Goal: Obtain resource: Download file/media

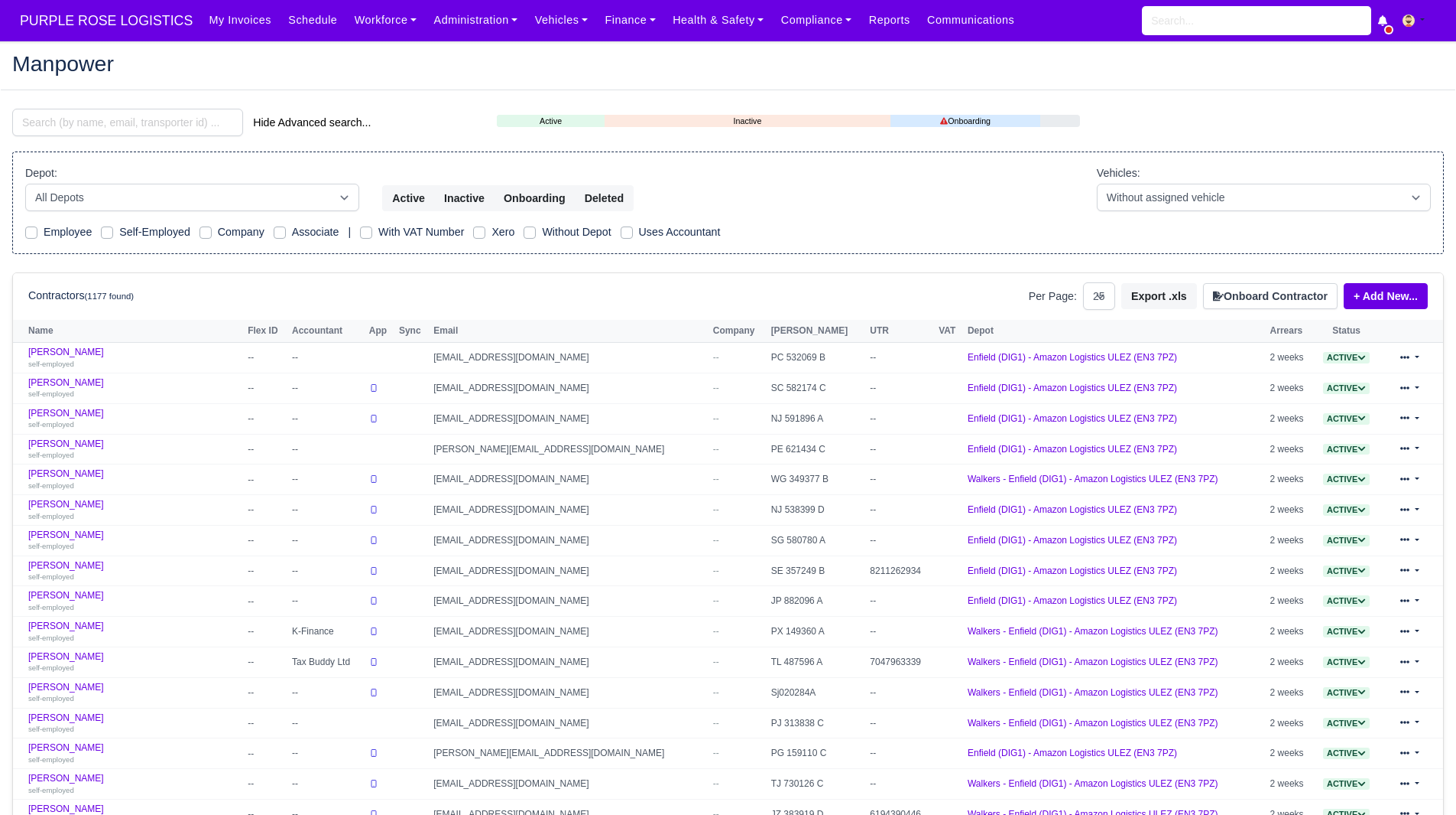
select select "25"
click at [85, 130] on input "search" at bounding box center [128, 123] width 231 height 28
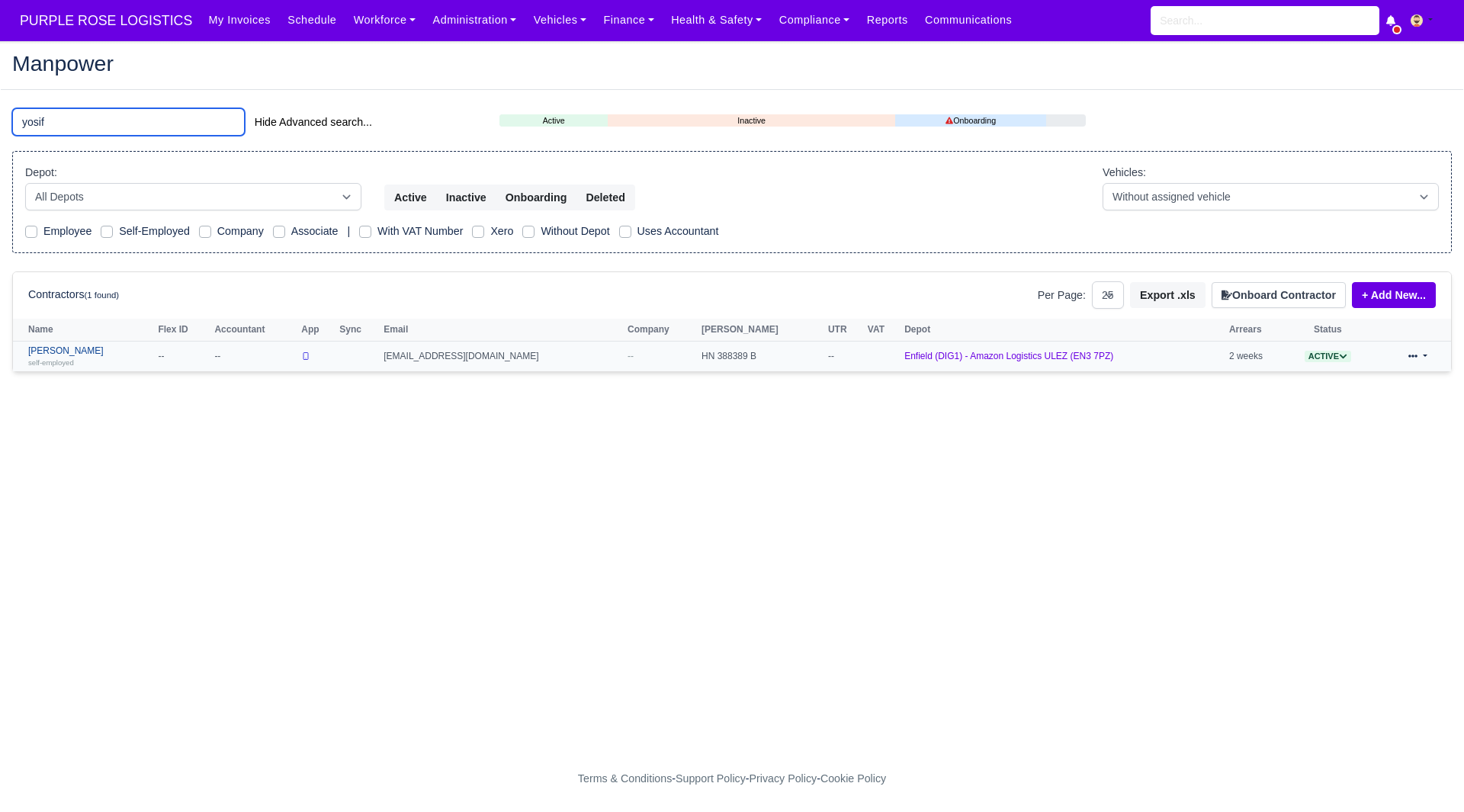
type input "yosif"
click at [58, 356] on link "Yosif Yosifov self-employed" at bounding box center [88, 356] width 122 height 22
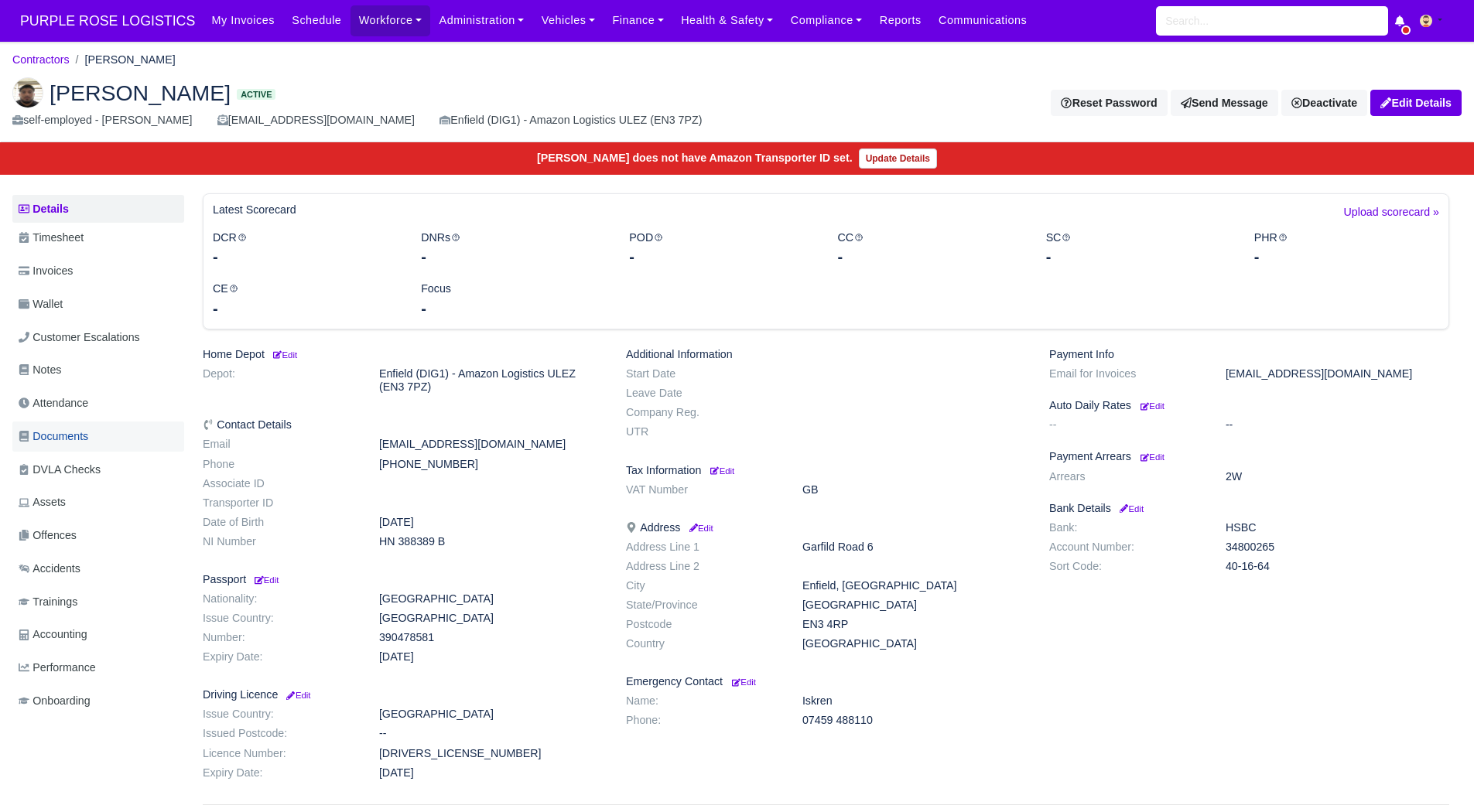
click at [112, 427] on link "Documents" at bounding box center [98, 437] width 172 height 30
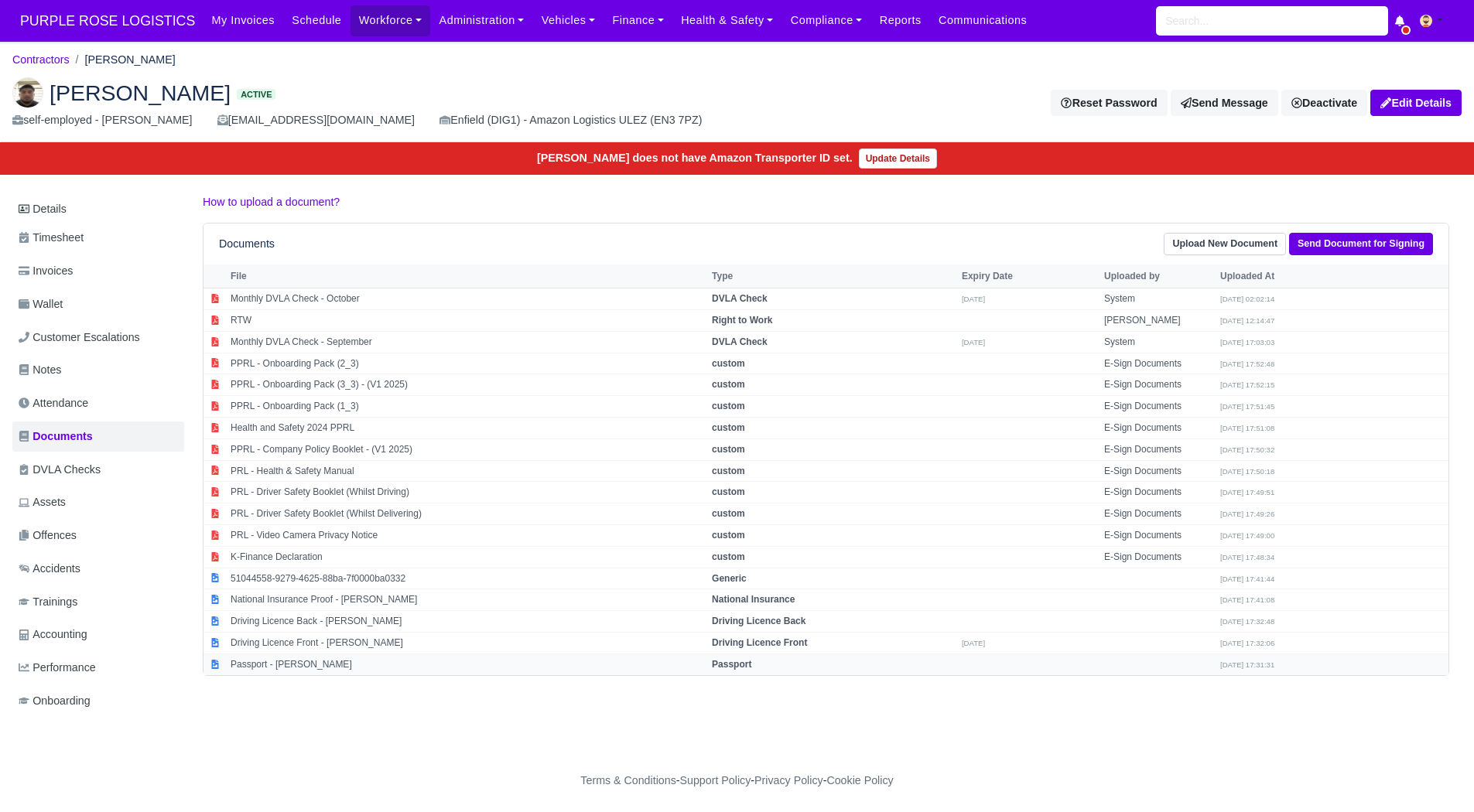
click at [321, 660] on td "Passport - Yosifov Yosifov" at bounding box center [467, 664] width 482 height 21
select select "passport"
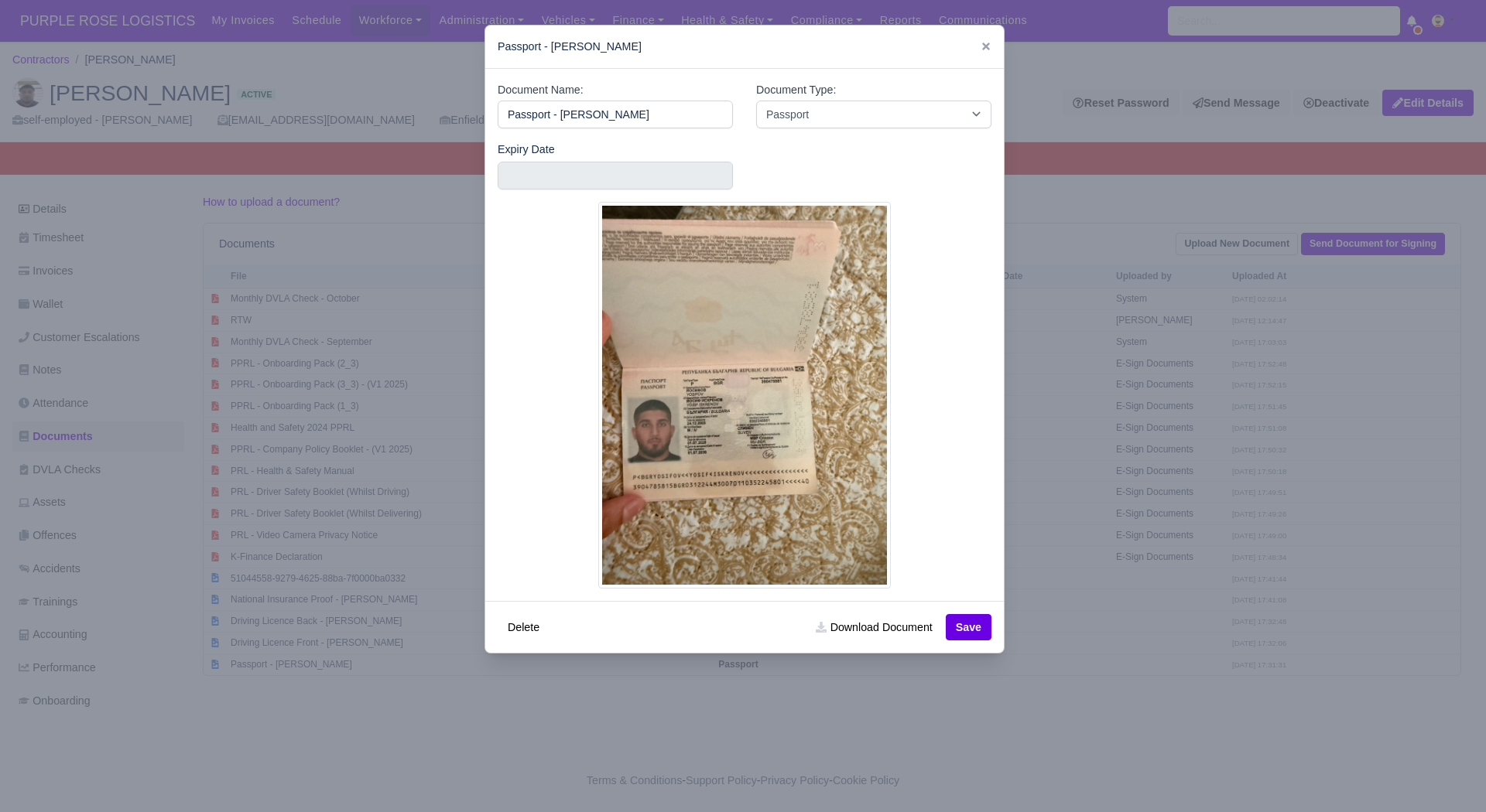
click at [676, 721] on div at bounding box center [743, 406] width 1486 height 812
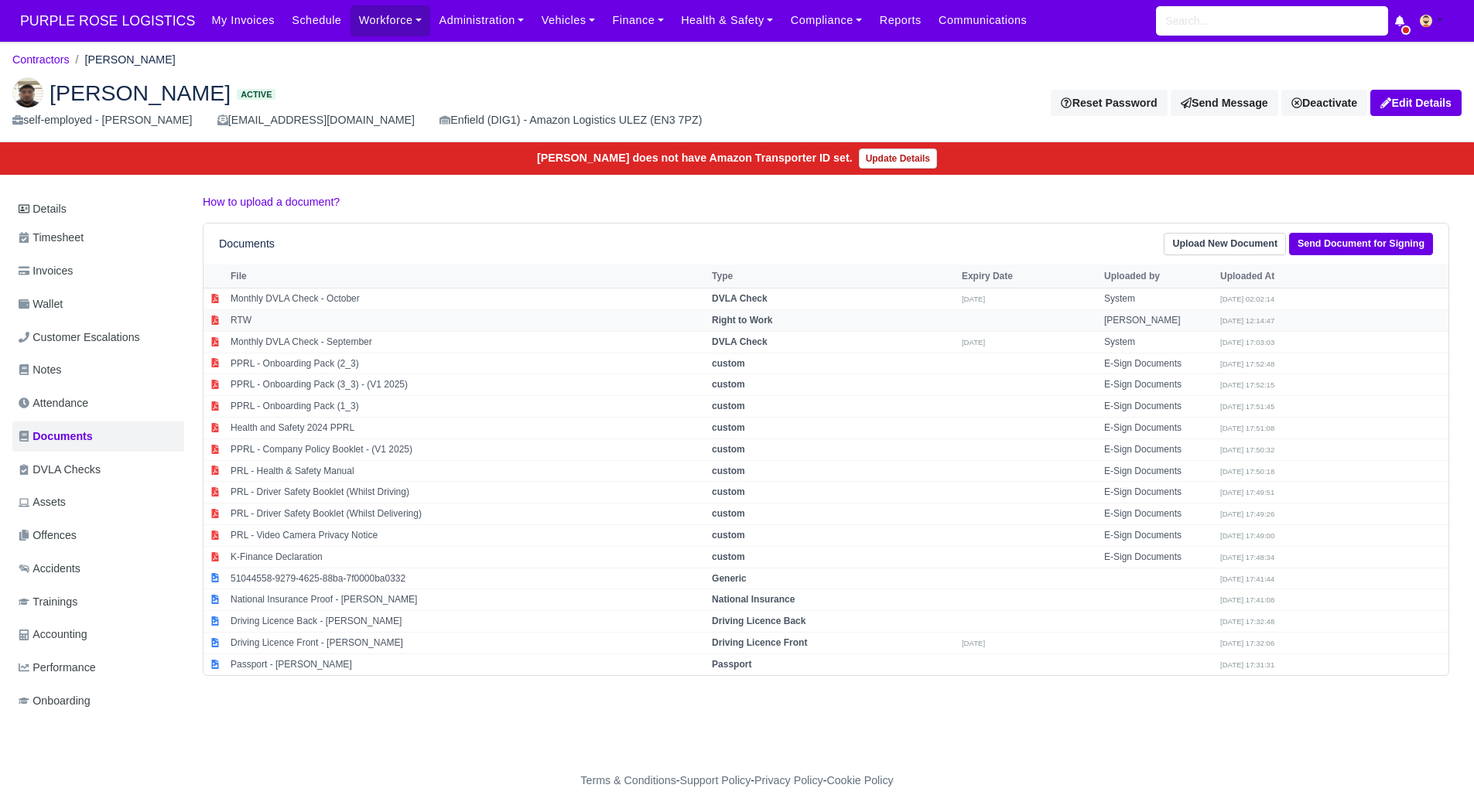
click at [368, 327] on td "RTW" at bounding box center [467, 319] width 482 height 22
select select "right-to-work"
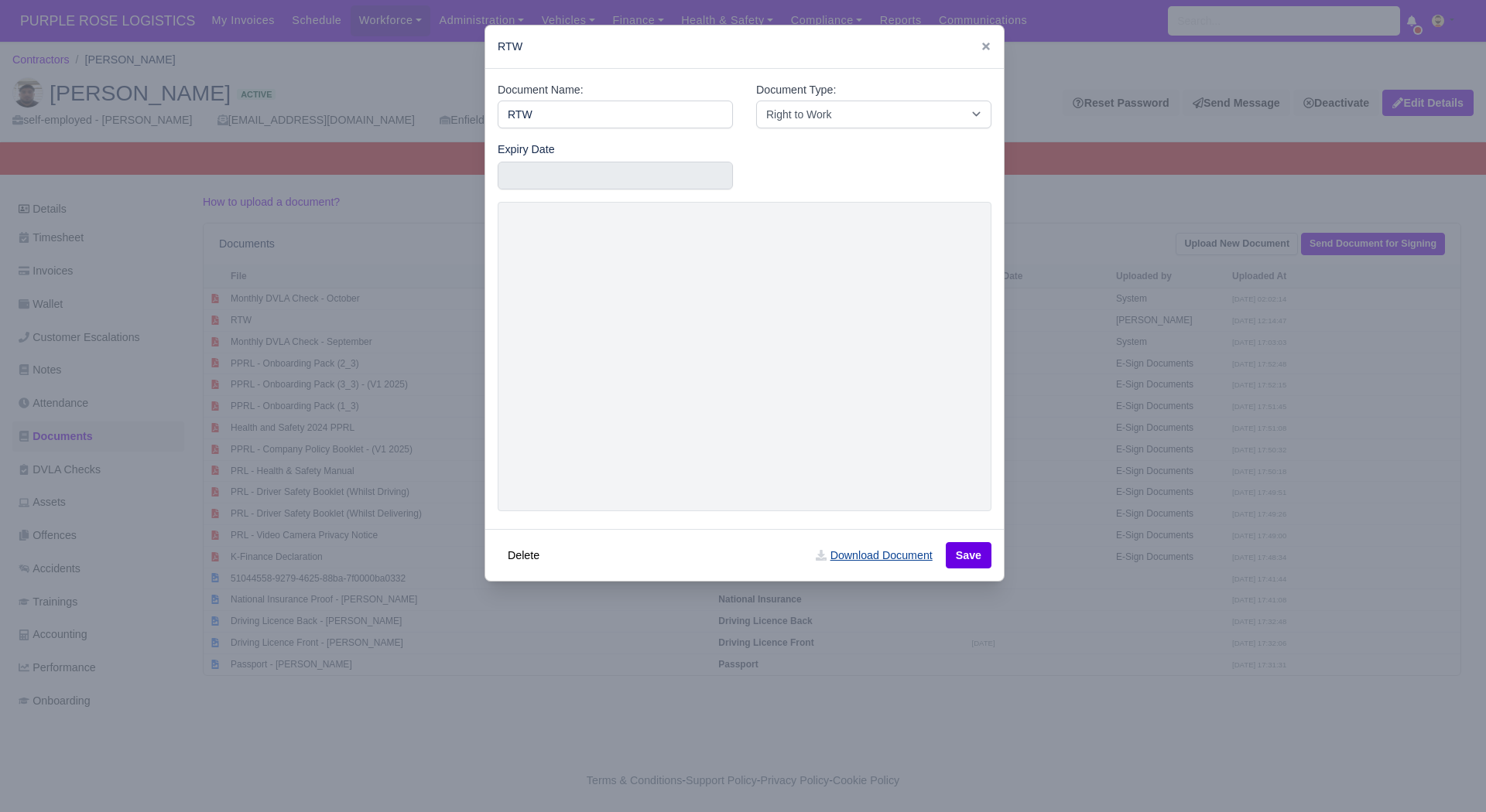
click at [883, 560] on link "Download Document" at bounding box center [874, 556] width 137 height 26
click at [1151, 462] on div at bounding box center [743, 406] width 1486 height 812
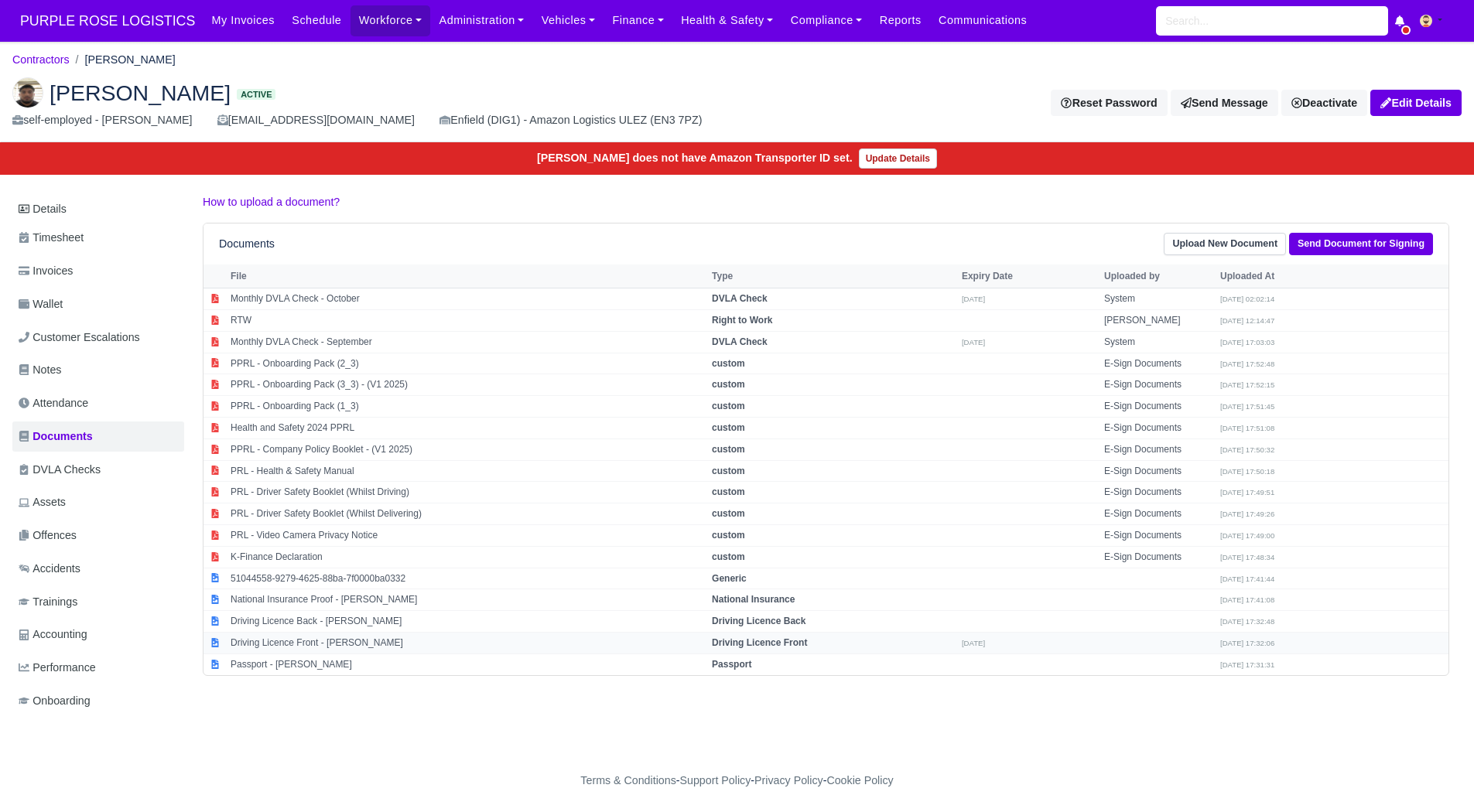
click at [391, 636] on td "Driving Licence Front - Yosifov Yosifov" at bounding box center [467, 642] width 482 height 22
select select "driving-licence-front"
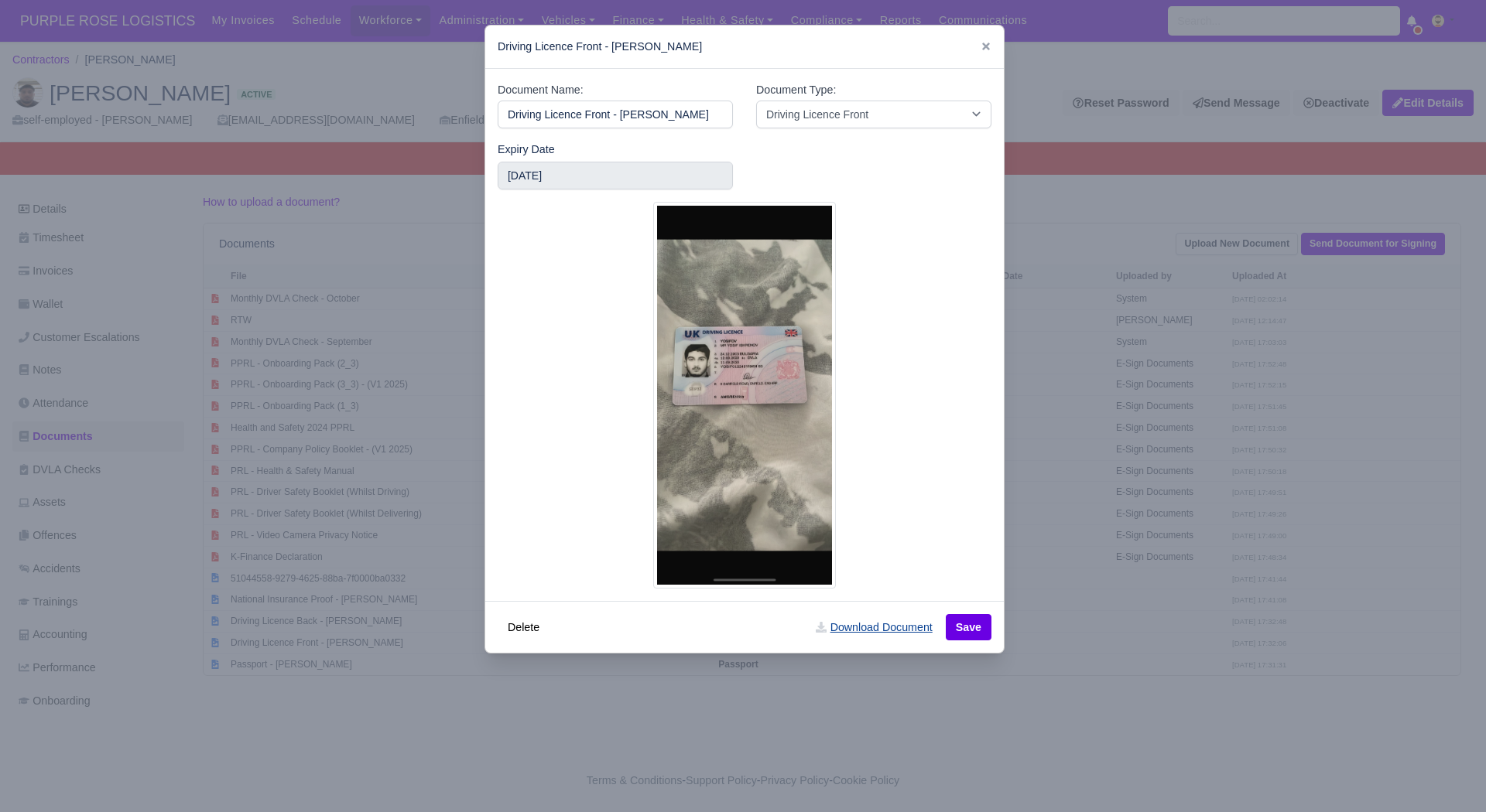
click at [875, 632] on link "Download Document" at bounding box center [874, 627] width 137 height 26
click at [1010, 425] on div at bounding box center [743, 406] width 1486 height 812
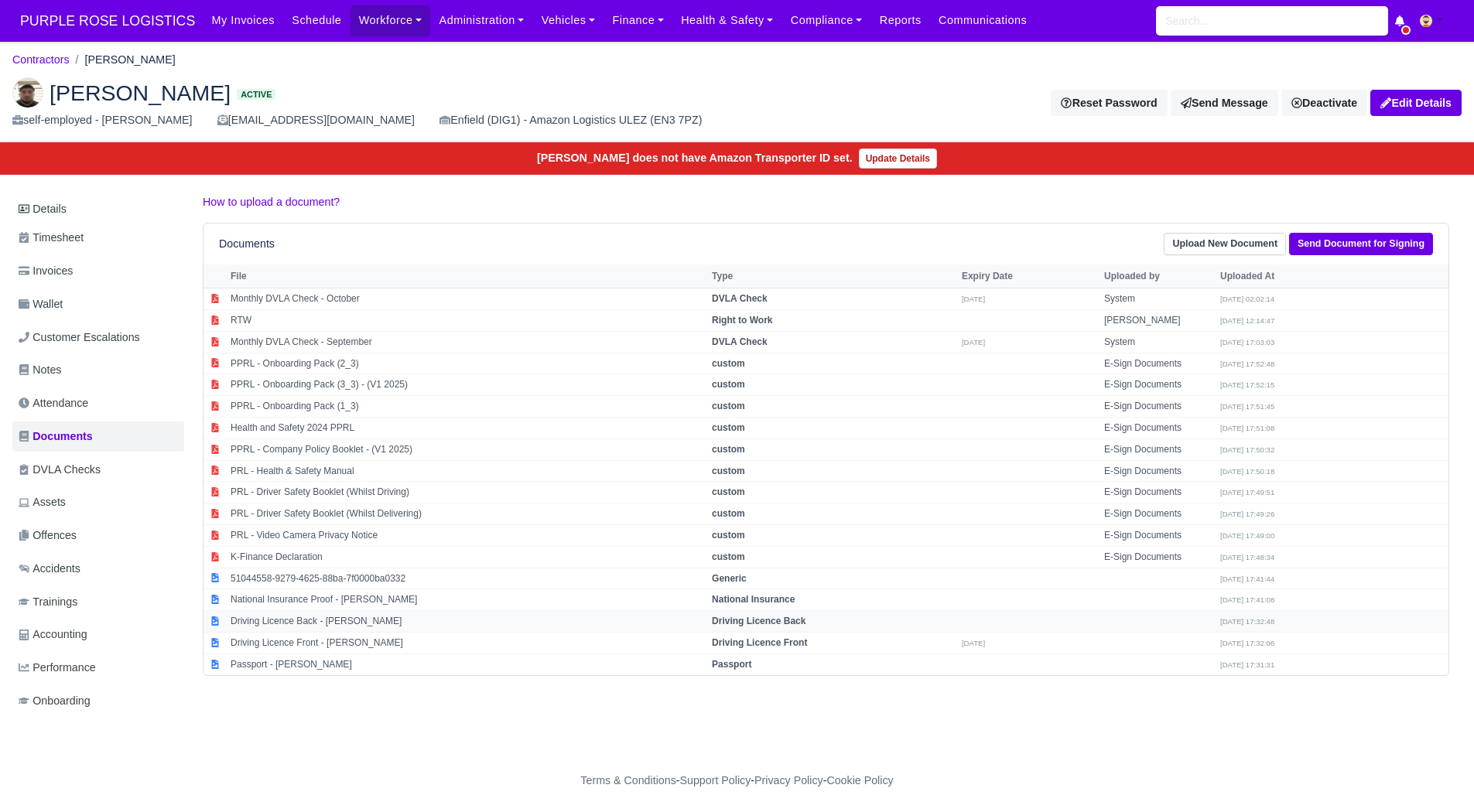
click at [346, 619] on td "Driving Licence Back - Yosifov Yosifov" at bounding box center [467, 622] width 482 height 22
select select "driving-licence-back"
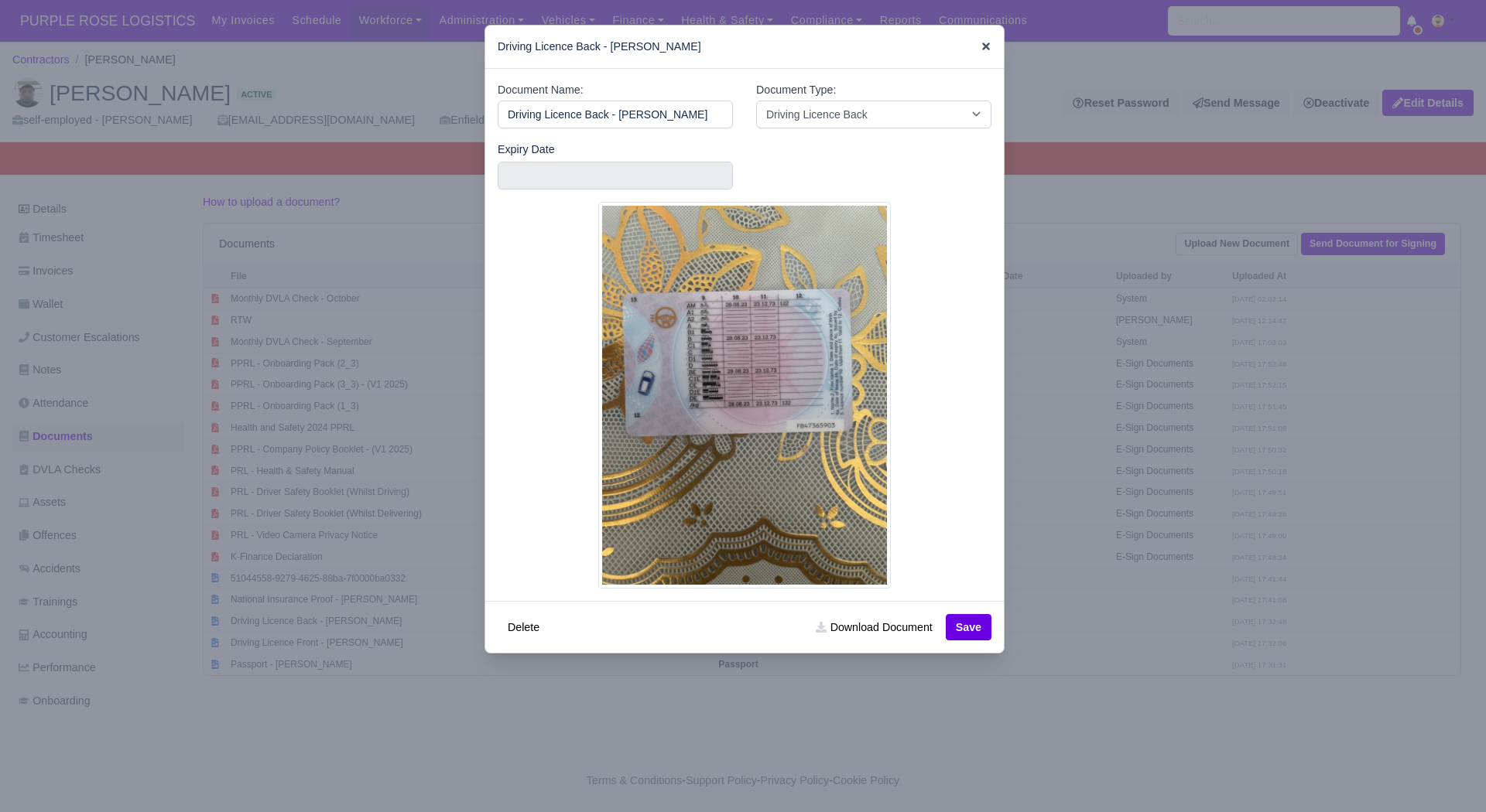
click at [983, 41] on icon at bounding box center [985, 46] width 10 height 10
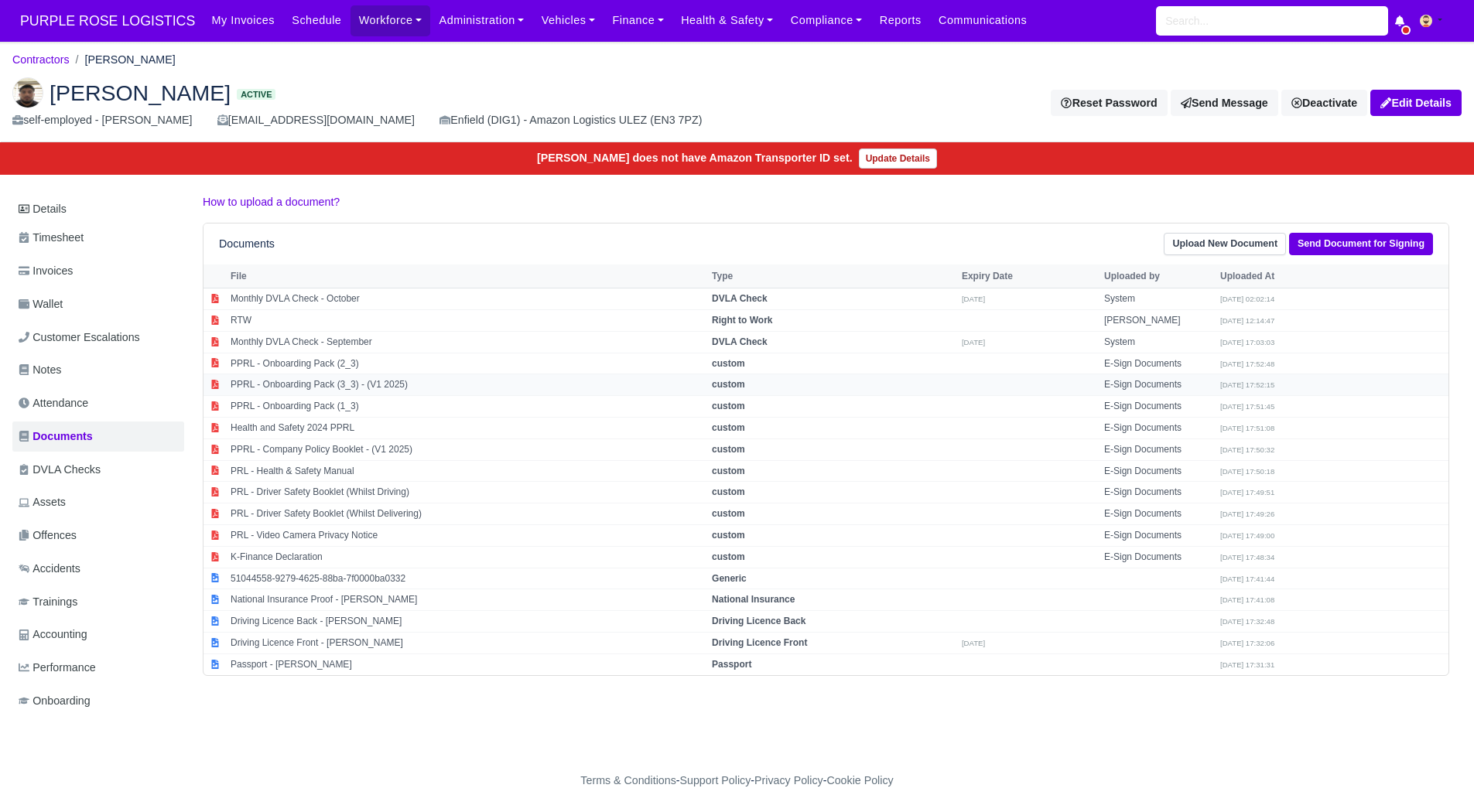
click at [467, 378] on td "PPRL - Onboarding Pack (3_3) - (V1 2025)" at bounding box center [467, 384] width 482 height 22
select select "custom"
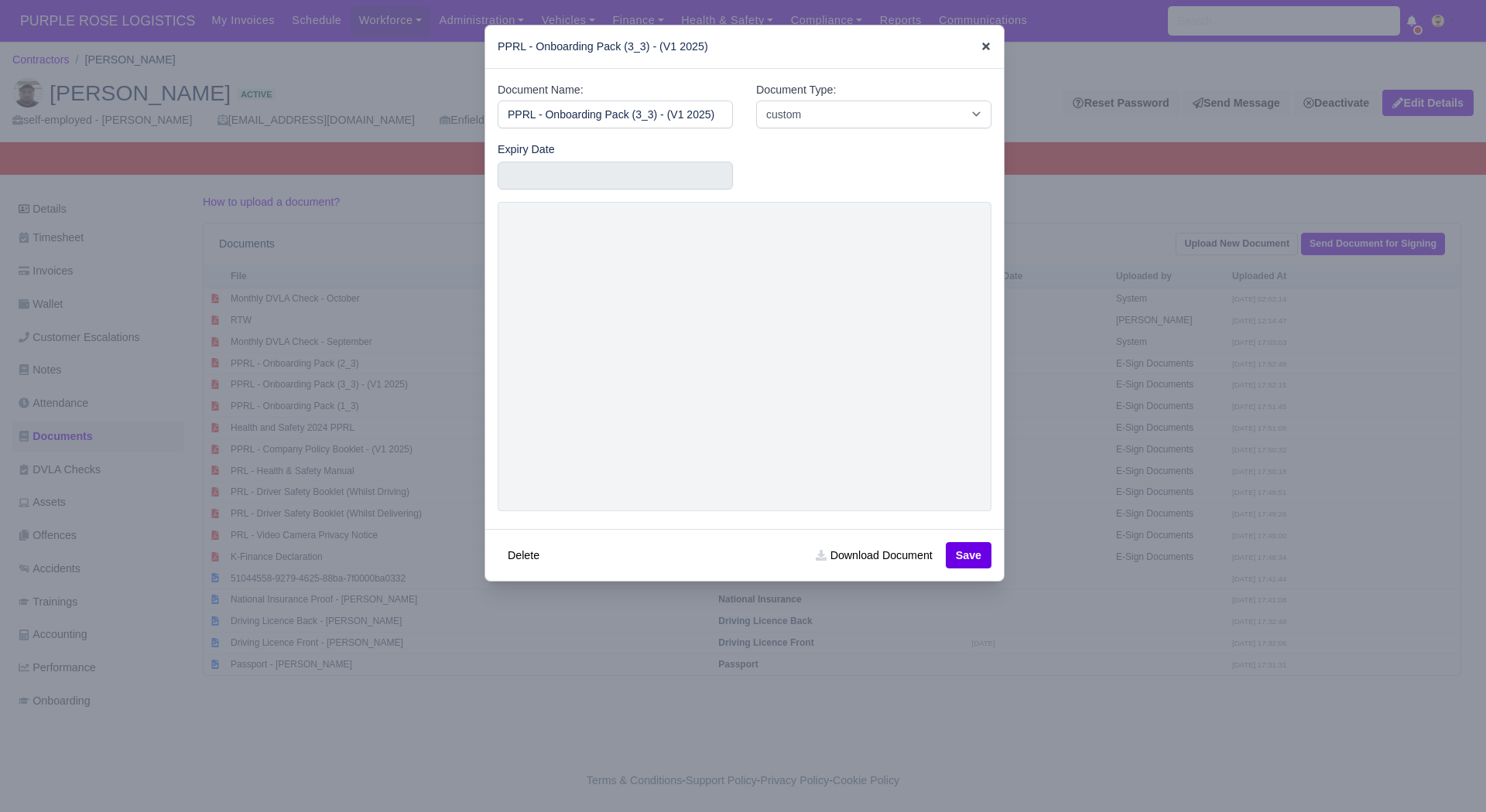
click at [982, 48] on icon at bounding box center [986, 46] width 8 height 8
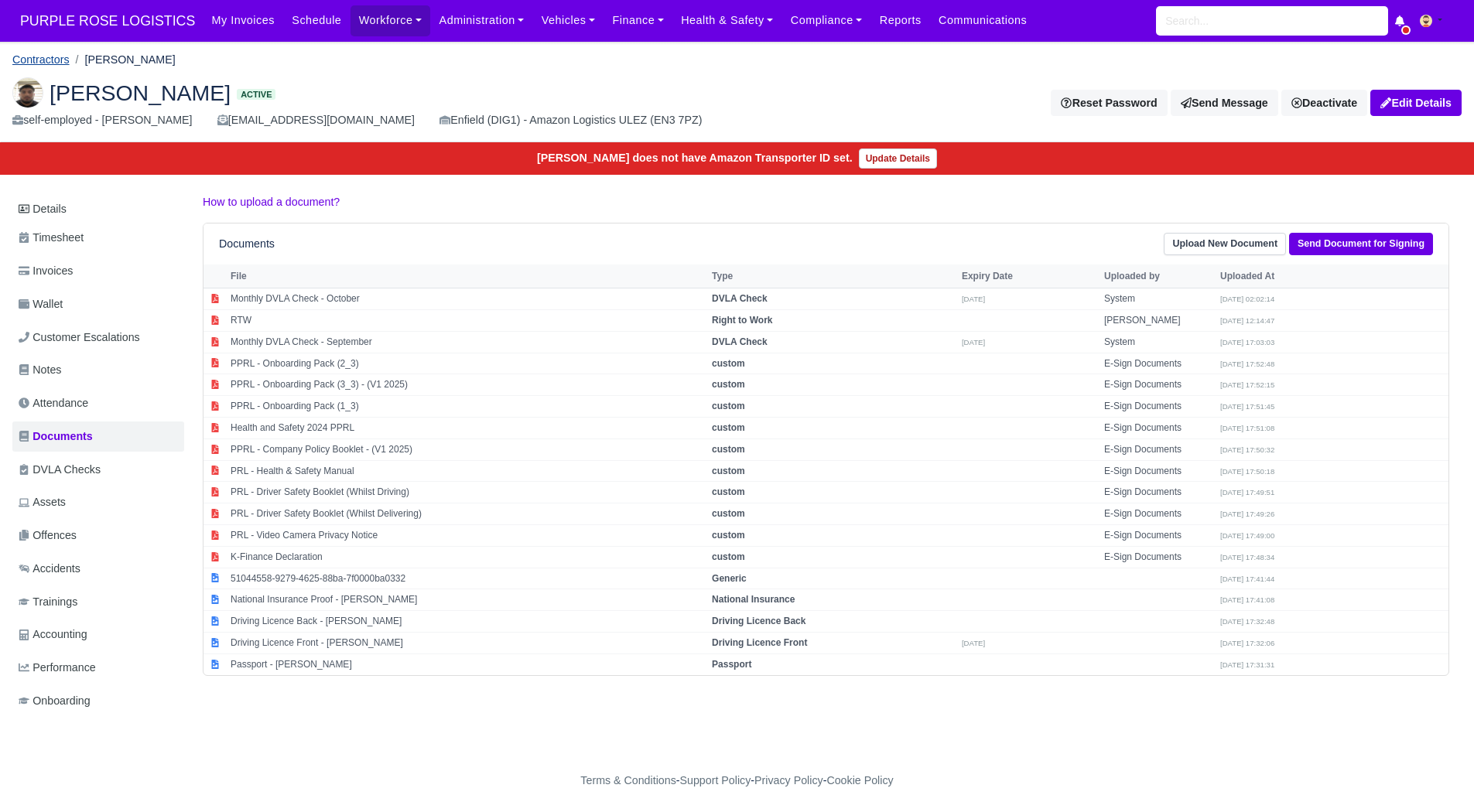
click at [58, 63] on link "Contractors" at bounding box center [41, 59] width 57 height 12
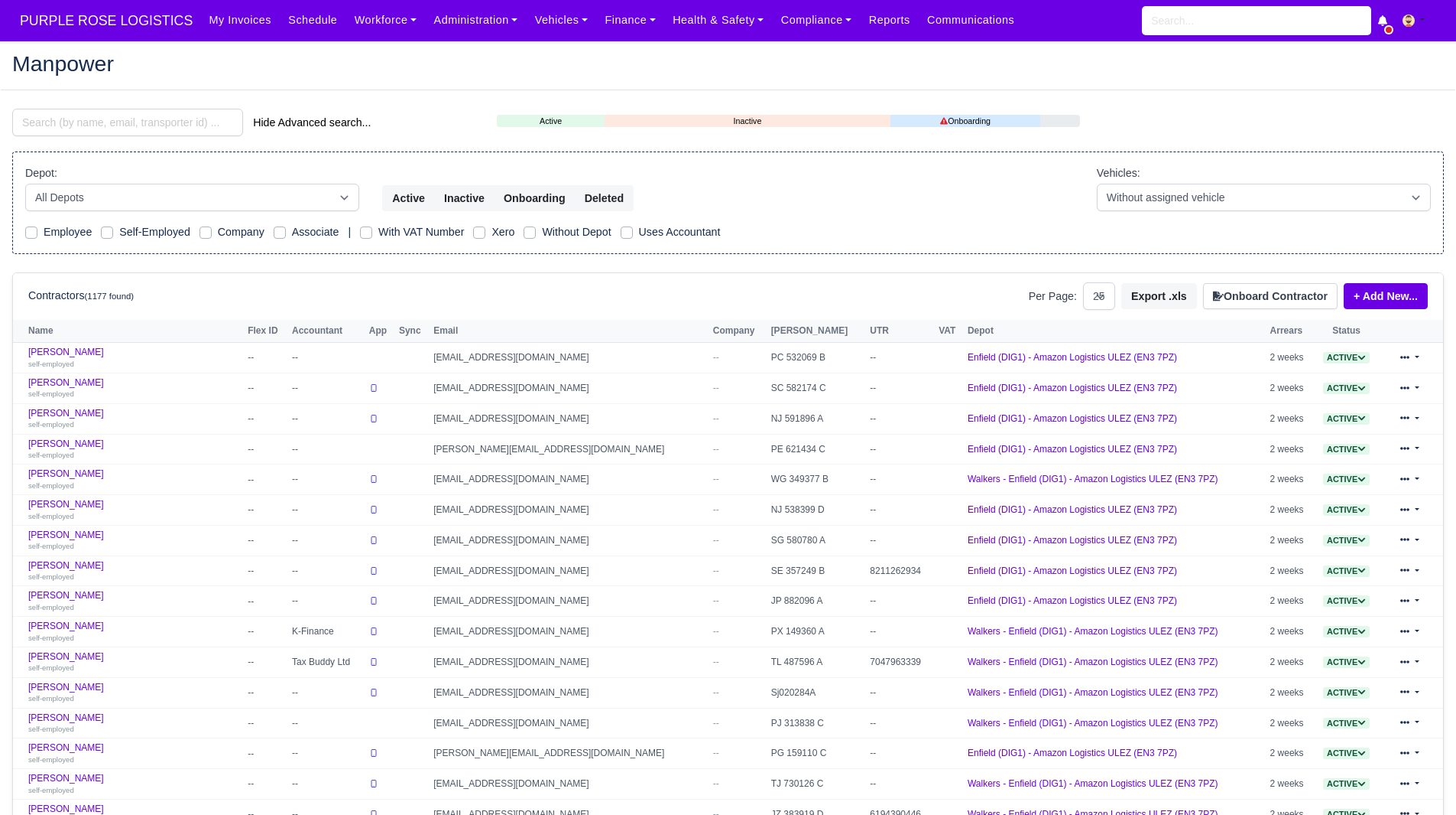
select select "25"
click at [119, 126] on input "search" at bounding box center [128, 123] width 231 height 28
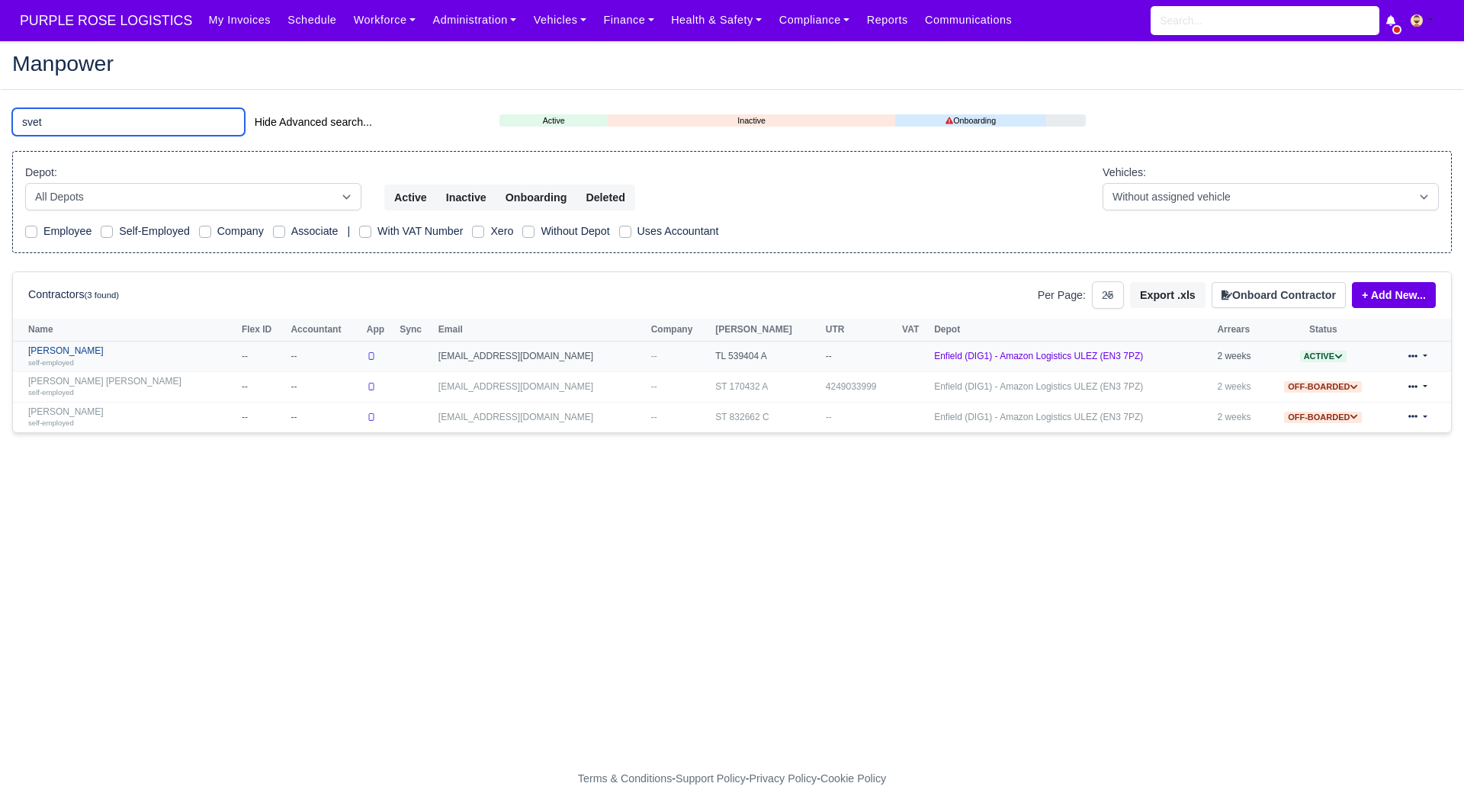
type input "svet"
click at [129, 348] on link "Yordan Angelov Svetlinov self-employed" at bounding box center [131, 356] width 206 height 22
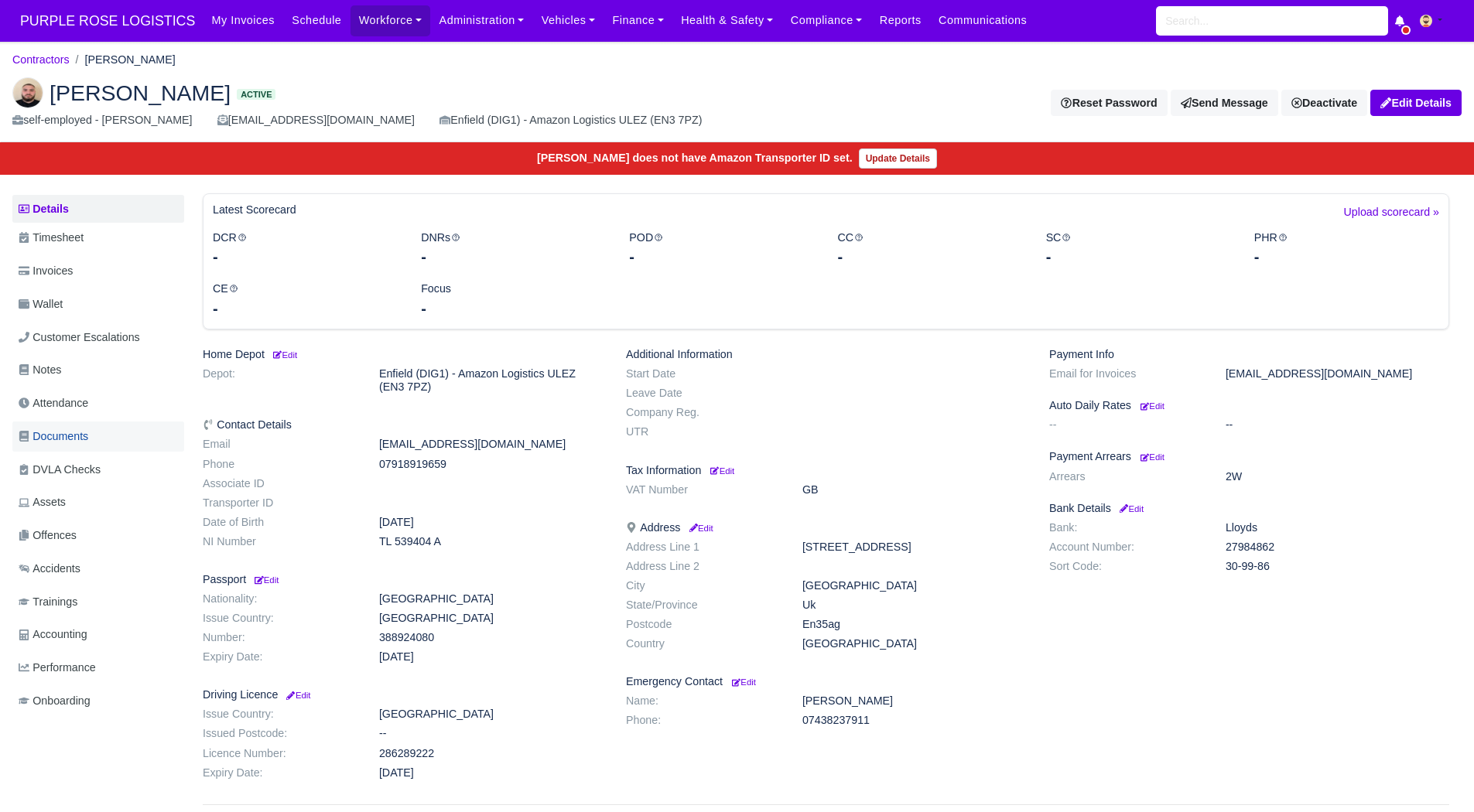
click at [63, 428] on span "Documents" at bounding box center [54, 436] width 70 height 18
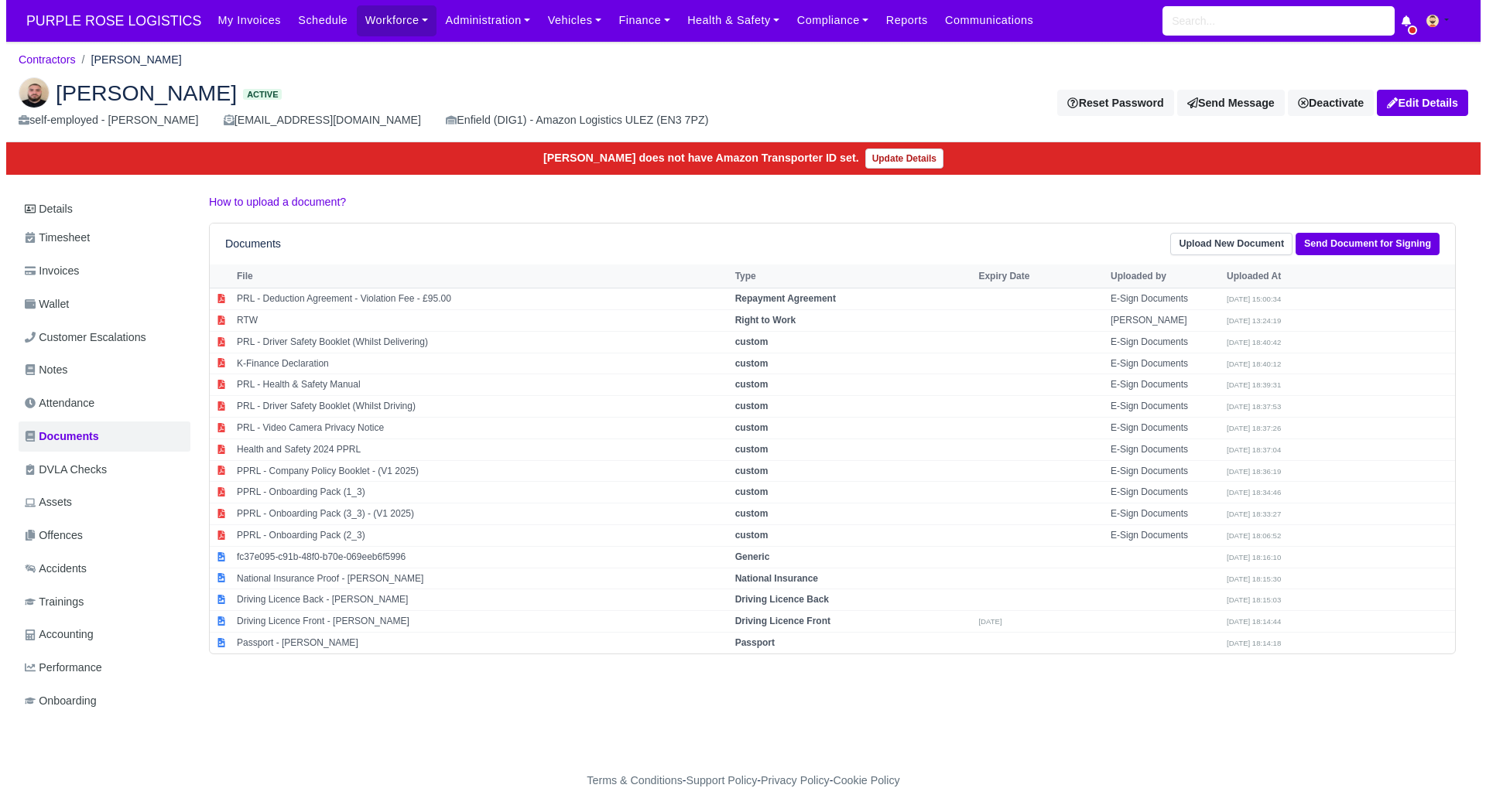
scroll to position [11, 0]
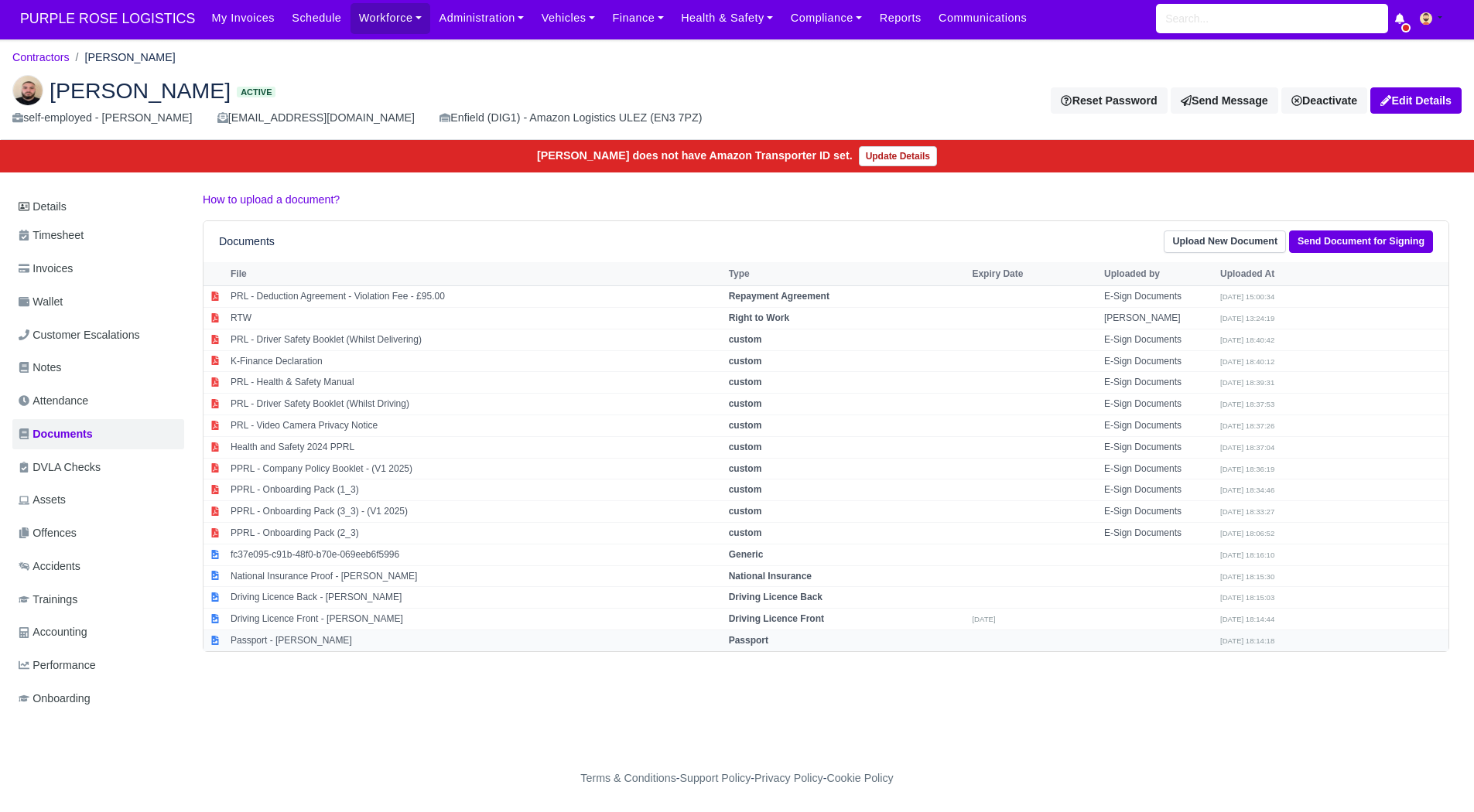
click at [392, 629] on td "Passport - [PERSON_NAME]" at bounding box center [476, 640] width 499 height 21
select select "passport"
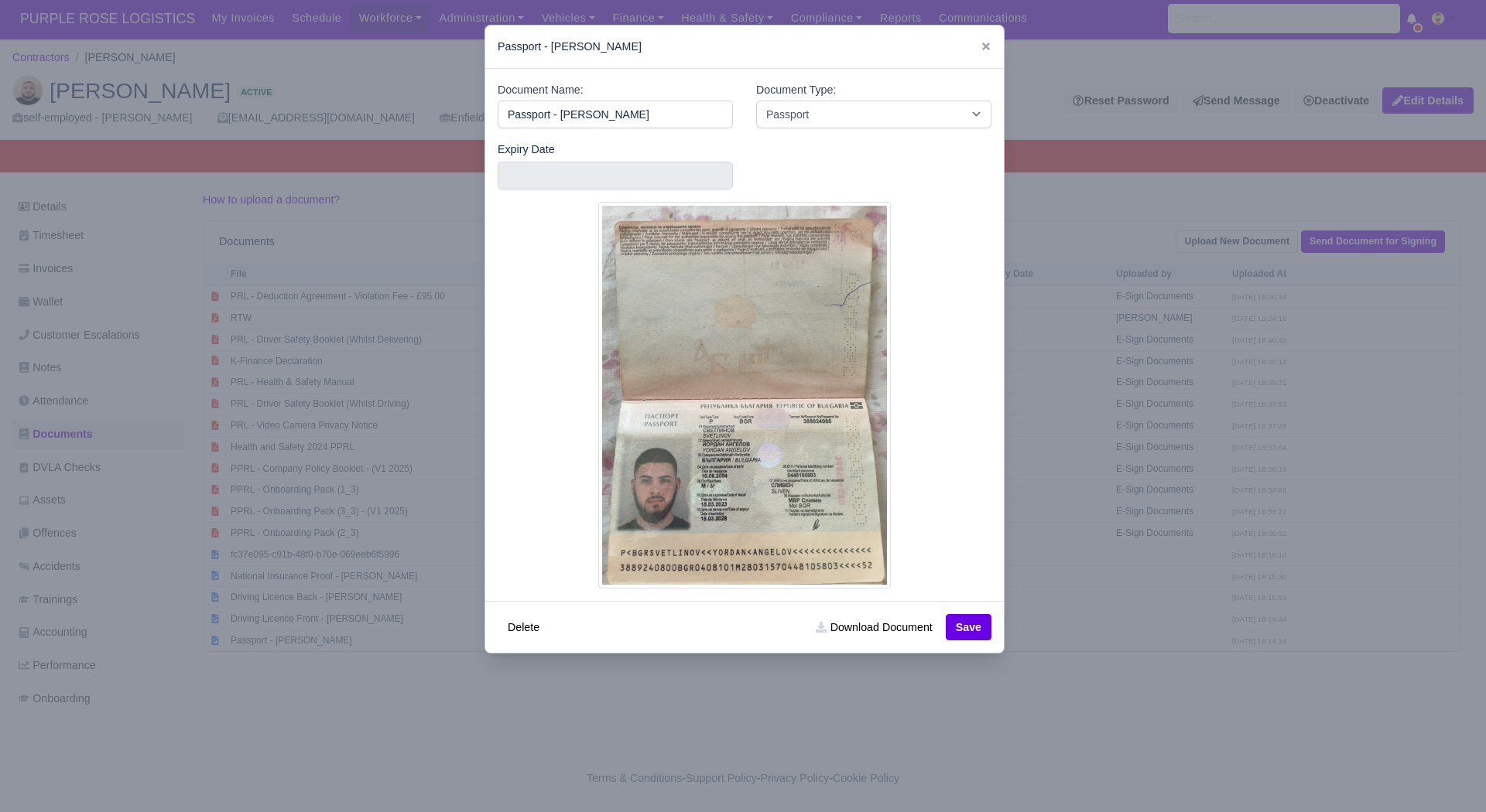
click at [1164, 514] on div at bounding box center [743, 406] width 1486 height 812
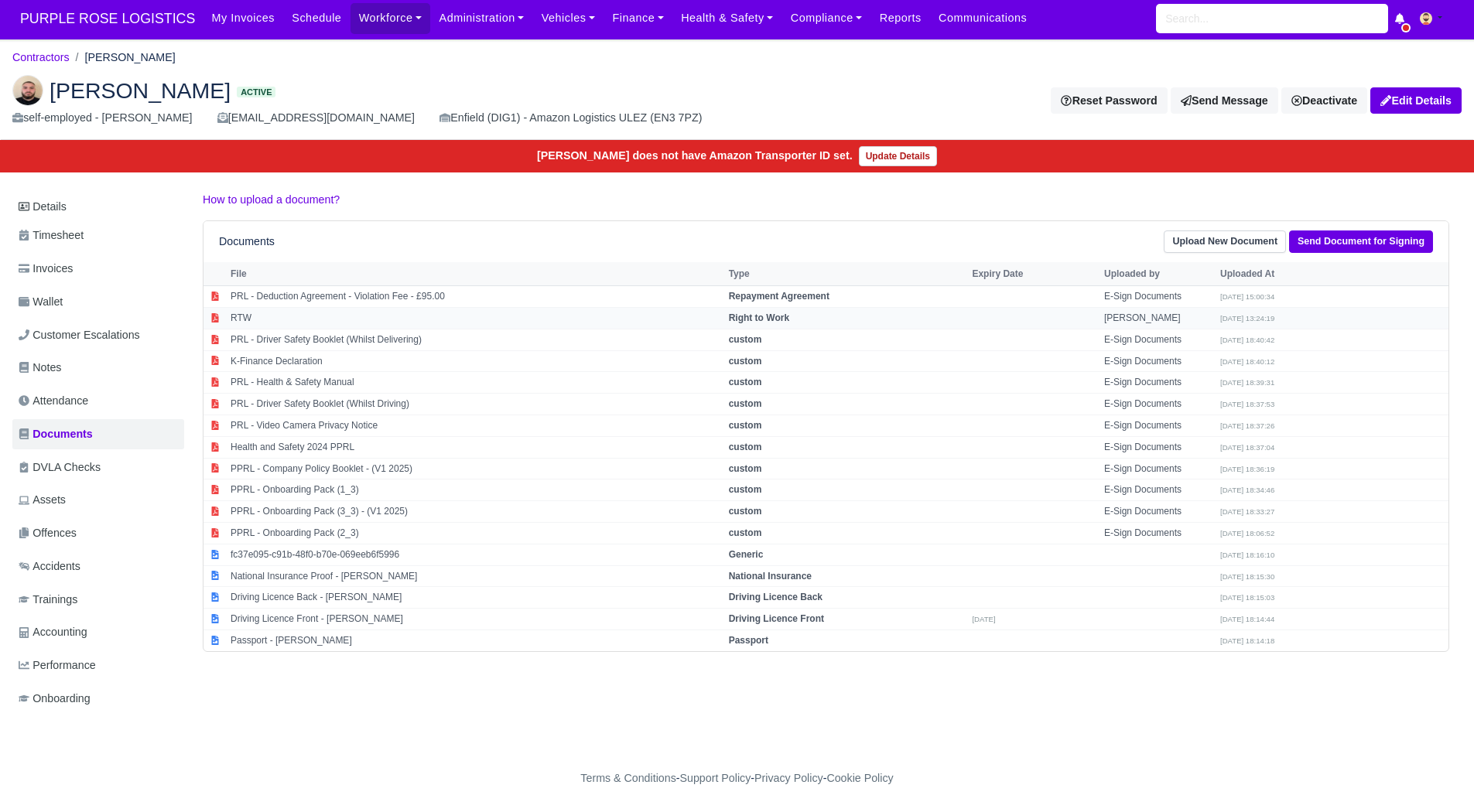
click at [573, 307] on td "RTW" at bounding box center [476, 317] width 499 height 22
select select "right-to-work"
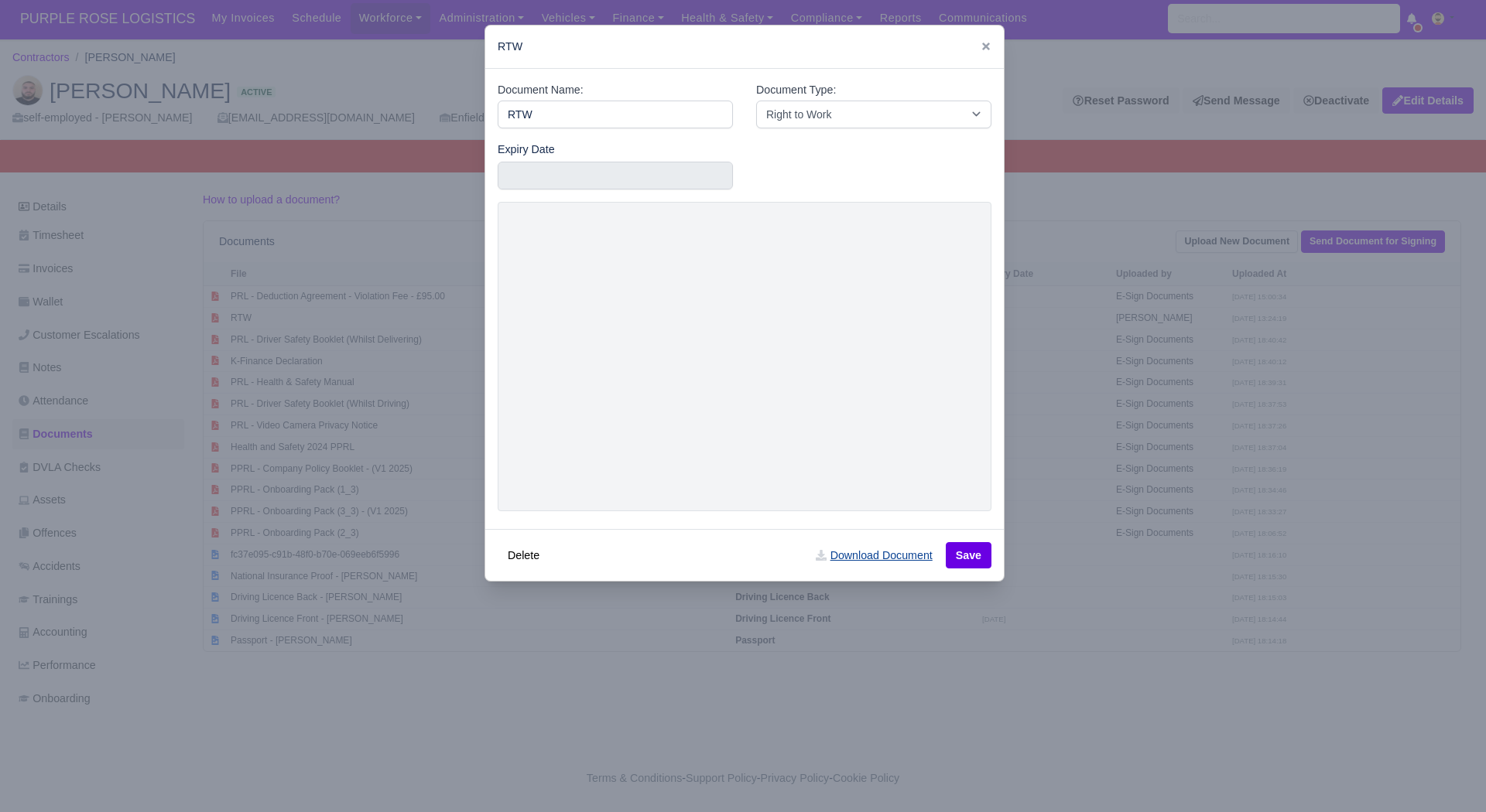
click at [881, 555] on link "Download Document" at bounding box center [874, 556] width 137 height 26
click at [1160, 287] on div at bounding box center [743, 406] width 1486 height 812
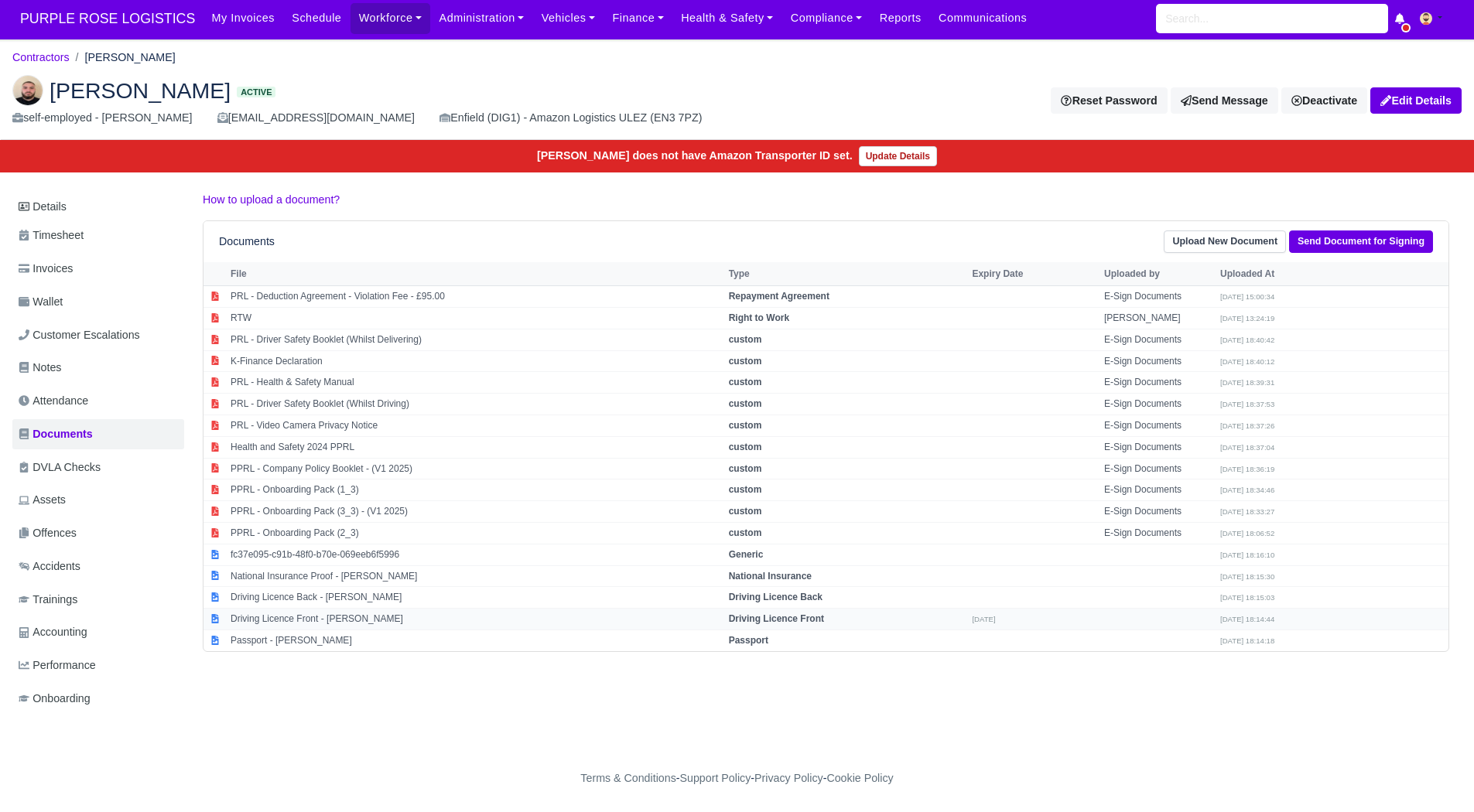
click at [352, 609] on td "Driving Licence Front - Yordan Angelov Svetlinov" at bounding box center [476, 619] width 499 height 22
select select "driving-licence-front"
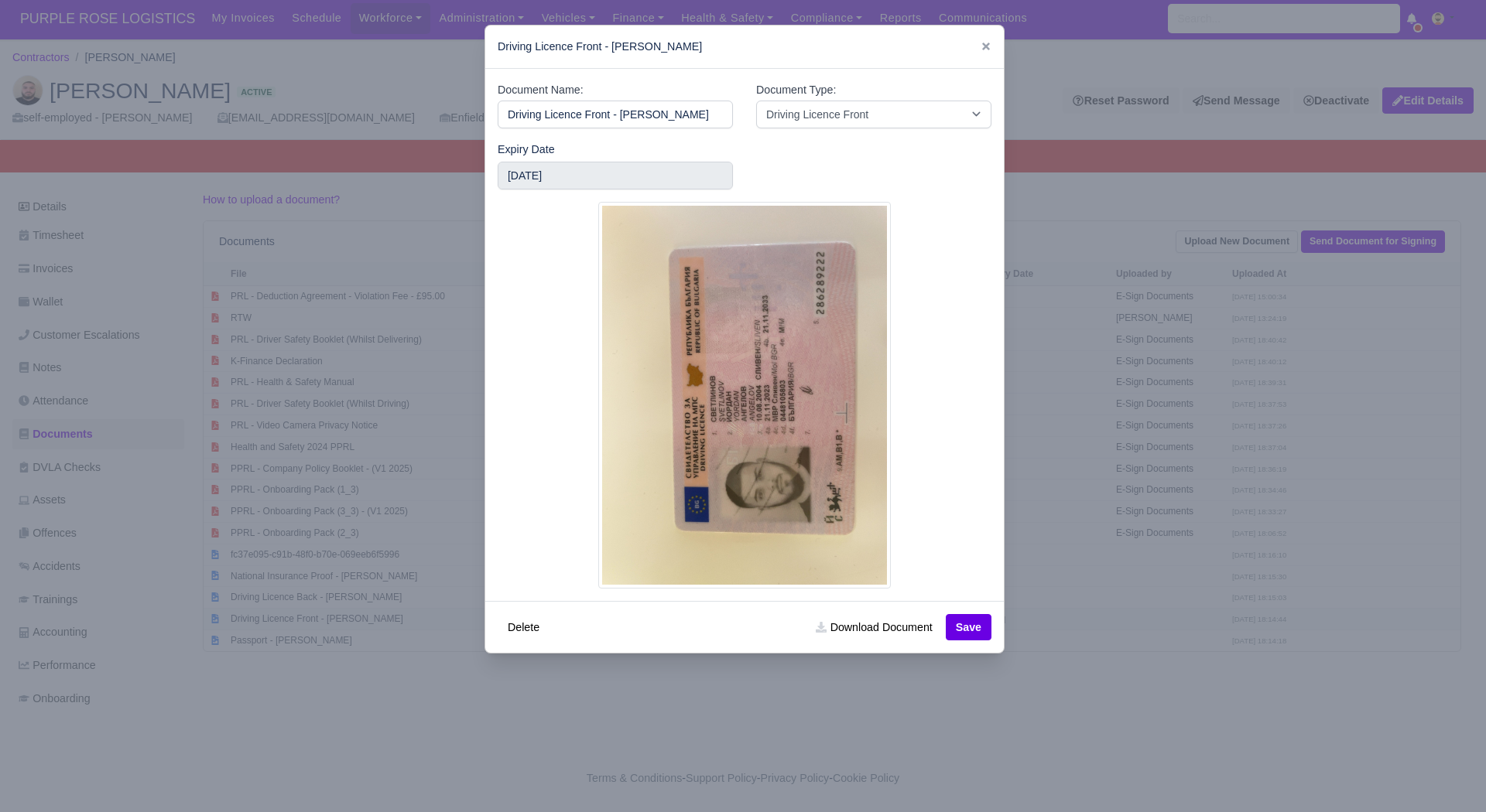
scroll to position [0, 17]
click at [883, 636] on link "Download Document" at bounding box center [874, 627] width 137 height 26
click at [1109, 599] on div at bounding box center [743, 406] width 1486 height 812
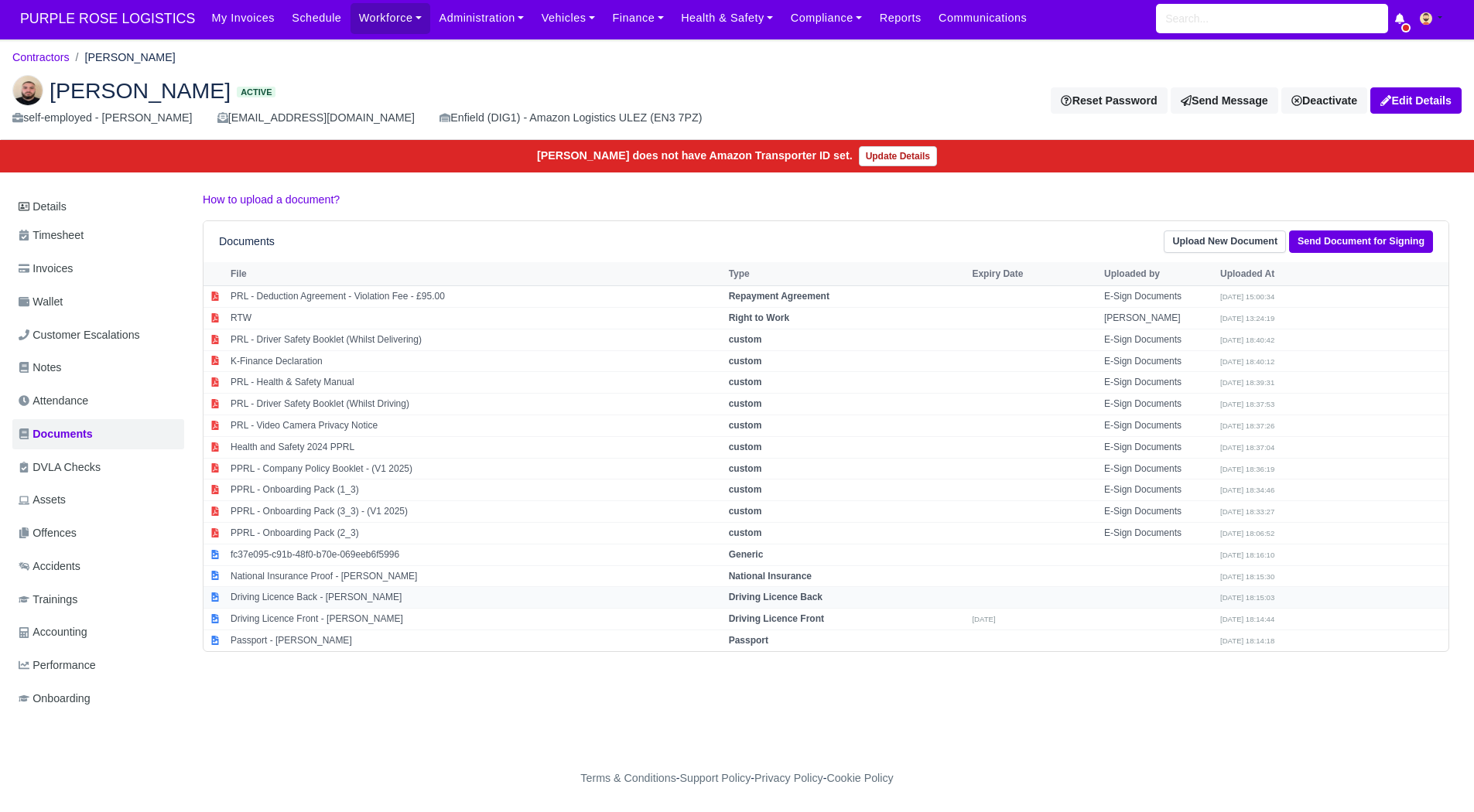
click at [472, 592] on td "Driving Licence Back - Yordan Angelov Svetlinov" at bounding box center [476, 597] width 499 height 22
select select "driving-licence-back"
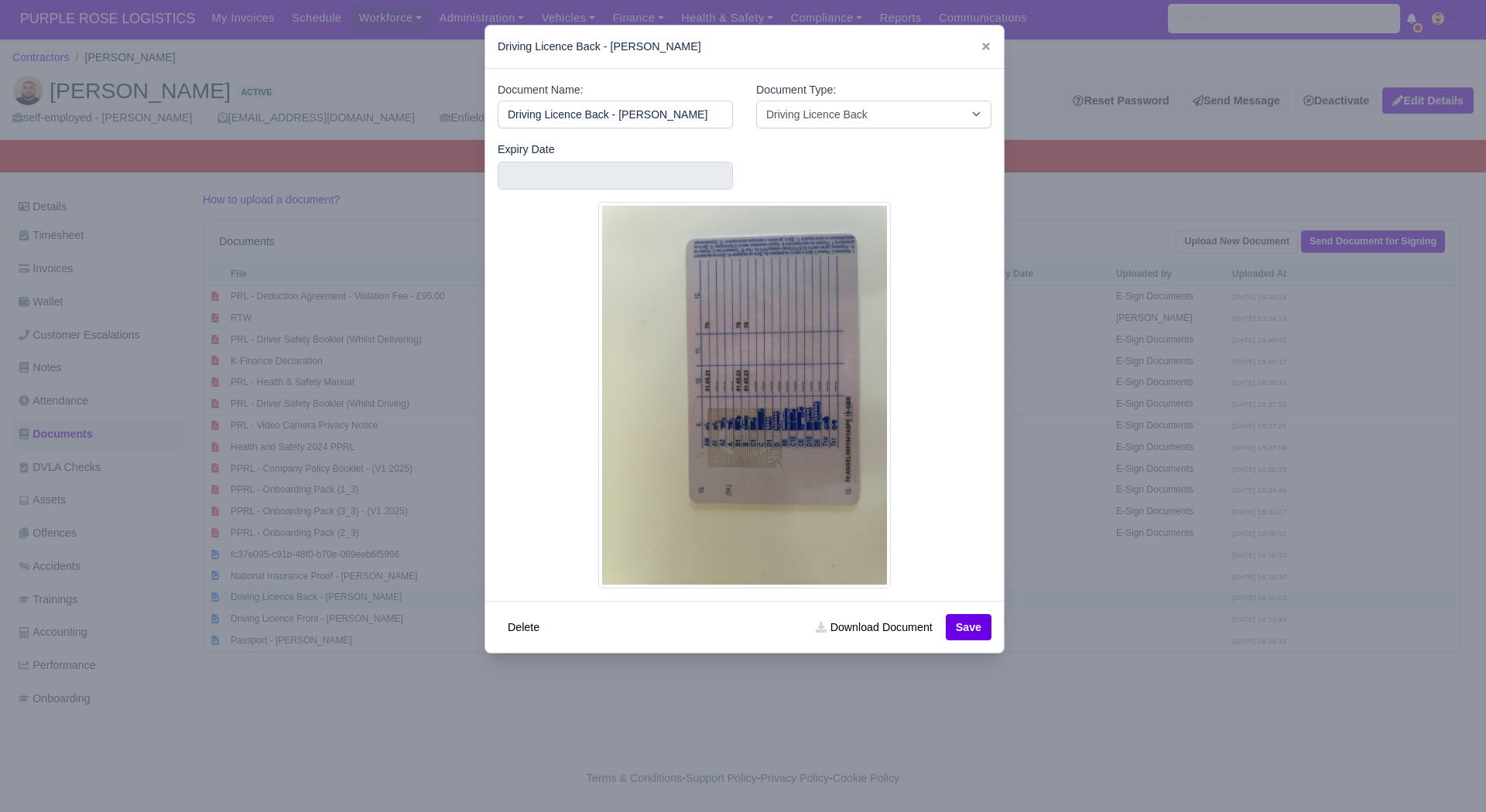
scroll to position [0, 14]
click at [858, 635] on link "Download Document" at bounding box center [874, 627] width 137 height 26
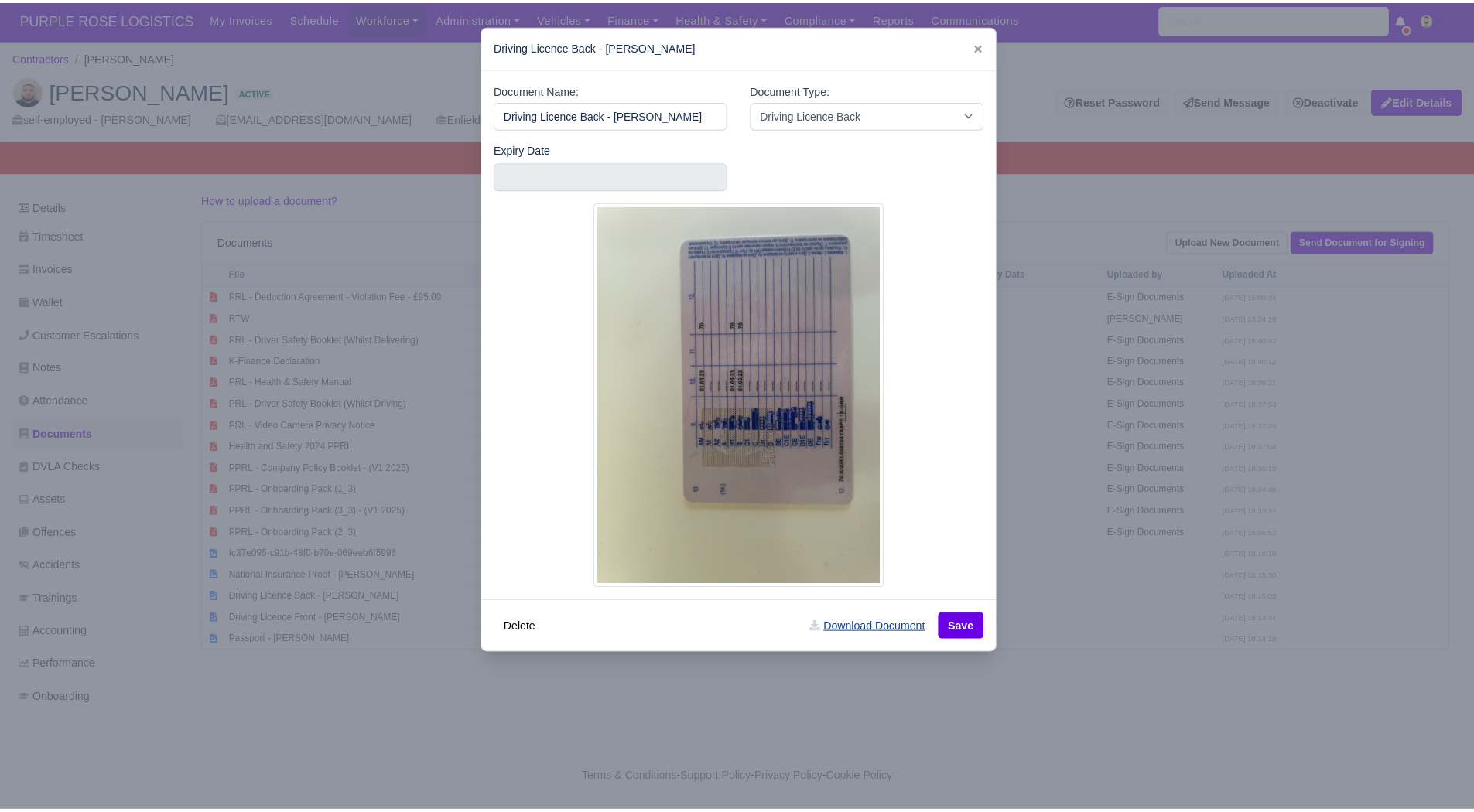
scroll to position [0, 0]
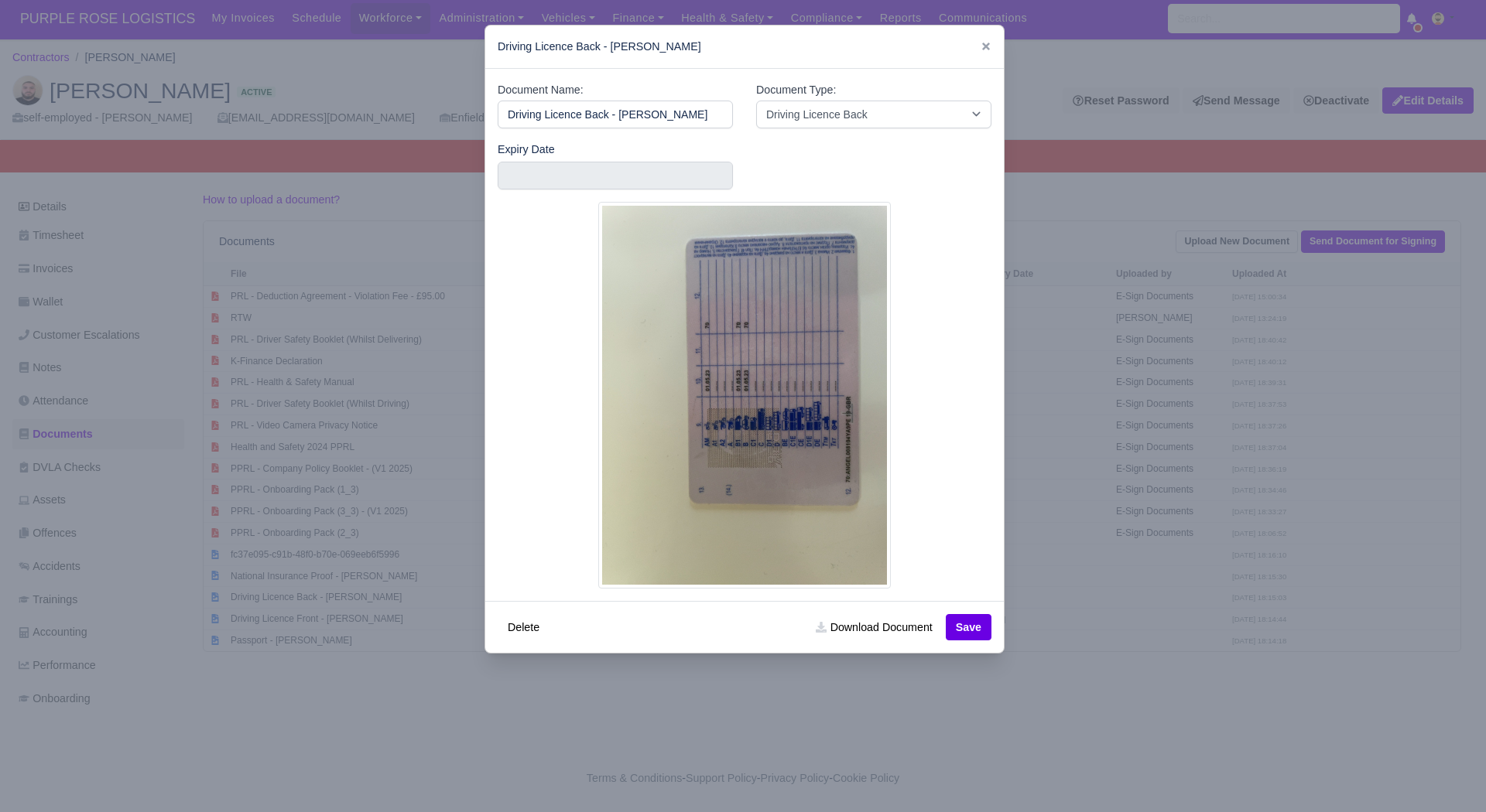
click at [1137, 625] on div at bounding box center [743, 406] width 1486 height 812
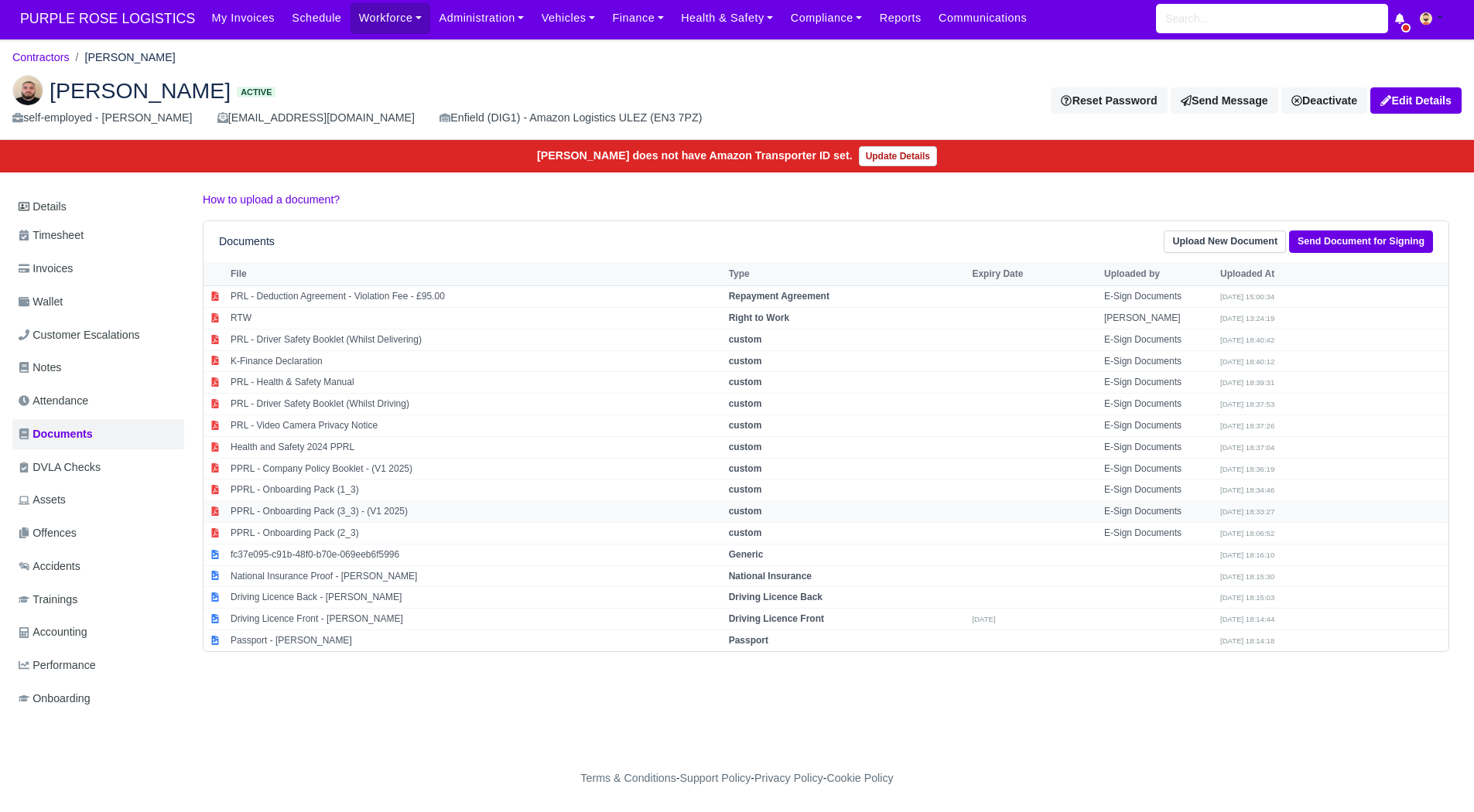
click at [479, 501] on td "PPRL - Onboarding Pack (3_3) - (V1 2025)" at bounding box center [476, 512] width 499 height 22
select select "custom"
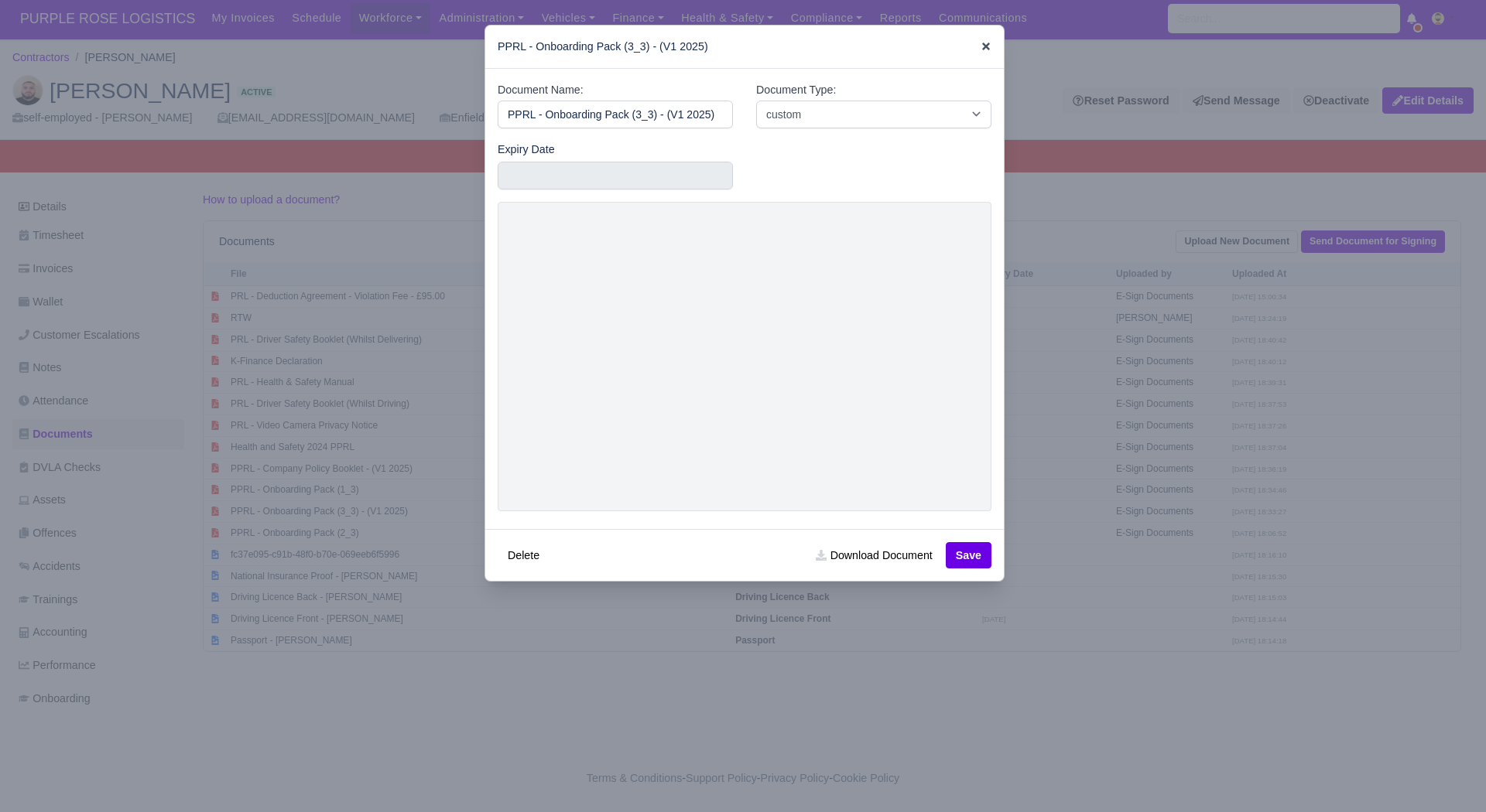
click at [982, 44] on icon at bounding box center [986, 46] width 8 height 8
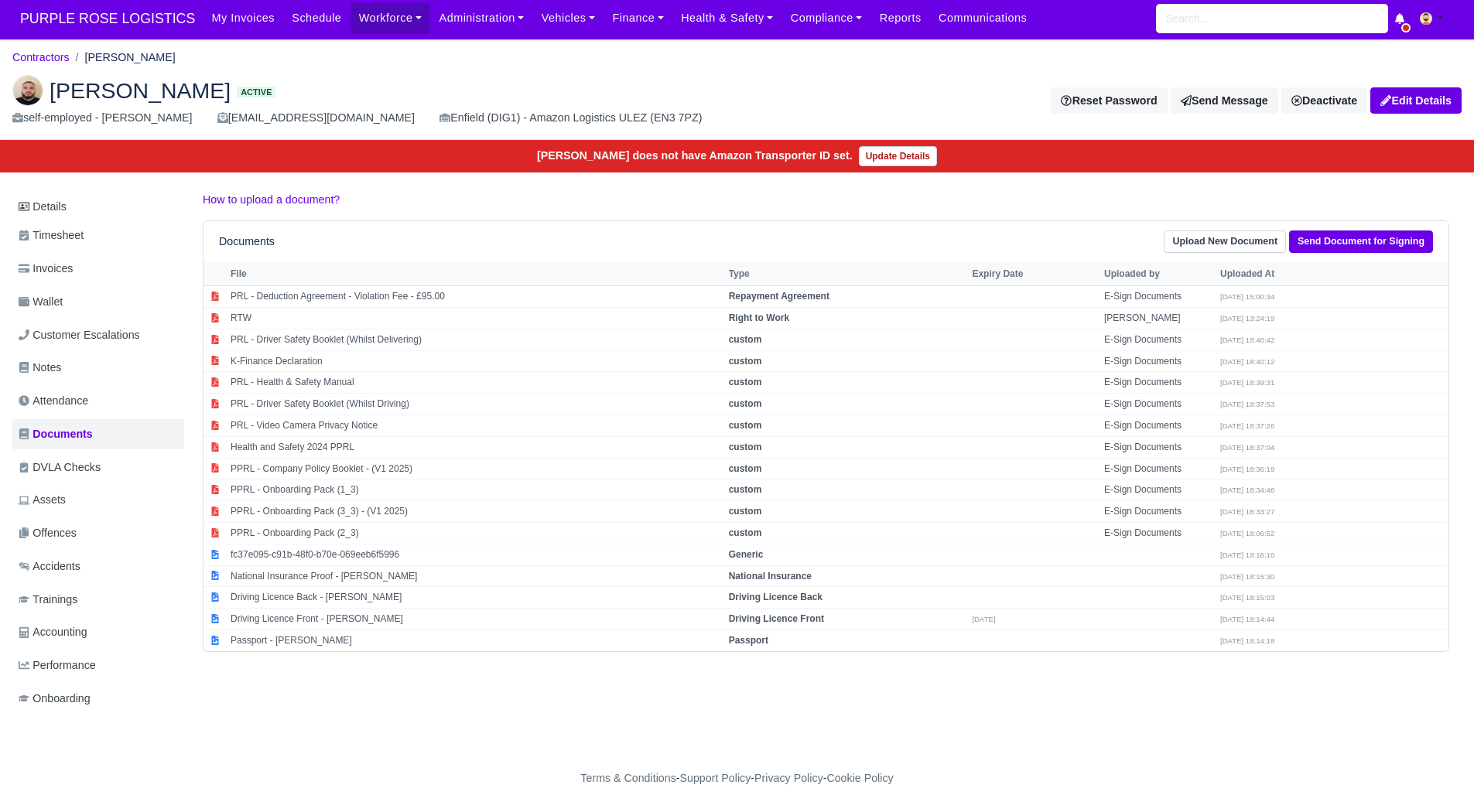
click at [58, 55] on li "Contractors" at bounding box center [41, 57] width 57 height 18
click at [57, 51] on link "Contractors" at bounding box center [41, 57] width 57 height 12
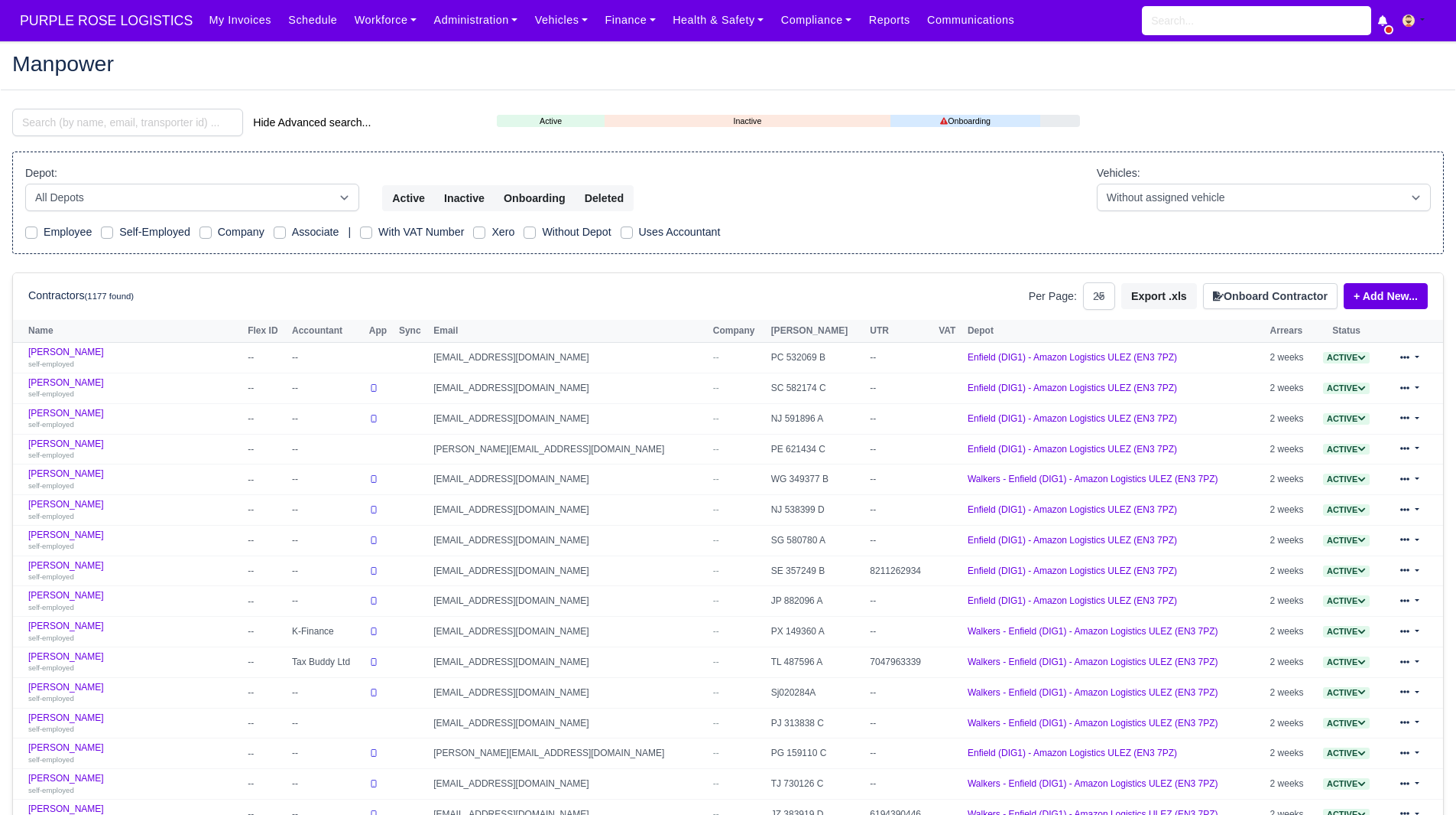
select select "25"
click at [122, 120] on input "search" at bounding box center [128, 123] width 231 height 28
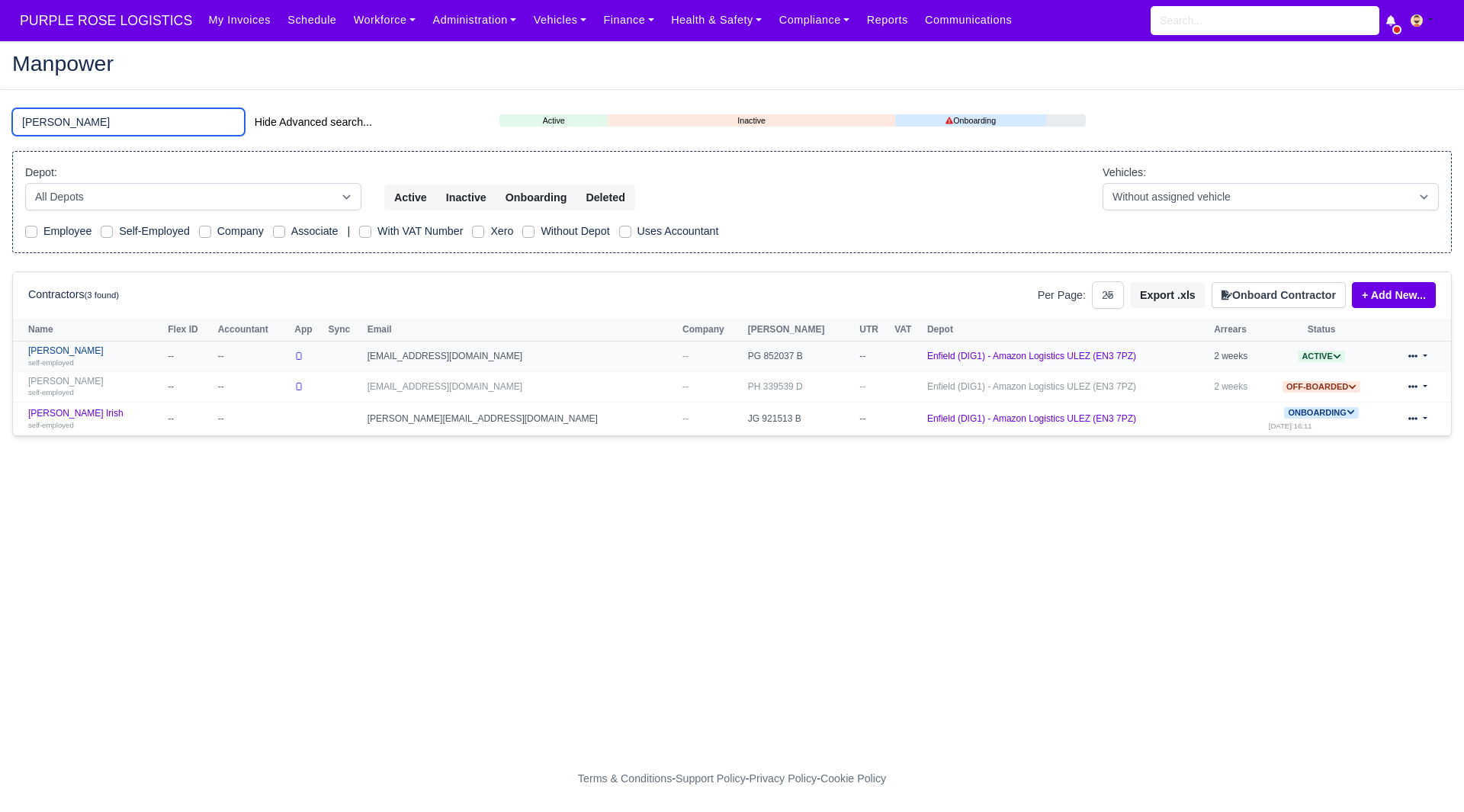
type input "REECE"
click at [74, 351] on link "Reece Bendela self-employed" at bounding box center [94, 356] width 132 height 22
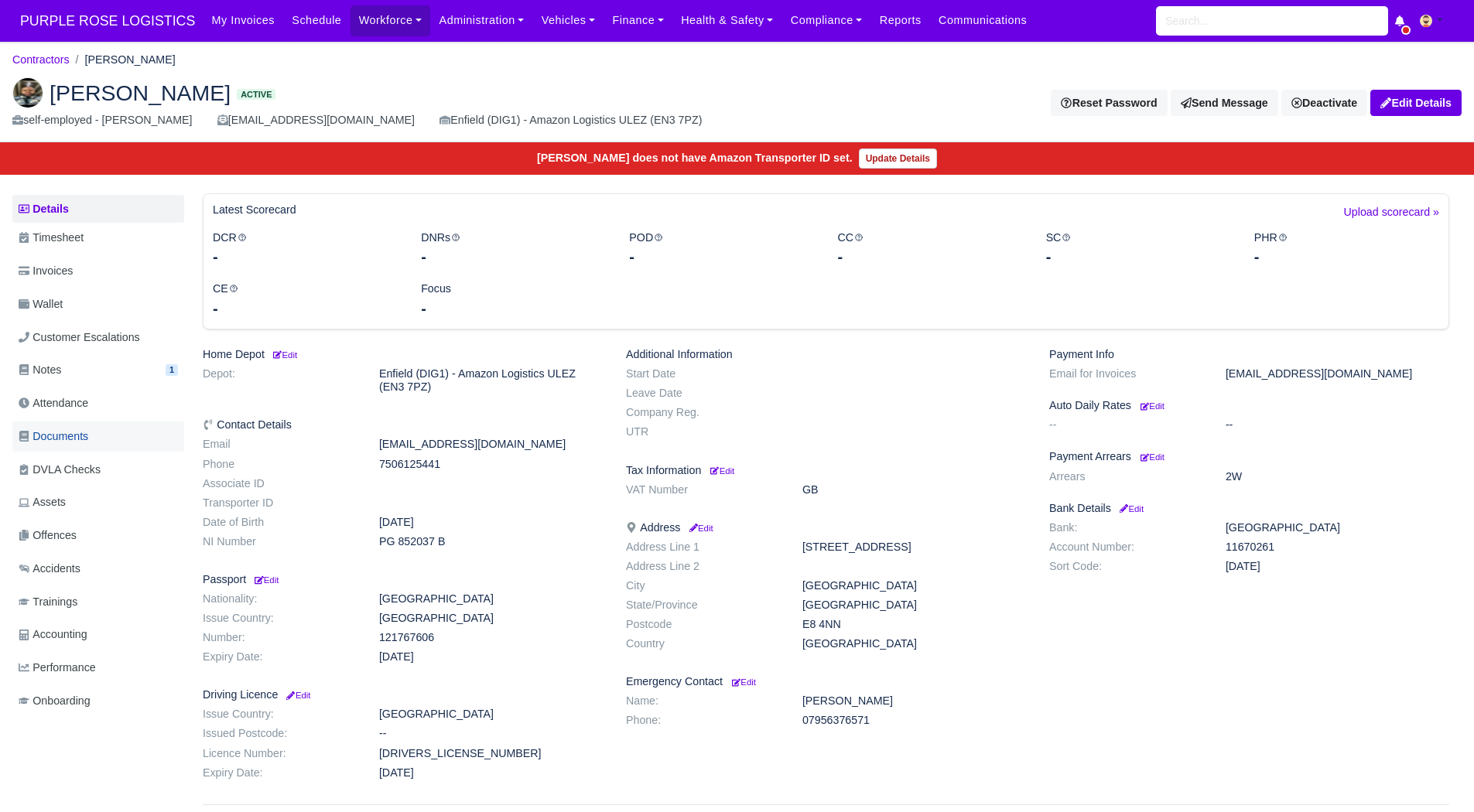
click at [55, 439] on span "Documents" at bounding box center [54, 436] width 70 height 18
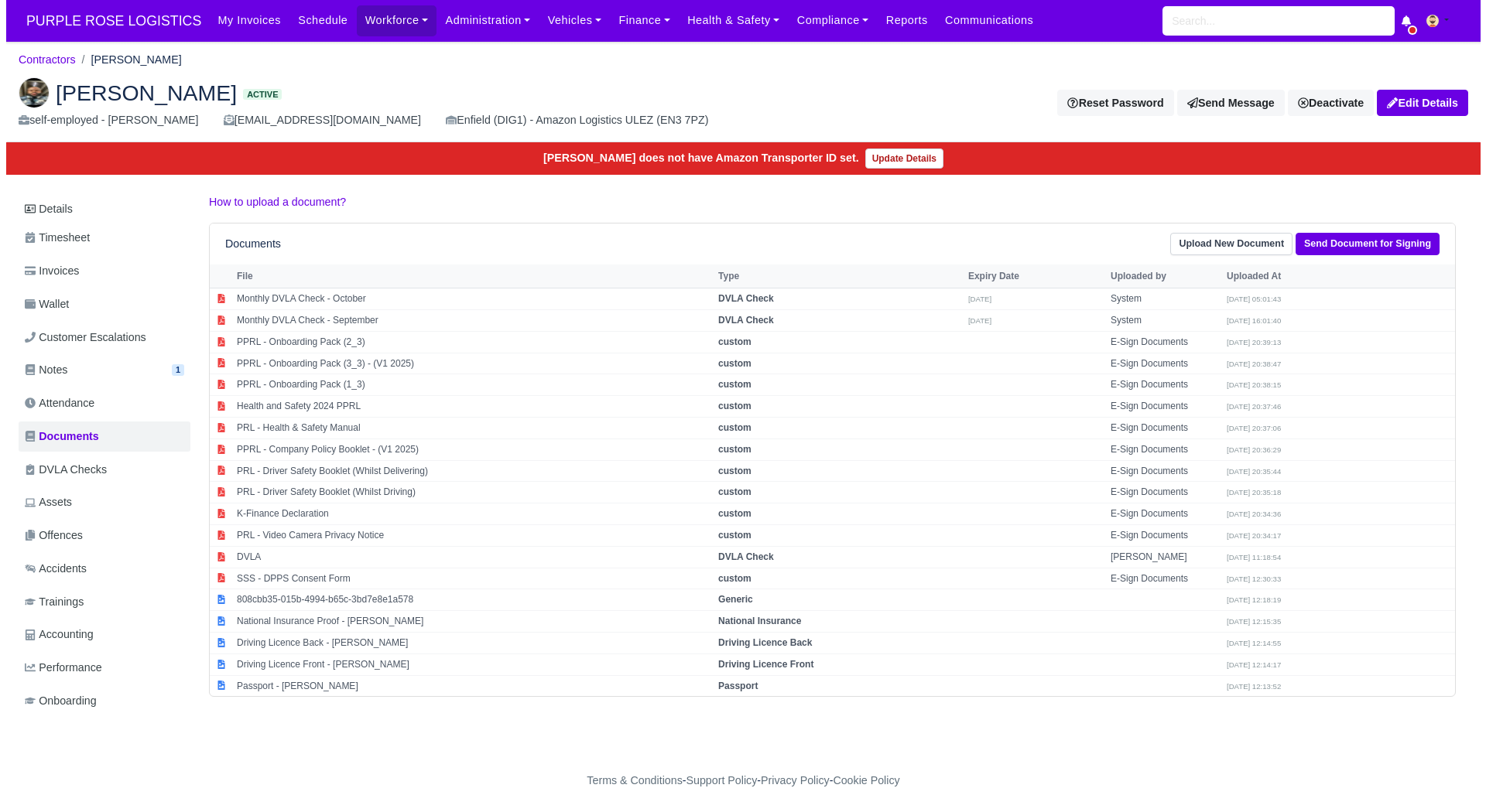
scroll to position [11, 0]
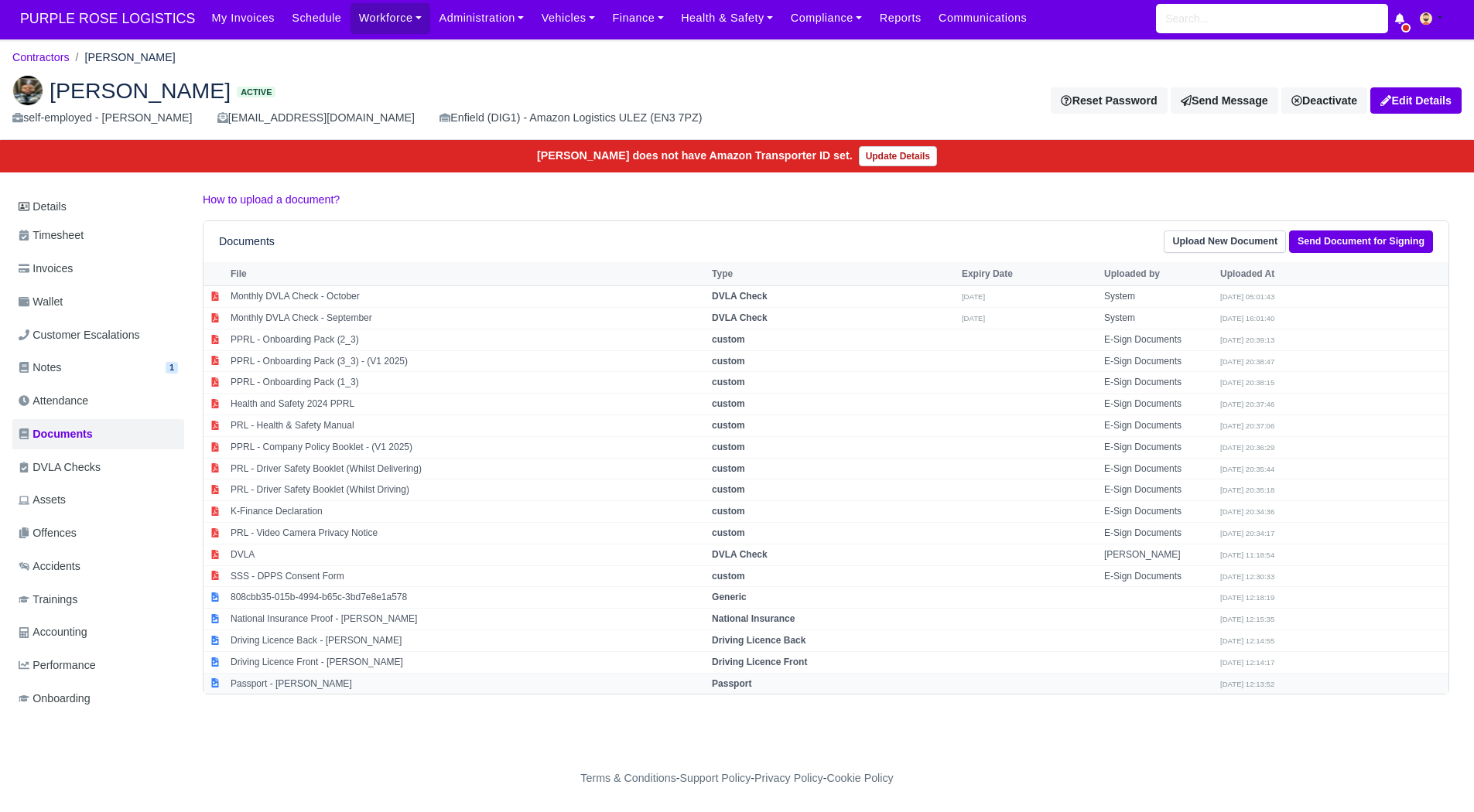
click at [404, 675] on td "Passport - [PERSON_NAME]" at bounding box center [467, 683] width 482 height 21
select select "passport"
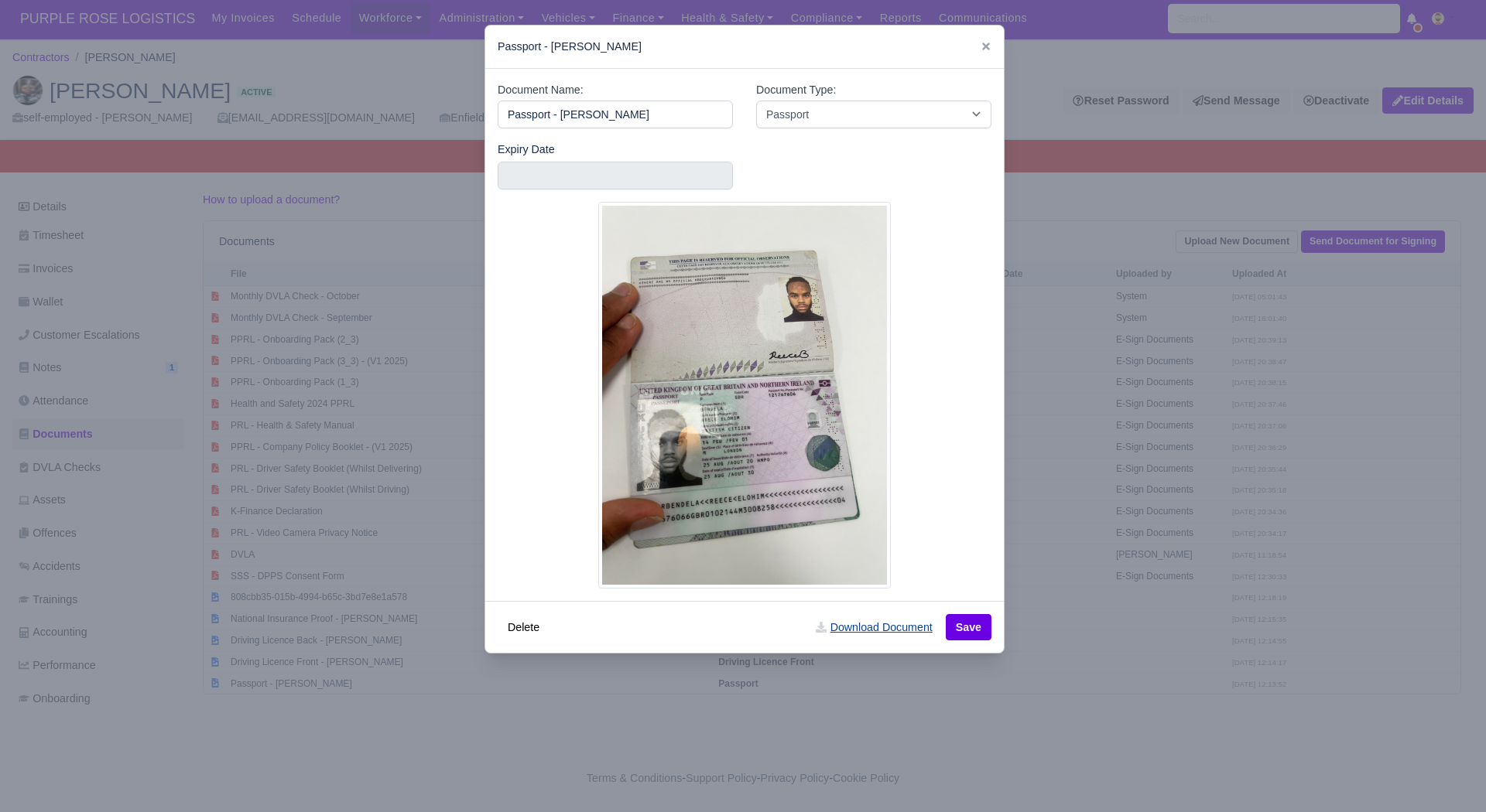
click at [871, 637] on link "Download Document" at bounding box center [874, 627] width 137 height 26
click at [1127, 674] on div at bounding box center [743, 406] width 1486 height 812
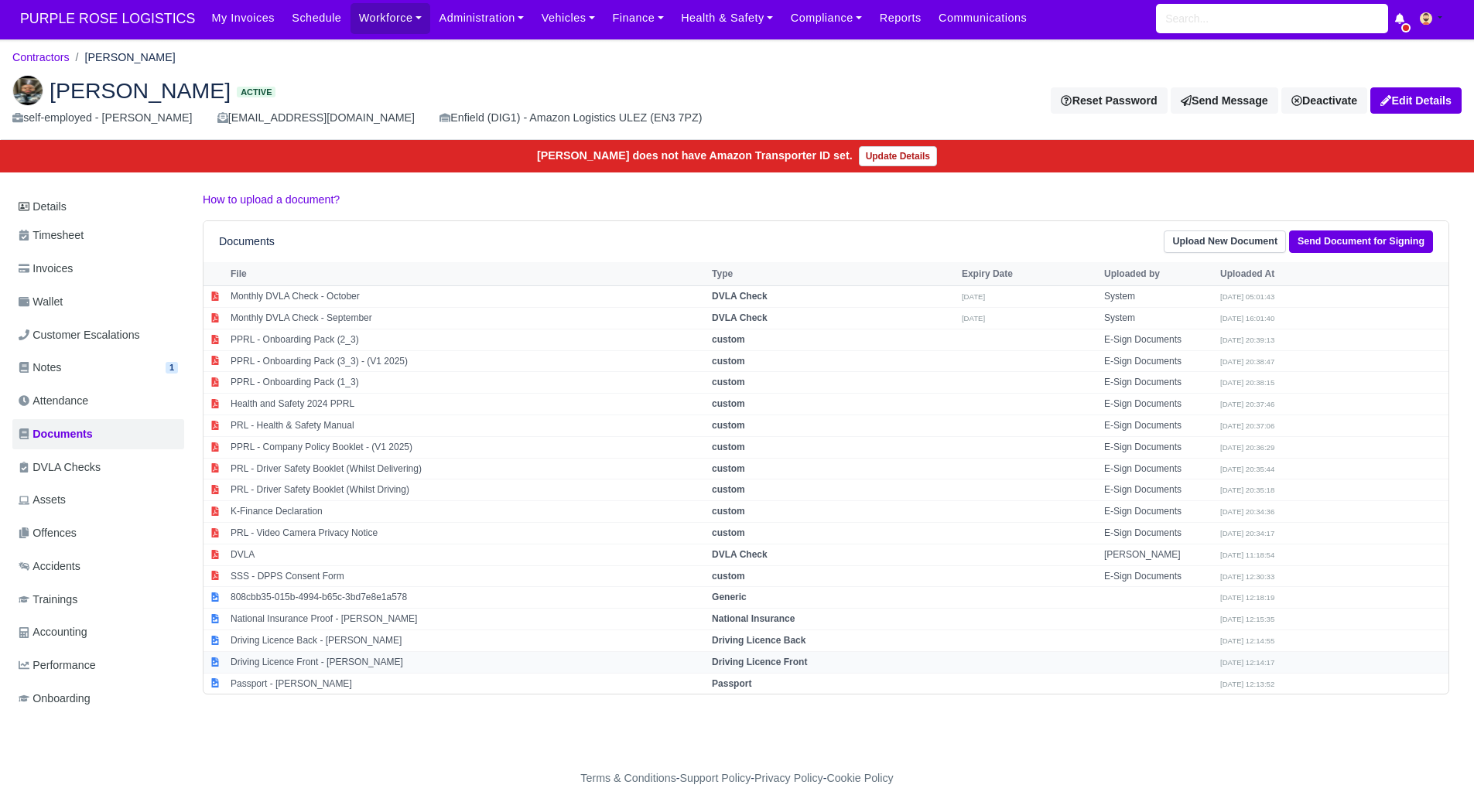
click at [419, 655] on td "Driving Licence Front - Reece Bendela" at bounding box center [467, 661] width 482 height 22
select select "driving-licence-front"
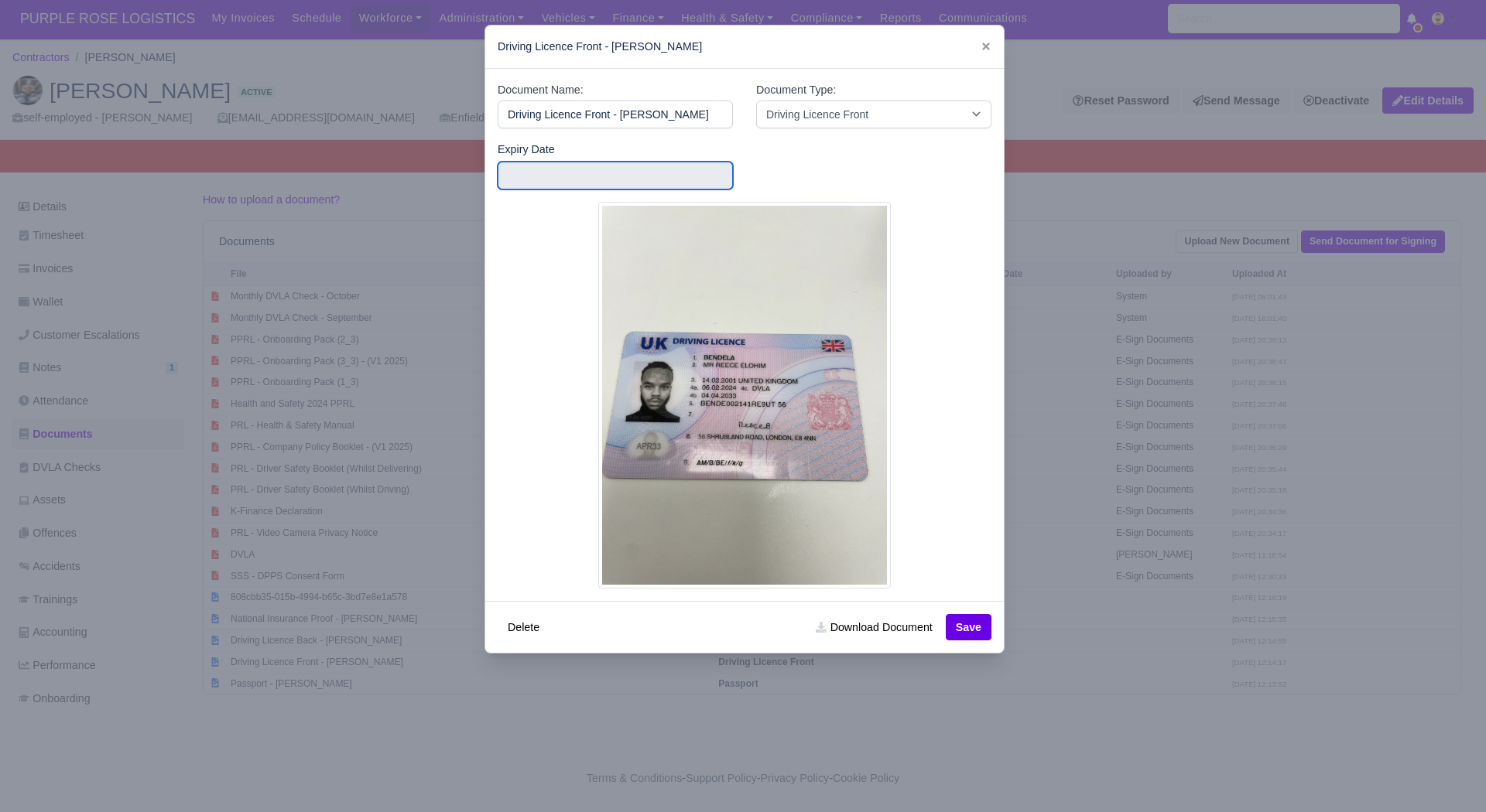
click at [534, 184] on input "text" at bounding box center [615, 176] width 236 height 28
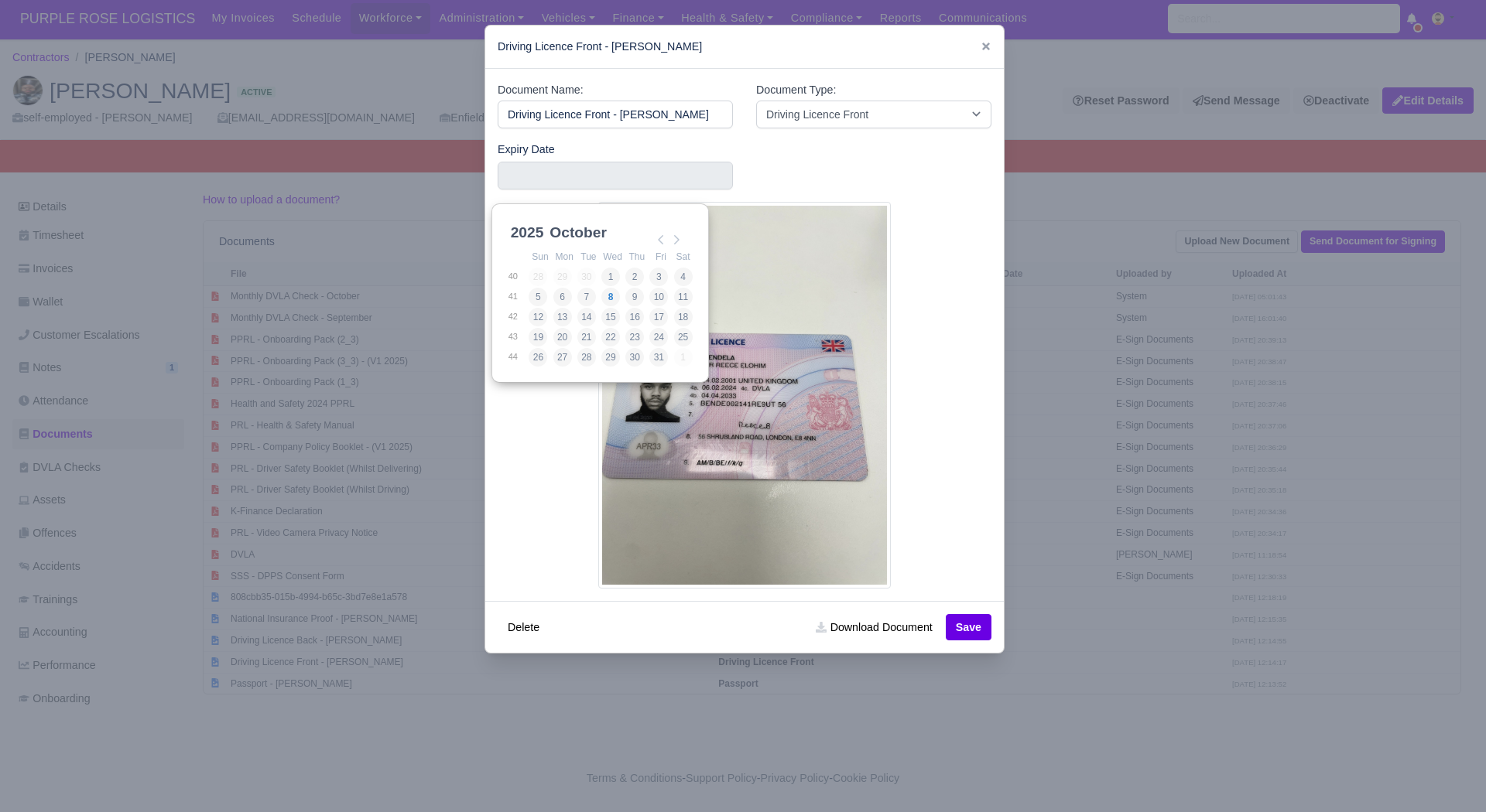
click at [529, 227] on select "2025 2026 2027 2028 2029 2030 2031 2032 2033 2034 2035 2036 2037 2038 2039 2040…" at bounding box center [543, 241] width 70 height 32
type input "2033-04-04"
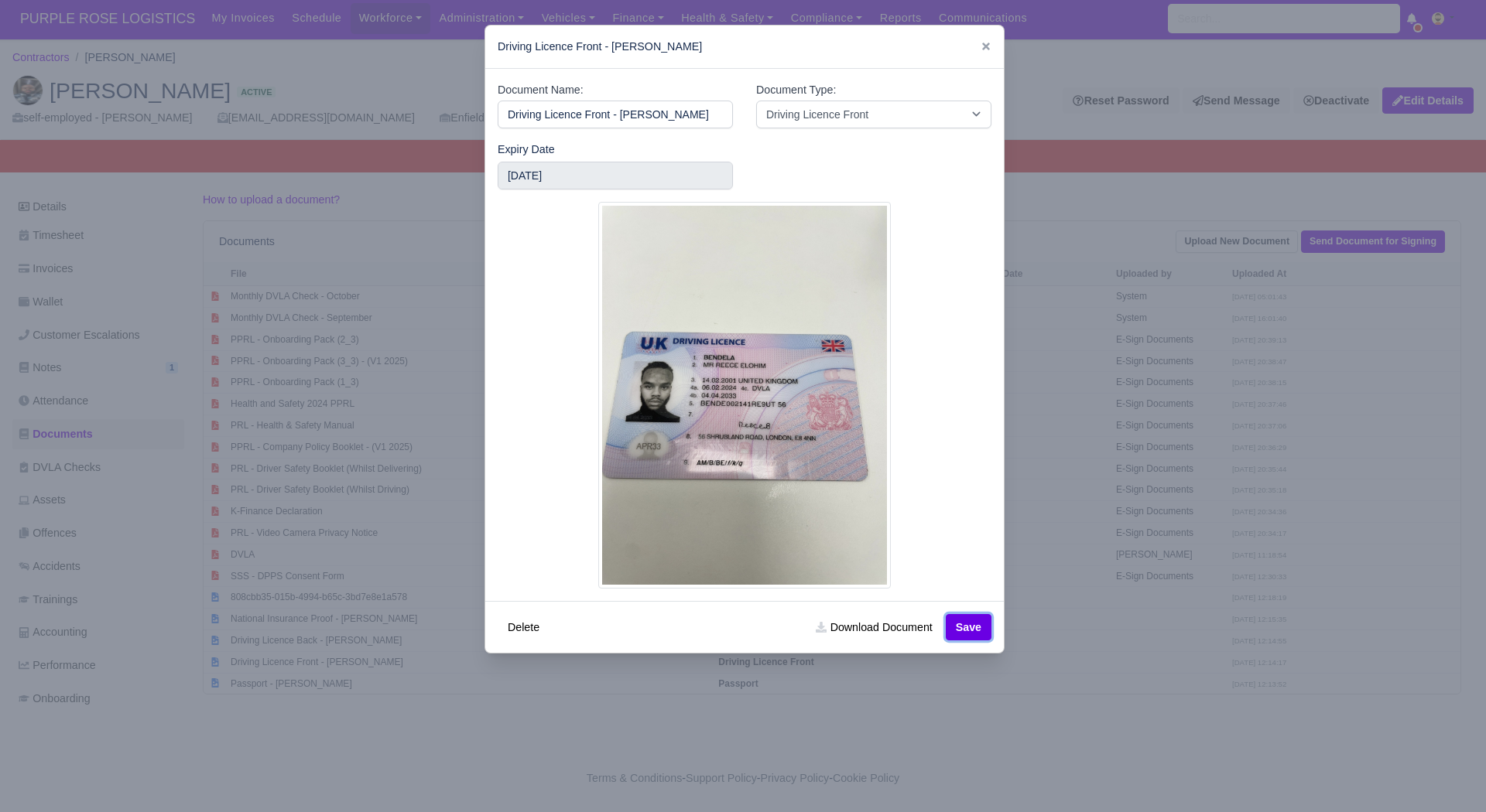
click at [980, 627] on button "Save" at bounding box center [969, 627] width 45 height 26
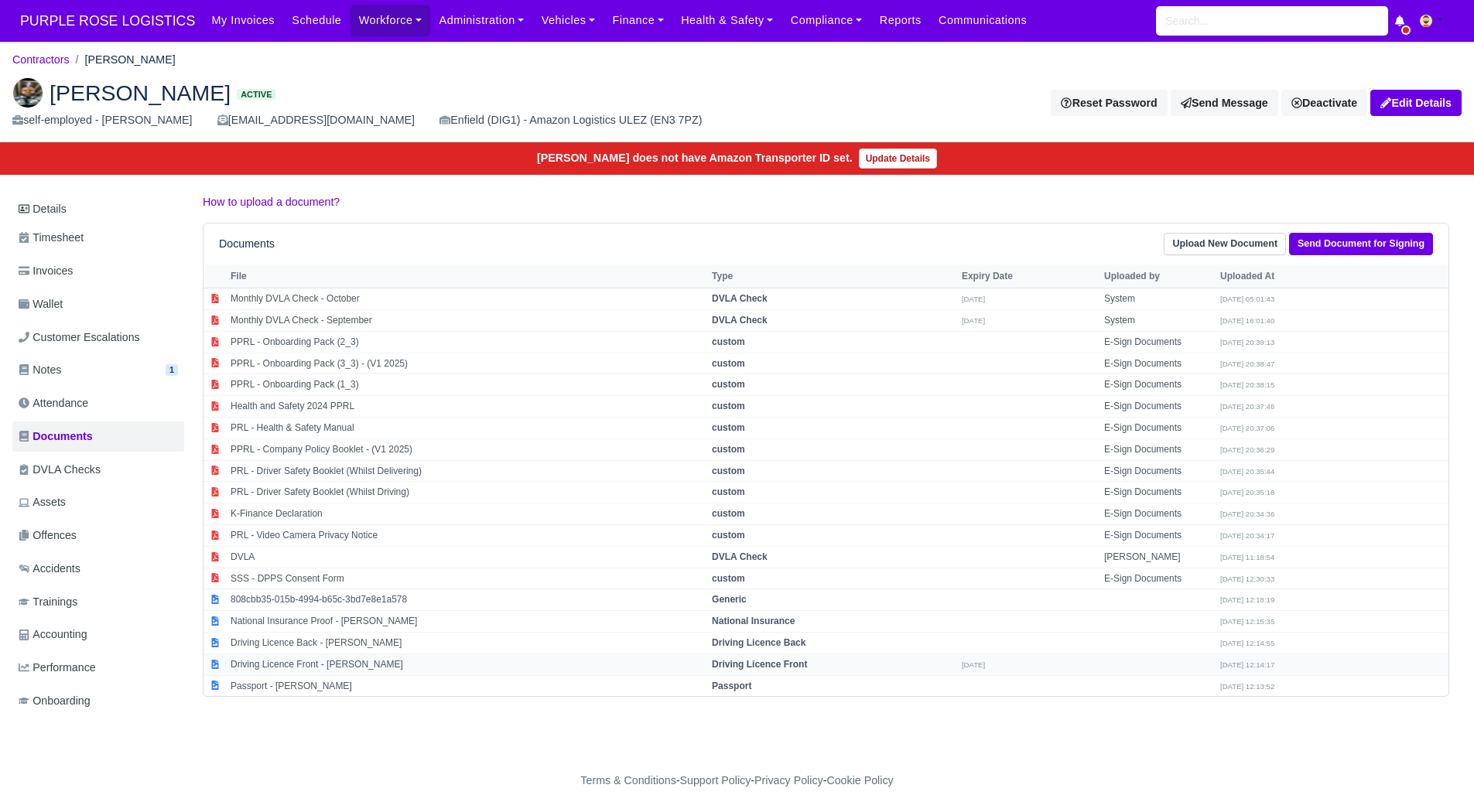
click at [1192, 668] on td at bounding box center [1158, 664] width 116 height 22
select select "driving-licence-front"
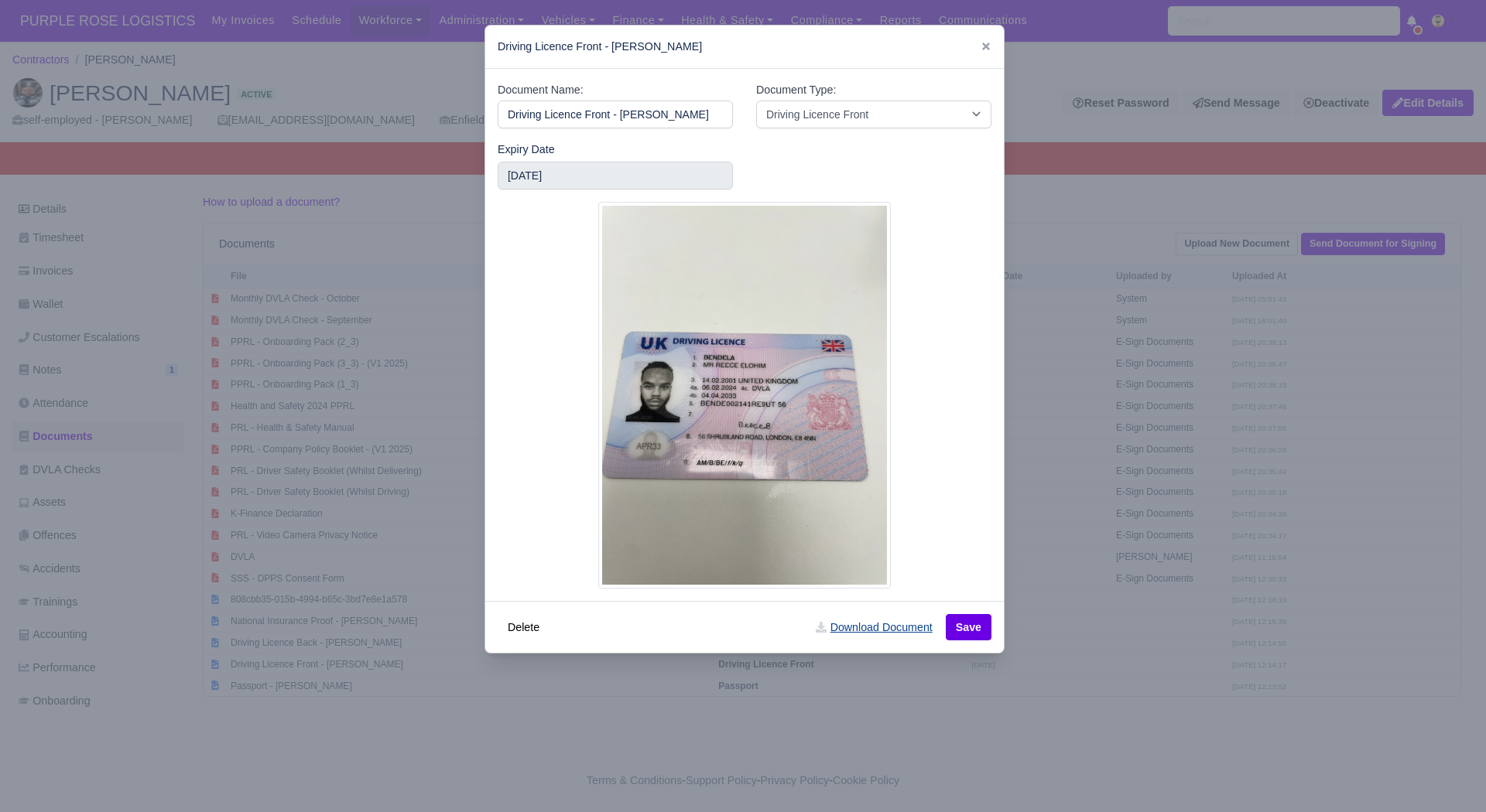
click at [893, 628] on link "Download Document" at bounding box center [874, 627] width 137 height 26
drag, startPoint x: 1128, startPoint y: 712, endPoint x: 460, endPoint y: 677, distance: 668.9
click at [1128, 712] on div at bounding box center [743, 406] width 1486 height 812
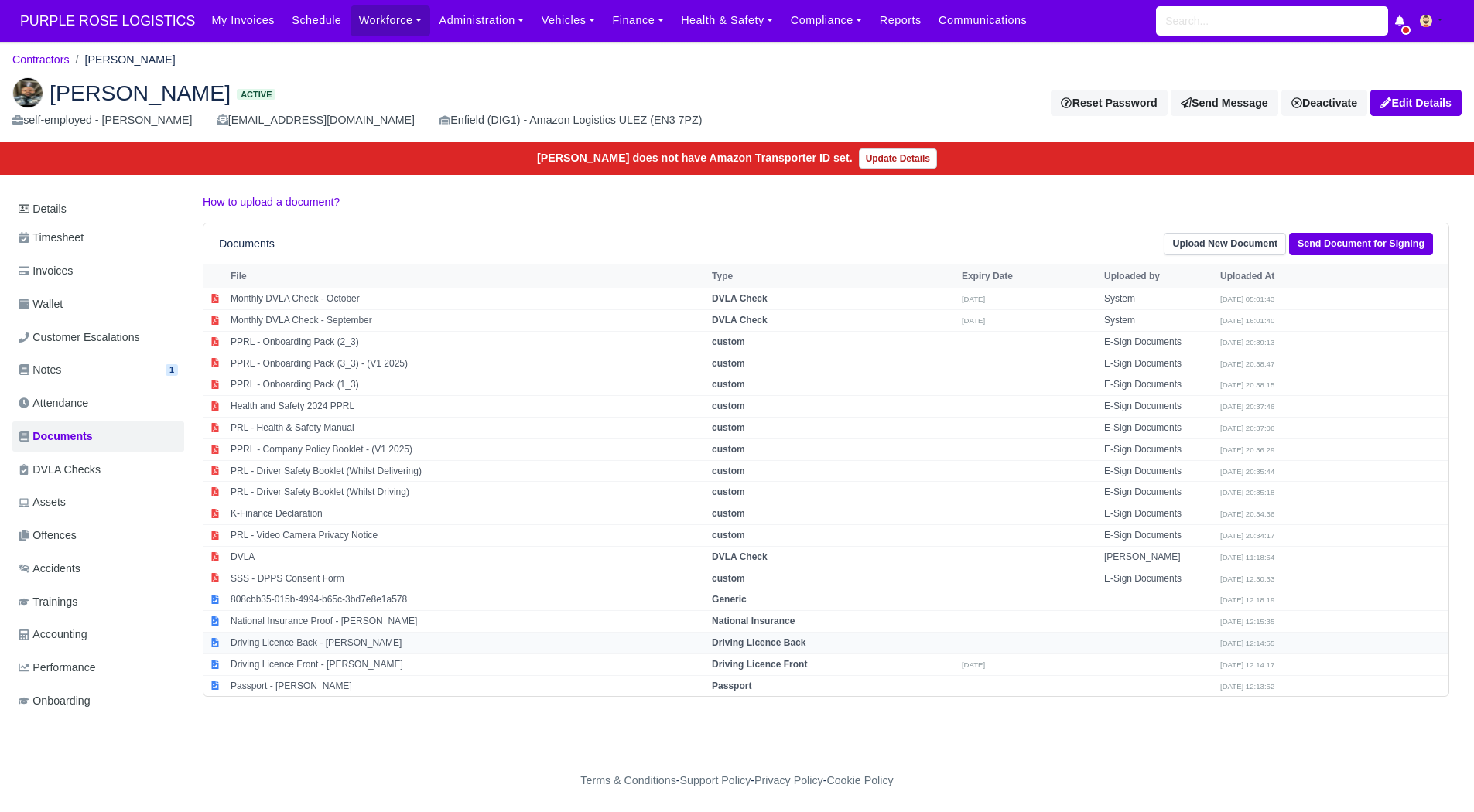
click at [350, 639] on td "Driving Licence Back - Reece Bendela" at bounding box center [467, 642] width 482 height 22
select select "driving-licence-back"
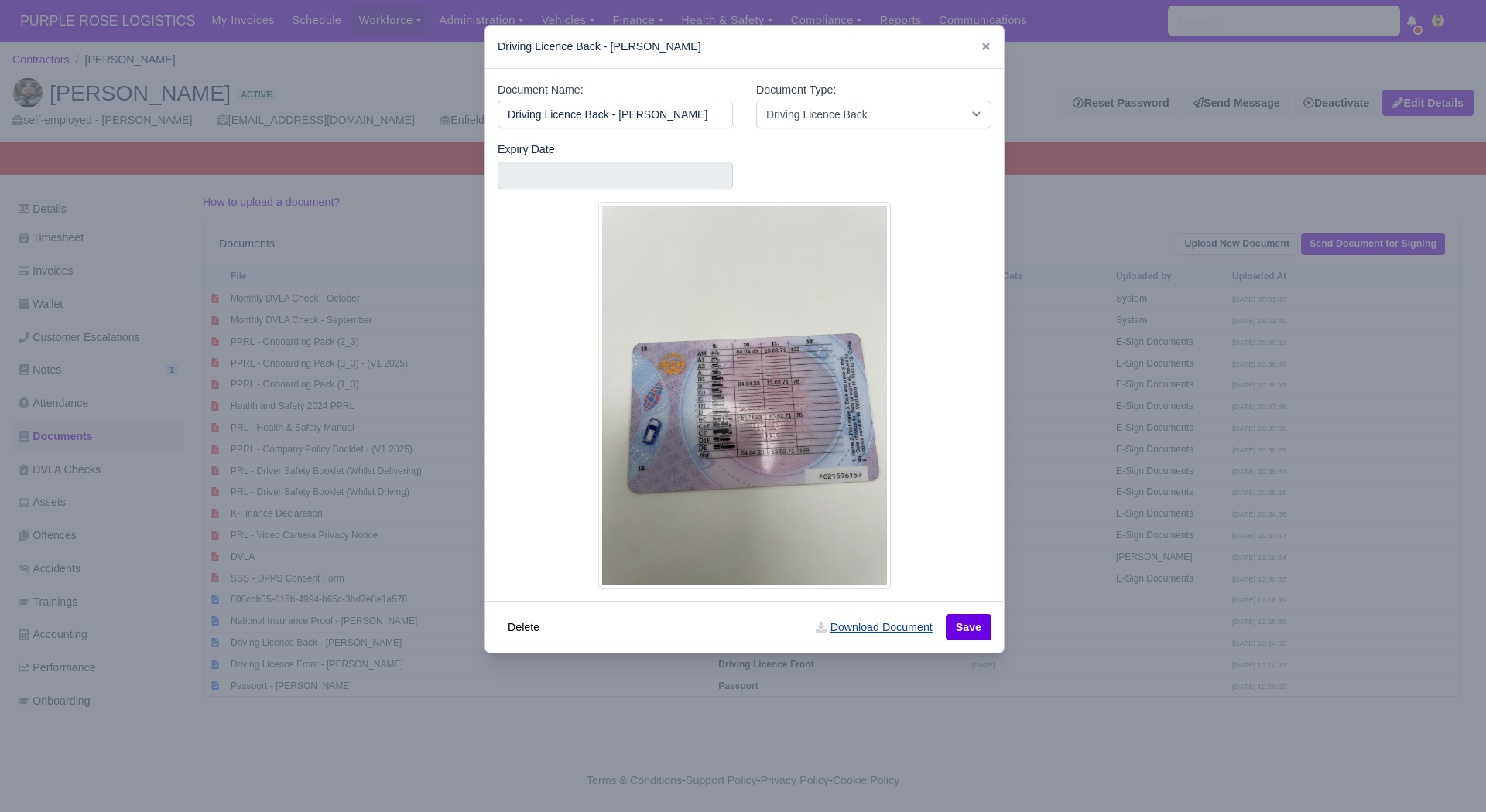
click at [877, 641] on link "Download Document" at bounding box center [874, 627] width 137 height 26
click at [1107, 673] on div at bounding box center [743, 406] width 1486 height 812
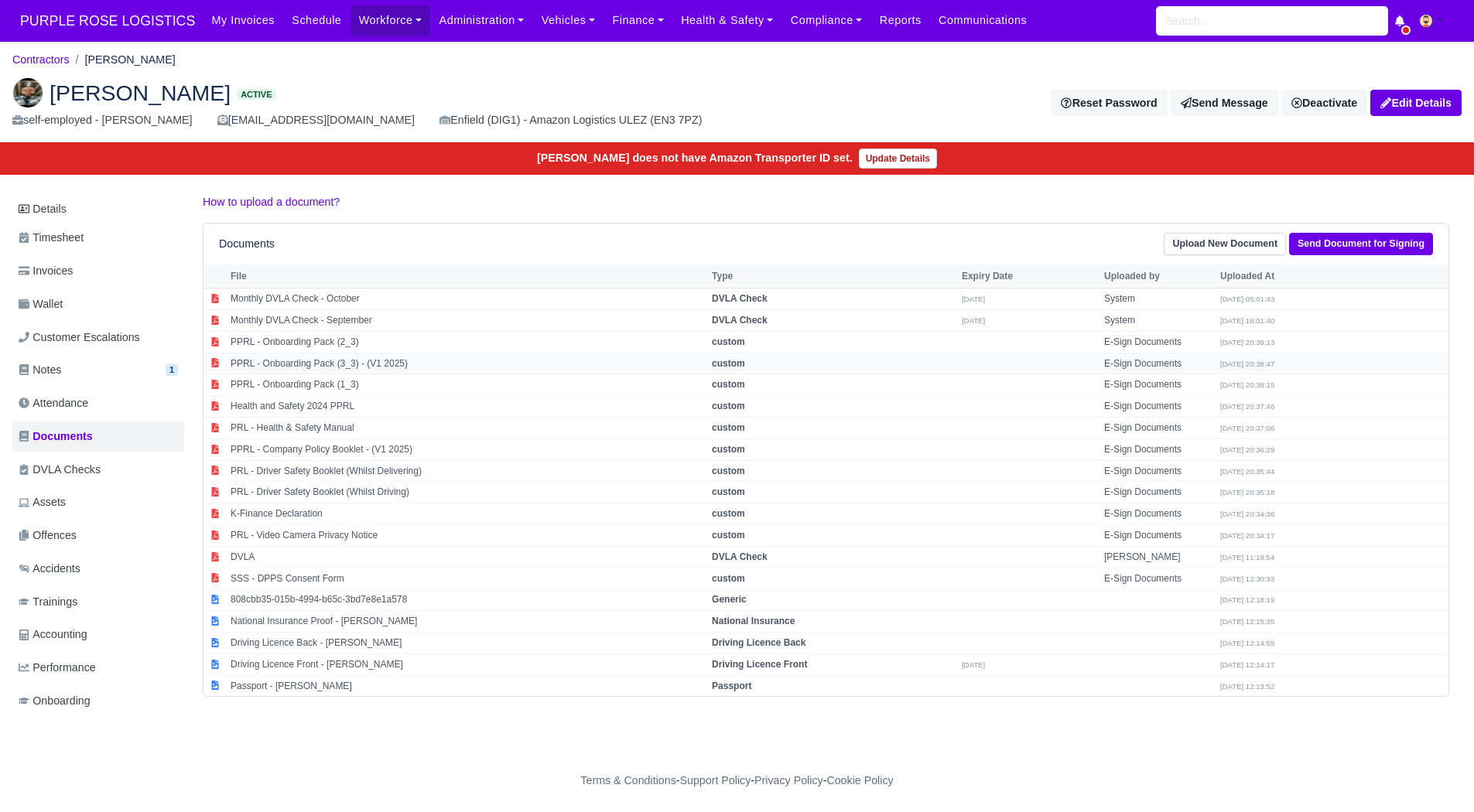
click at [436, 359] on td "PPRL - Onboarding Pack (3_3) - (V1 2025)" at bounding box center [467, 363] width 482 height 22
select select "custom"
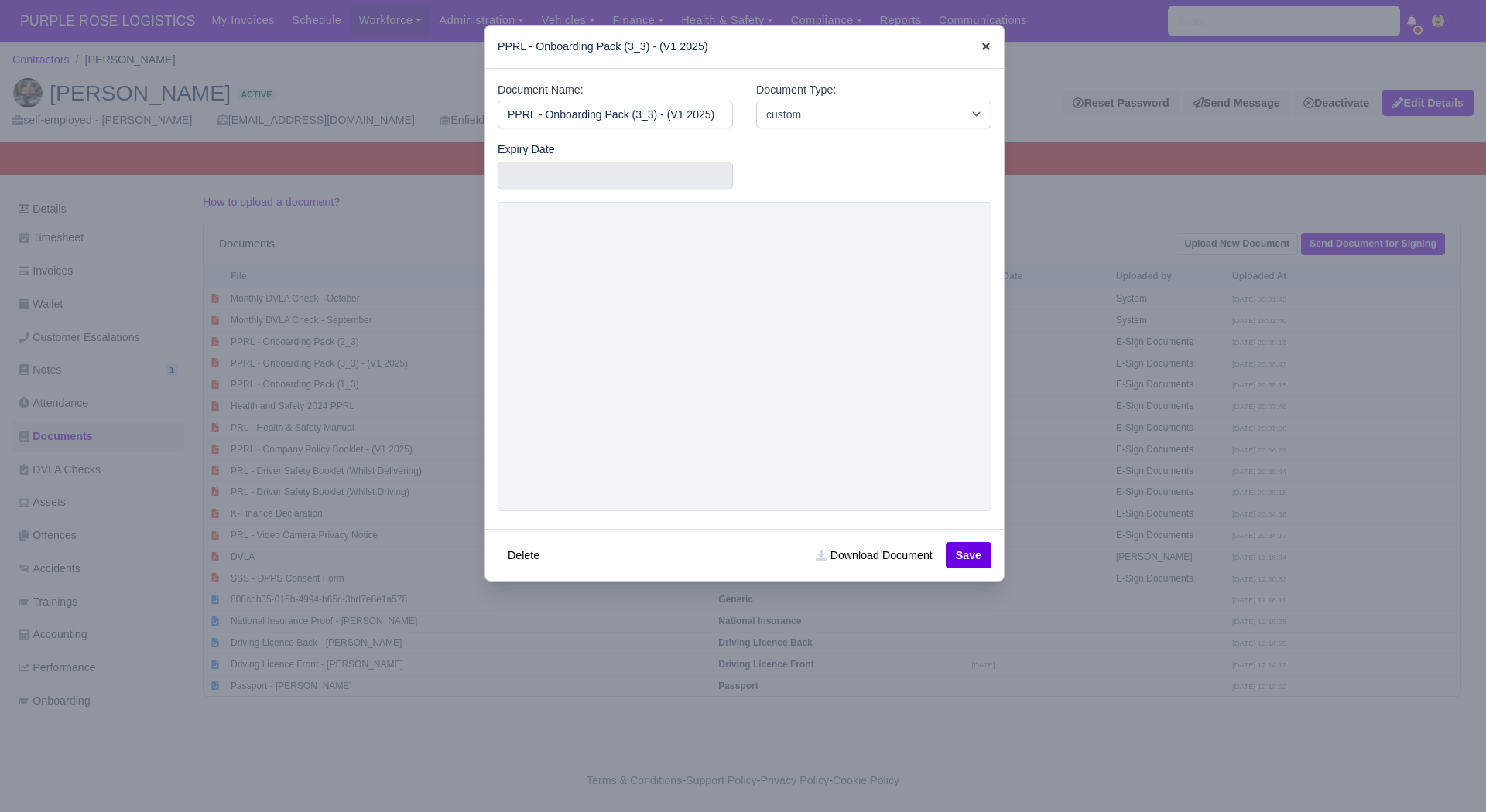
click at [983, 48] on icon at bounding box center [985, 46] width 10 height 10
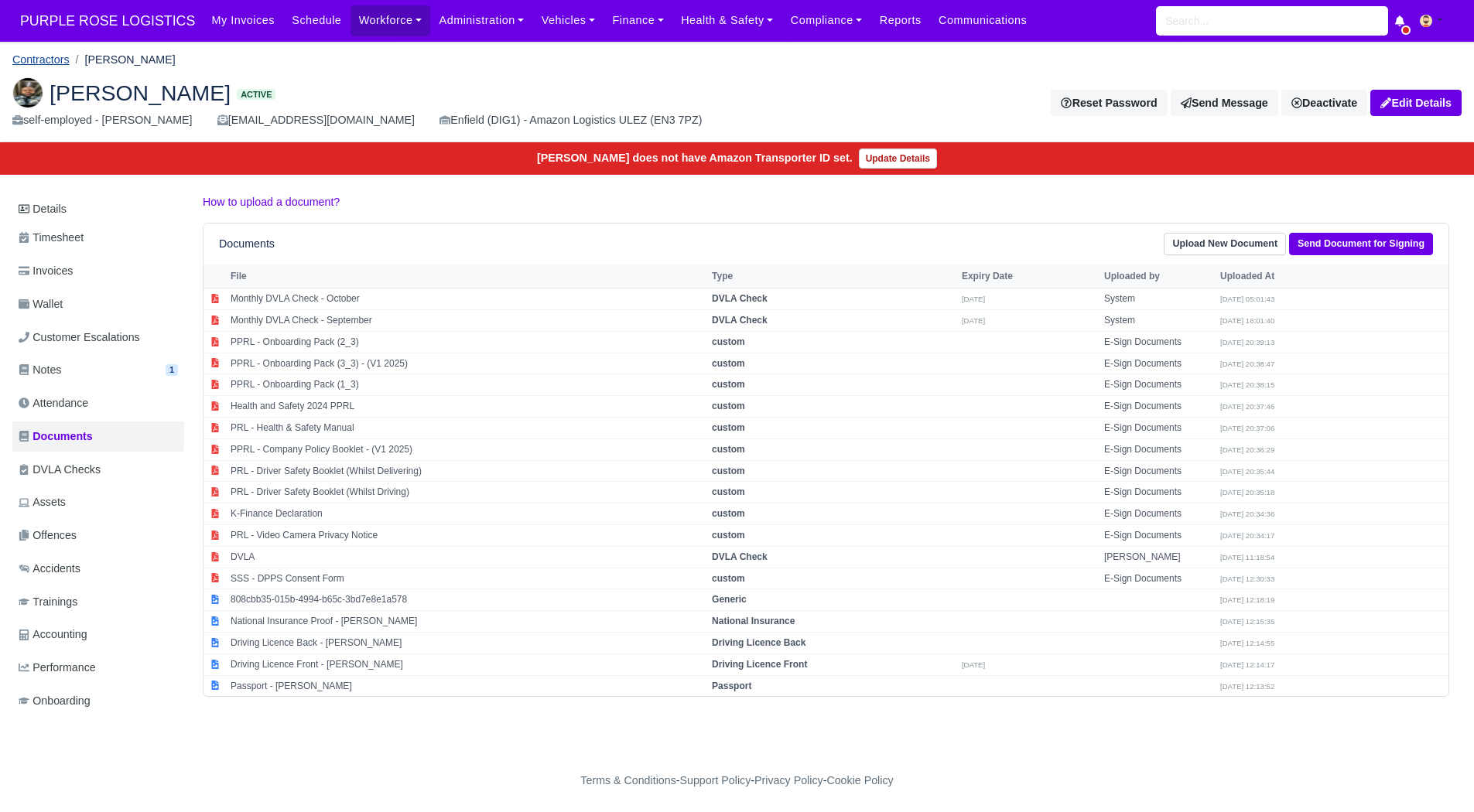
click at [43, 63] on link "Contractors" at bounding box center [41, 59] width 57 height 12
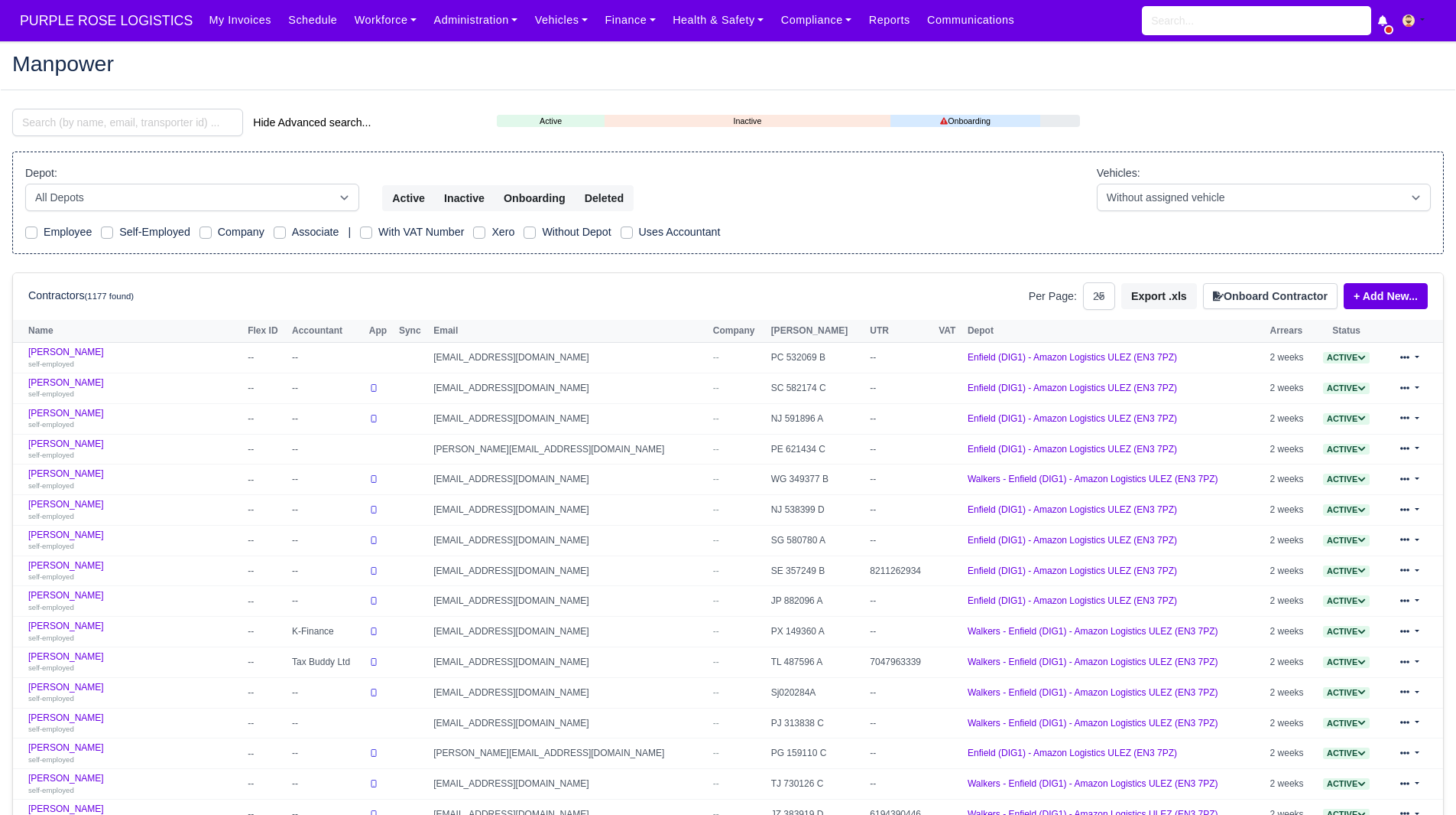
select select "25"
click at [99, 130] on input "search" at bounding box center [128, 123] width 231 height 28
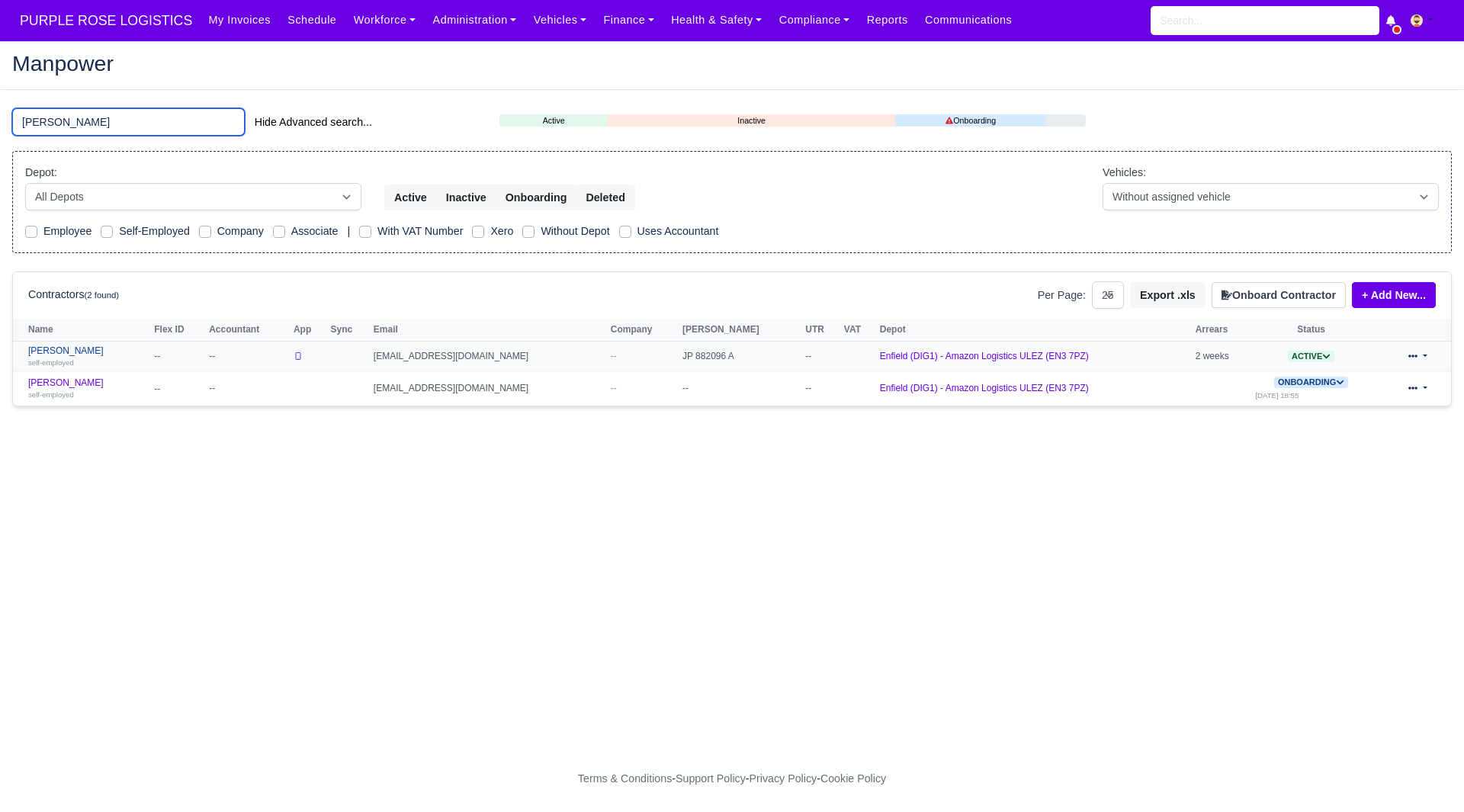
type input "[PERSON_NAME]"
click at [75, 347] on link "[PERSON_NAME] self-employed" at bounding box center [86, 356] width 118 height 22
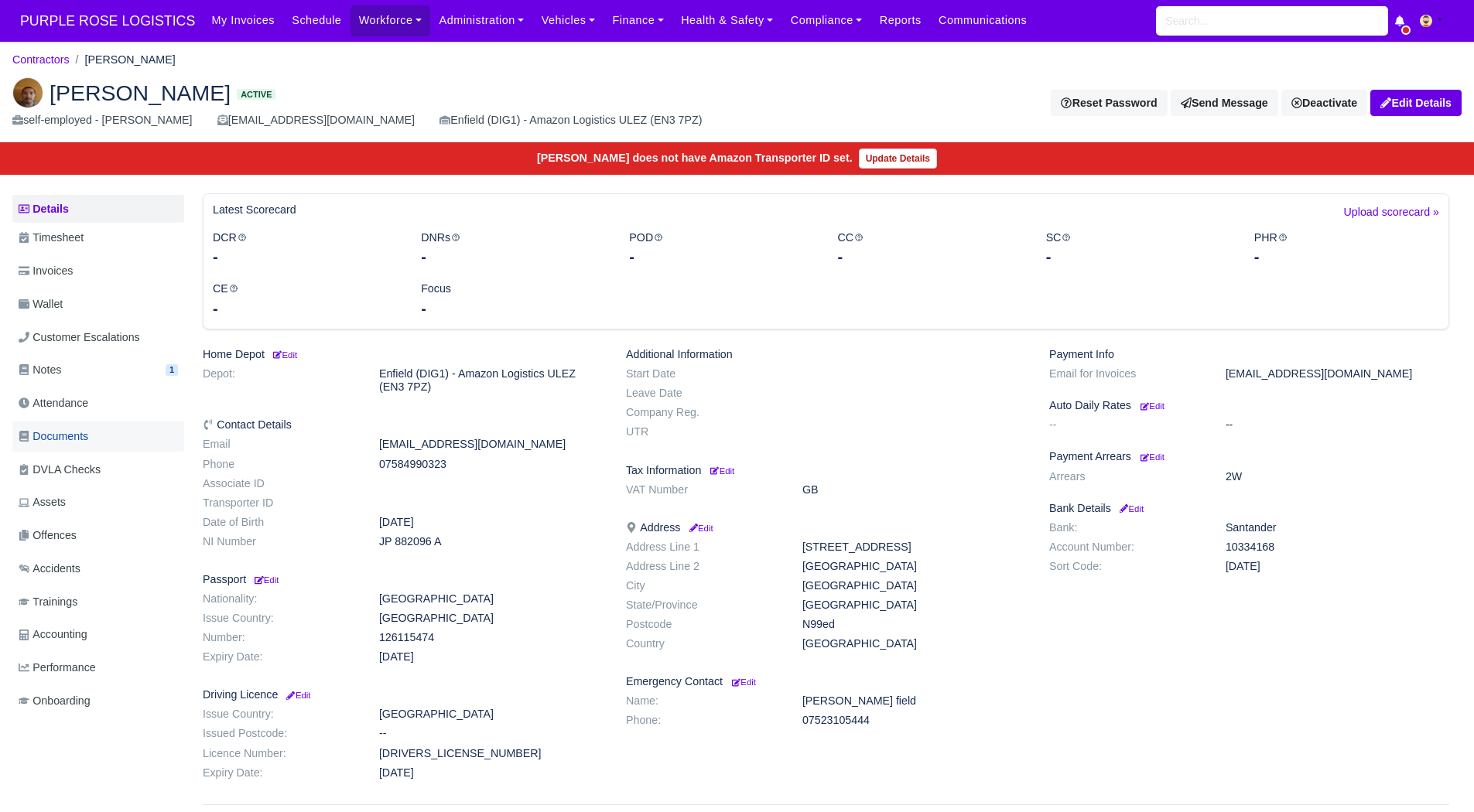
click at [71, 443] on span "Documents" at bounding box center [54, 436] width 70 height 18
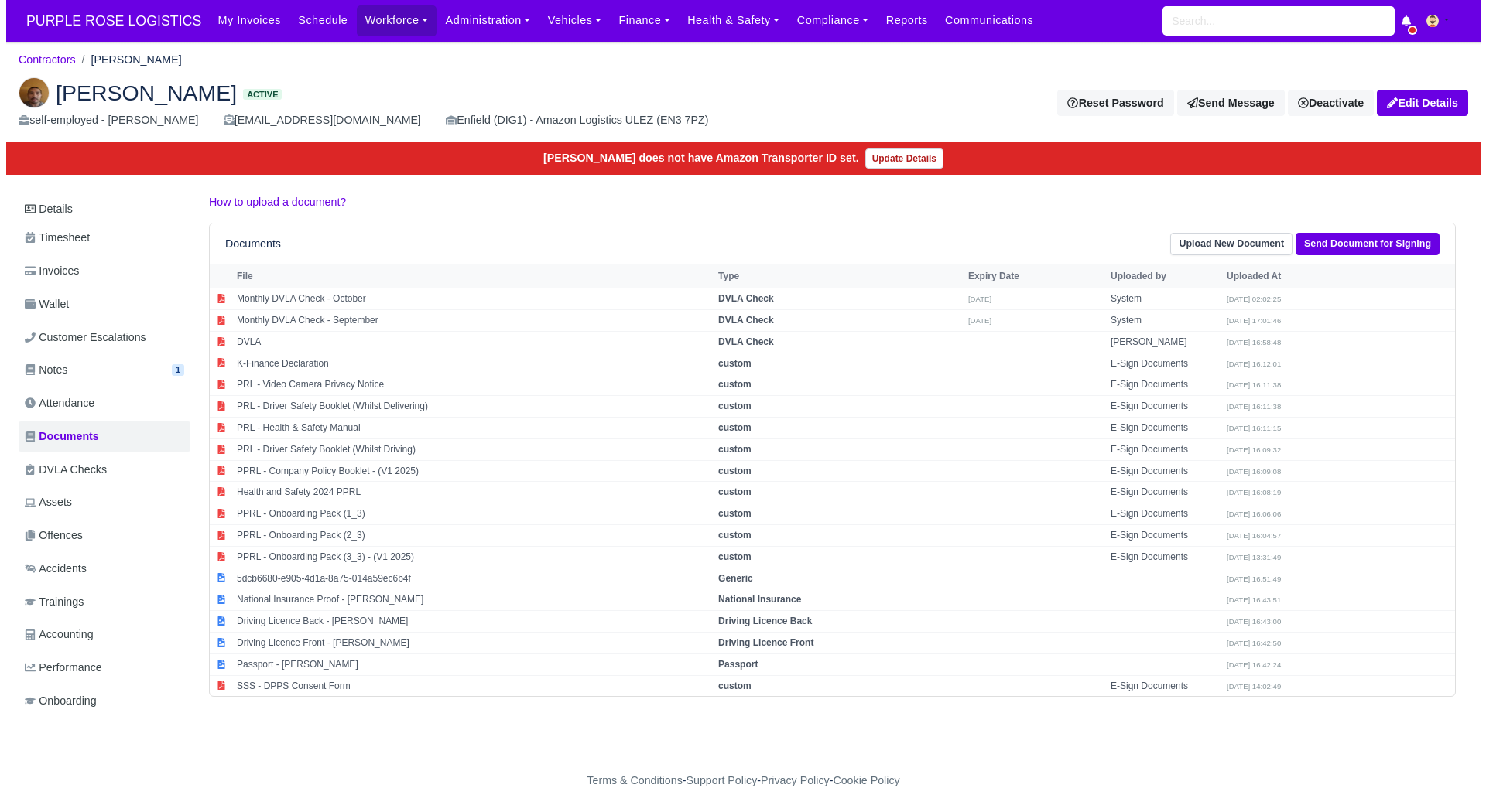
scroll to position [11, 0]
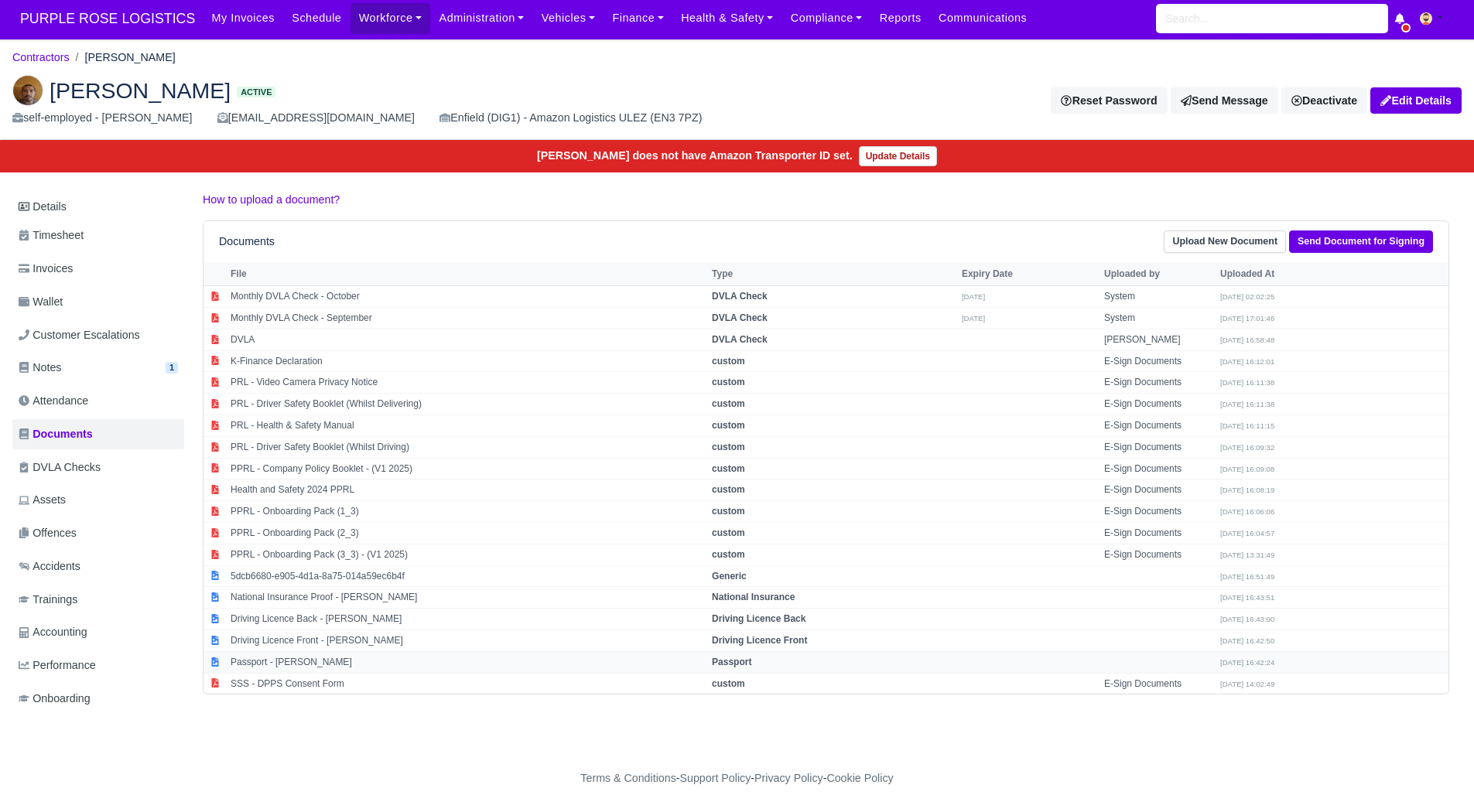
click at [372, 651] on td "Passport - [PERSON_NAME]" at bounding box center [467, 661] width 482 height 22
select select "passport"
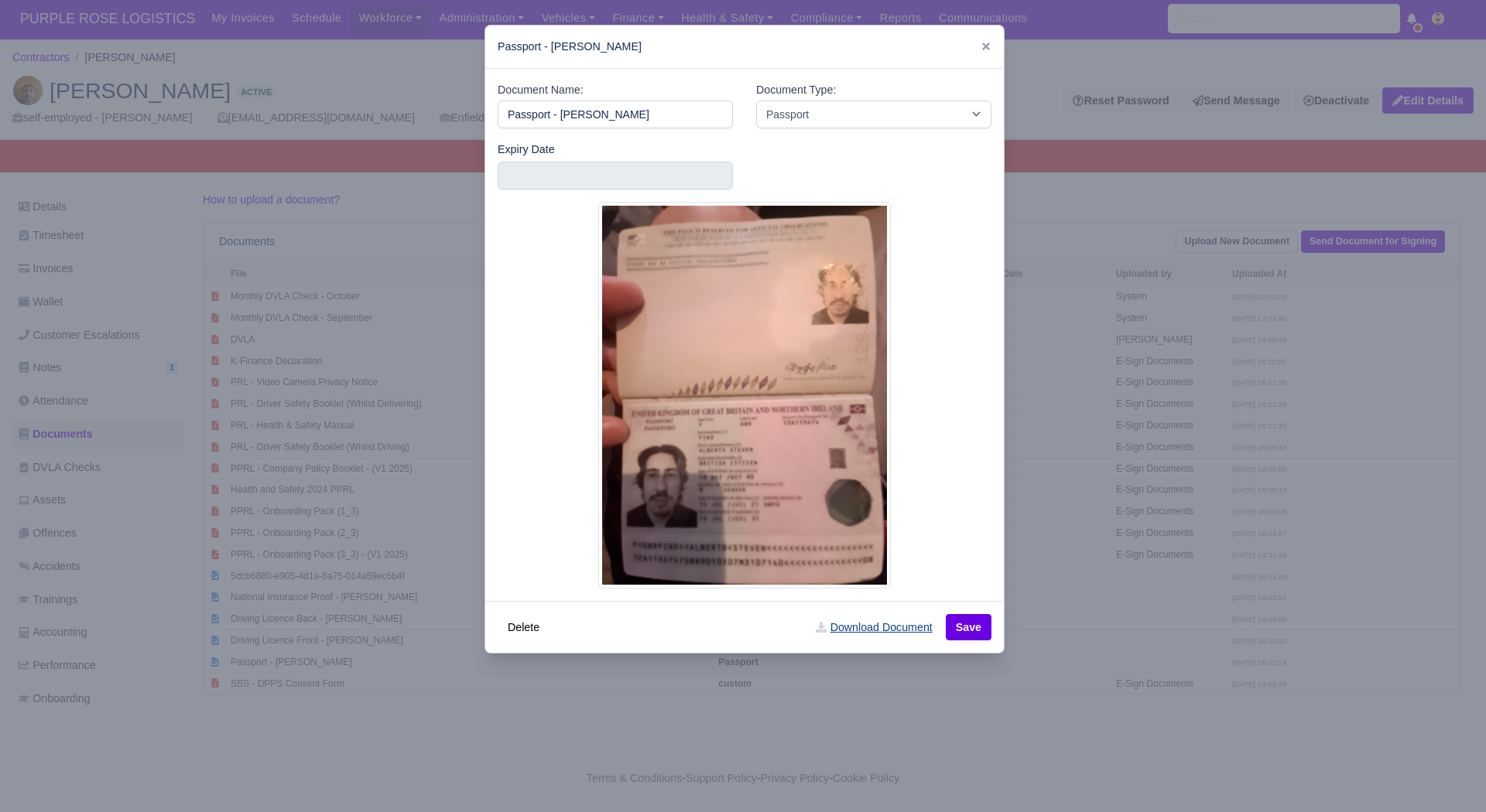
click at [893, 635] on link "Download Document" at bounding box center [874, 627] width 137 height 26
click at [1134, 576] on div at bounding box center [743, 406] width 1486 height 812
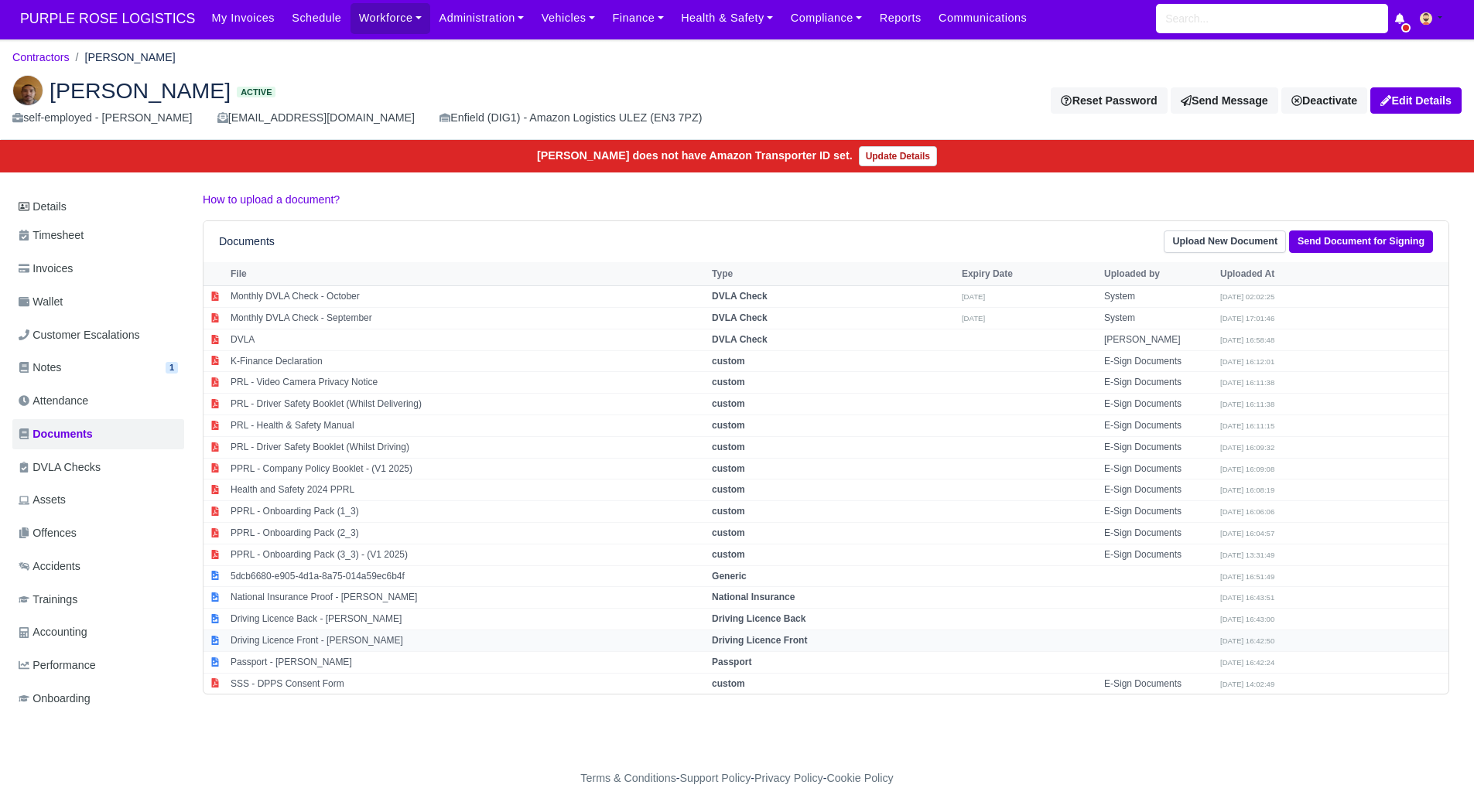
click at [350, 637] on td "Driving Licence Front - Alberto steven Pino" at bounding box center [467, 640] width 482 height 22
select select "driving-licence-front"
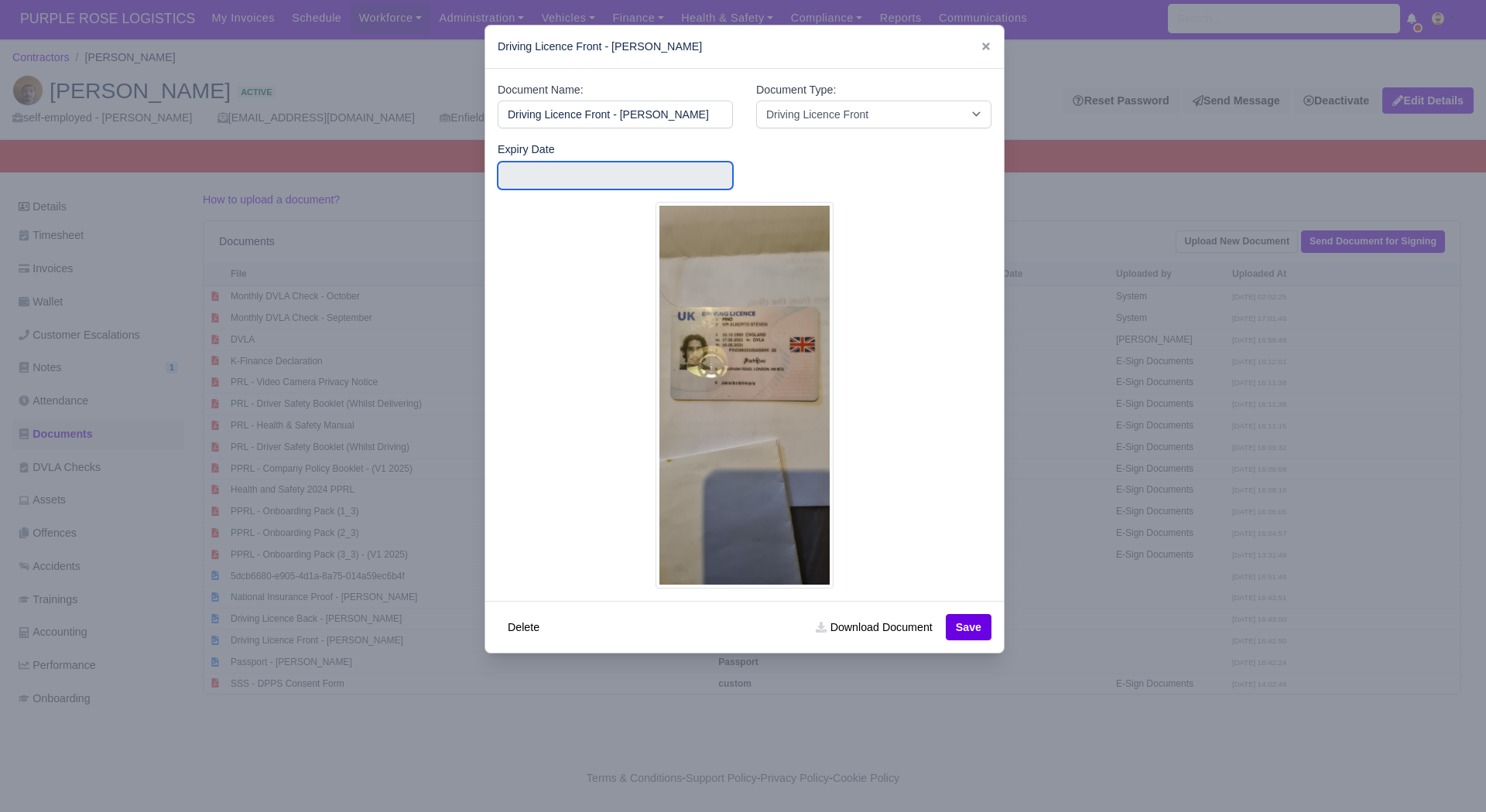
click at [596, 182] on input "text" at bounding box center [615, 176] width 236 height 28
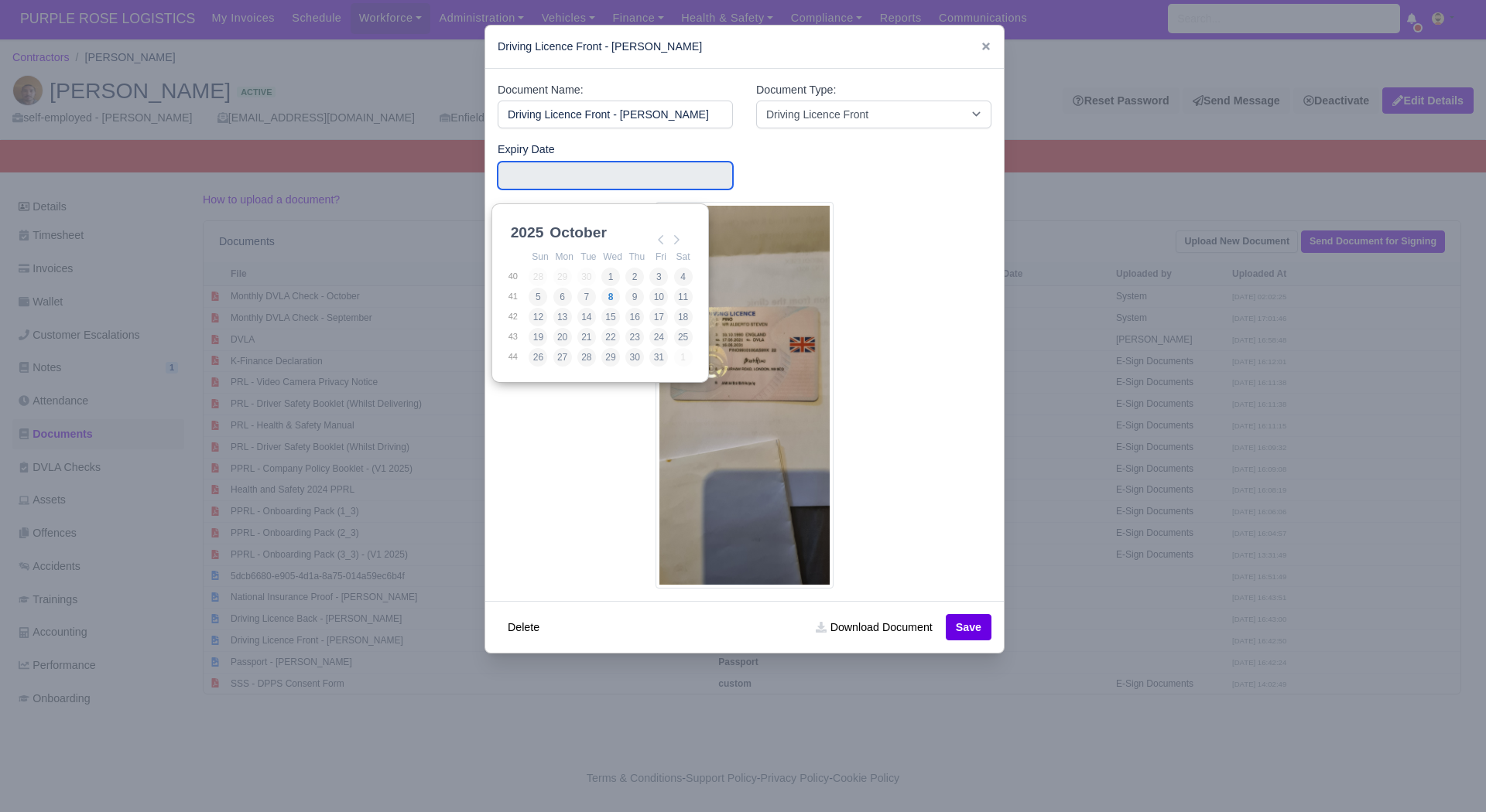
click at [533, 221] on div "2025 2025 2026 2027 2028 2029 2030 2031 2032 2033 2034 2035 2036 2037 2038 2039…" at bounding box center [528, 233] width 40 height 24
click at [539, 226] on select "2025 2026 2027 2028 2029 2030 2031 2032 2033 2034 2035 2036 2037 2038 2039 2040…" at bounding box center [543, 241] width 70 height 32
type input "2031-06-16"
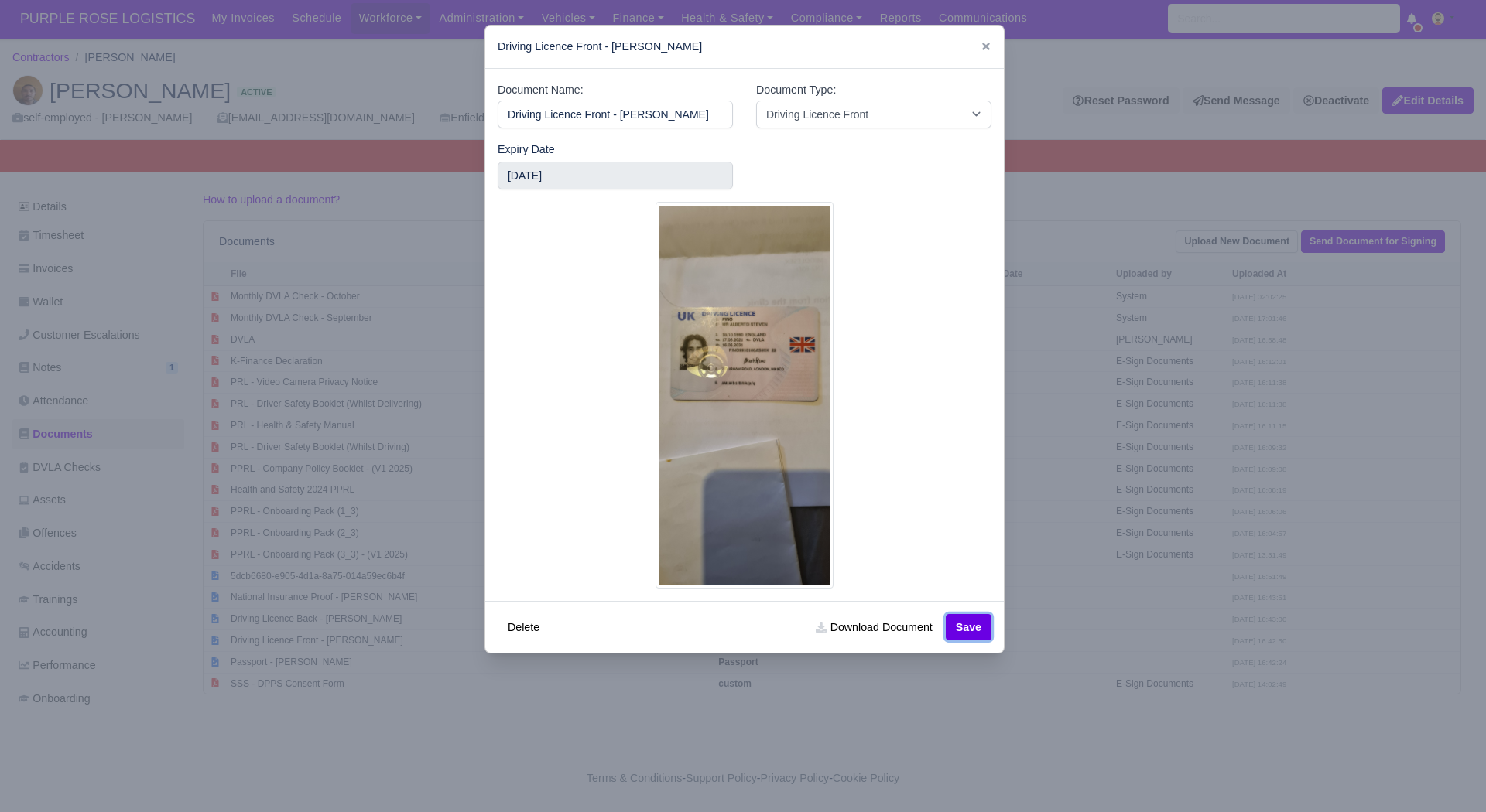
click at [985, 635] on button "Save" at bounding box center [969, 627] width 45 height 26
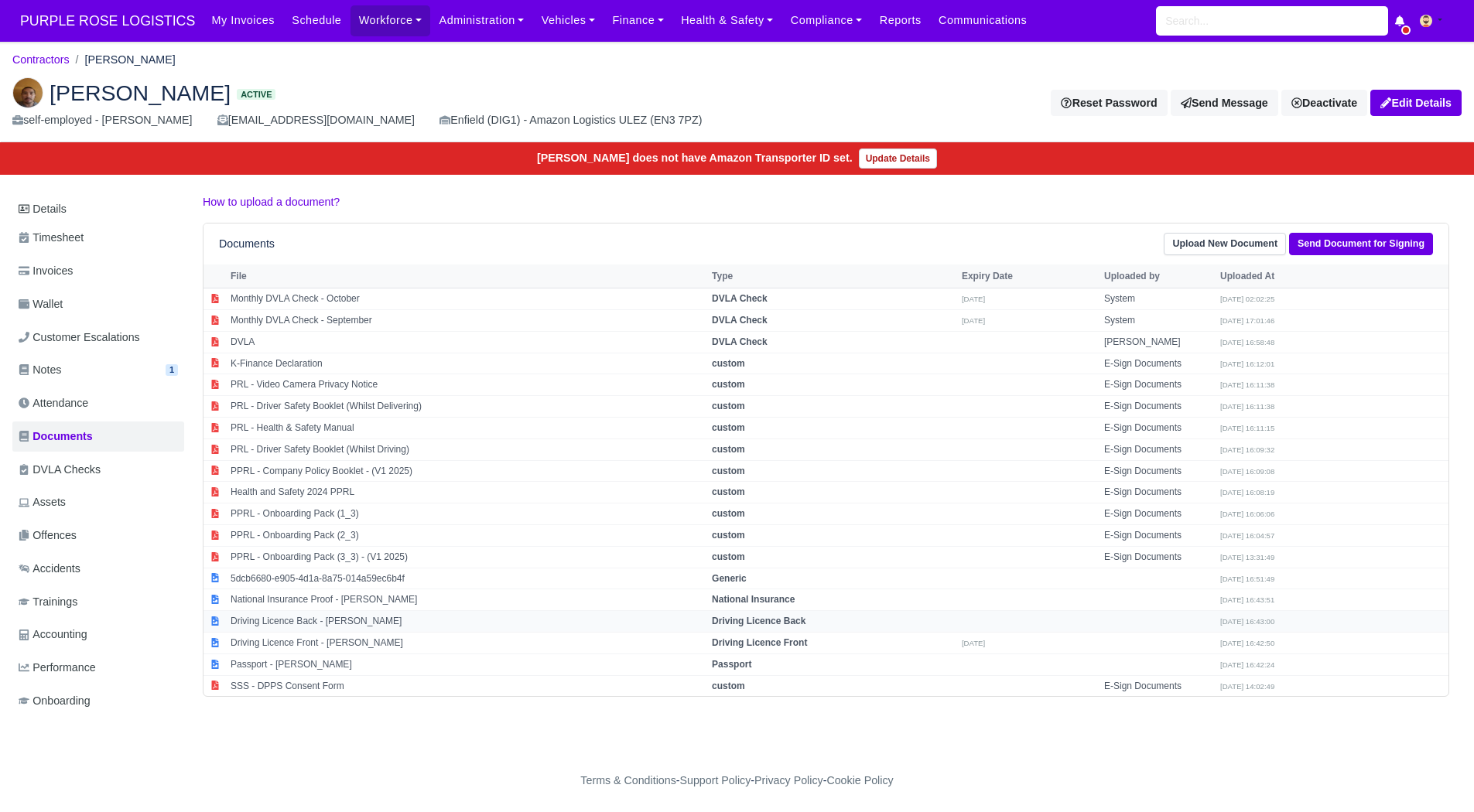
click at [523, 621] on td "Driving Licence Back - [PERSON_NAME]" at bounding box center [467, 622] width 482 height 22
select select "driving-licence-back"
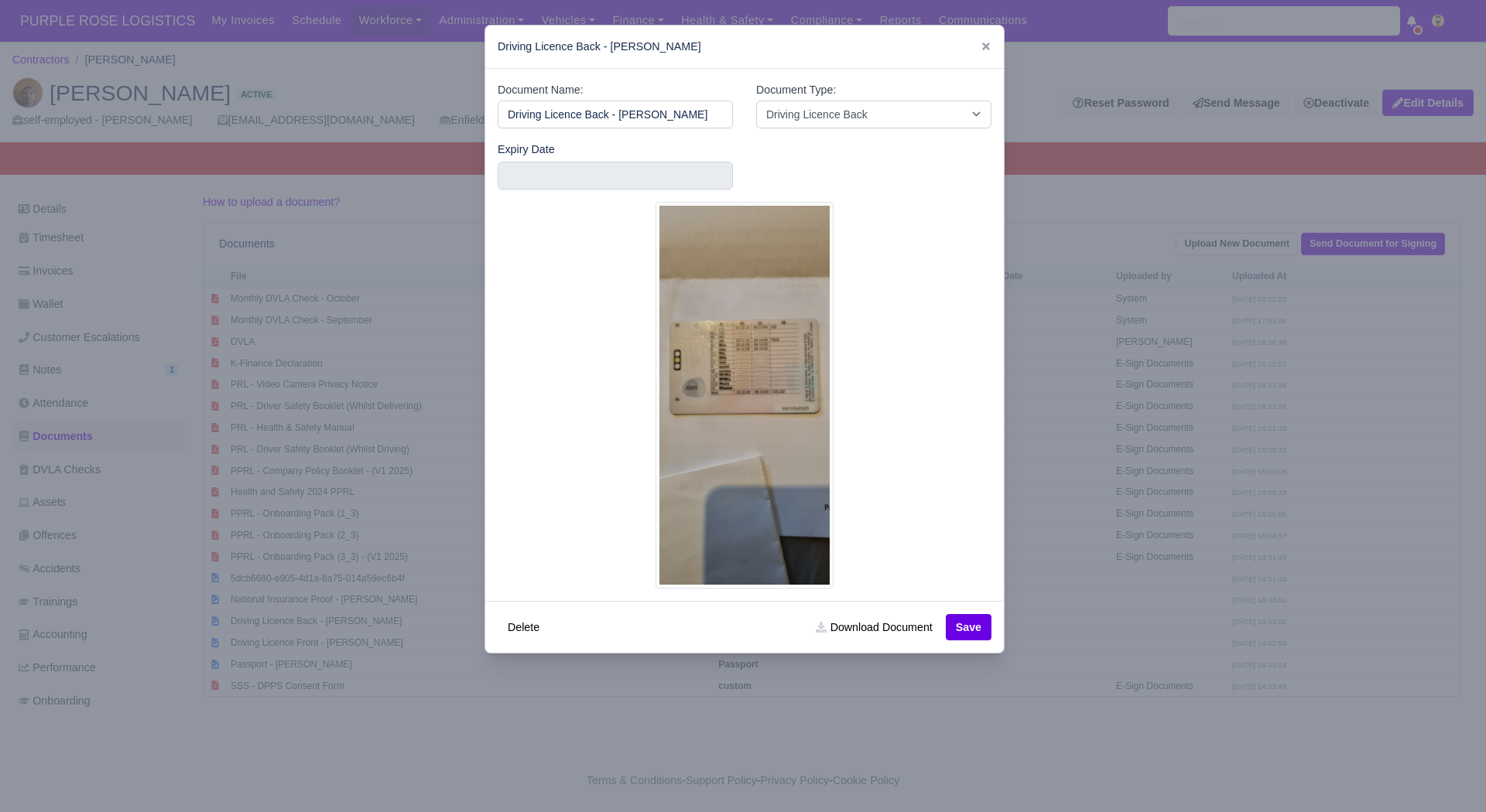
click at [853, 694] on div at bounding box center [743, 406] width 1486 height 812
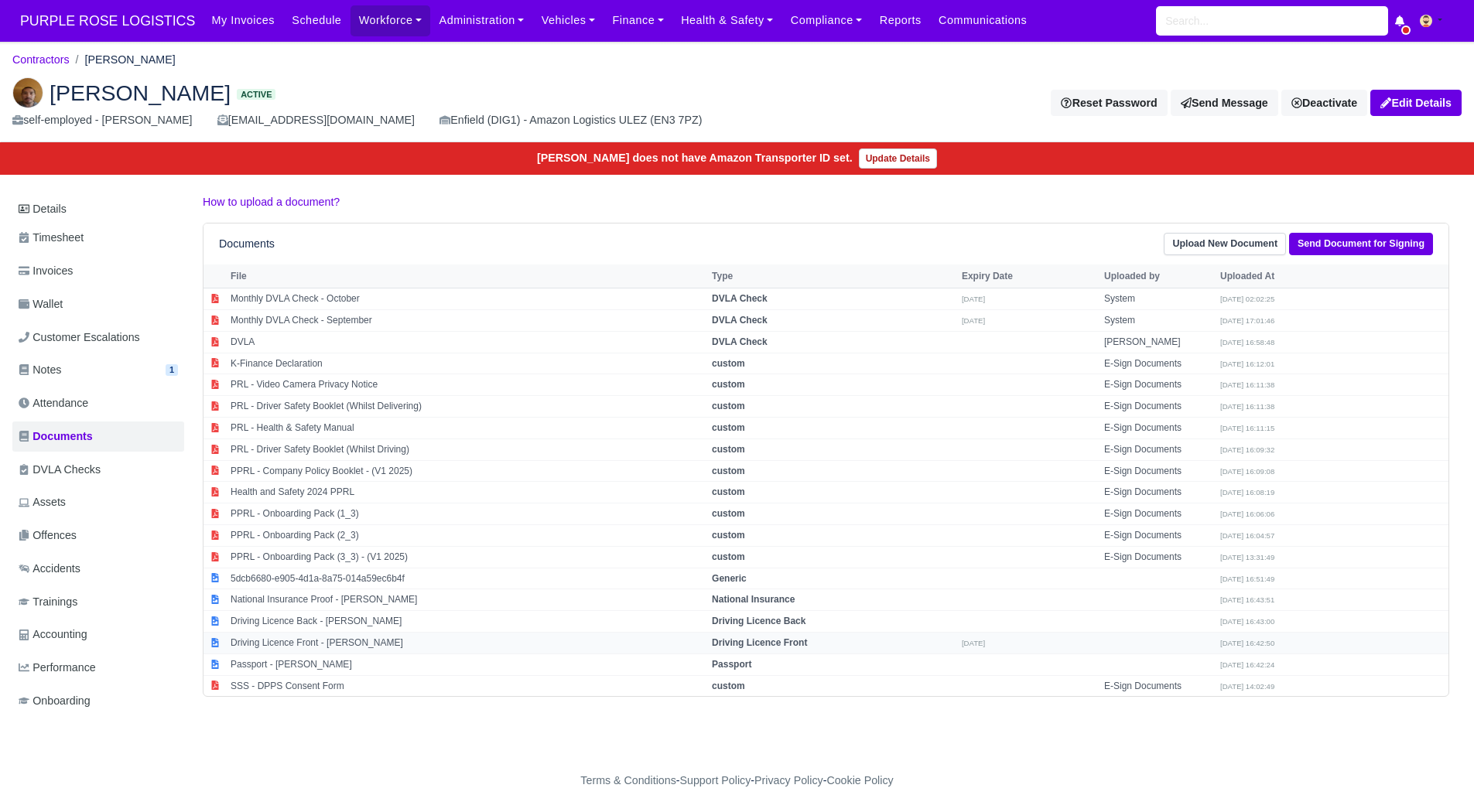
click at [516, 643] on td "Driving Licence Front - Alberto steven Pino" at bounding box center [467, 642] width 482 height 22
select select "driving-licence-front"
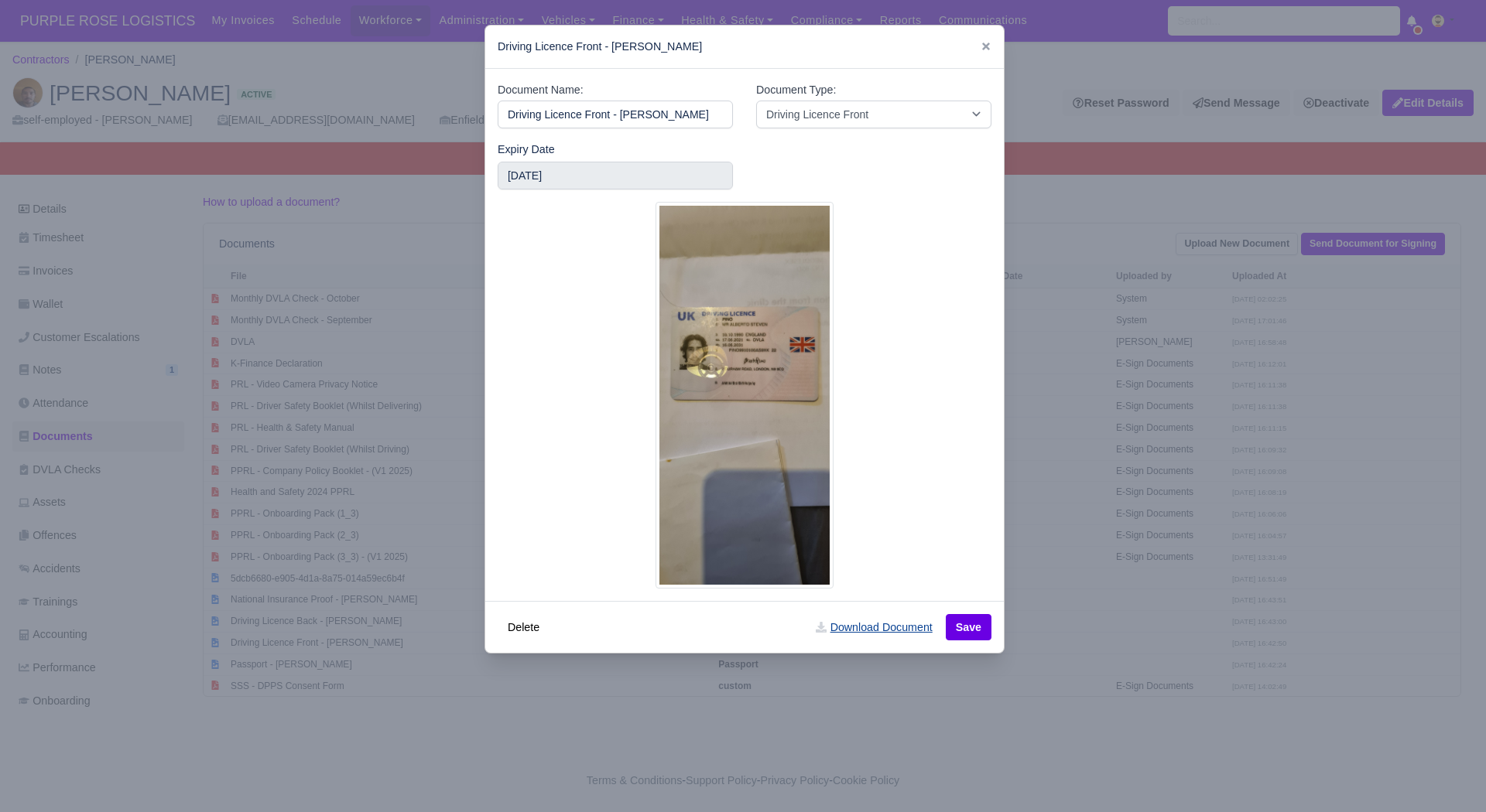
click at [890, 632] on link "Download Document" at bounding box center [874, 627] width 137 height 26
click at [502, 673] on div at bounding box center [743, 406] width 1486 height 812
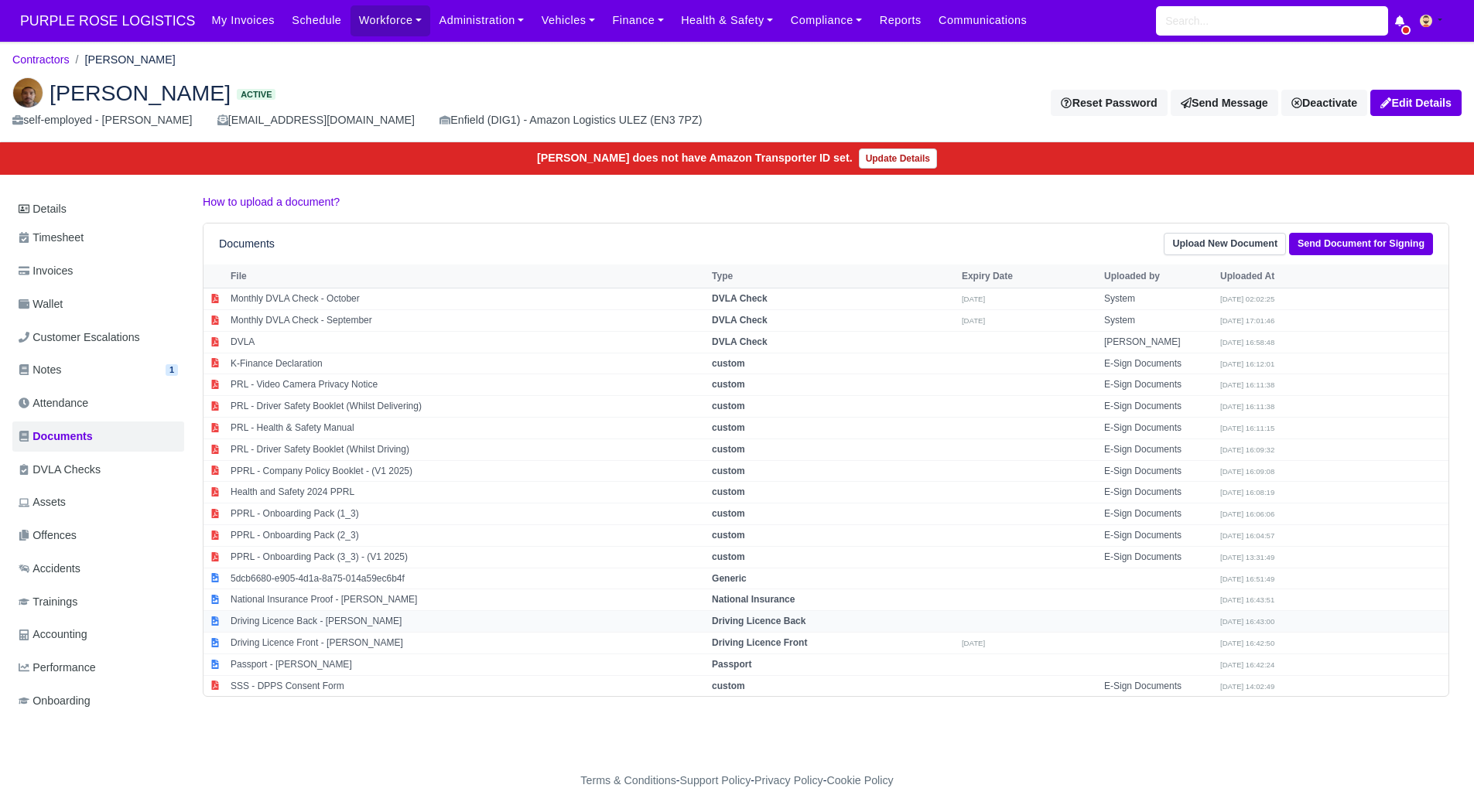
click at [398, 625] on td "Driving Licence Back - Alberto steven Pino" at bounding box center [467, 622] width 482 height 22
select select "driving-licence-back"
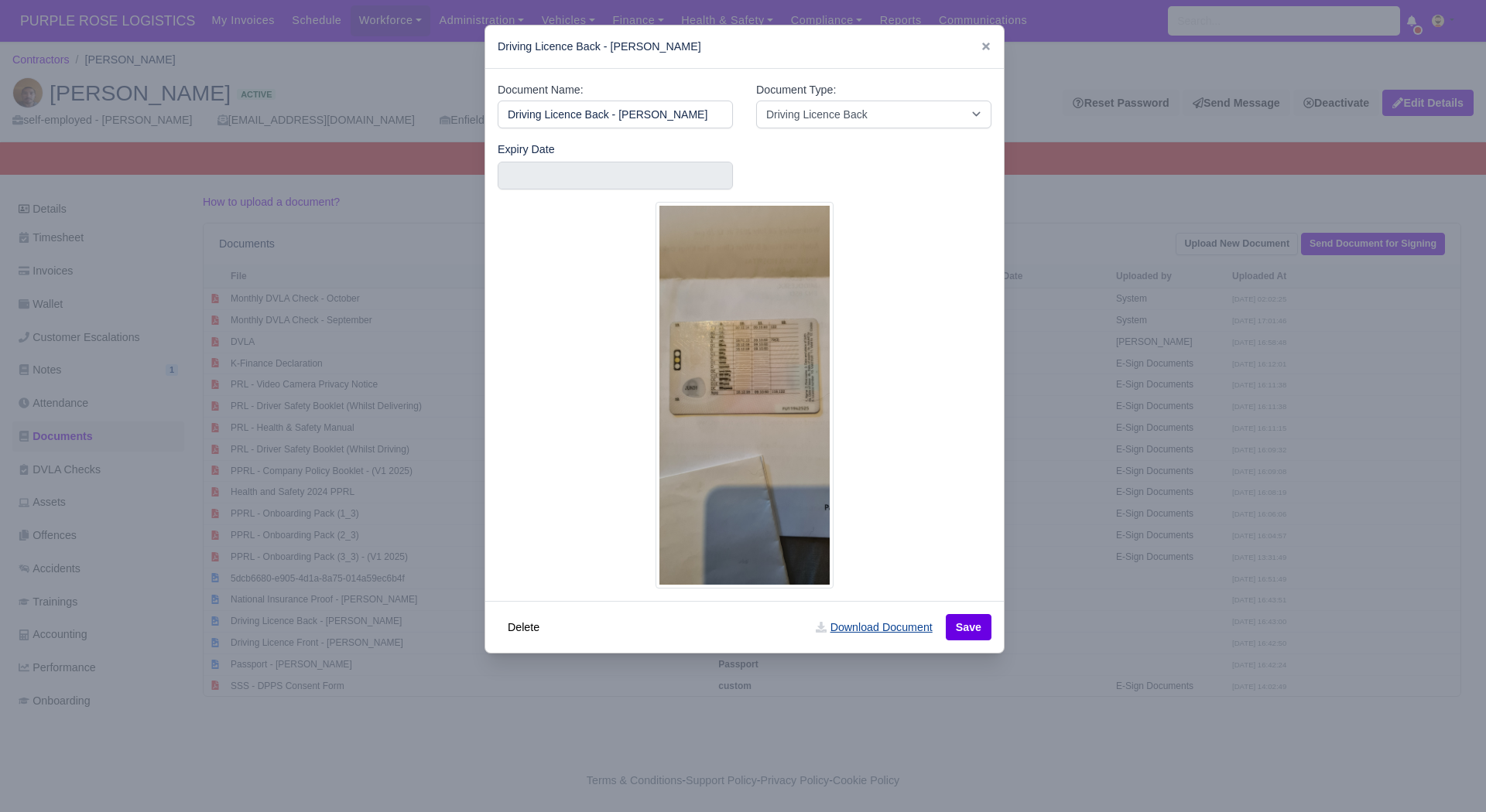
click at [881, 627] on link "Download Document" at bounding box center [874, 627] width 137 height 26
click at [1002, 682] on div at bounding box center [743, 406] width 1486 height 812
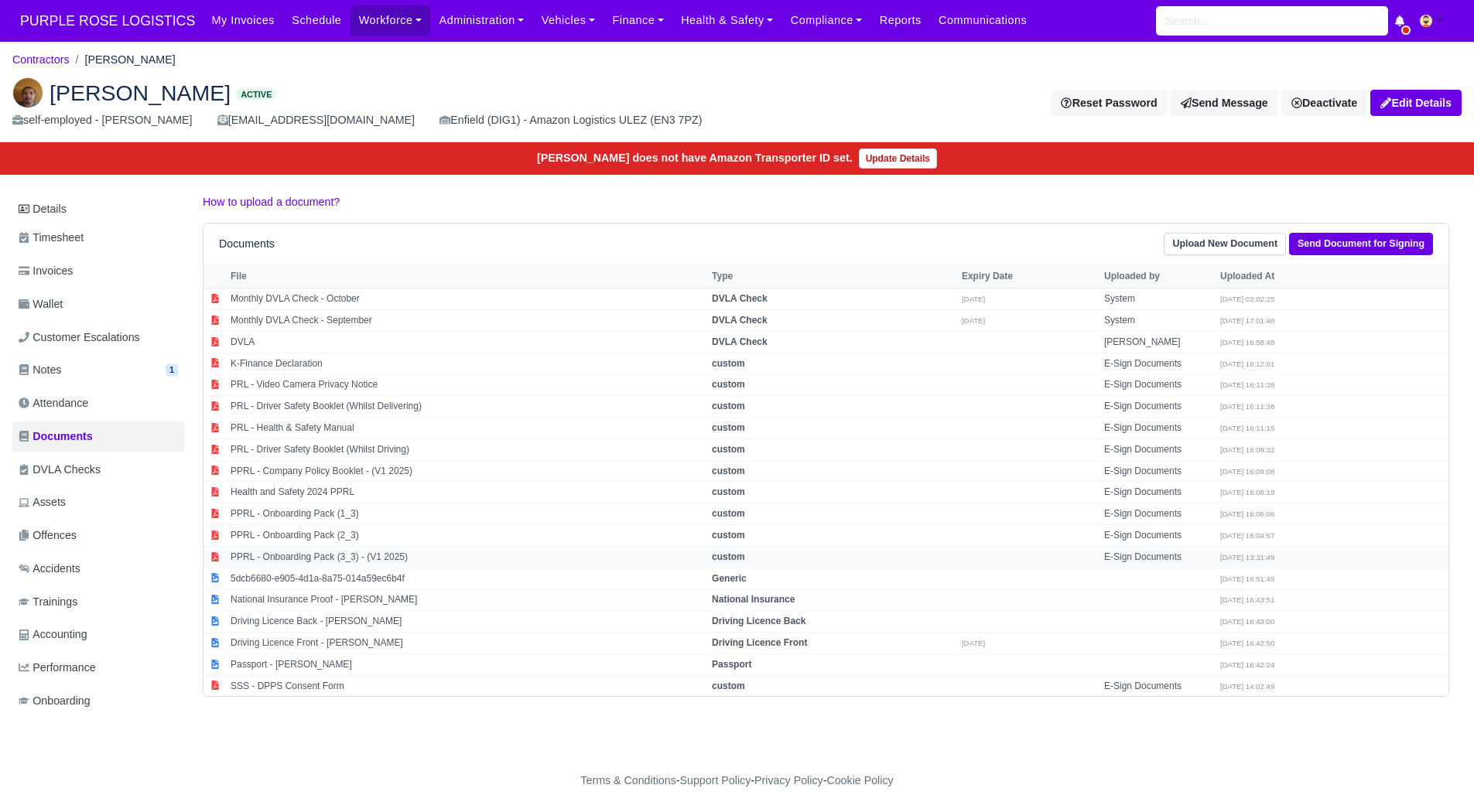
click at [427, 553] on td "PPRL - Onboarding Pack (3_3) - (V1 2025)" at bounding box center [467, 557] width 482 height 22
select select "custom"
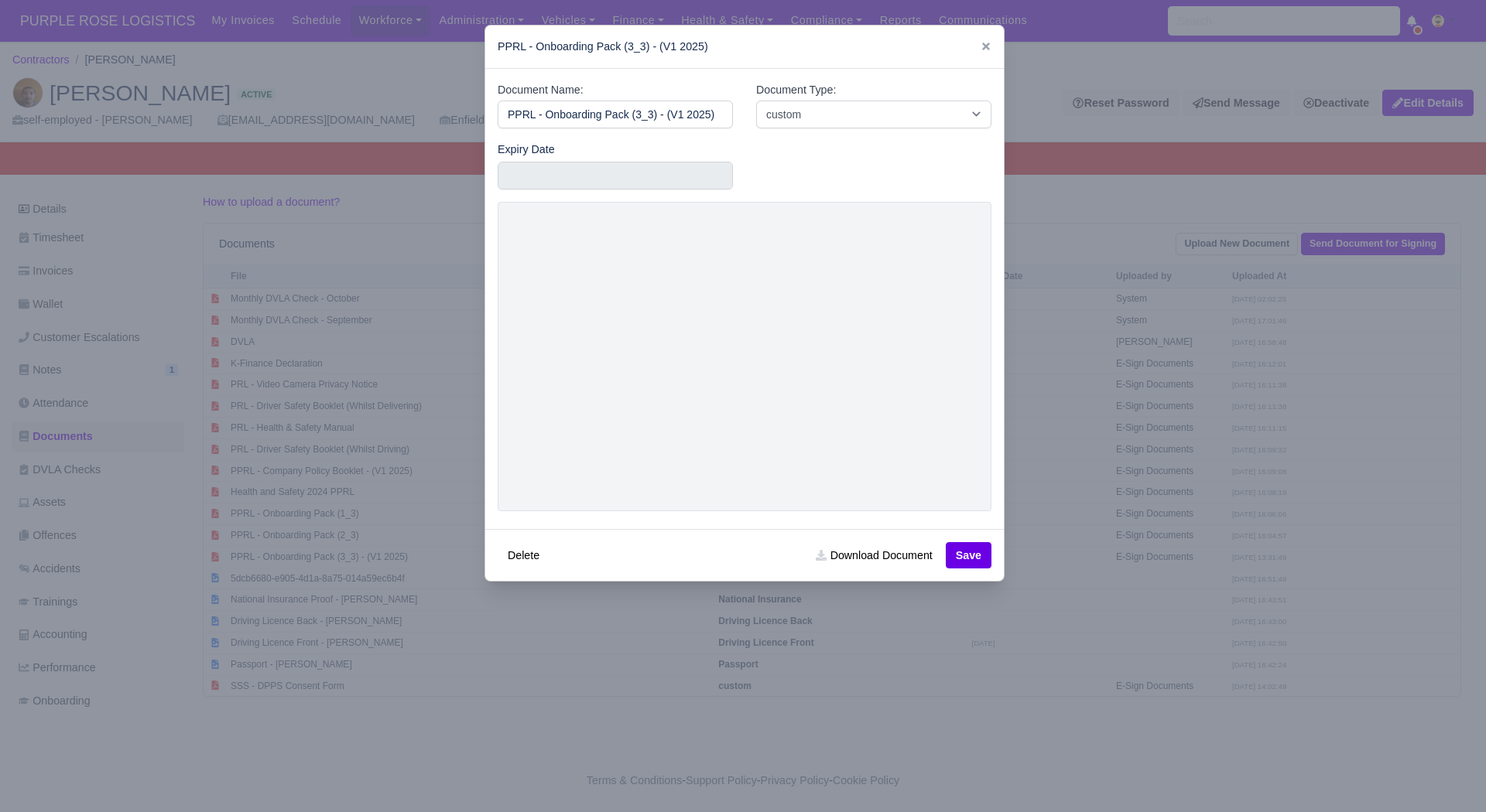
click at [980, 53] on link at bounding box center [985, 46] width 10 height 12
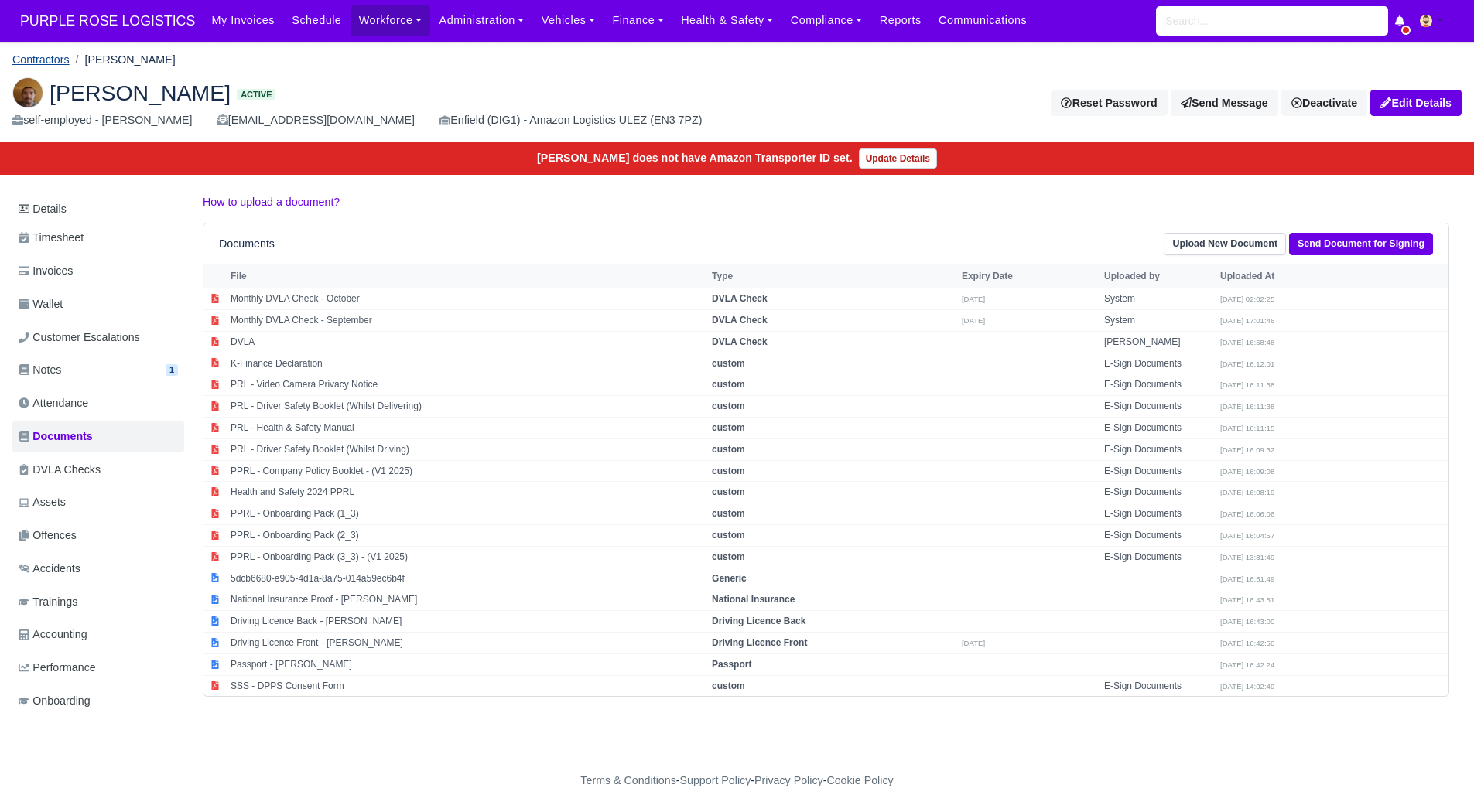
click at [54, 55] on link "Contractors" at bounding box center [41, 59] width 57 height 12
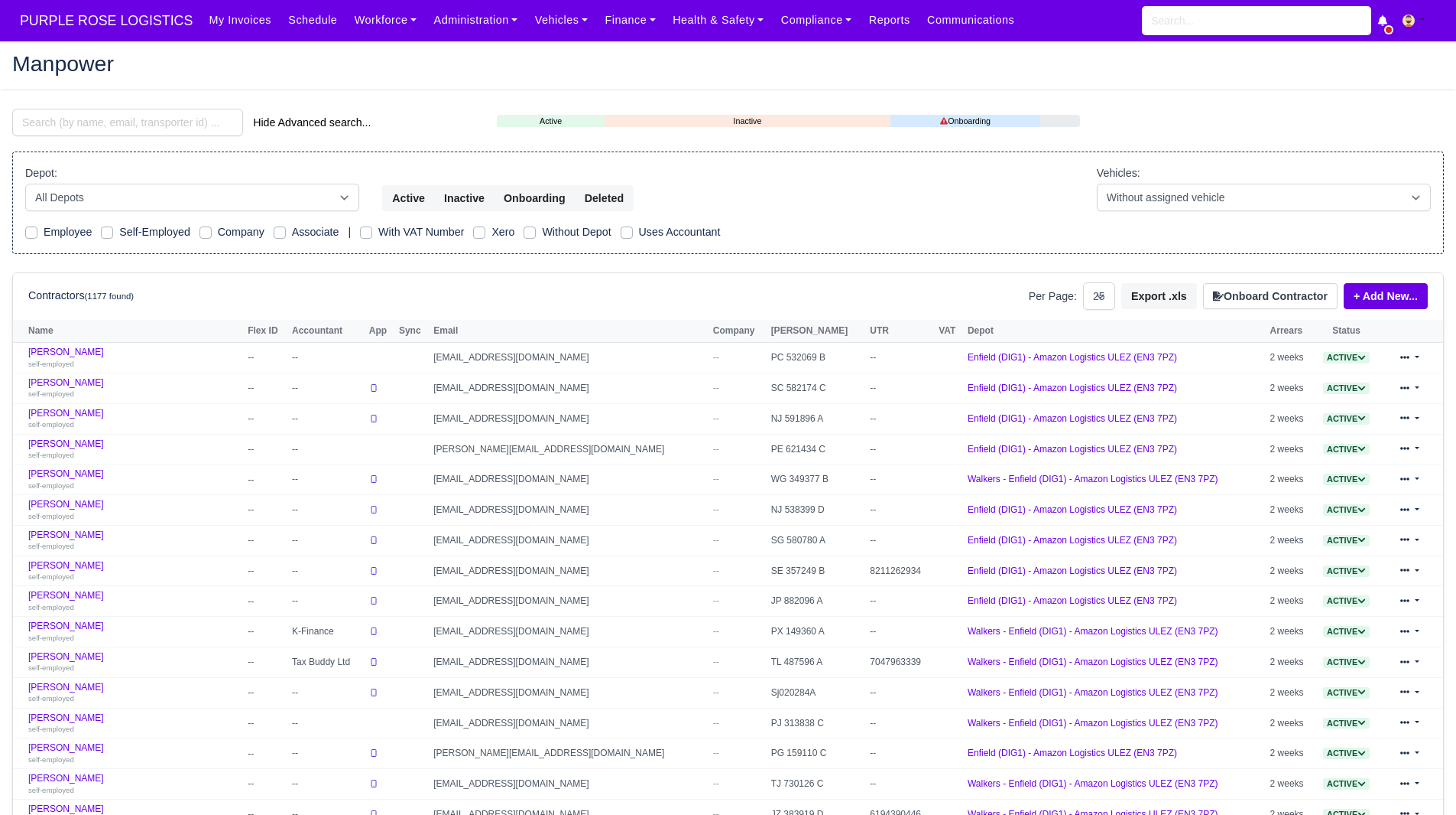
select select "25"
click at [96, 128] on input "search" at bounding box center [128, 123] width 231 height 28
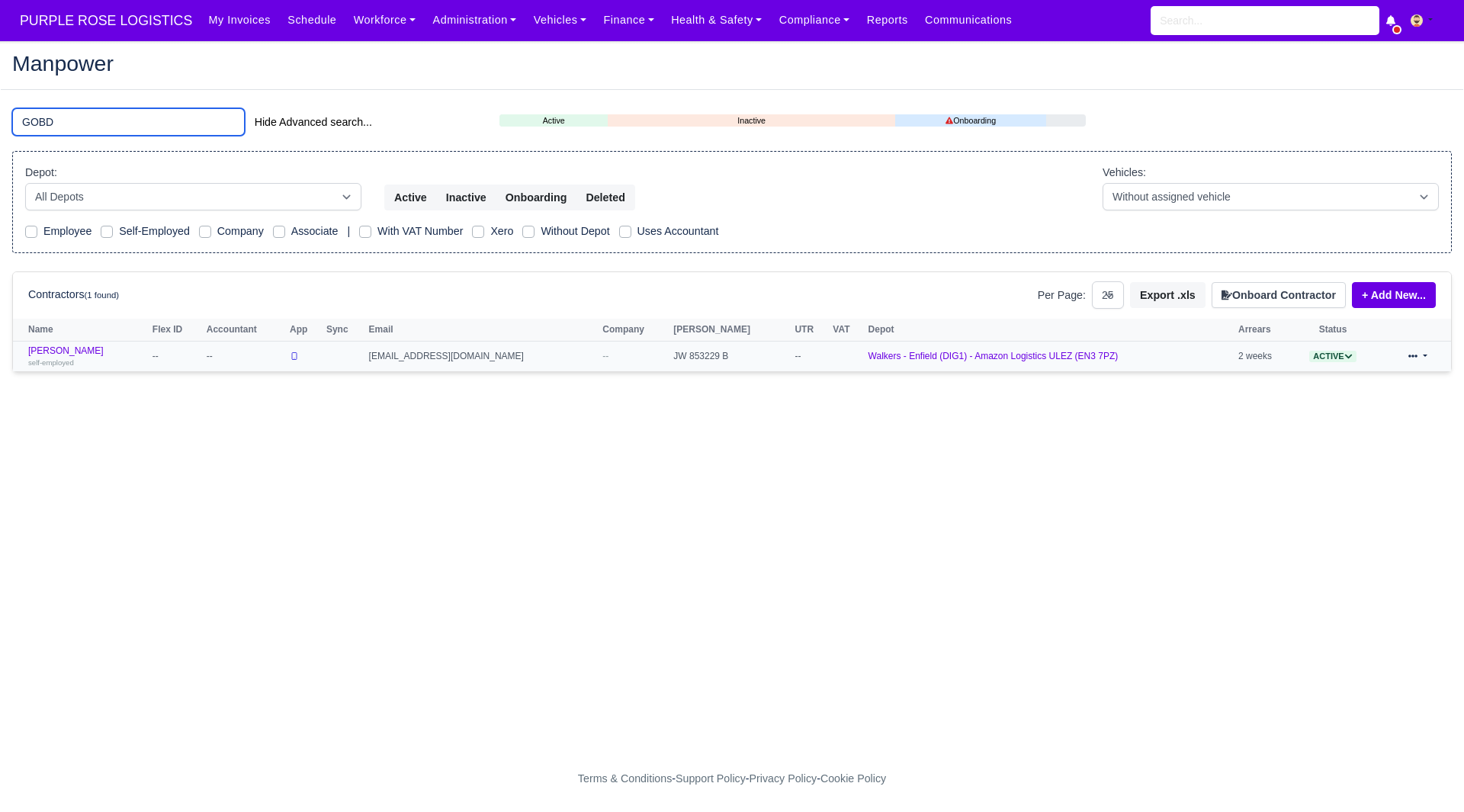
type input "GOBD"
click at [79, 344] on td "Mohamed Gobdon self-employed" at bounding box center [81, 356] width 136 height 30
click at [82, 347] on link "Mohamed Gobdon self-employed" at bounding box center [86, 356] width 117 height 22
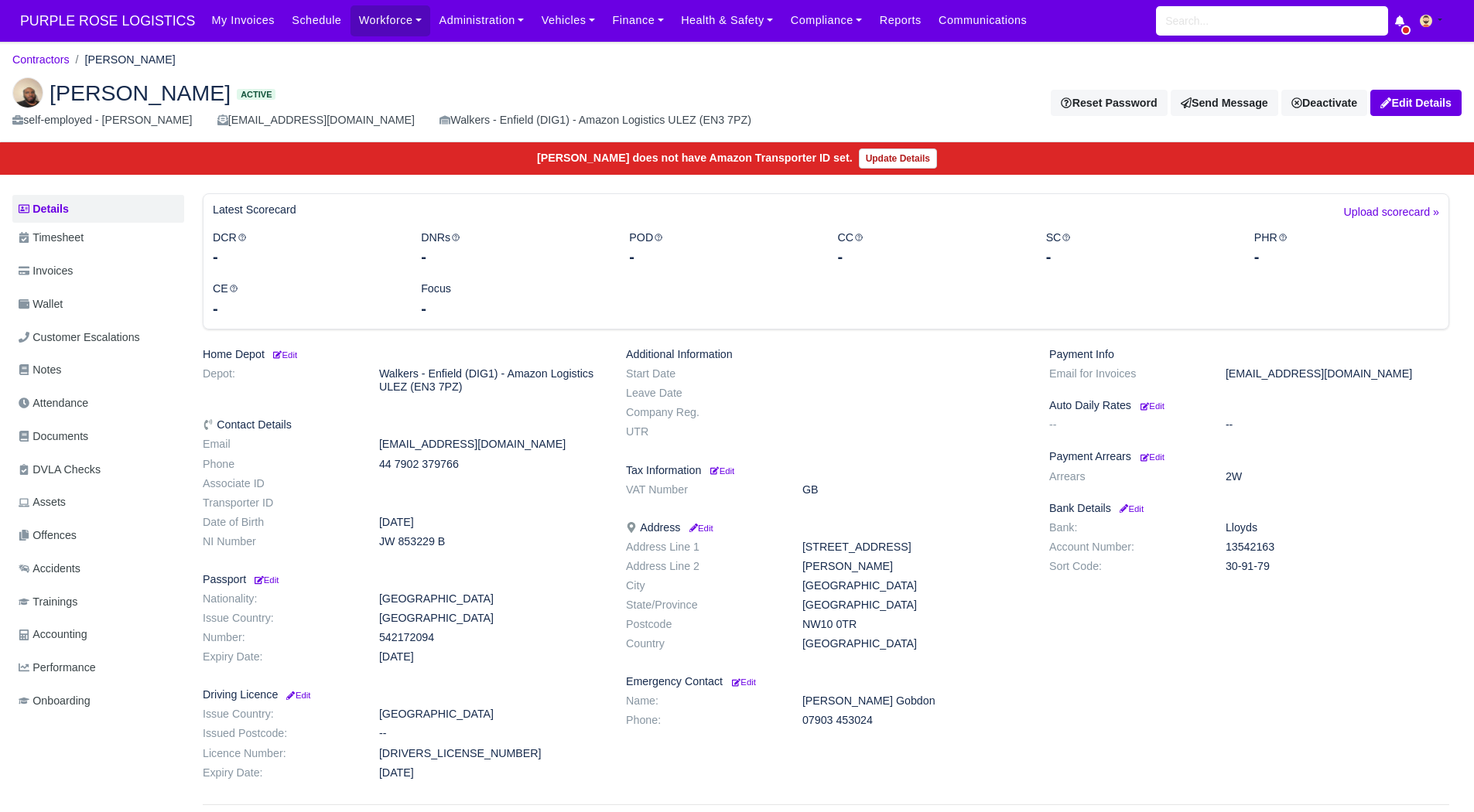
click at [979, 597] on dl "Address Line 1 [STREET_ADDRESS] Address Line 2 [PERSON_NAME] City [GEOGRAPHIC_D…" at bounding box center [826, 598] width 423 height 116
click at [81, 447] on link "Documents" at bounding box center [98, 437] width 172 height 30
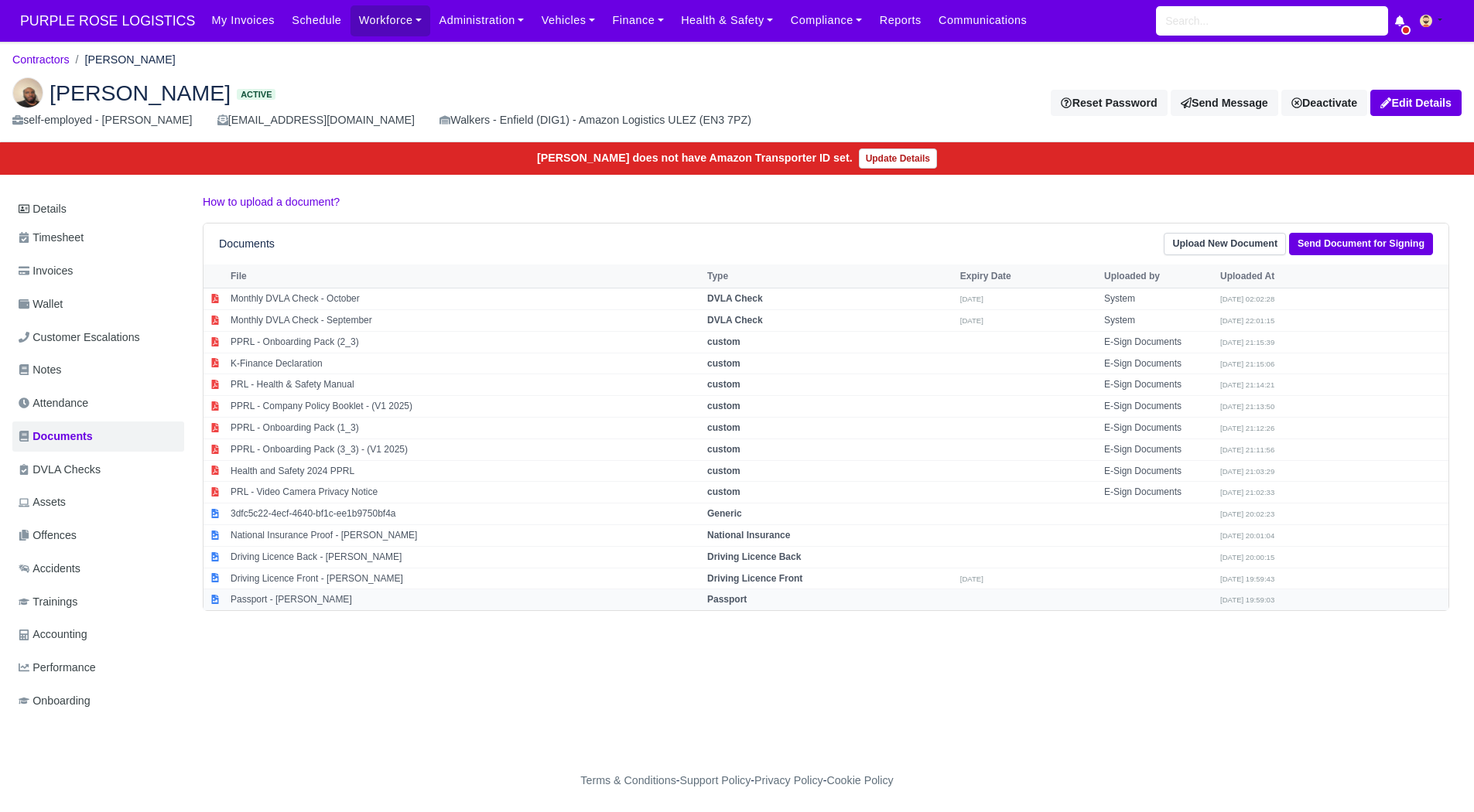
click at [538, 601] on td "Passport - [PERSON_NAME]" at bounding box center [466, 600] width 477 height 21
select select "passport"
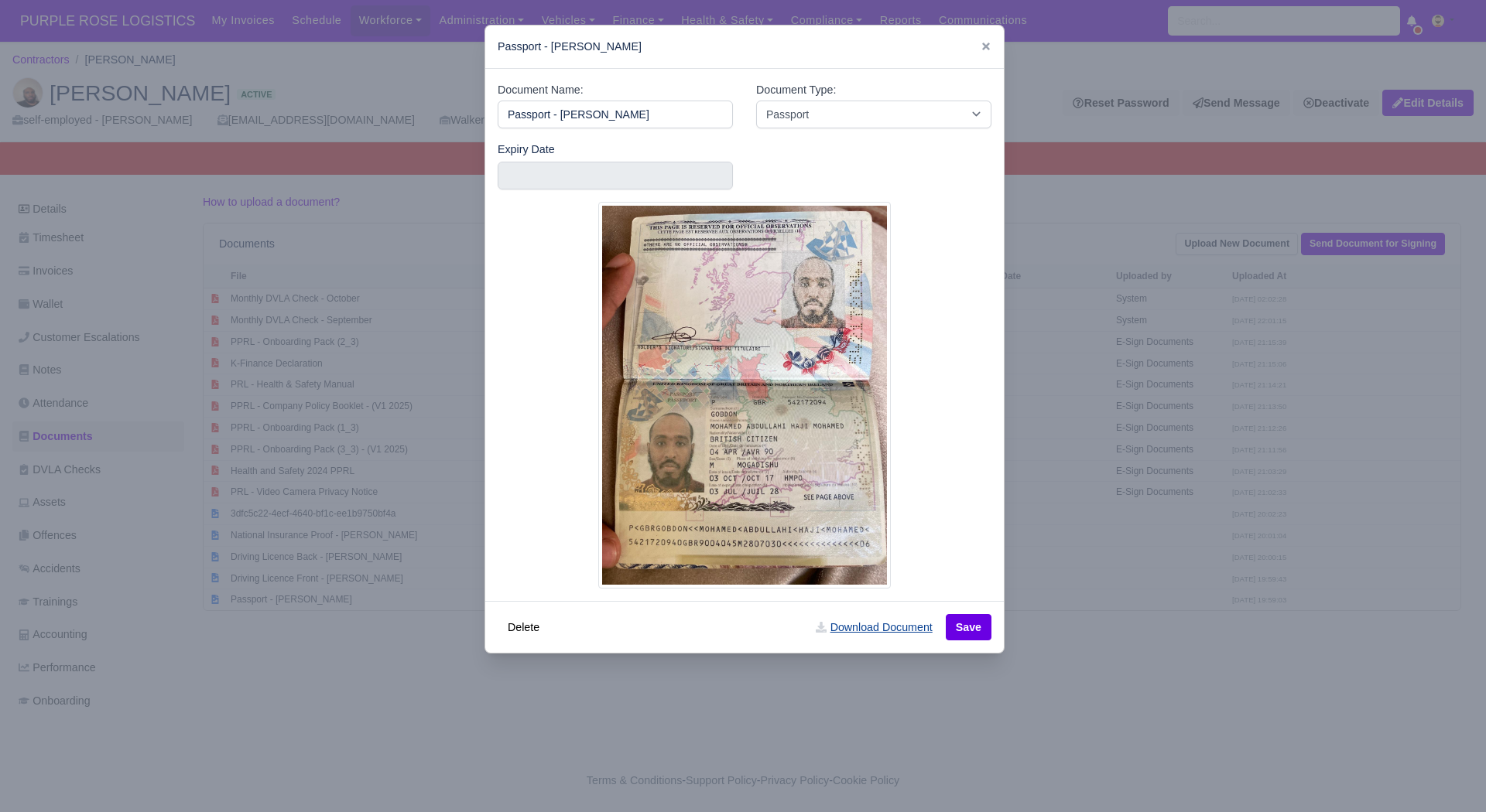
click at [890, 637] on link "Download Document" at bounding box center [874, 627] width 137 height 26
click at [1121, 655] on div at bounding box center [743, 406] width 1486 height 812
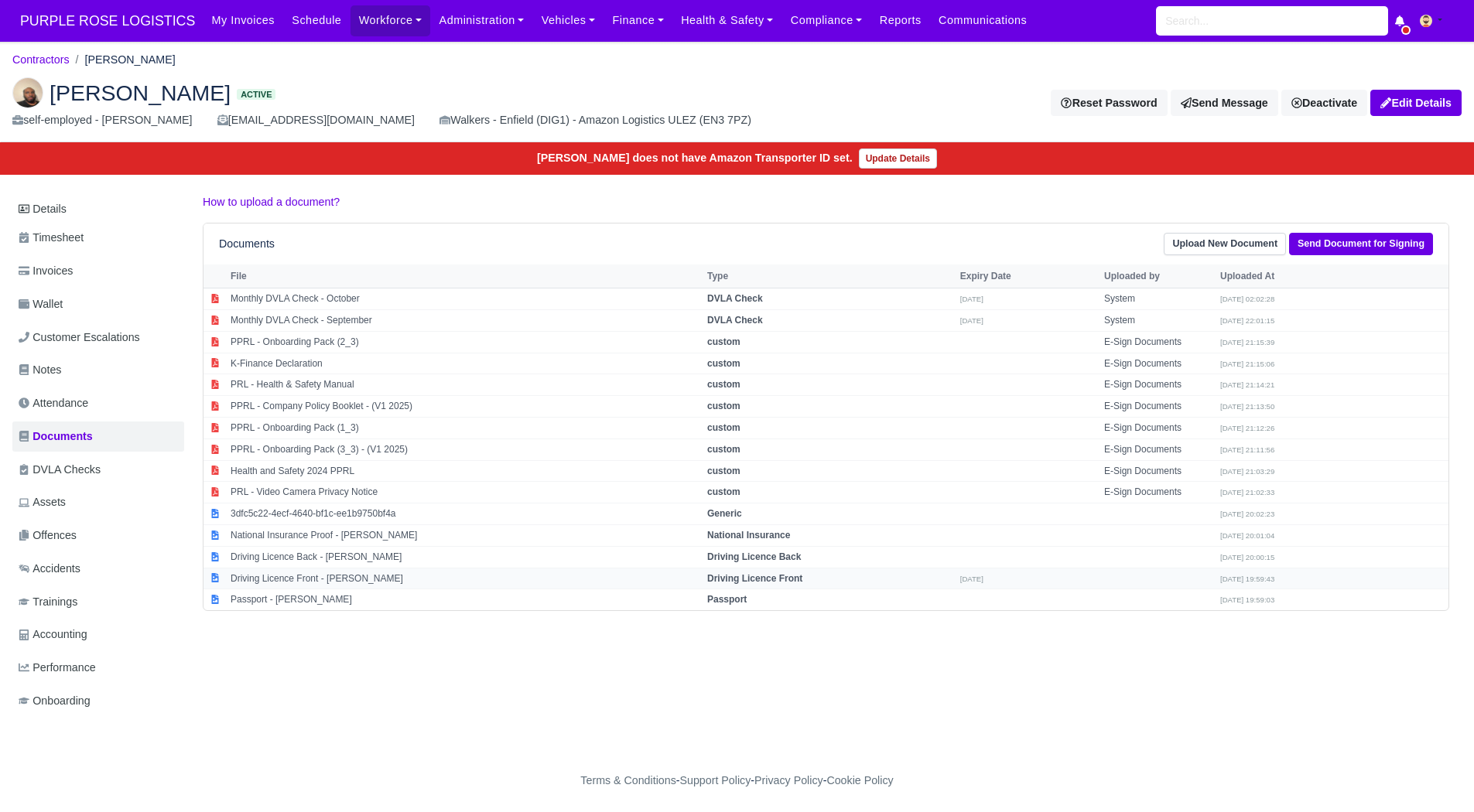
click at [352, 577] on td "Driving Licence Front - Mohamed Gobdon" at bounding box center [466, 578] width 477 height 22
select select "driving-licence-front"
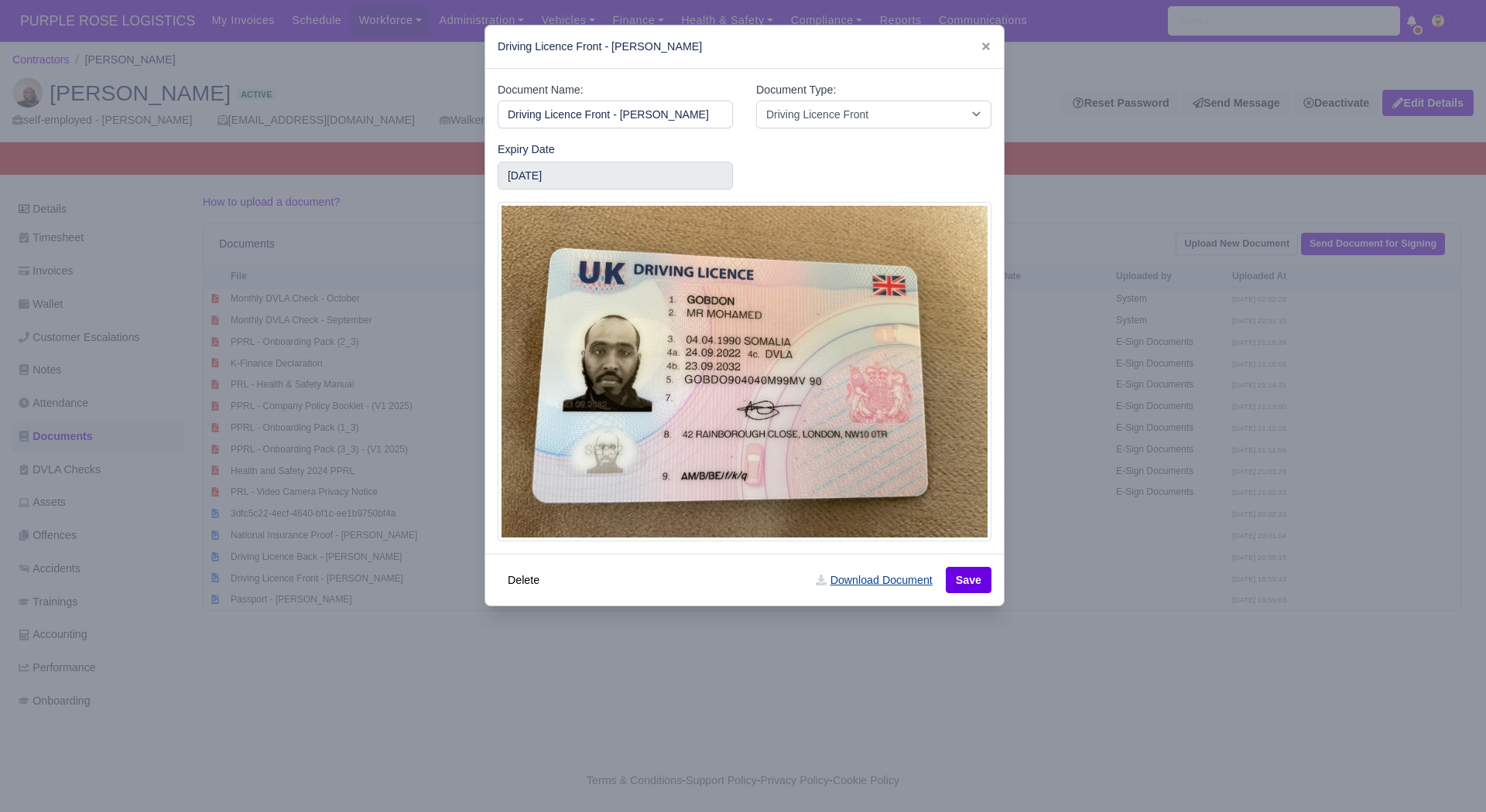
click at [885, 586] on link "Download Document" at bounding box center [874, 580] width 137 height 26
click at [647, 689] on div at bounding box center [743, 406] width 1486 height 812
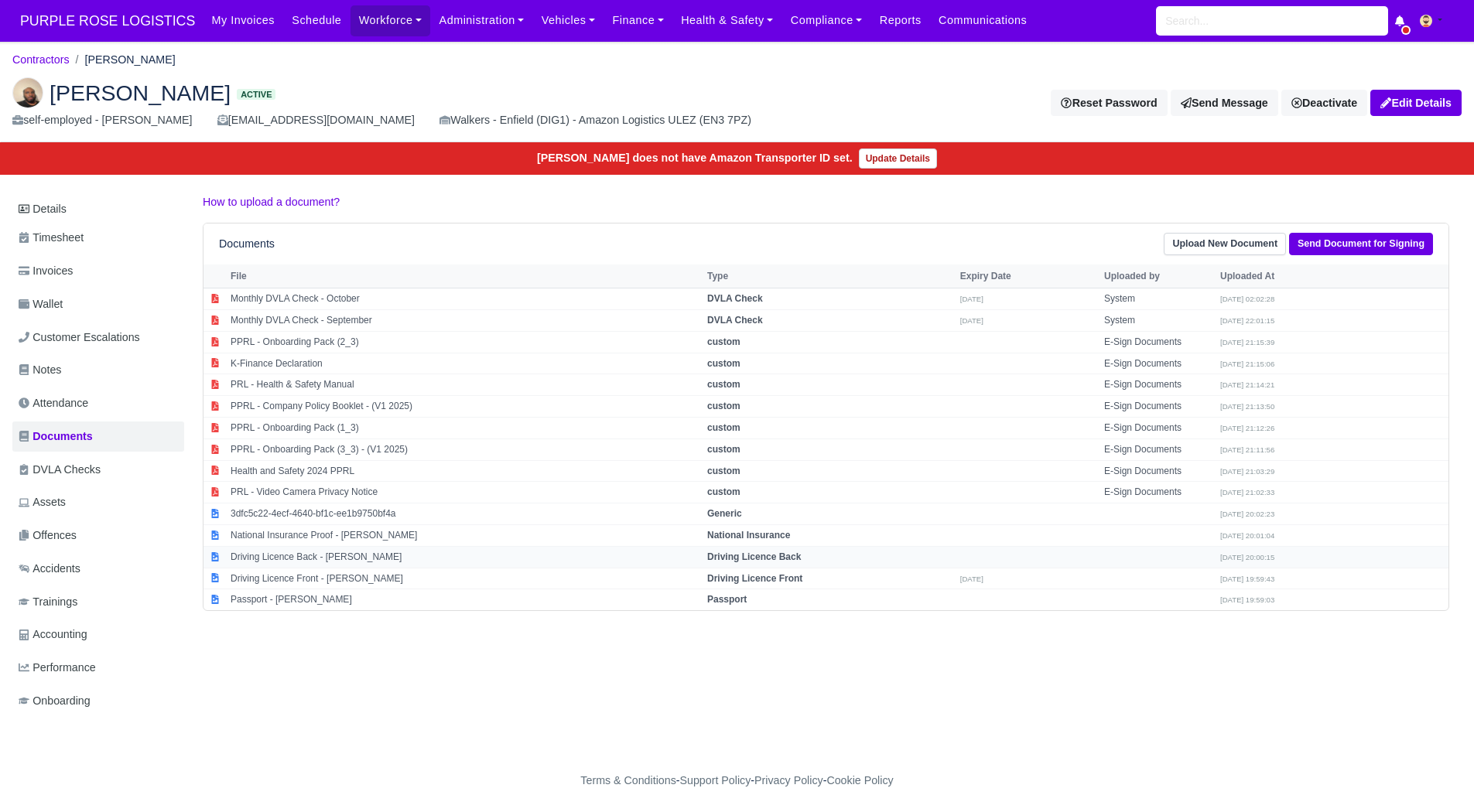
click at [373, 556] on td "Driving Licence Back - Mohamed Gobdon" at bounding box center [466, 557] width 477 height 22
select select "driving-licence-back"
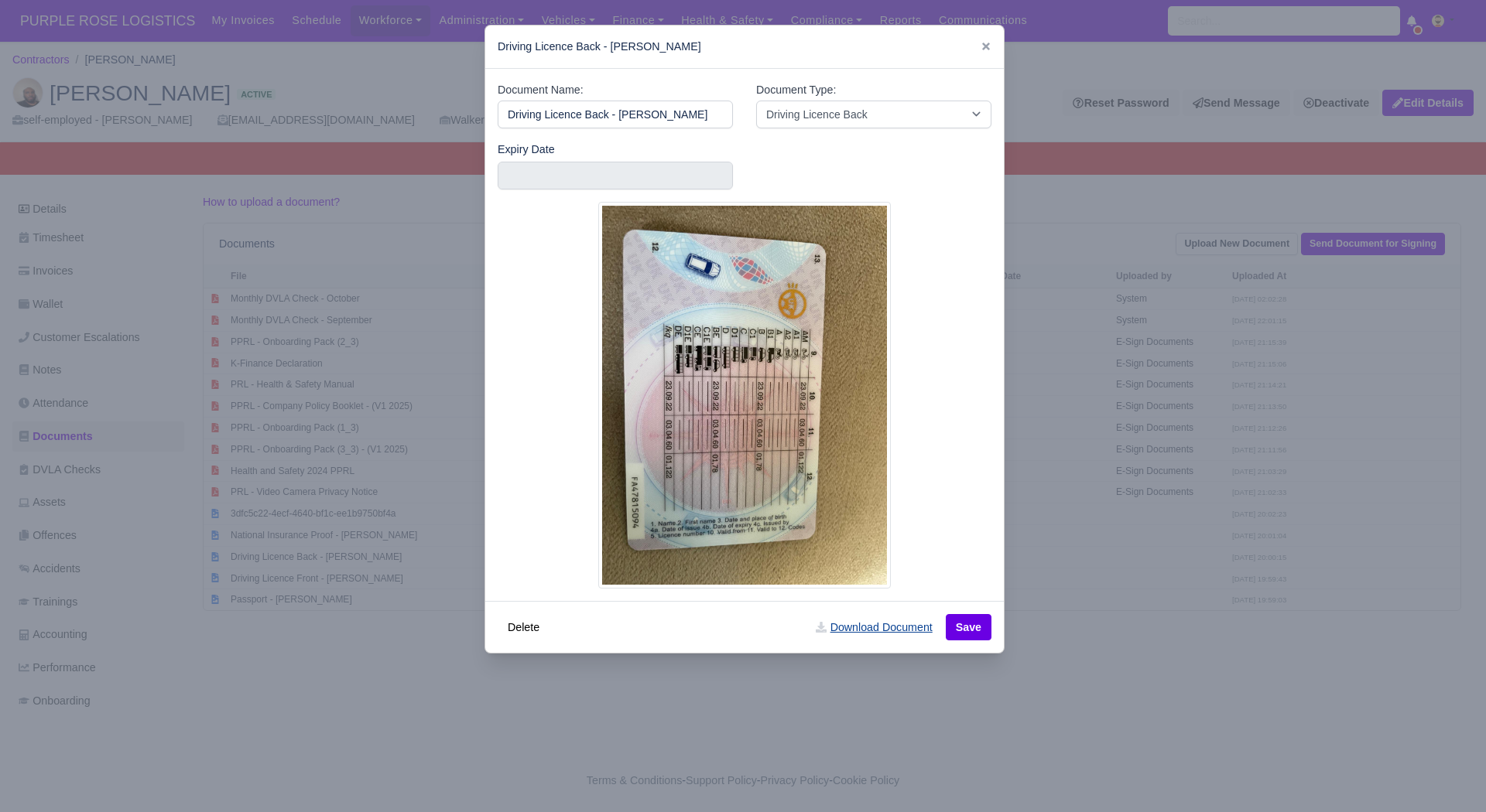
click at [853, 640] on link "Download Document" at bounding box center [874, 627] width 137 height 26
click at [1109, 642] on div at bounding box center [743, 406] width 1486 height 812
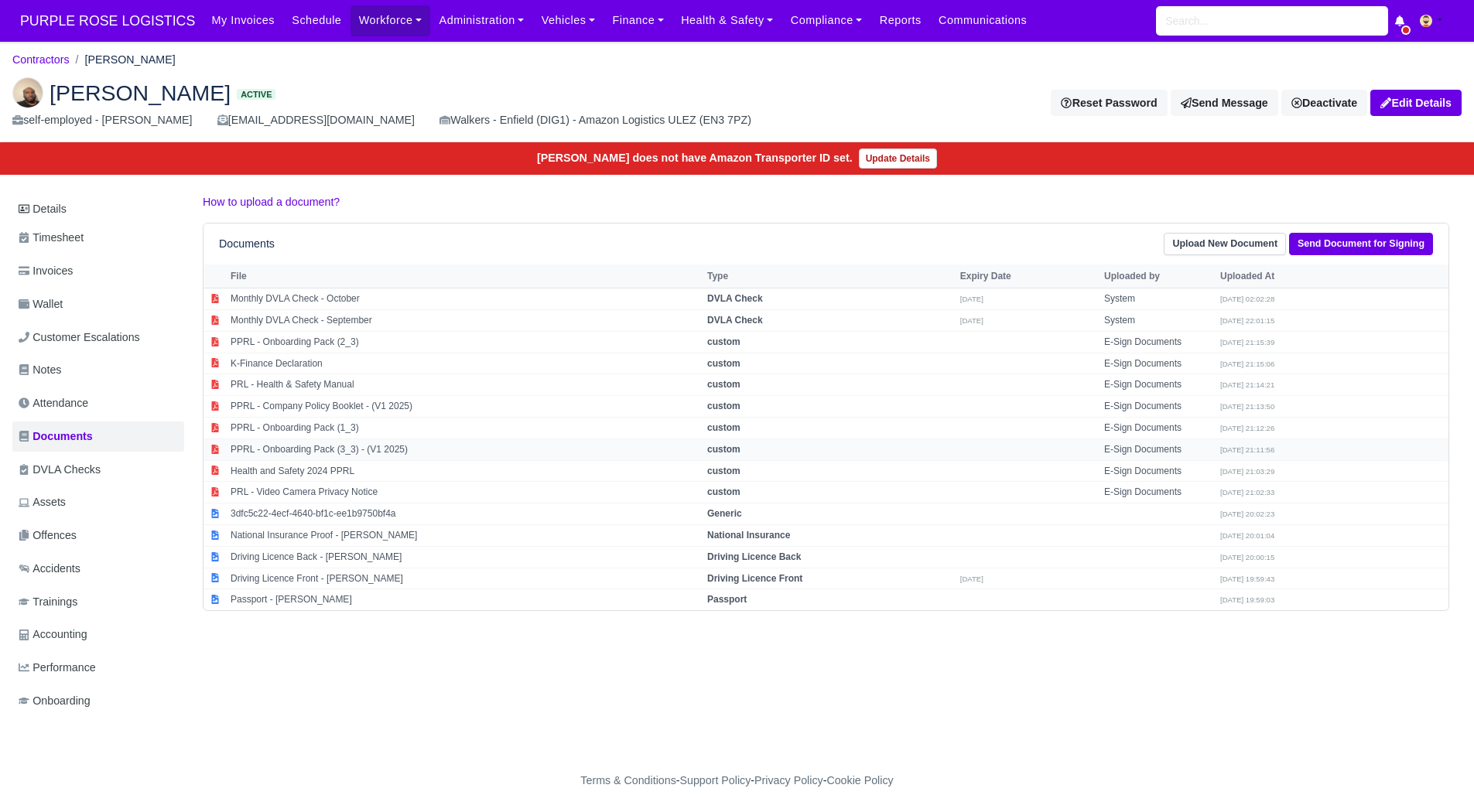
click at [411, 439] on td "PPRL - Onboarding Pack (3_3) - (V1 2025)" at bounding box center [466, 449] width 477 height 22
select select "custom"
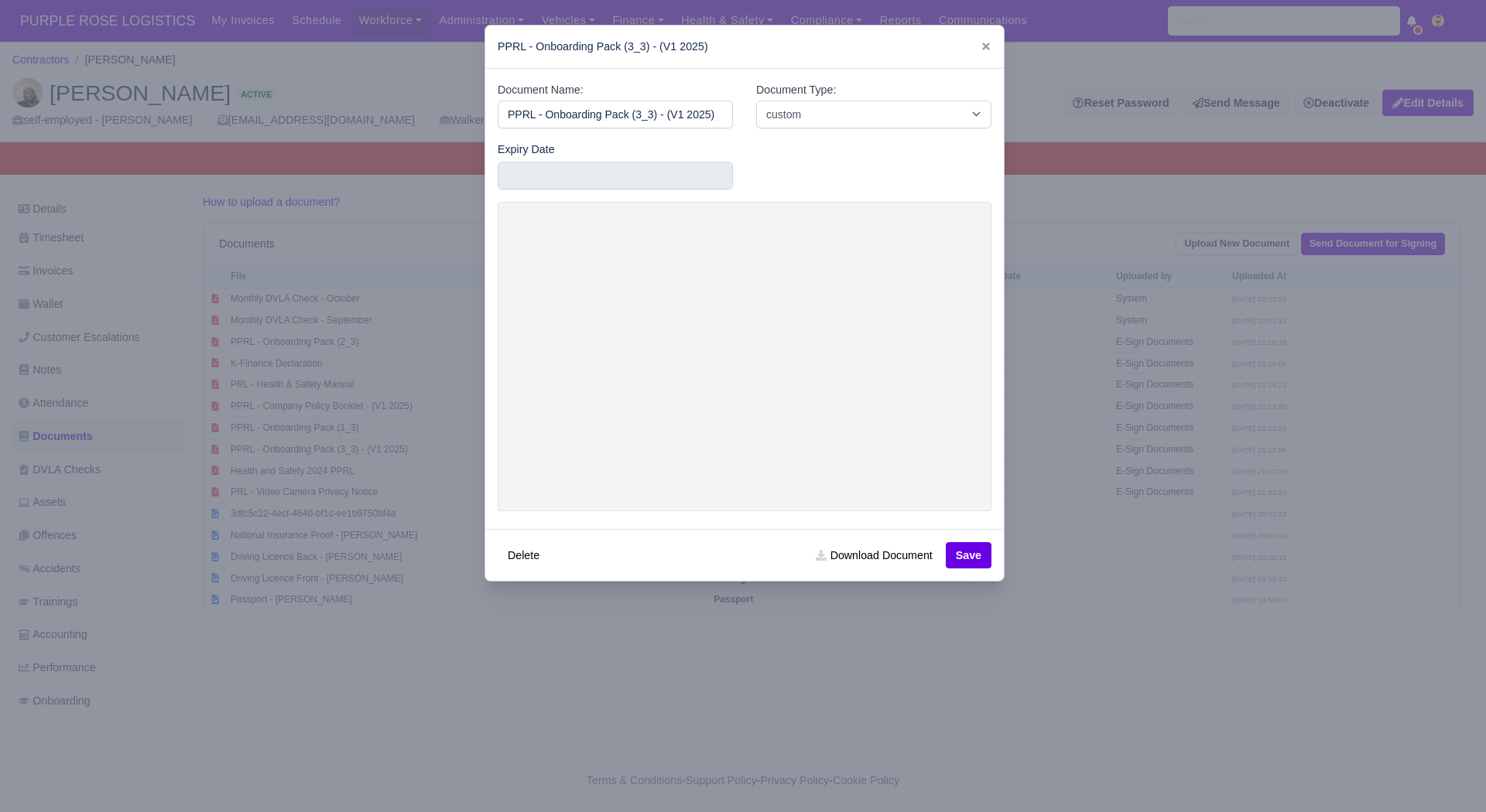
click at [1233, 537] on div at bounding box center [743, 406] width 1486 height 812
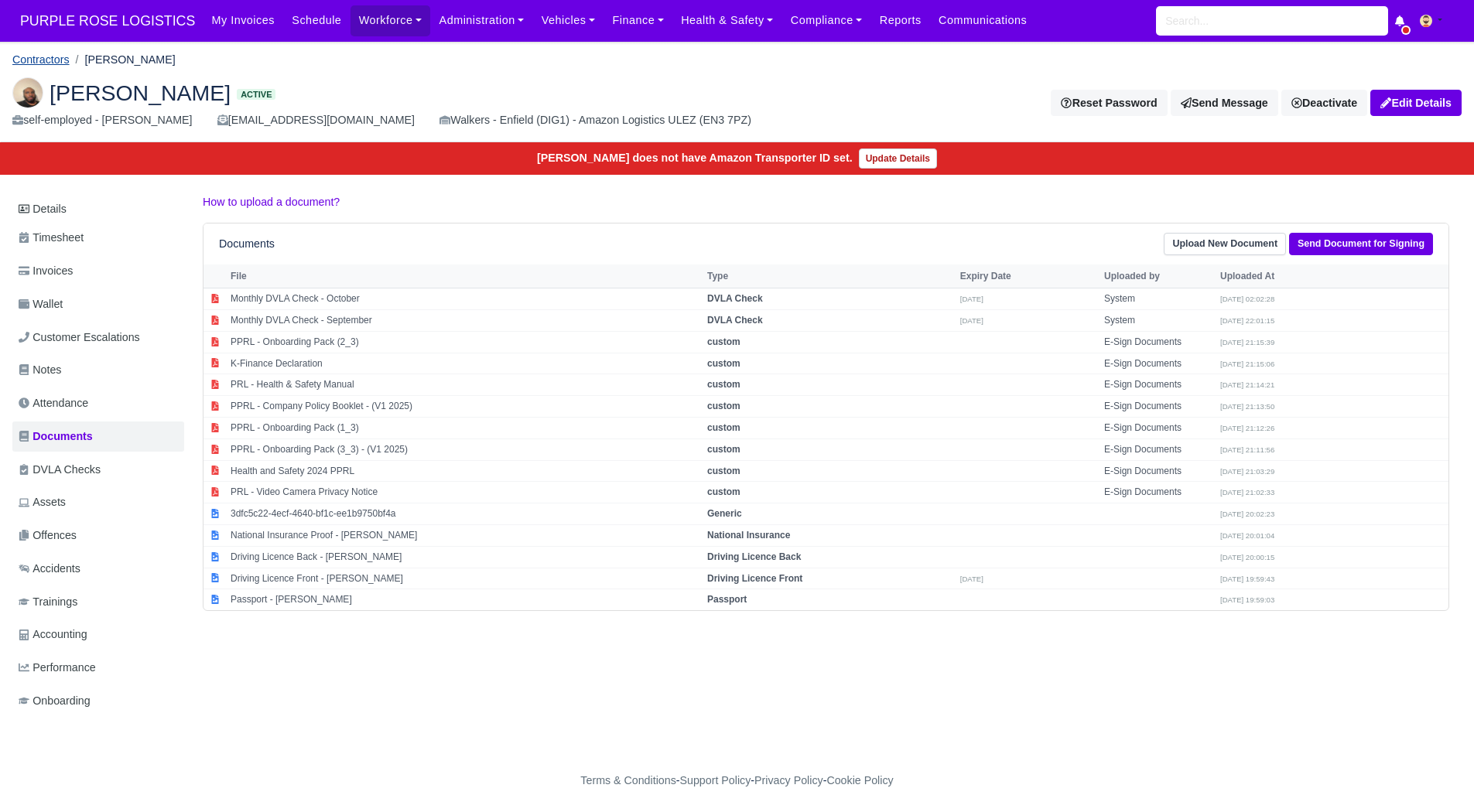
click at [49, 61] on link "Contractors" at bounding box center [41, 59] width 57 height 12
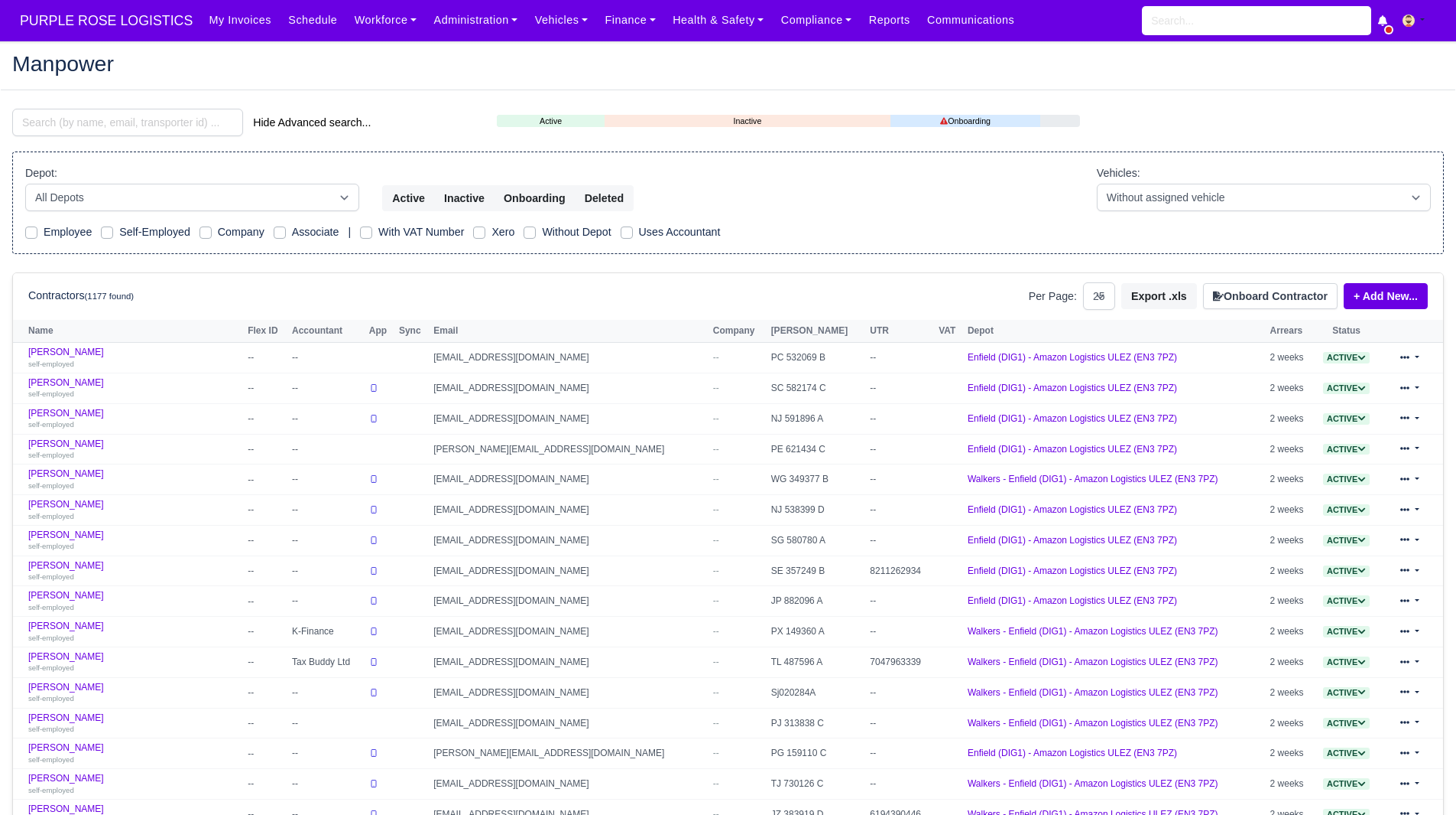
select select "25"
click at [103, 133] on input "search" at bounding box center [128, 123] width 231 height 28
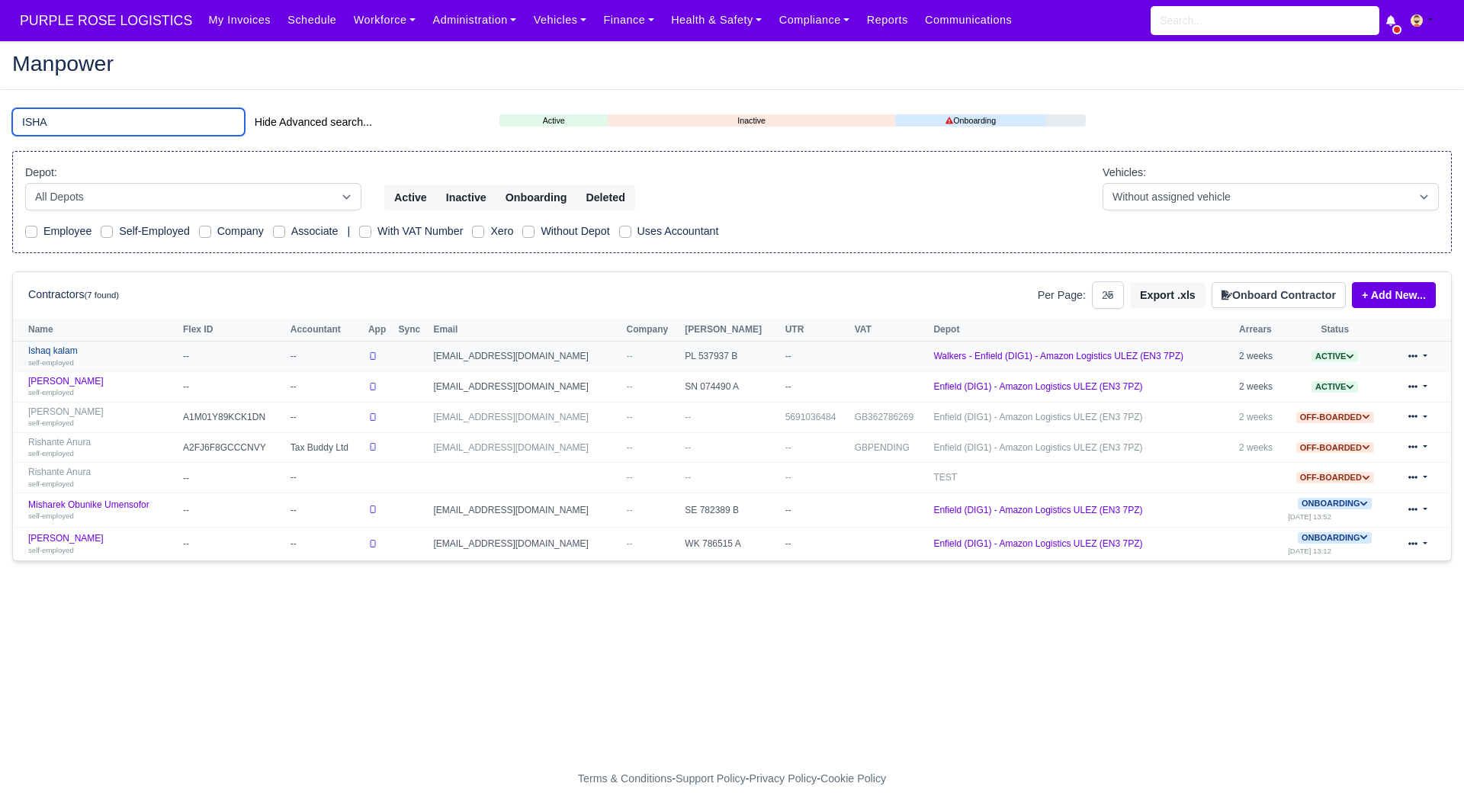
type input "ISHA"
click at [66, 347] on link "Ishaq kalam self-employed" at bounding box center [101, 356] width 147 height 22
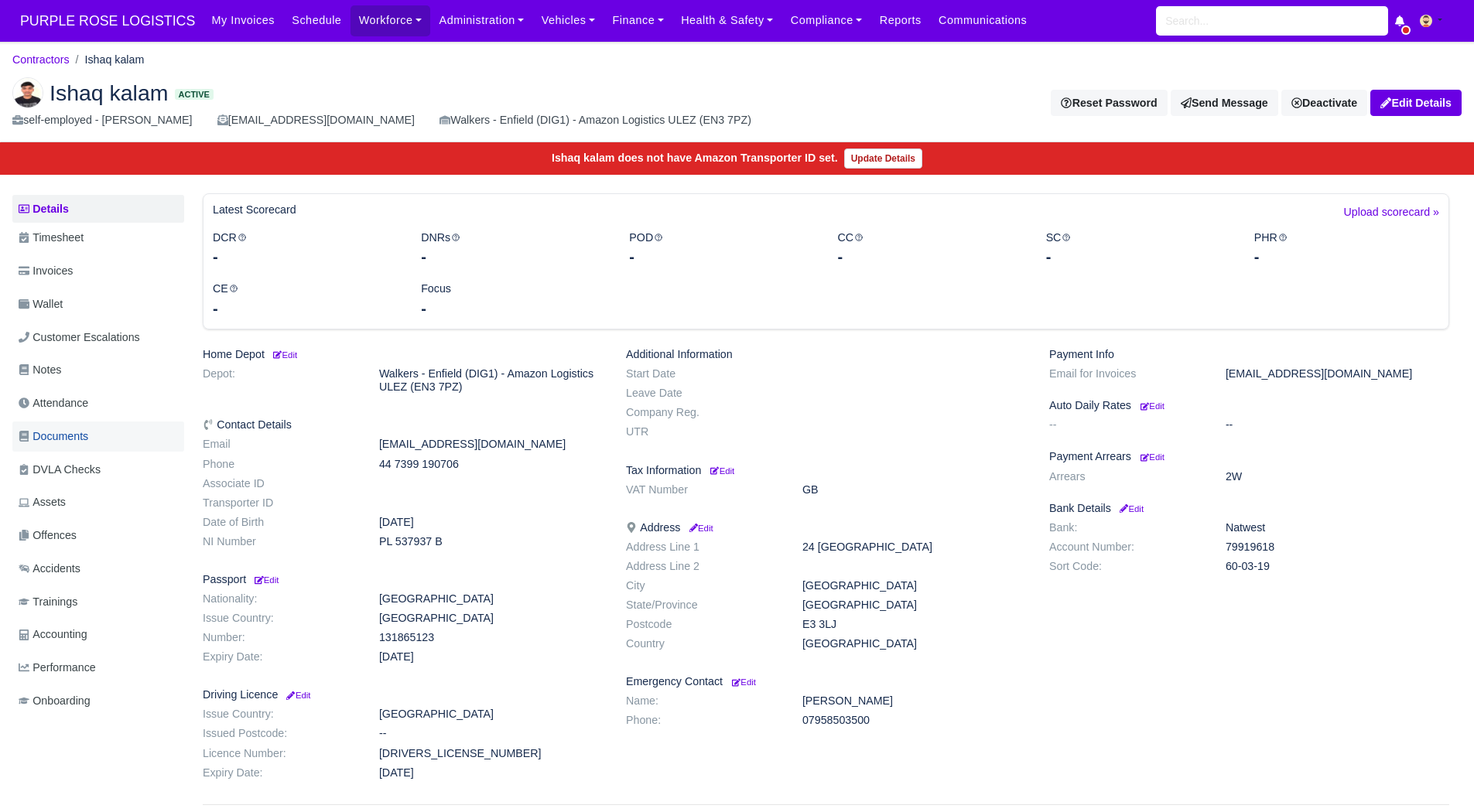
click at [85, 433] on span "Documents" at bounding box center [54, 436] width 70 height 18
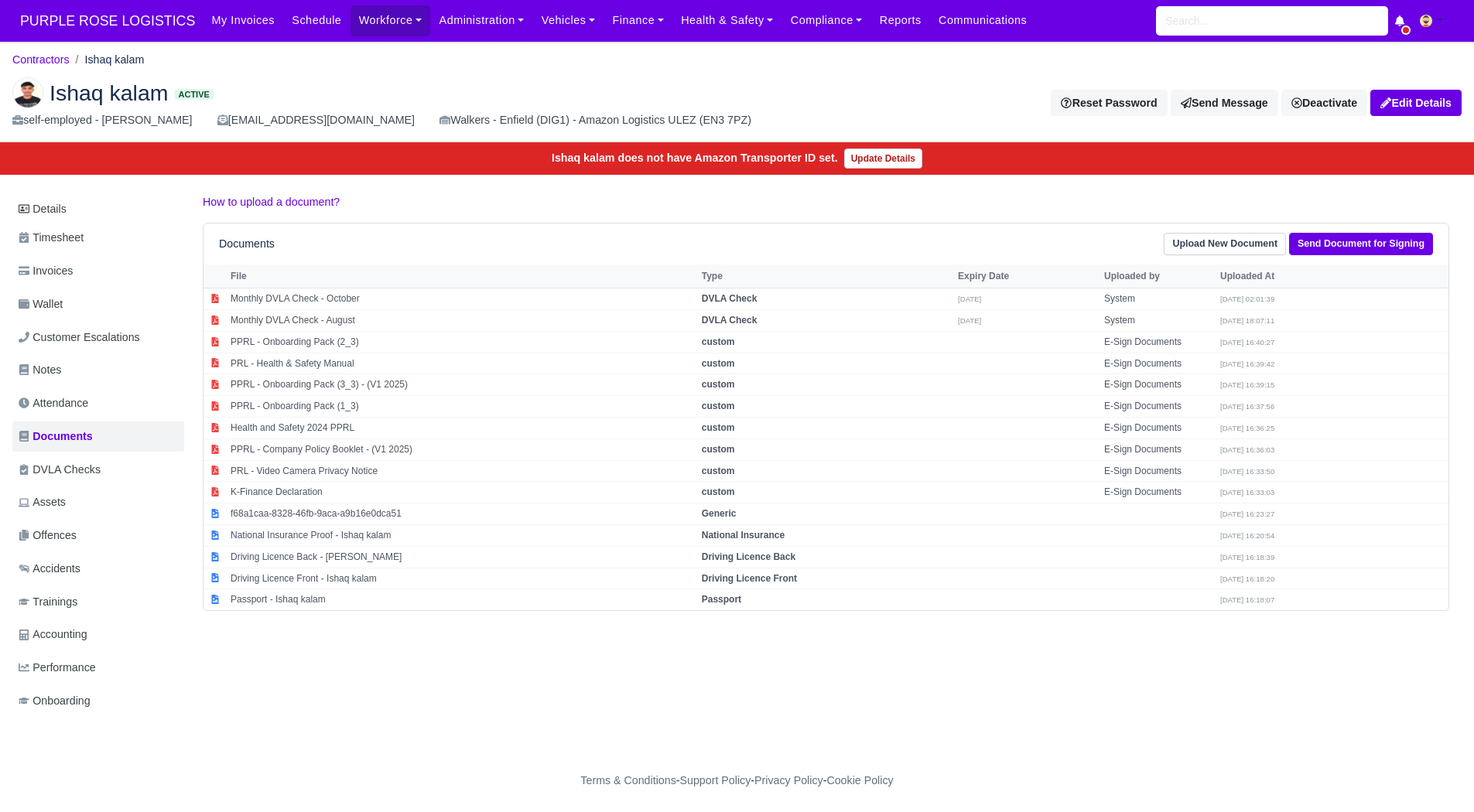
scroll to position [11, 0]
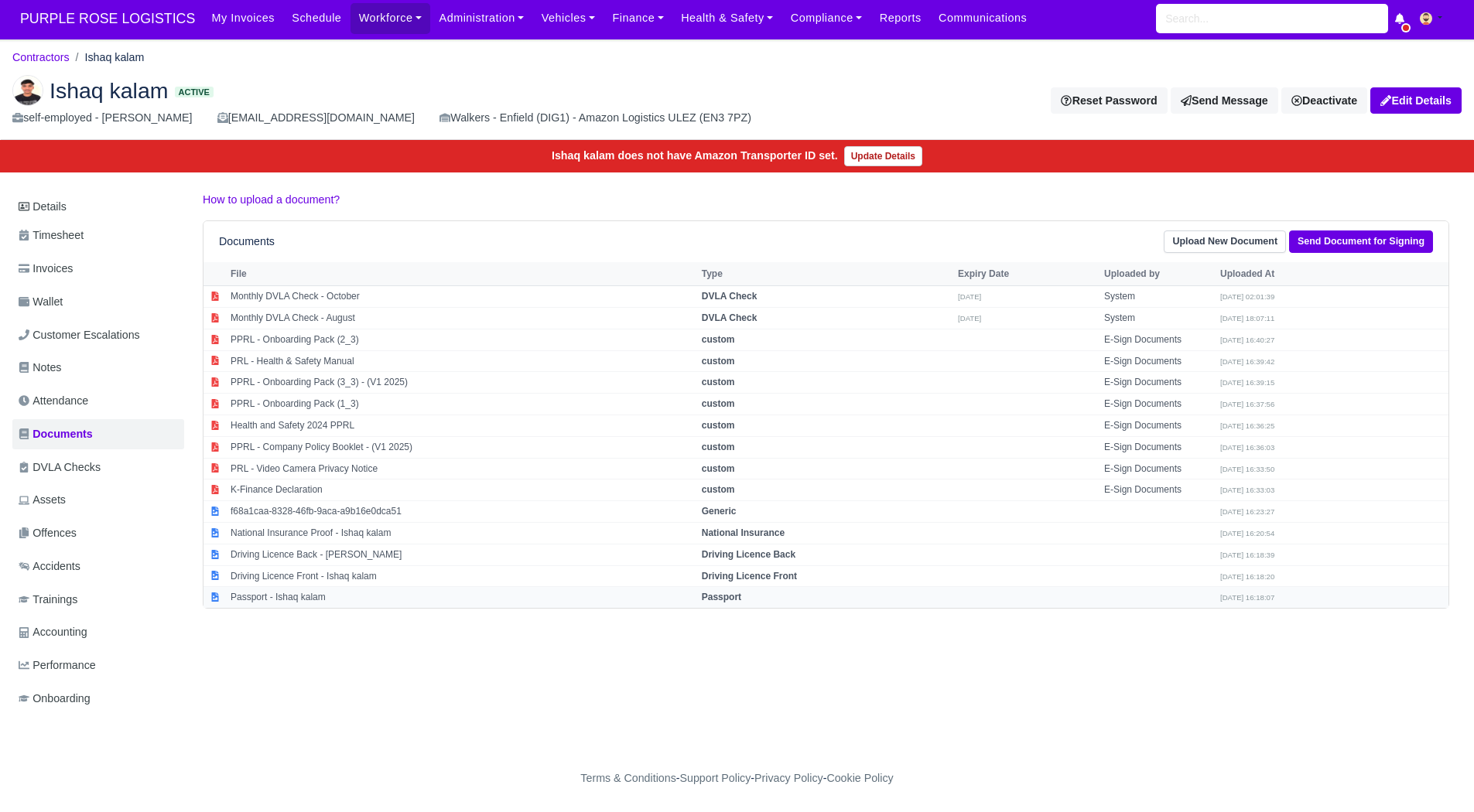
click at [433, 587] on td "Passport - Ishaq kalam" at bounding box center [463, 597] width 471 height 21
select select "passport"
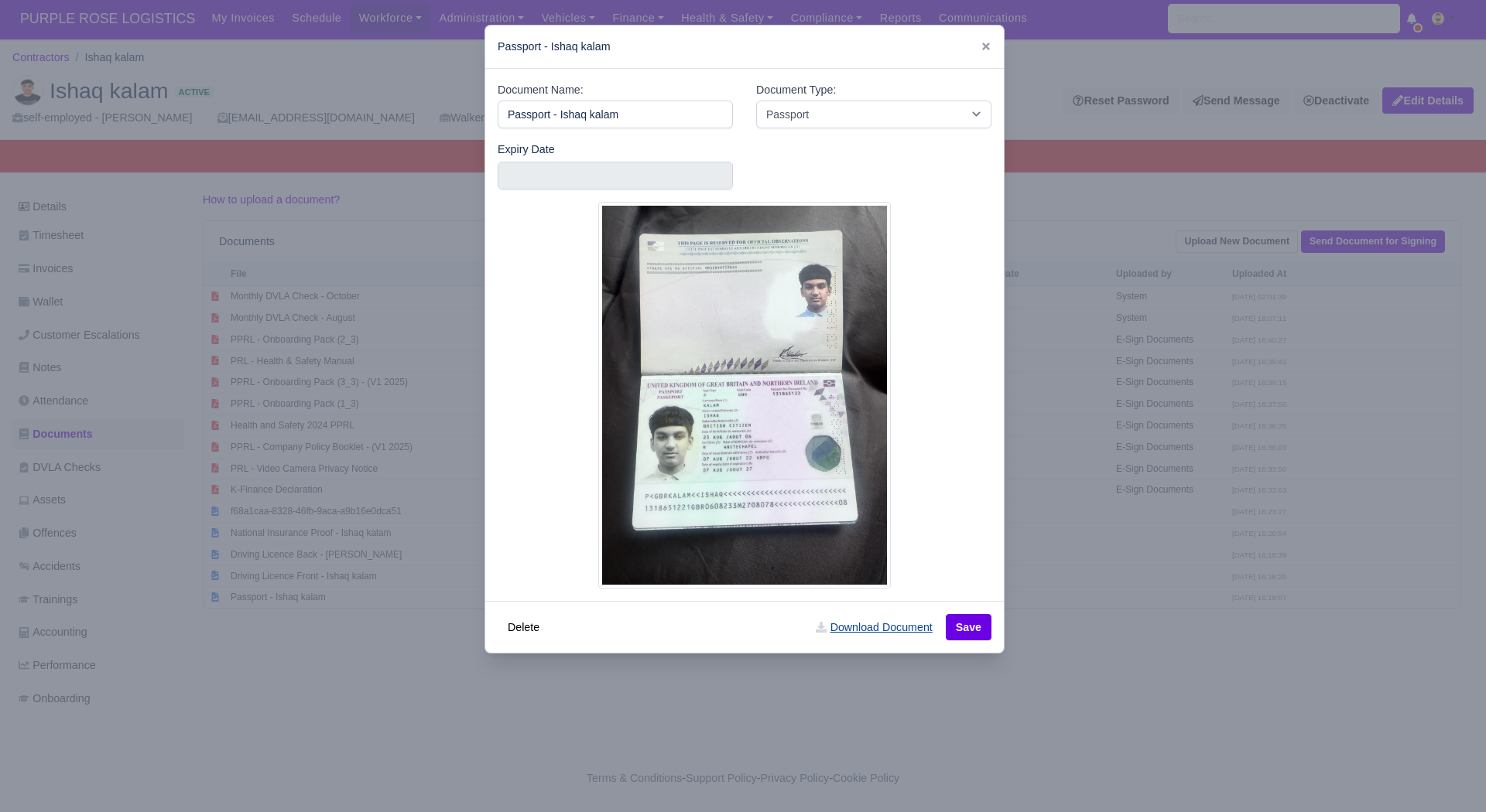
click at [878, 629] on link "Download Document" at bounding box center [874, 627] width 137 height 26
click at [1142, 640] on div at bounding box center [743, 406] width 1486 height 812
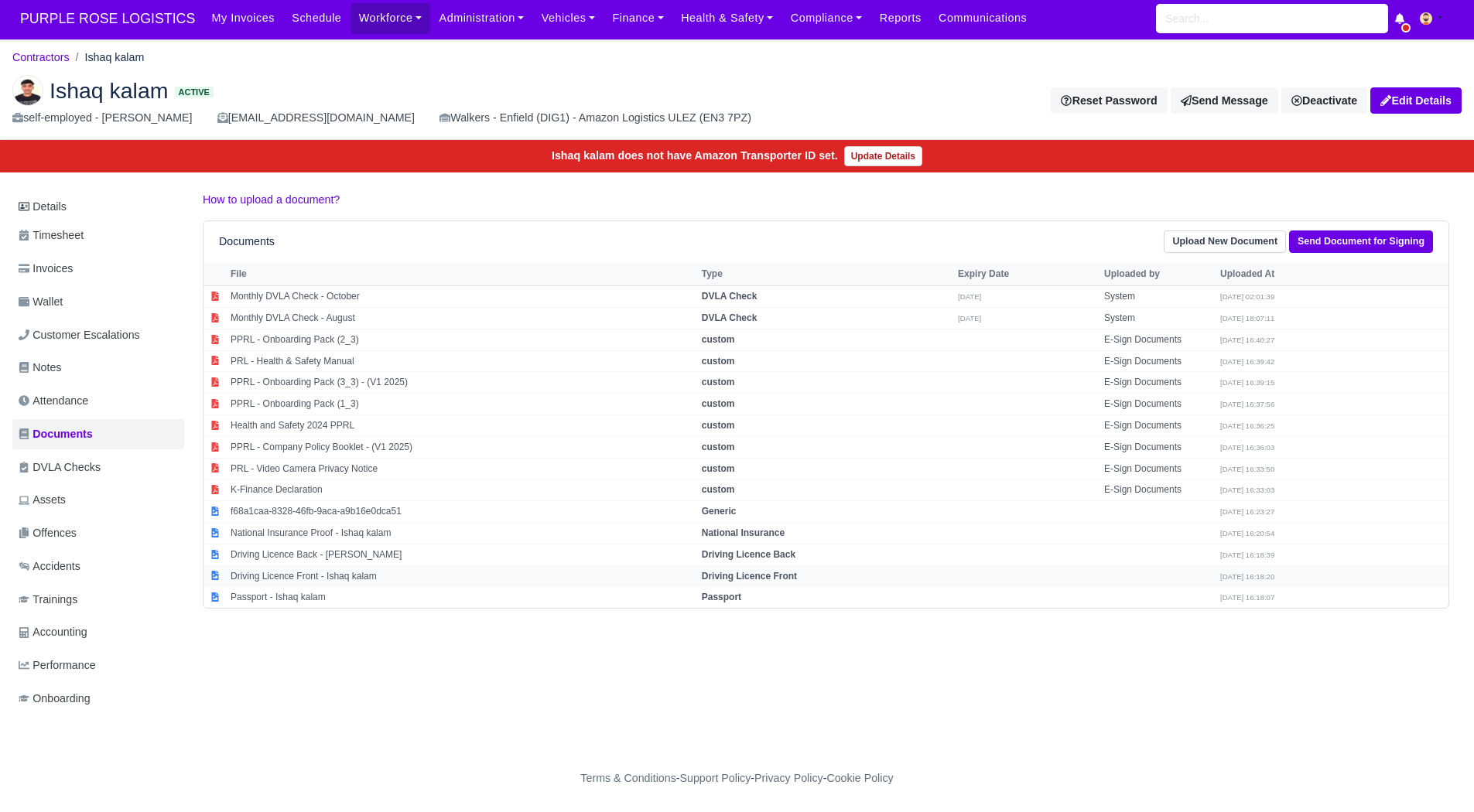
click at [326, 565] on td "Driving Licence Front - Ishaq kalam" at bounding box center [463, 576] width 471 height 22
select select "driving-licence-front"
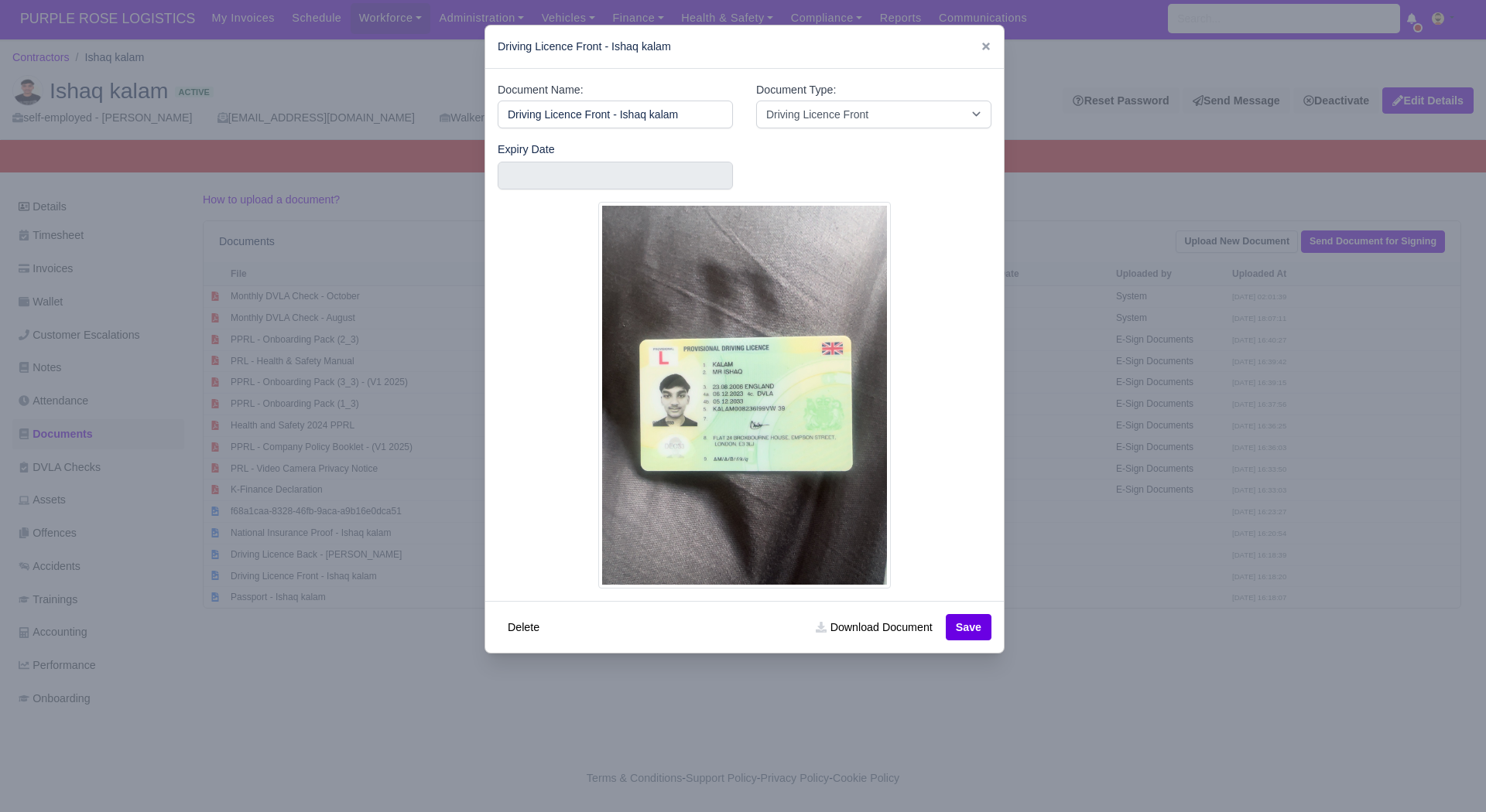
click at [1096, 575] on div at bounding box center [743, 406] width 1486 height 812
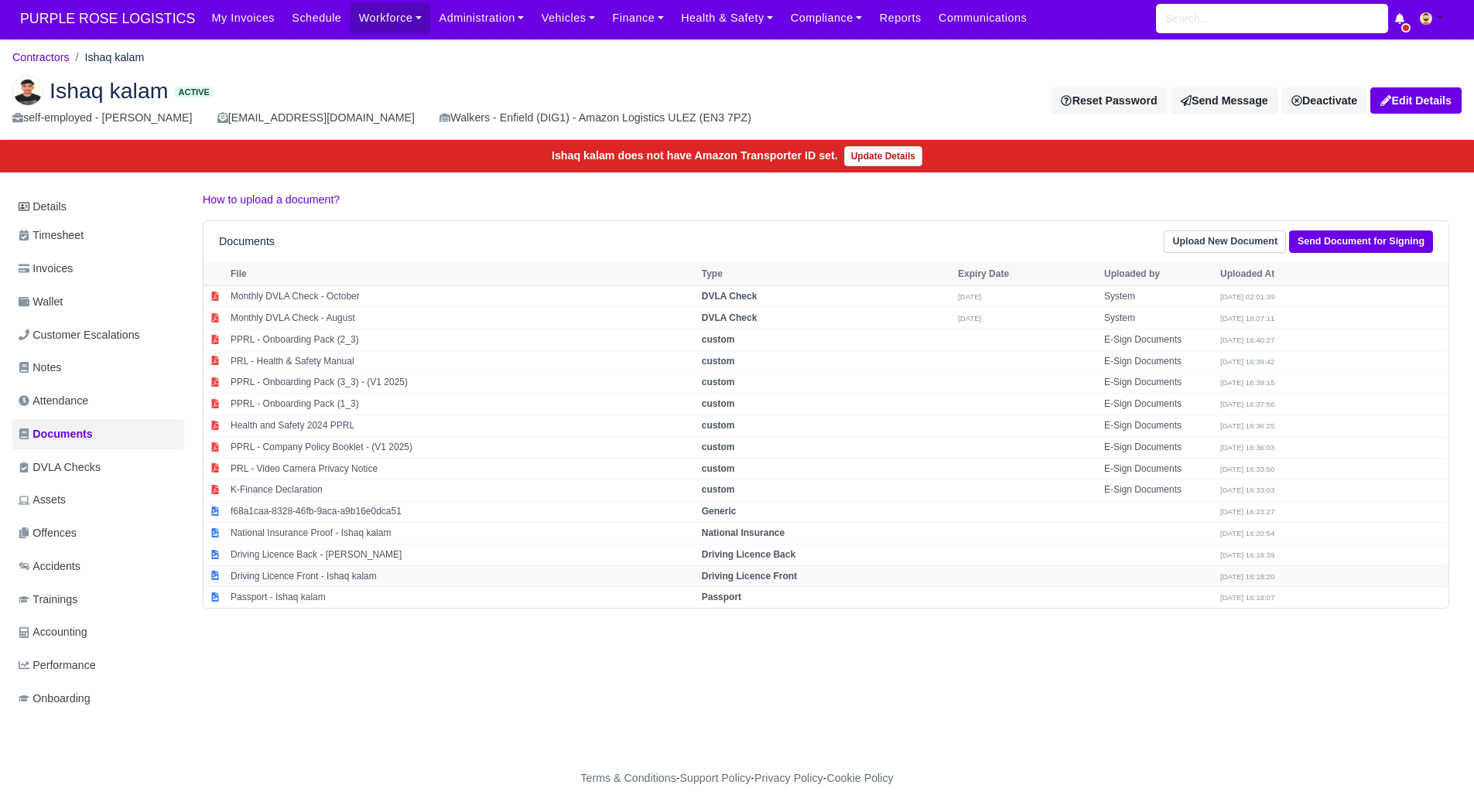
click at [487, 565] on td "Driving Licence Front - Ishaq kalam" at bounding box center [463, 576] width 471 height 22
select select "driving-licence-front"
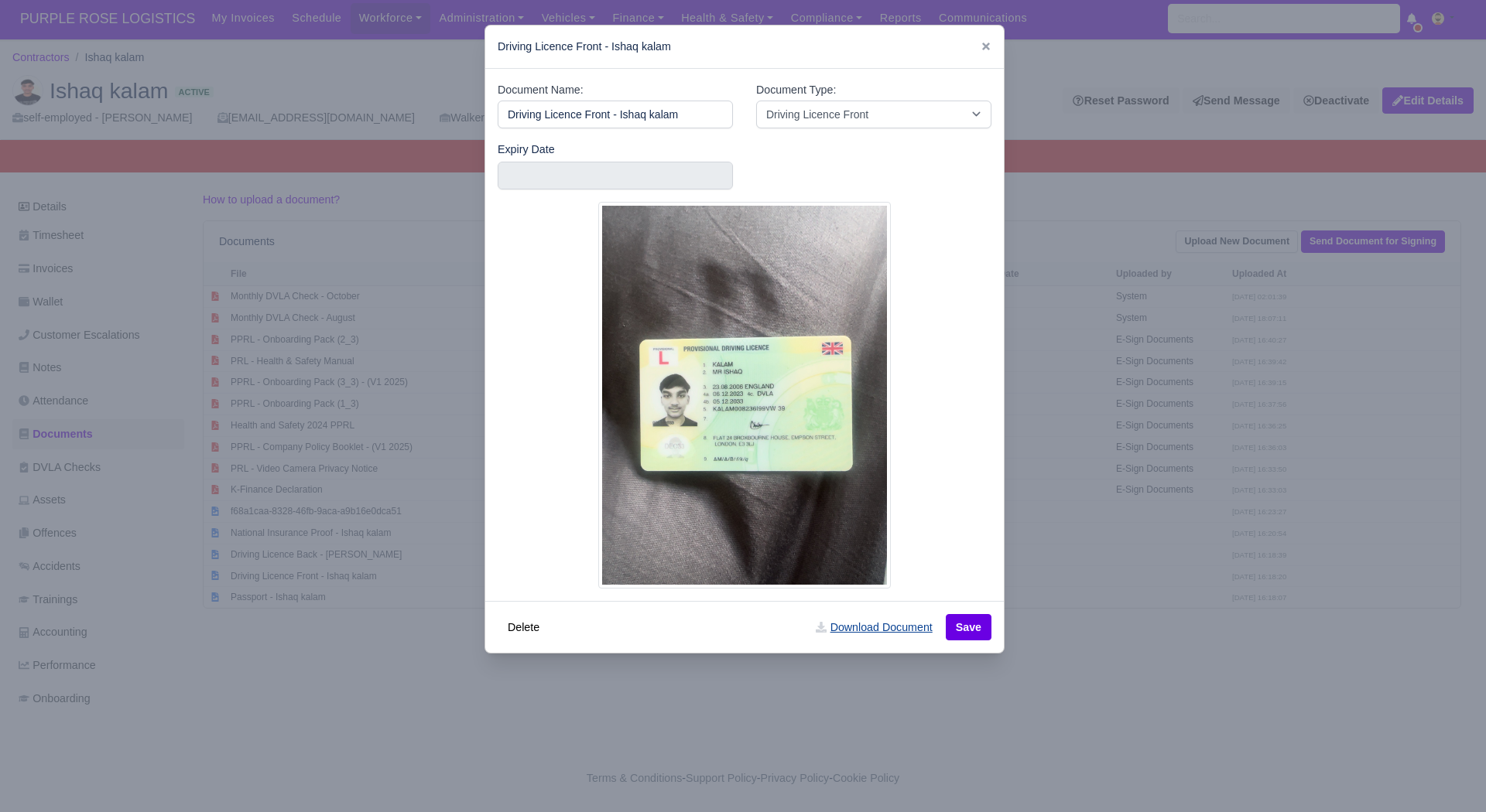
click at [885, 634] on link "Download Document" at bounding box center [874, 627] width 137 height 26
click at [1114, 675] on div at bounding box center [743, 406] width 1486 height 812
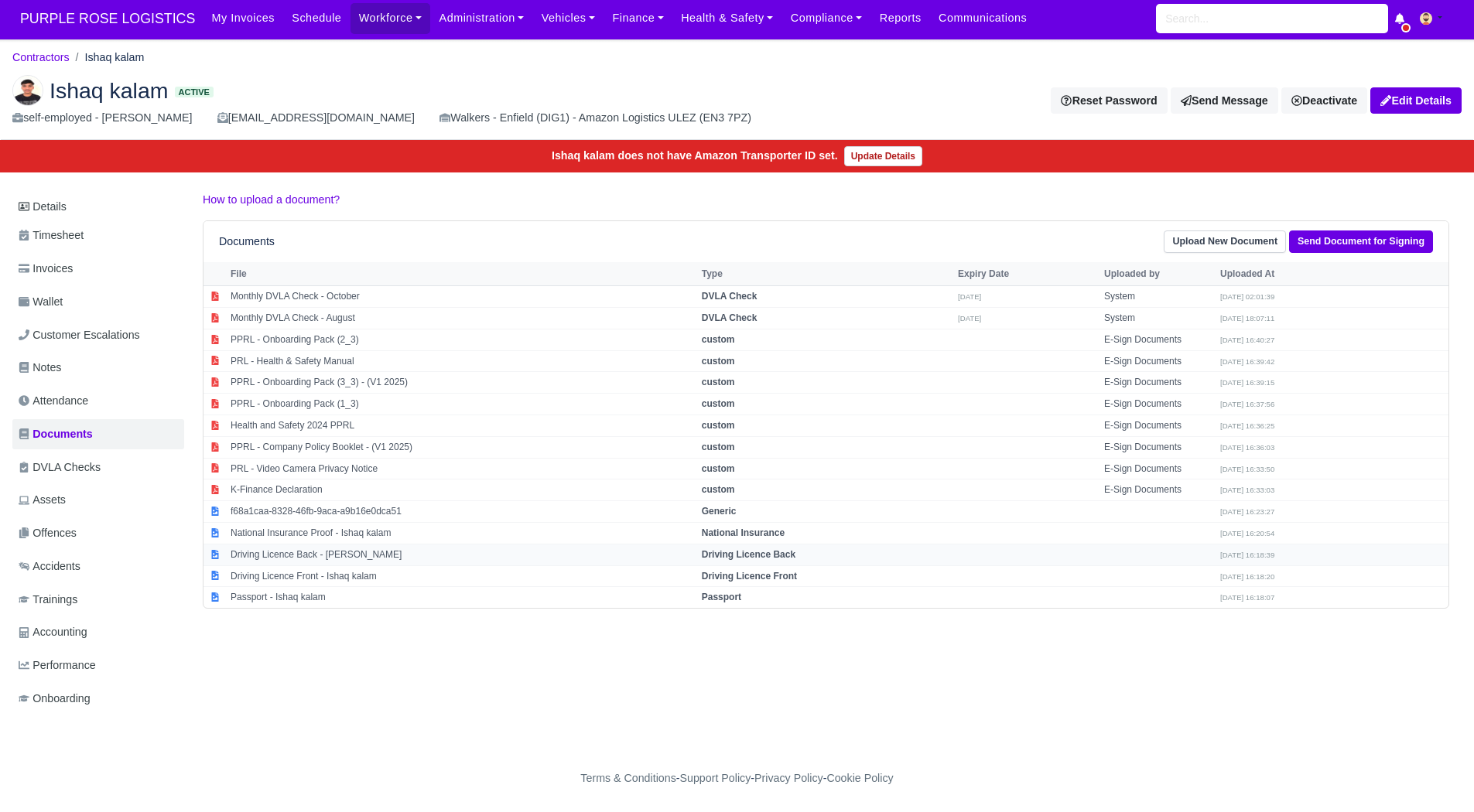
click at [478, 544] on td "Driving Licence Back - Ishaq kalam" at bounding box center [463, 554] width 471 height 22
select select "driving-licence-back"
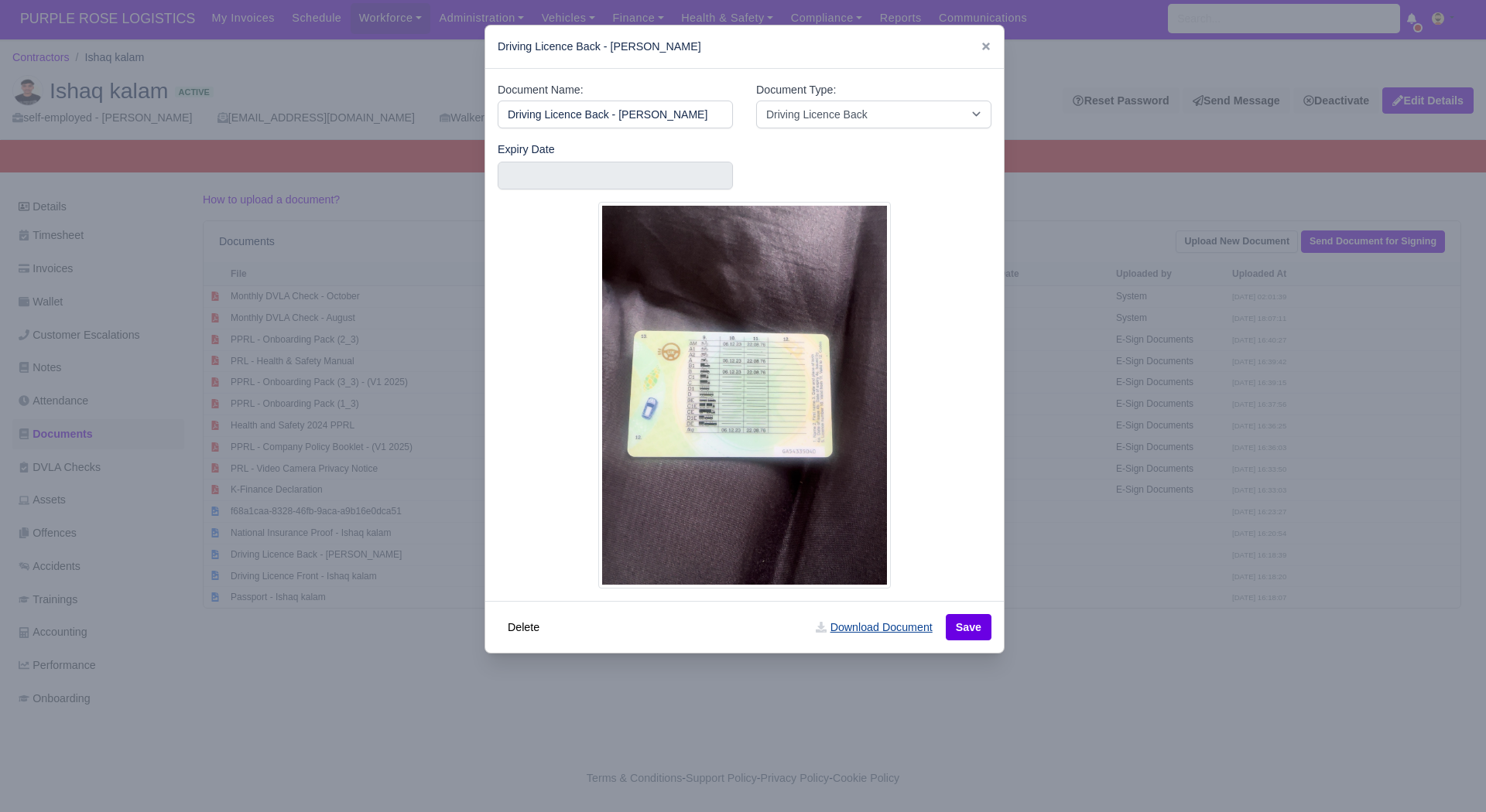
click at [881, 635] on link "Download Document" at bounding box center [874, 627] width 137 height 26
click at [1148, 646] on div at bounding box center [743, 406] width 1486 height 812
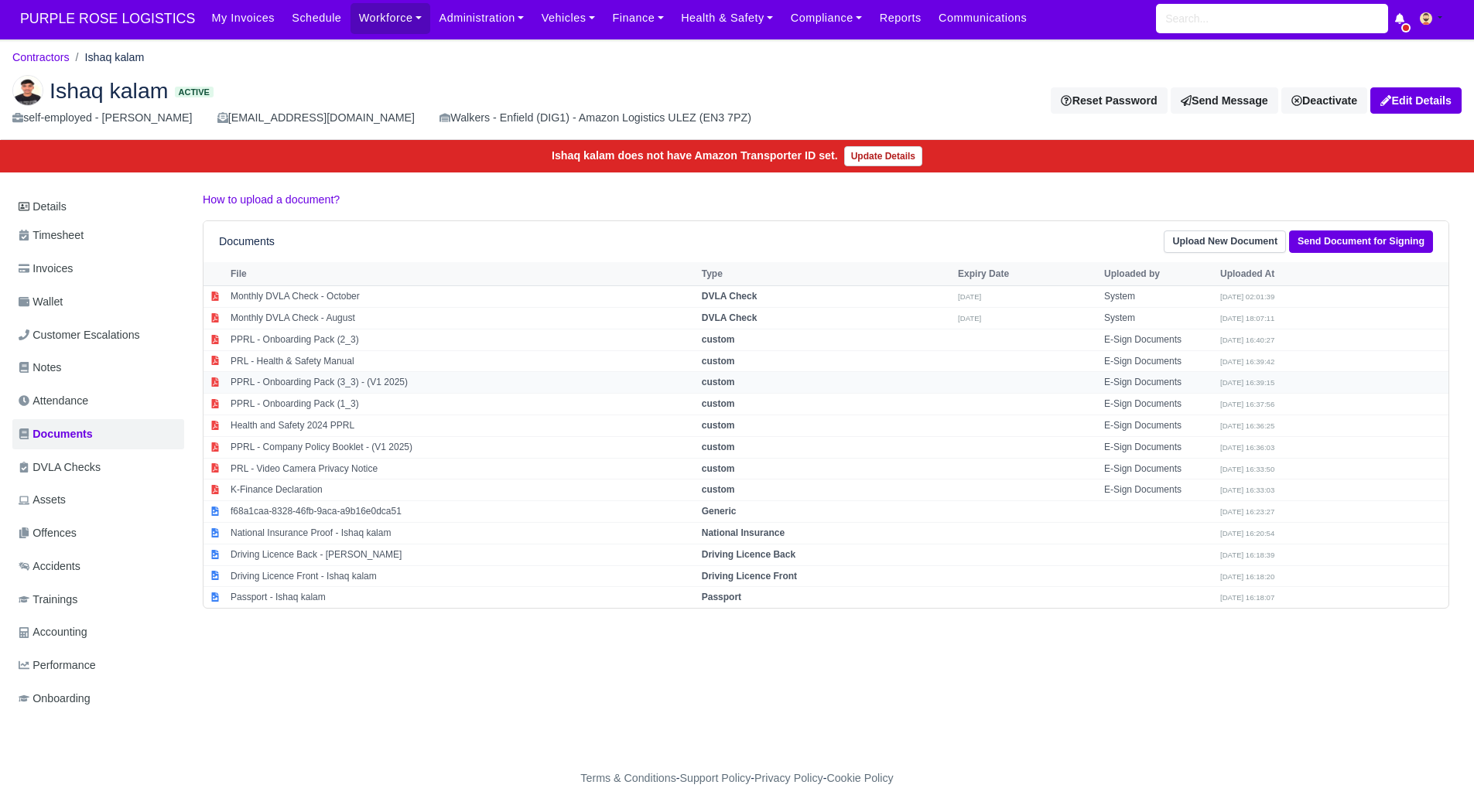
click at [411, 372] on td "PPRL - Onboarding Pack (3_3) - (V1 2025)" at bounding box center [463, 382] width 471 height 22
select select "custom"
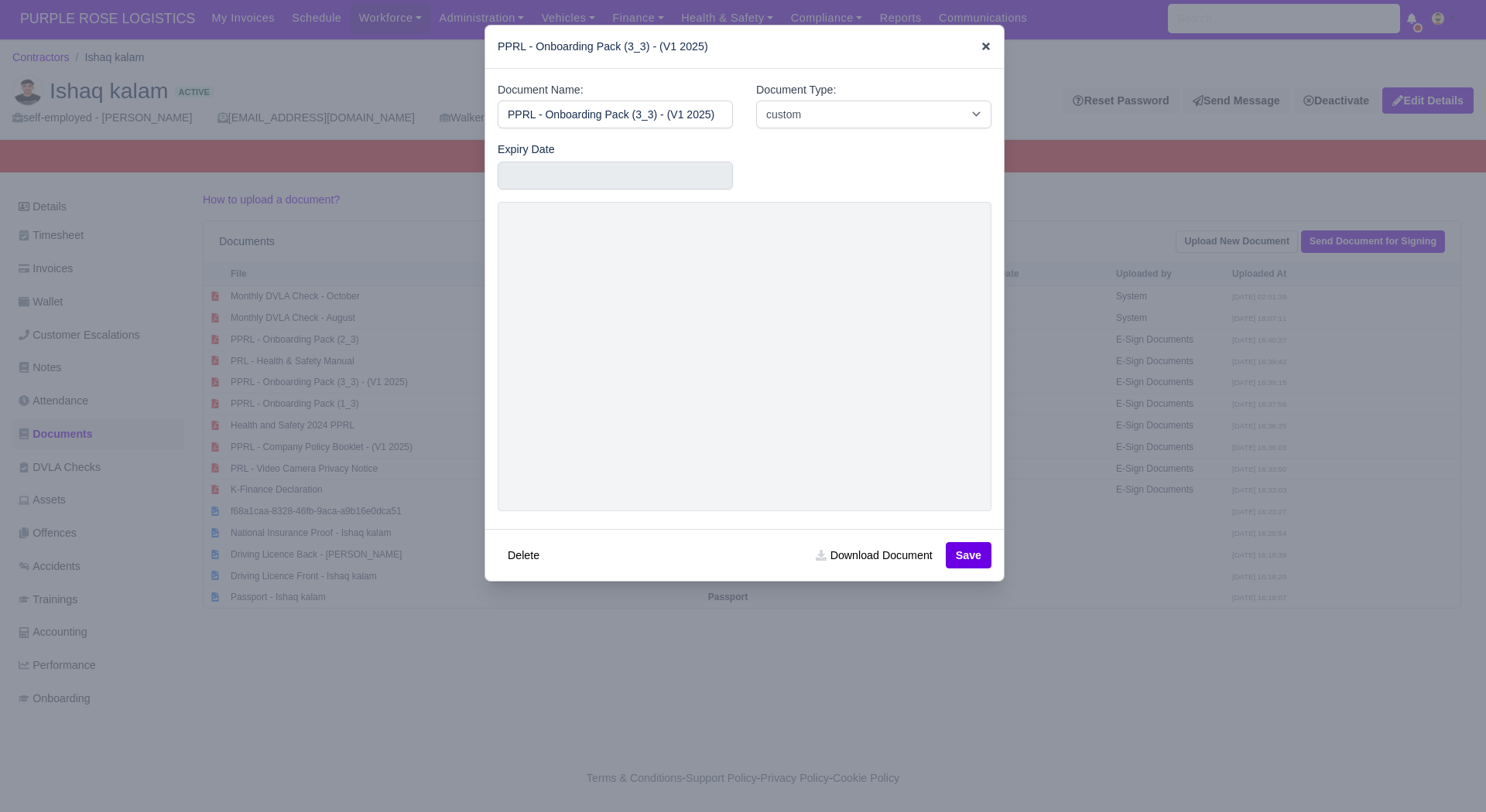
click at [982, 47] on icon at bounding box center [986, 46] width 8 height 8
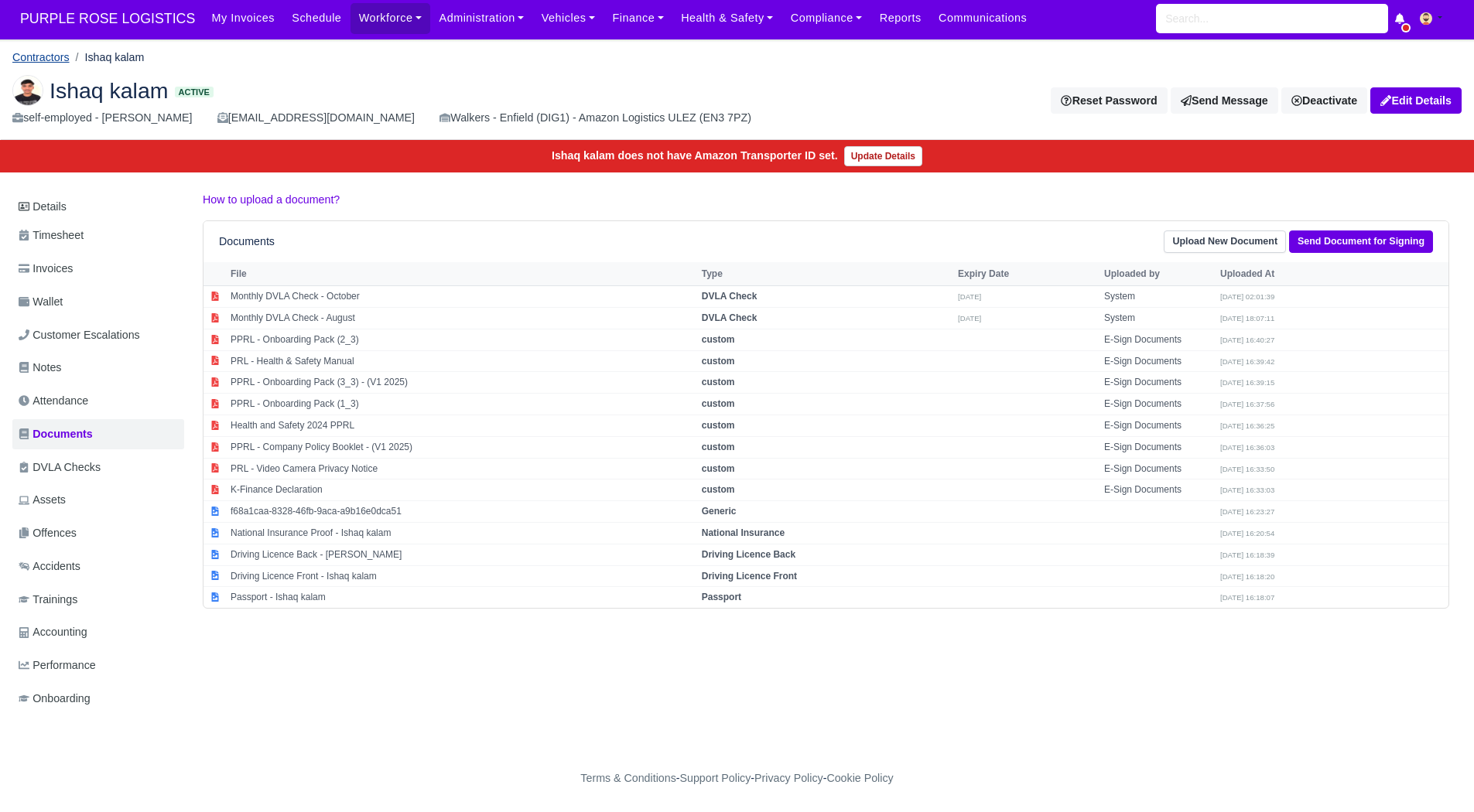
click at [56, 51] on link "Contractors" at bounding box center [41, 57] width 57 height 12
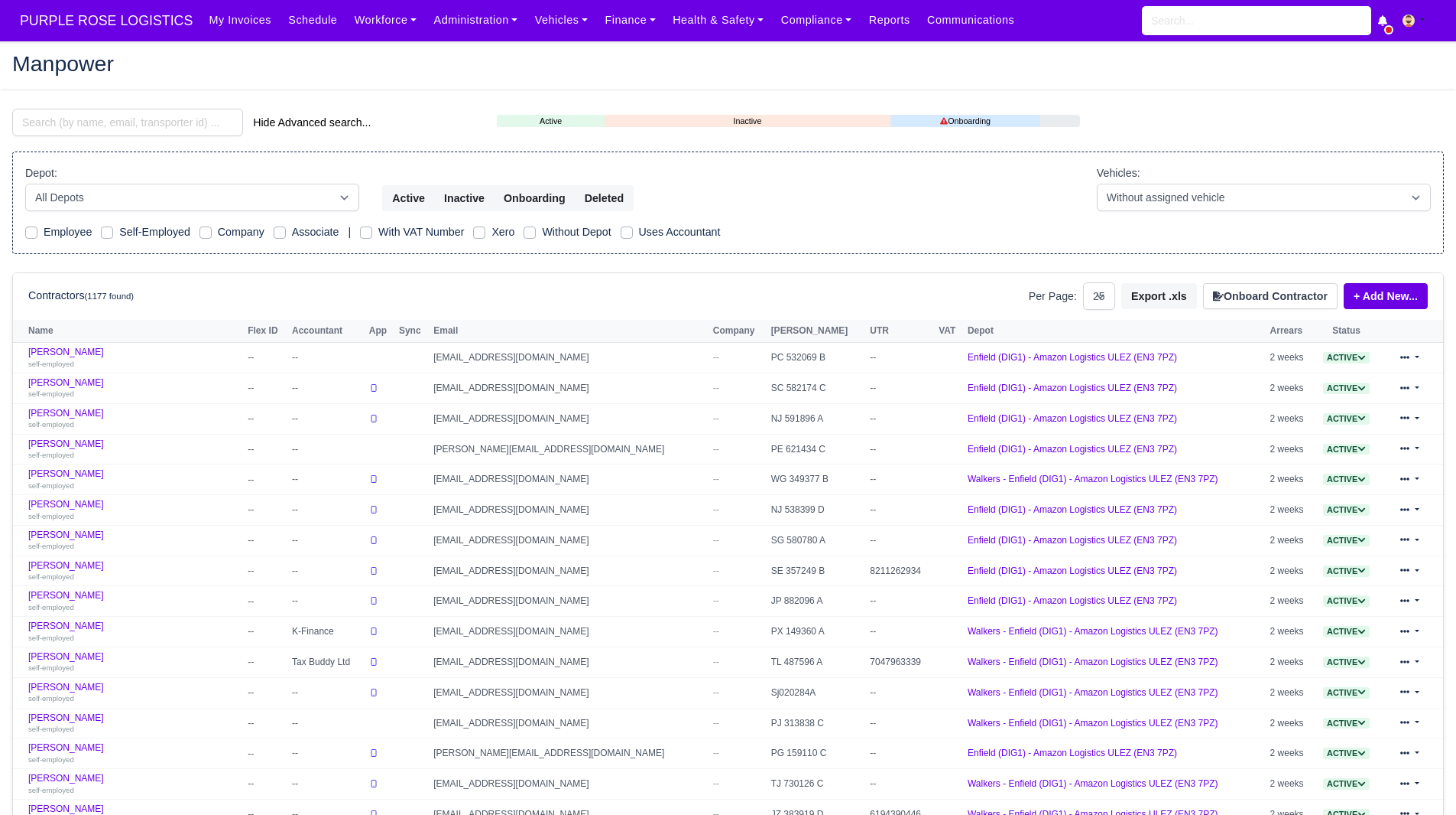
select select "25"
click at [103, 132] on input "search" at bounding box center [128, 123] width 231 height 28
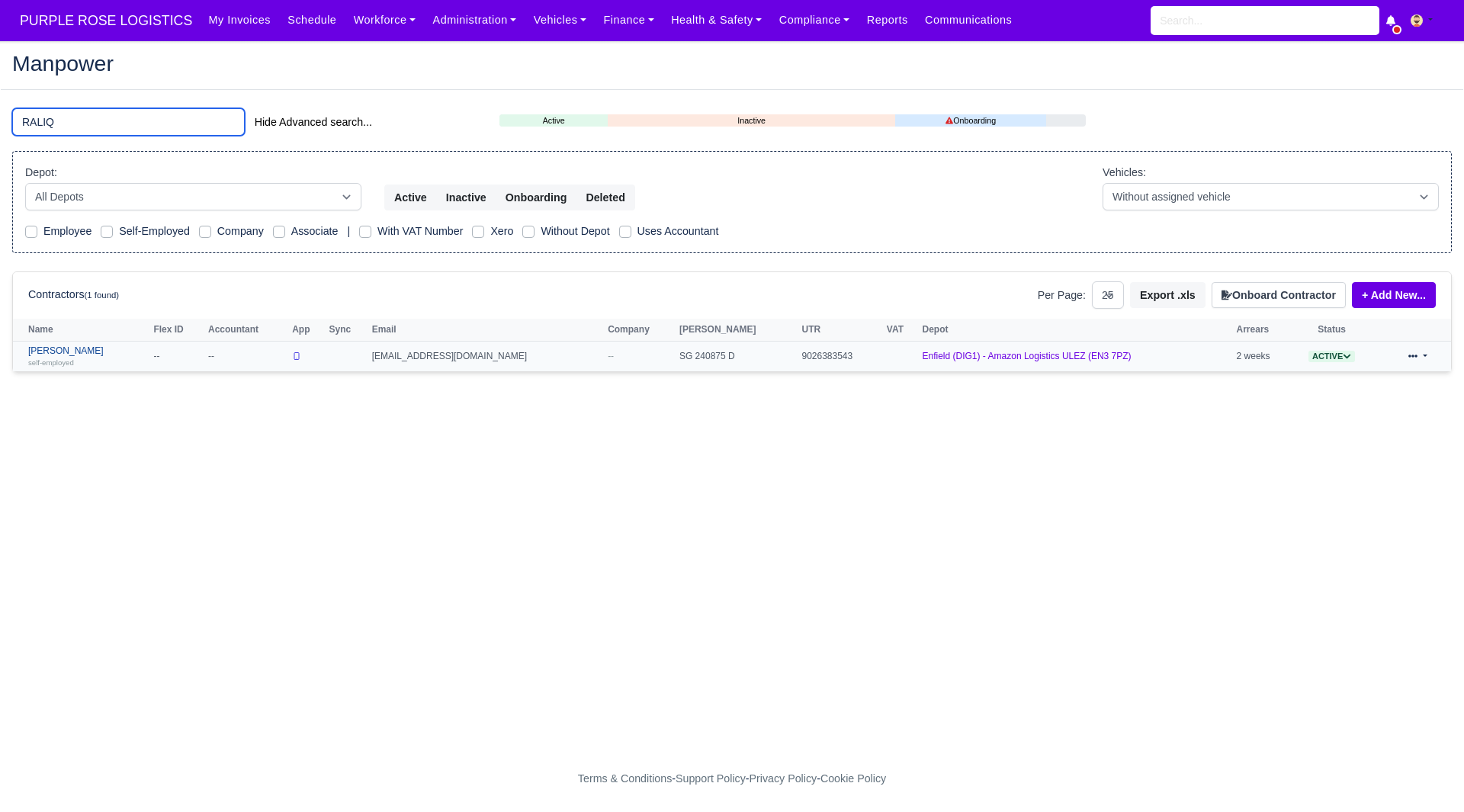
type input "RALIQ"
click at [71, 354] on link "Ralique Brown self-employed" at bounding box center [86, 356] width 117 height 22
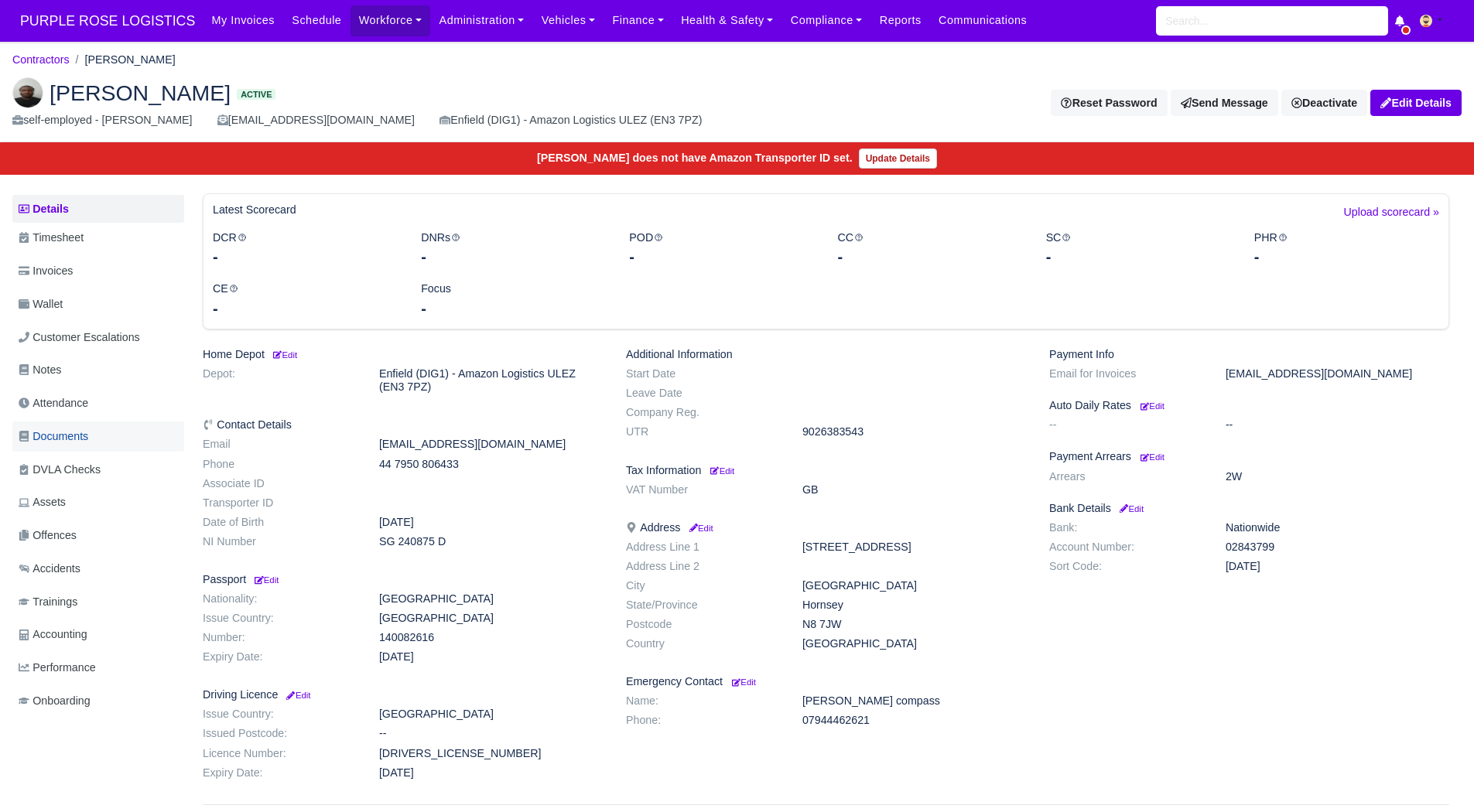
click at [97, 441] on link "Documents" at bounding box center [98, 437] width 172 height 30
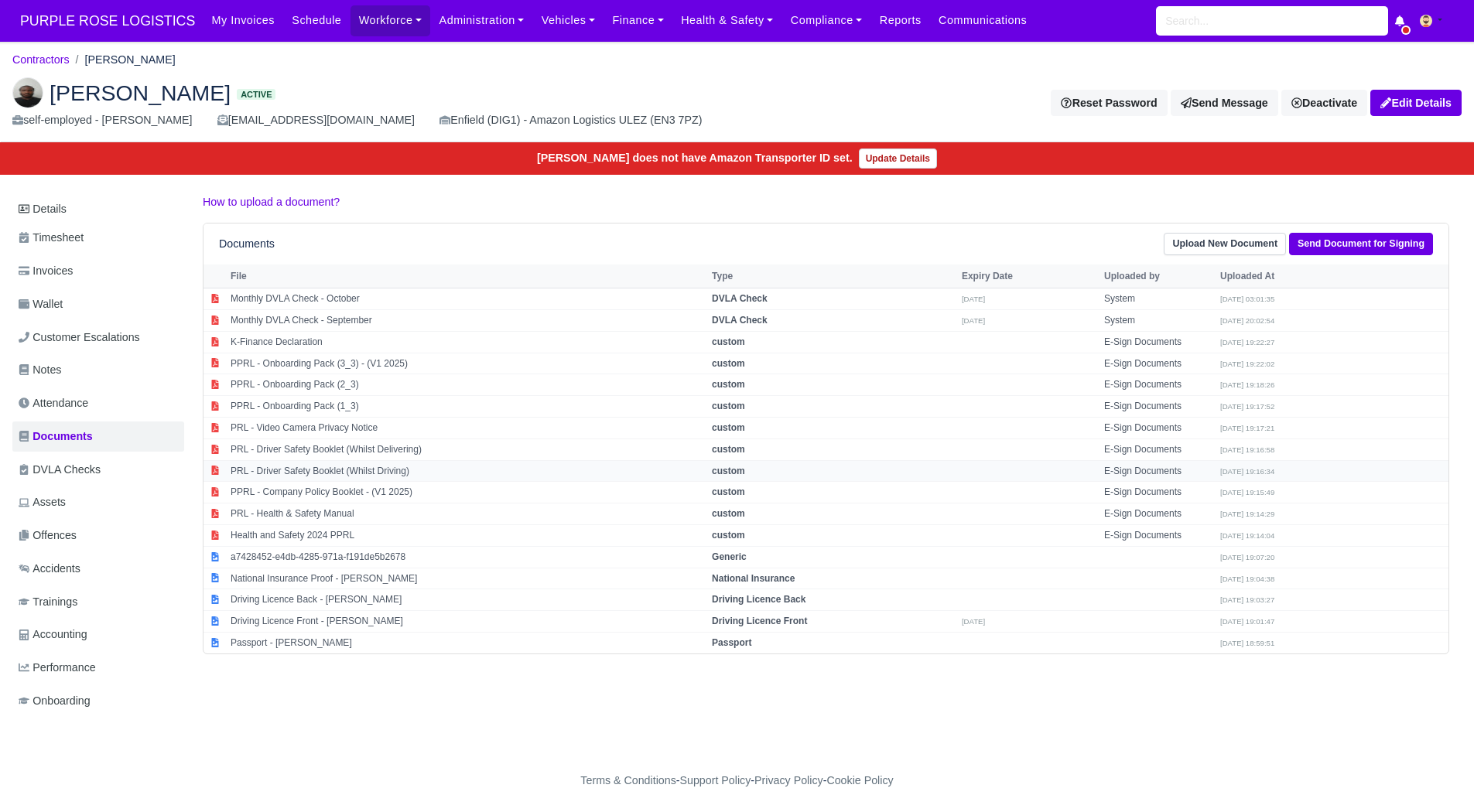
scroll to position [11, 0]
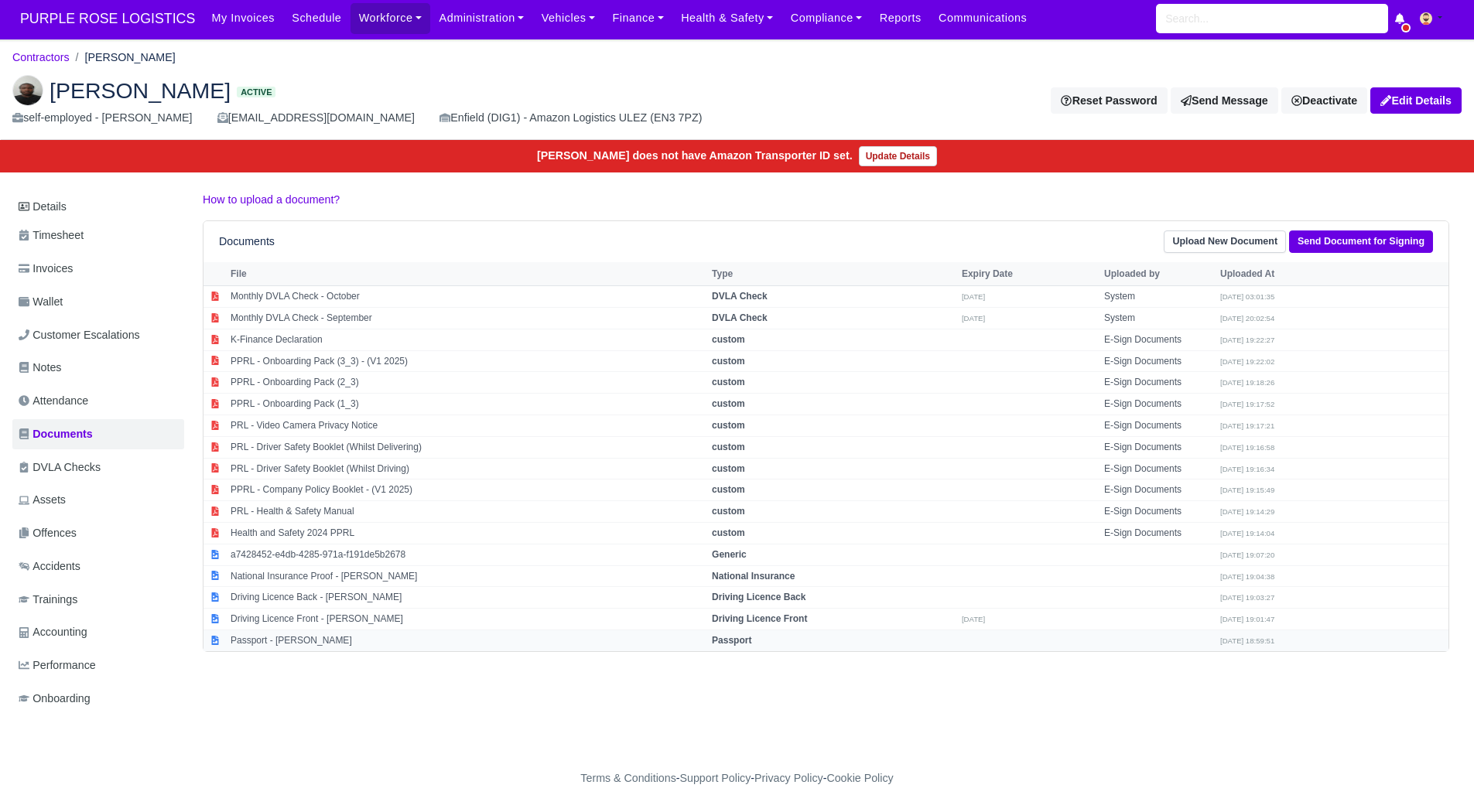
click at [359, 629] on td "Passport - Ralique Brown" at bounding box center [467, 640] width 482 height 21
select select "passport"
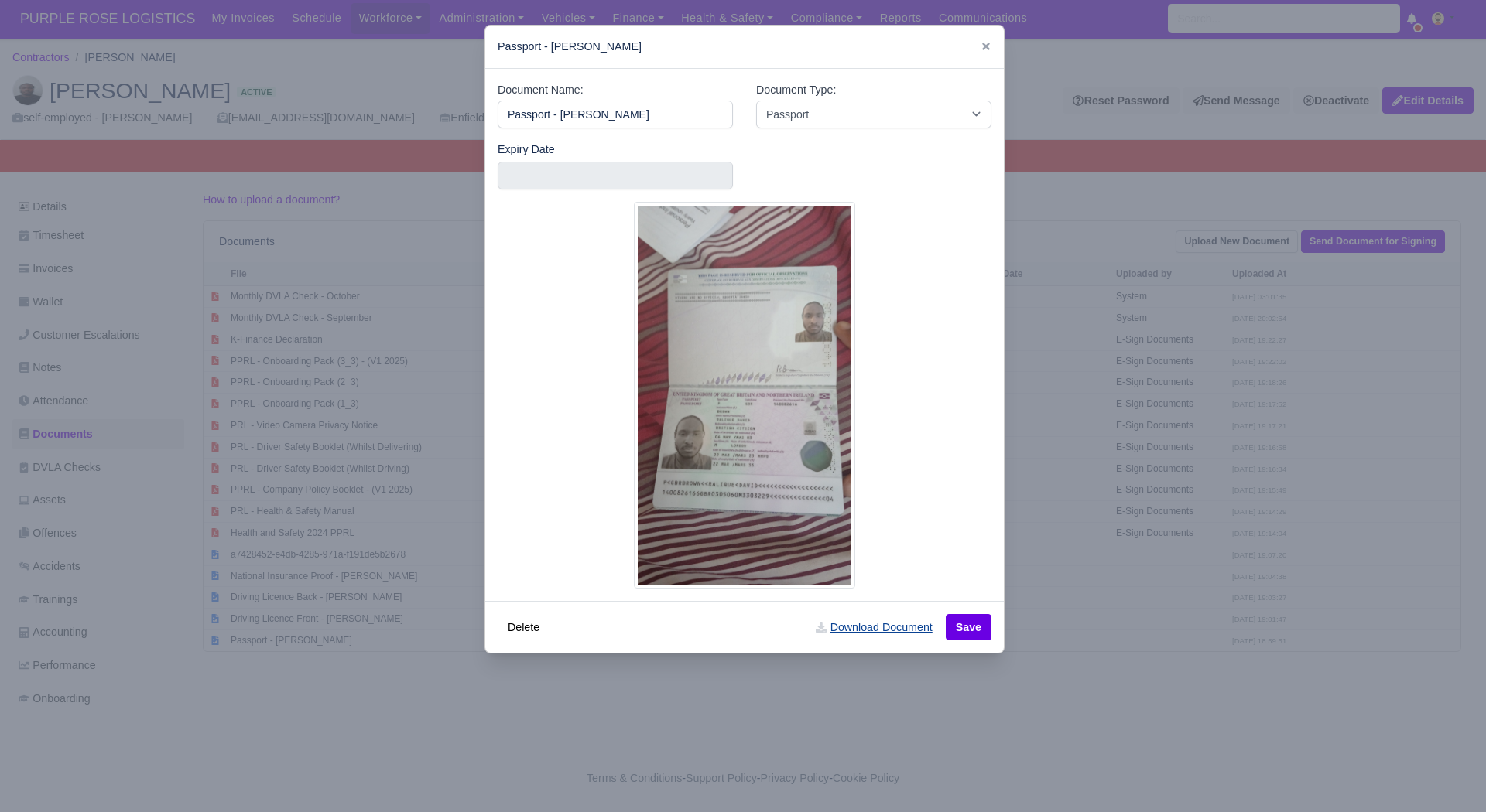
click at [885, 638] on link "Download Document" at bounding box center [874, 627] width 137 height 26
click at [1097, 658] on div at bounding box center [743, 406] width 1486 height 812
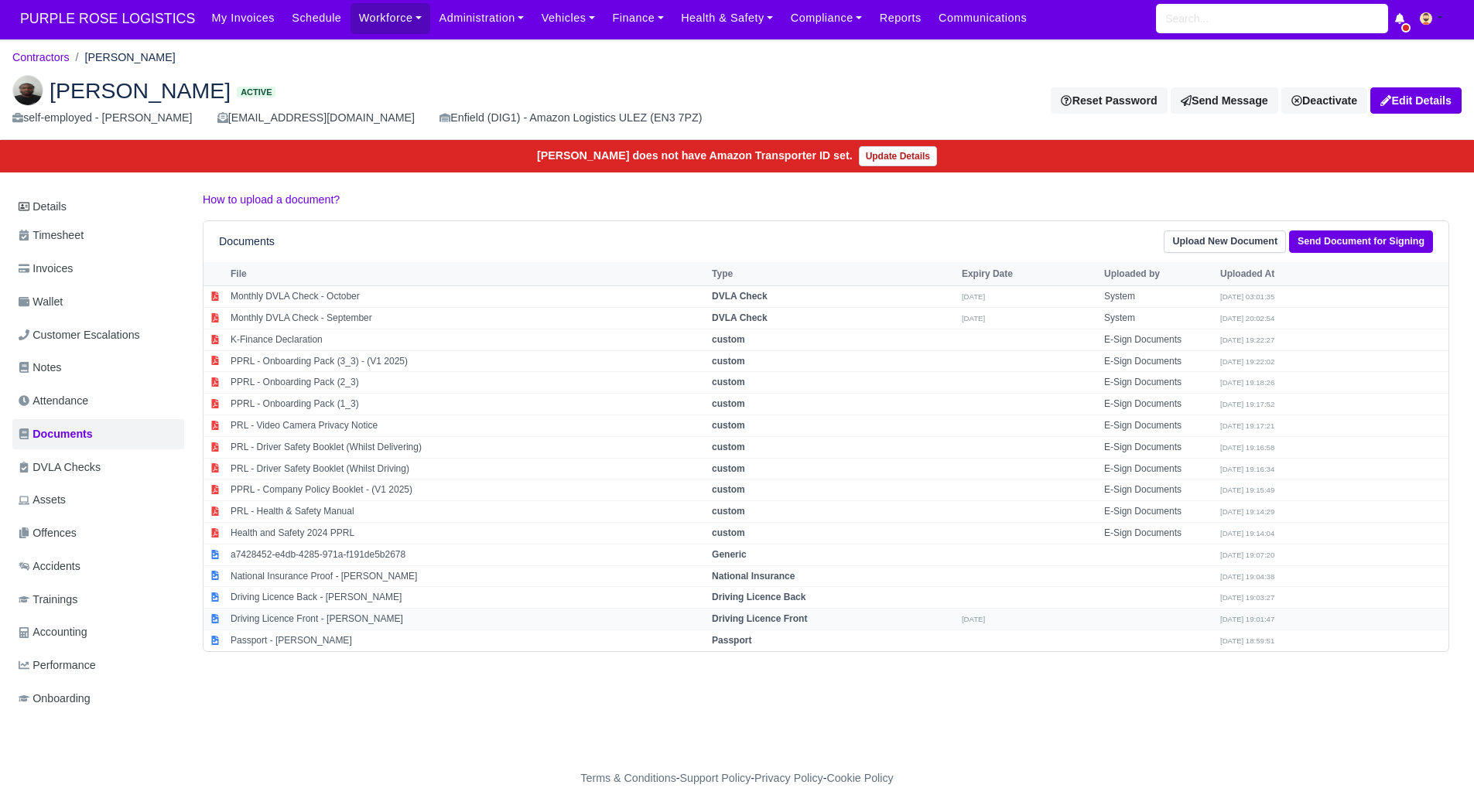
click at [435, 609] on td "Driving Licence Front - Ralique Brown" at bounding box center [467, 619] width 482 height 22
select select "driving-licence-front"
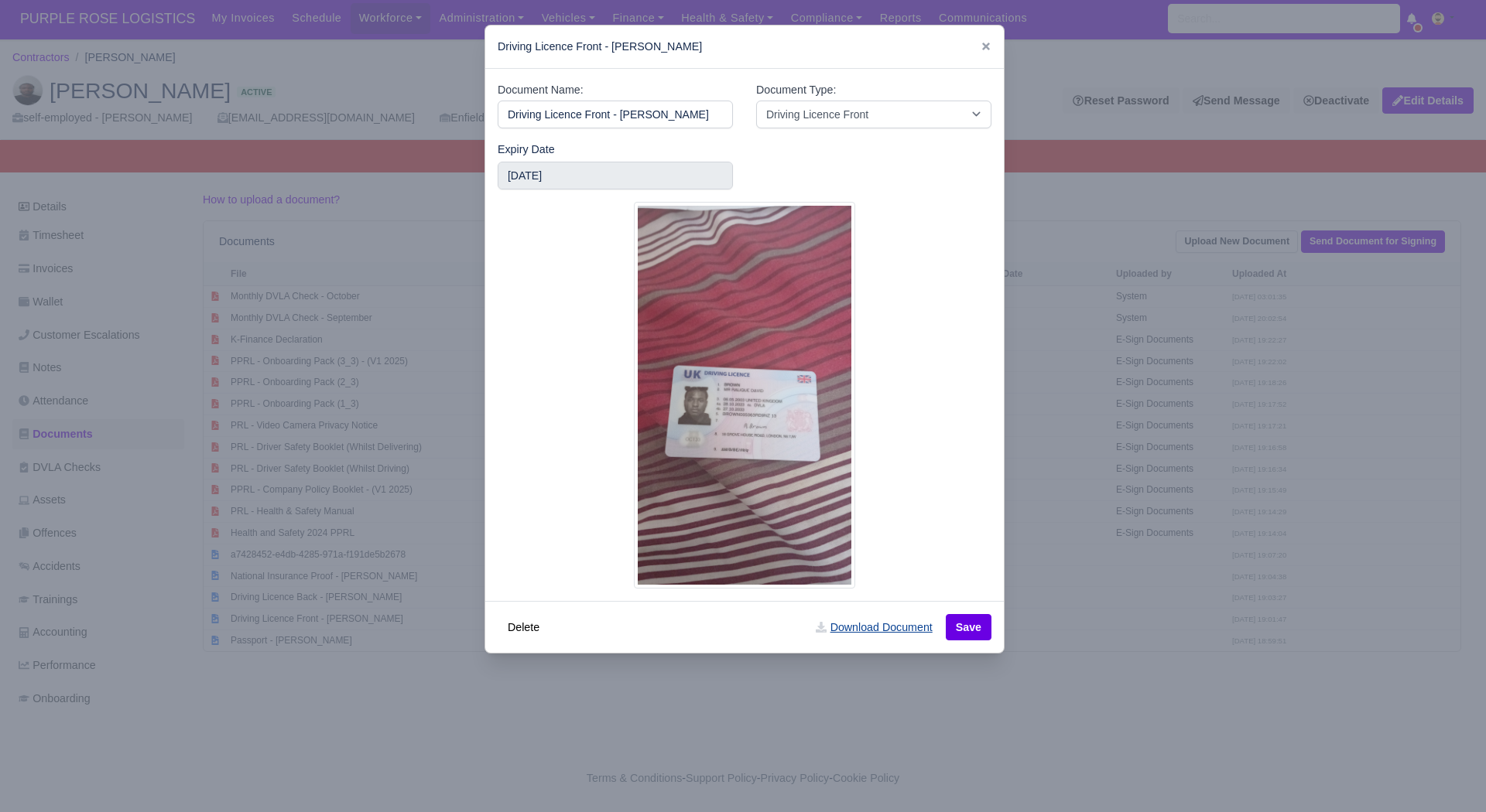
click at [835, 625] on link "Download Document" at bounding box center [874, 627] width 137 height 26
click at [1096, 560] on div at bounding box center [743, 406] width 1486 height 812
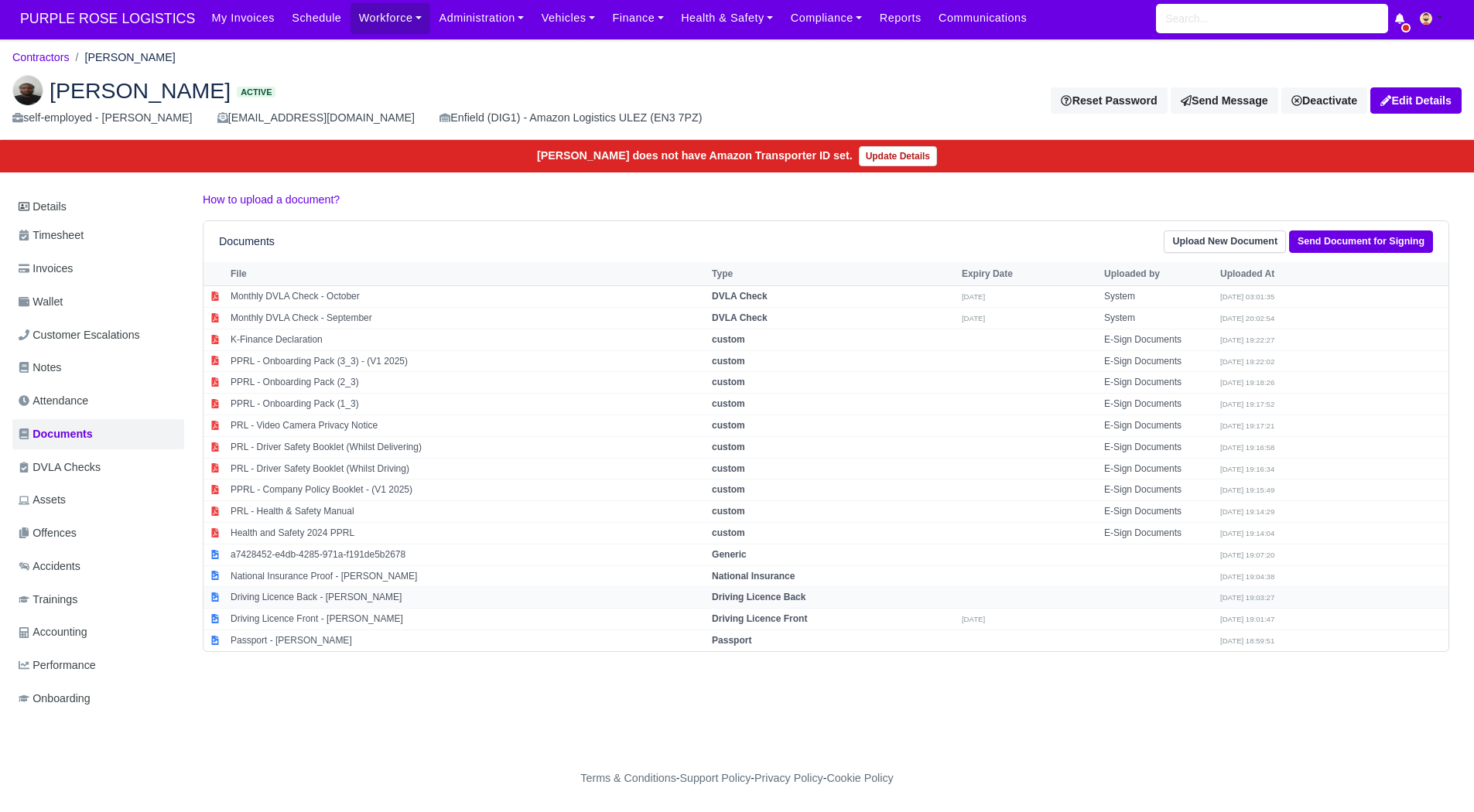
click at [413, 587] on td "Driving Licence Back - Ralique Brown" at bounding box center [467, 597] width 482 height 22
select select "driving-licence-back"
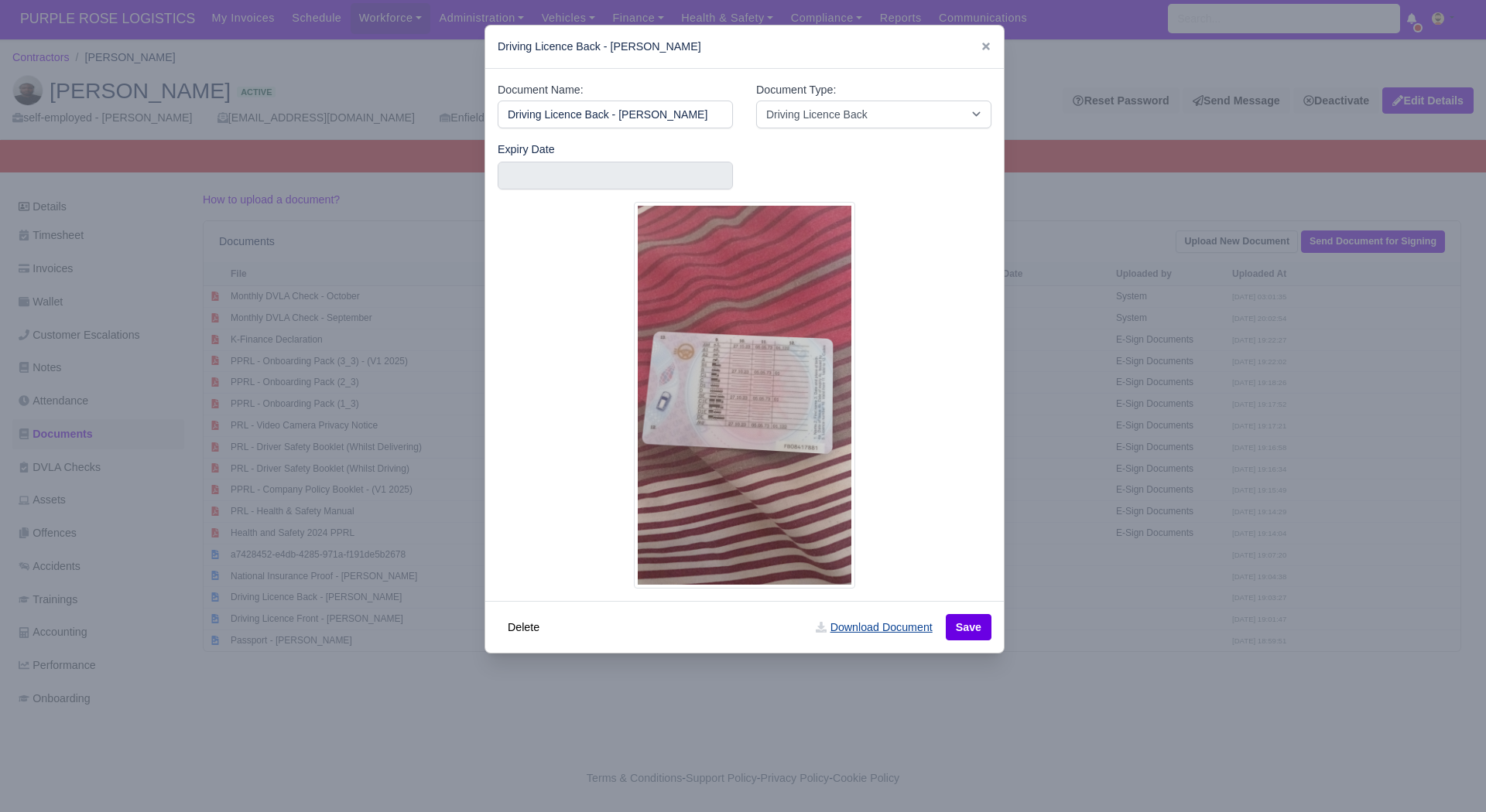
click at [910, 627] on link "Download Document" at bounding box center [874, 627] width 137 height 26
click at [1071, 712] on div at bounding box center [743, 406] width 1486 height 812
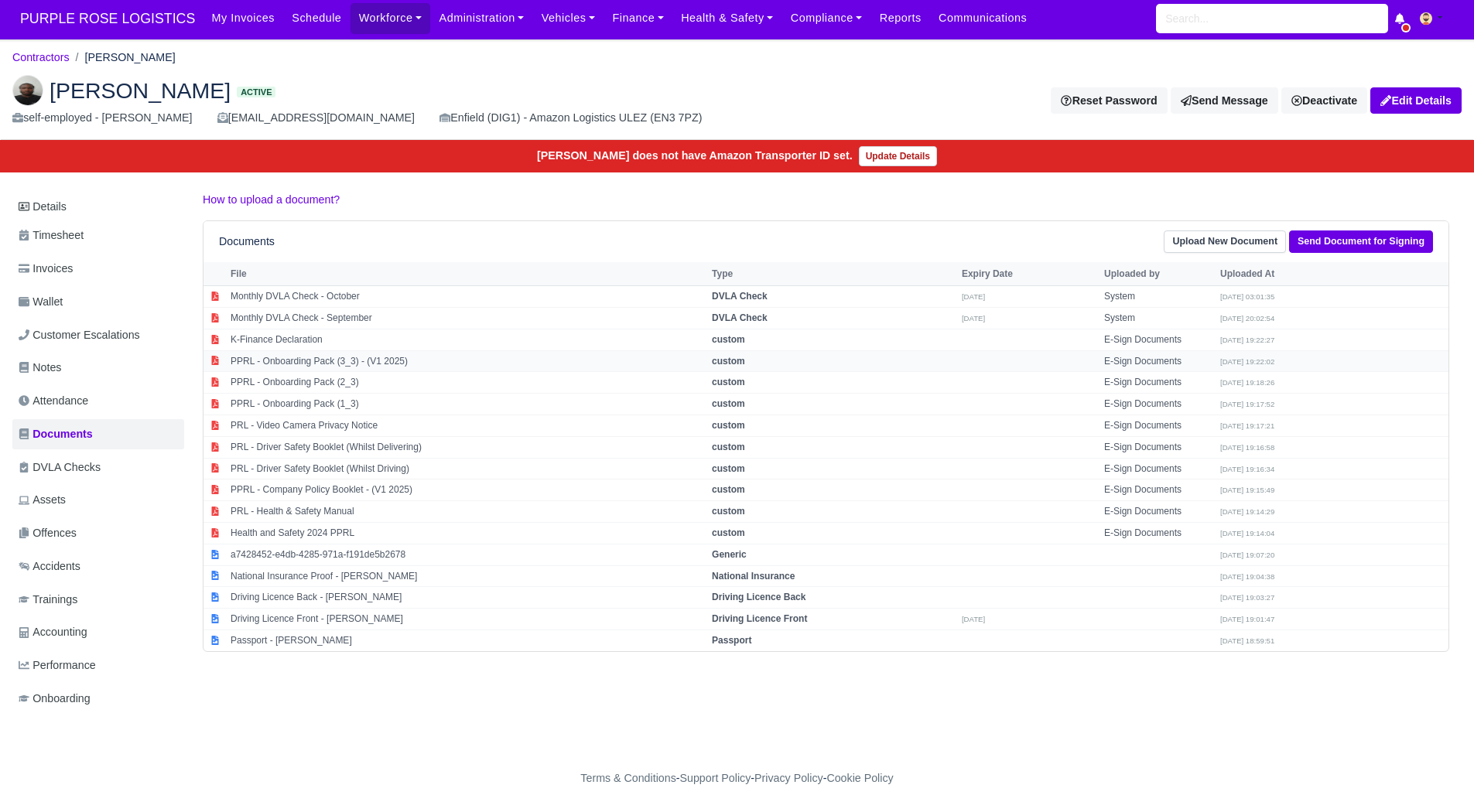
click at [330, 352] on td "PPRL - Onboarding Pack (3_3) - (V1 2025)" at bounding box center [467, 361] width 482 height 22
select select "custom"
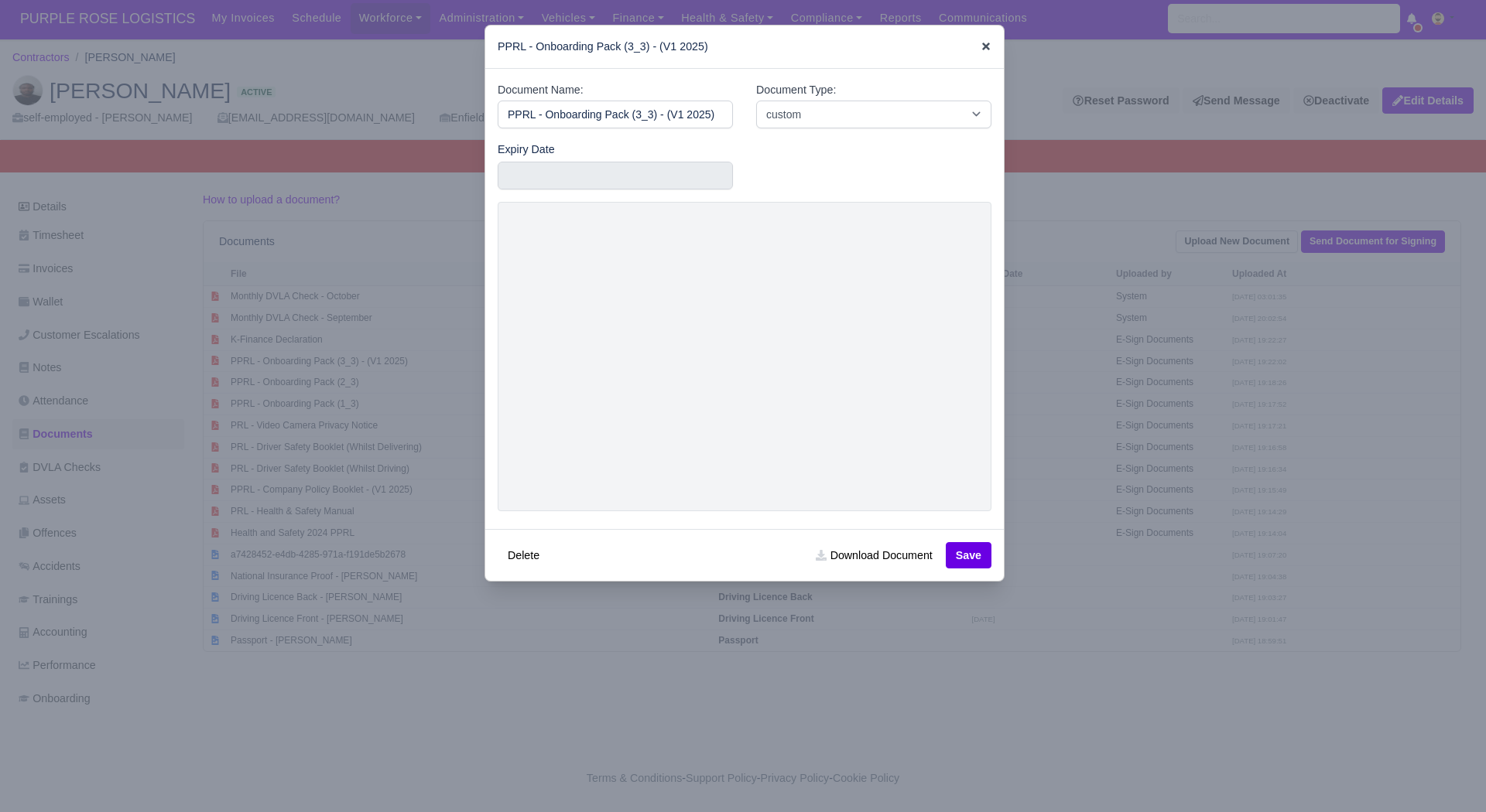
click at [985, 41] on icon at bounding box center [985, 46] width 10 height 10
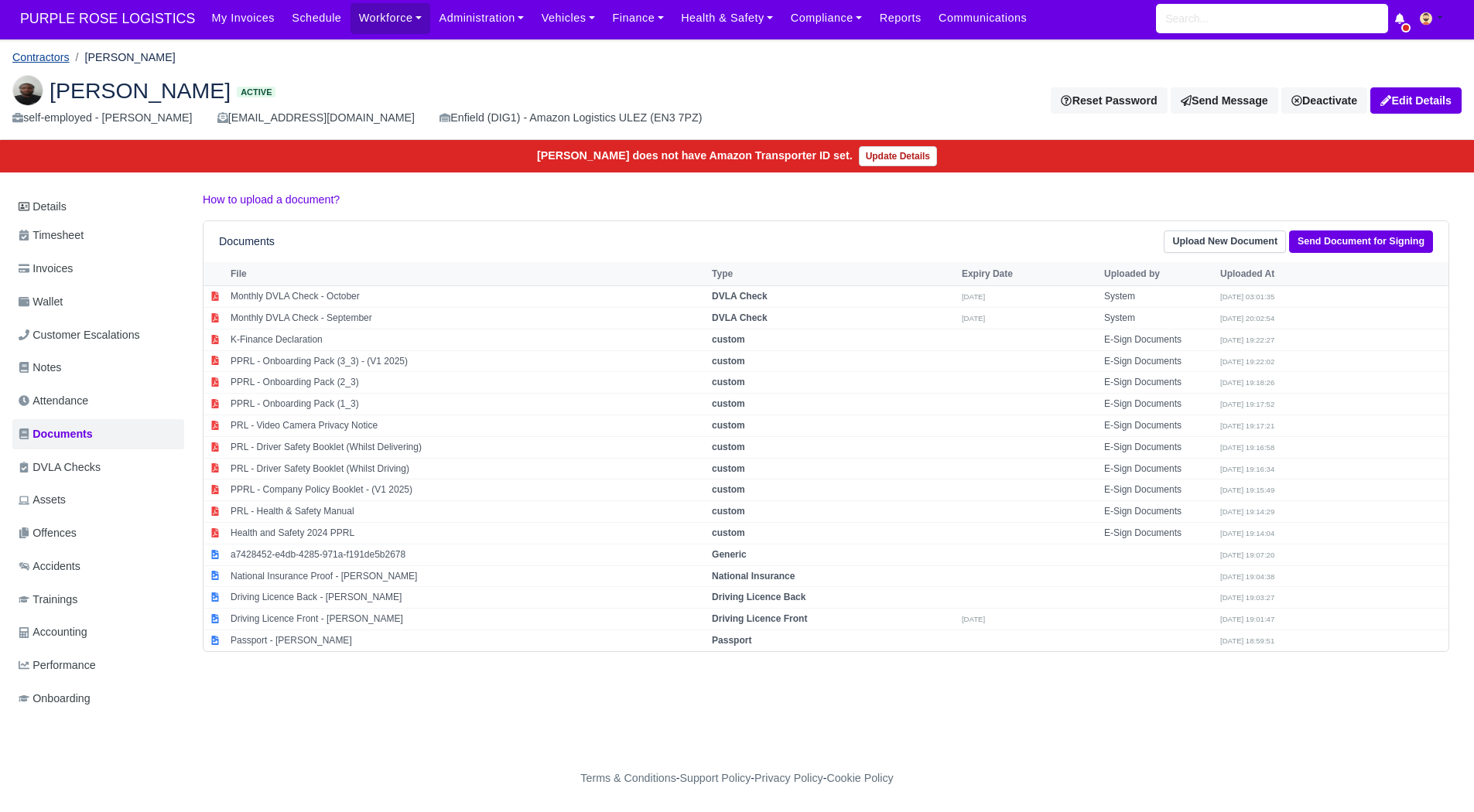
click at [41, 54] on link "Contractors" at bounding box center [41, 57] width 57 height 12
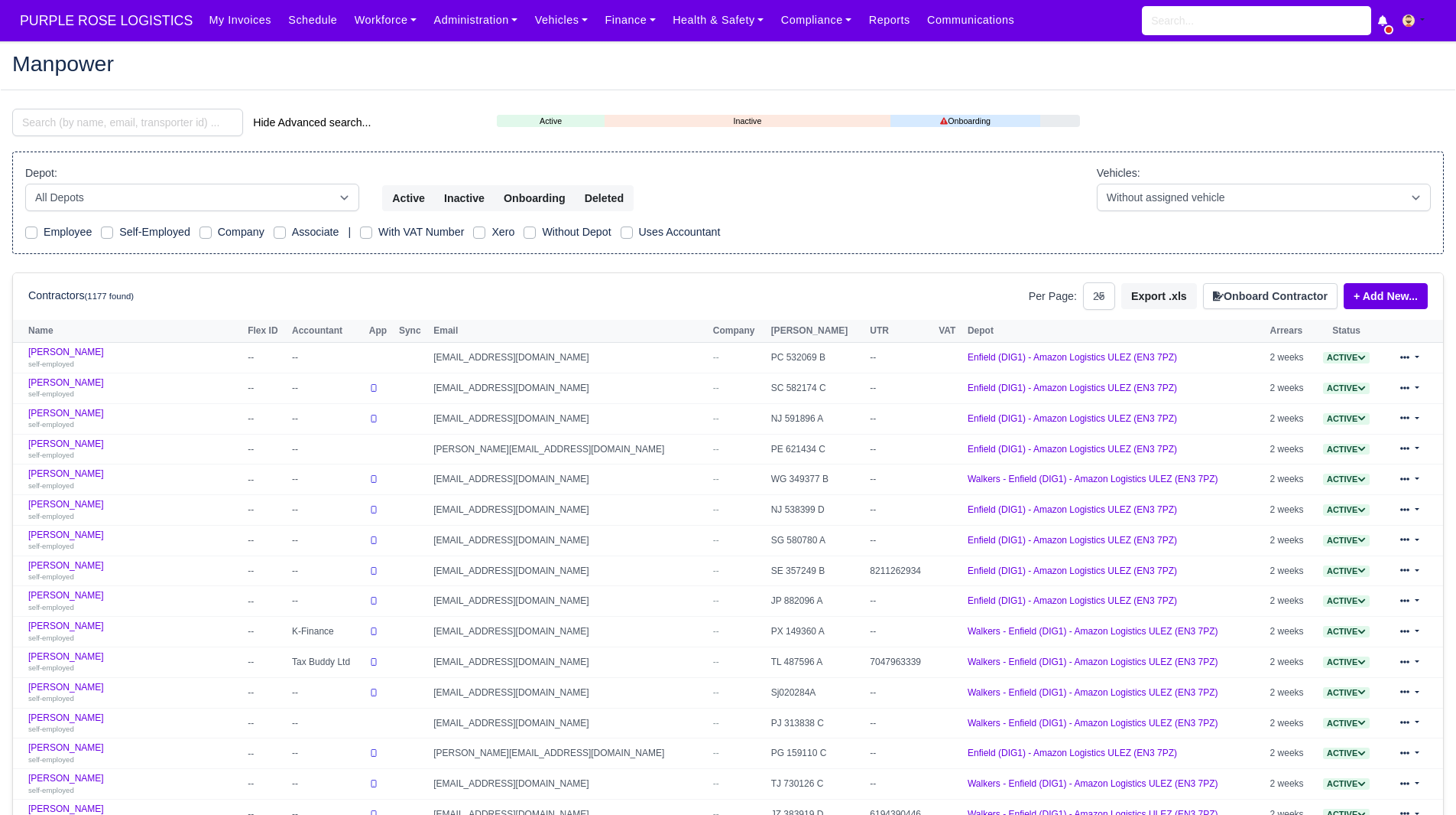
select select "25"
click at [138, 129] on input "search" at bounding box center [128, 123] width 231 height 28
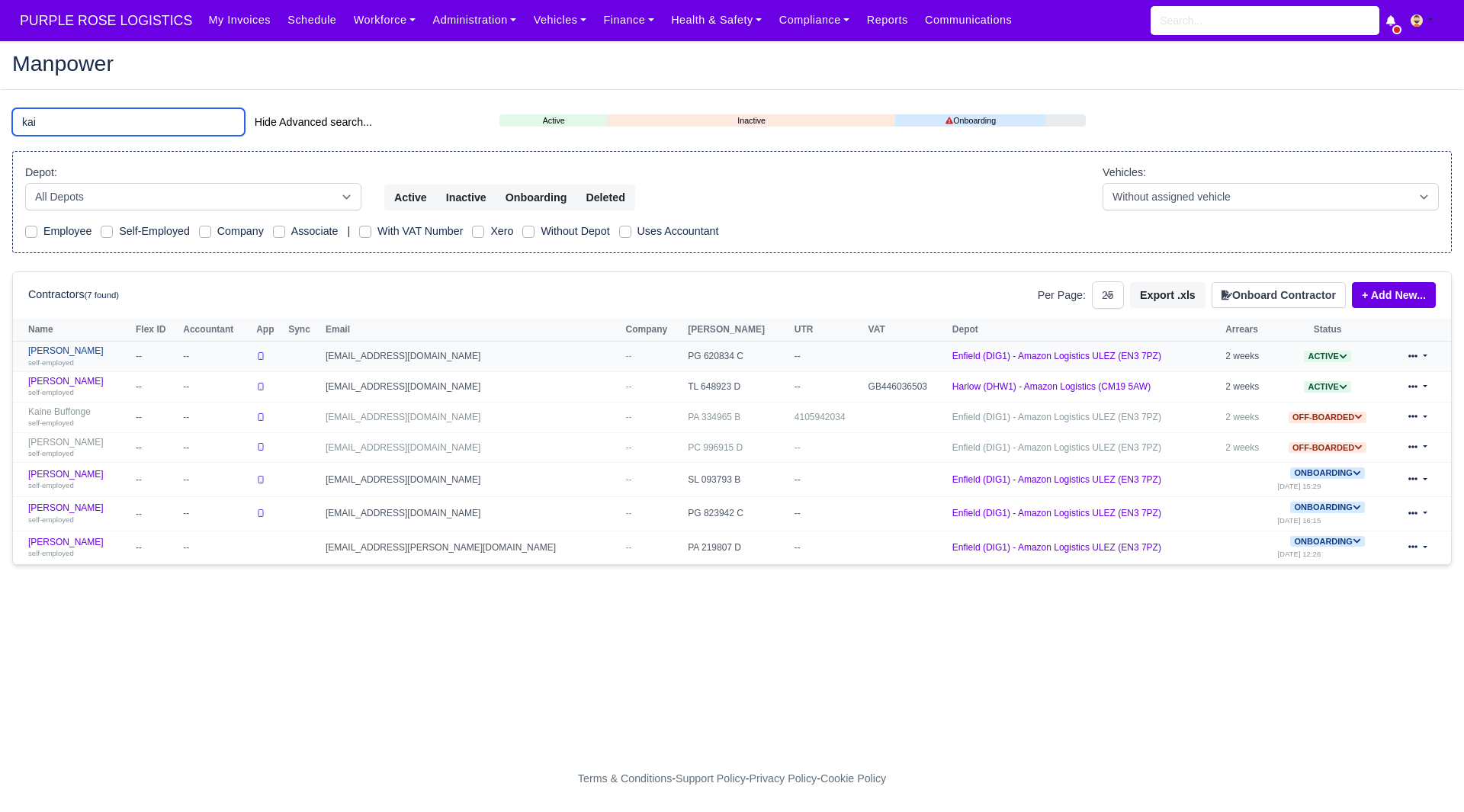
type input "kai"
click at [59, 357] on div "self-employed" at bounding box center [78, 361] width 100 height 10
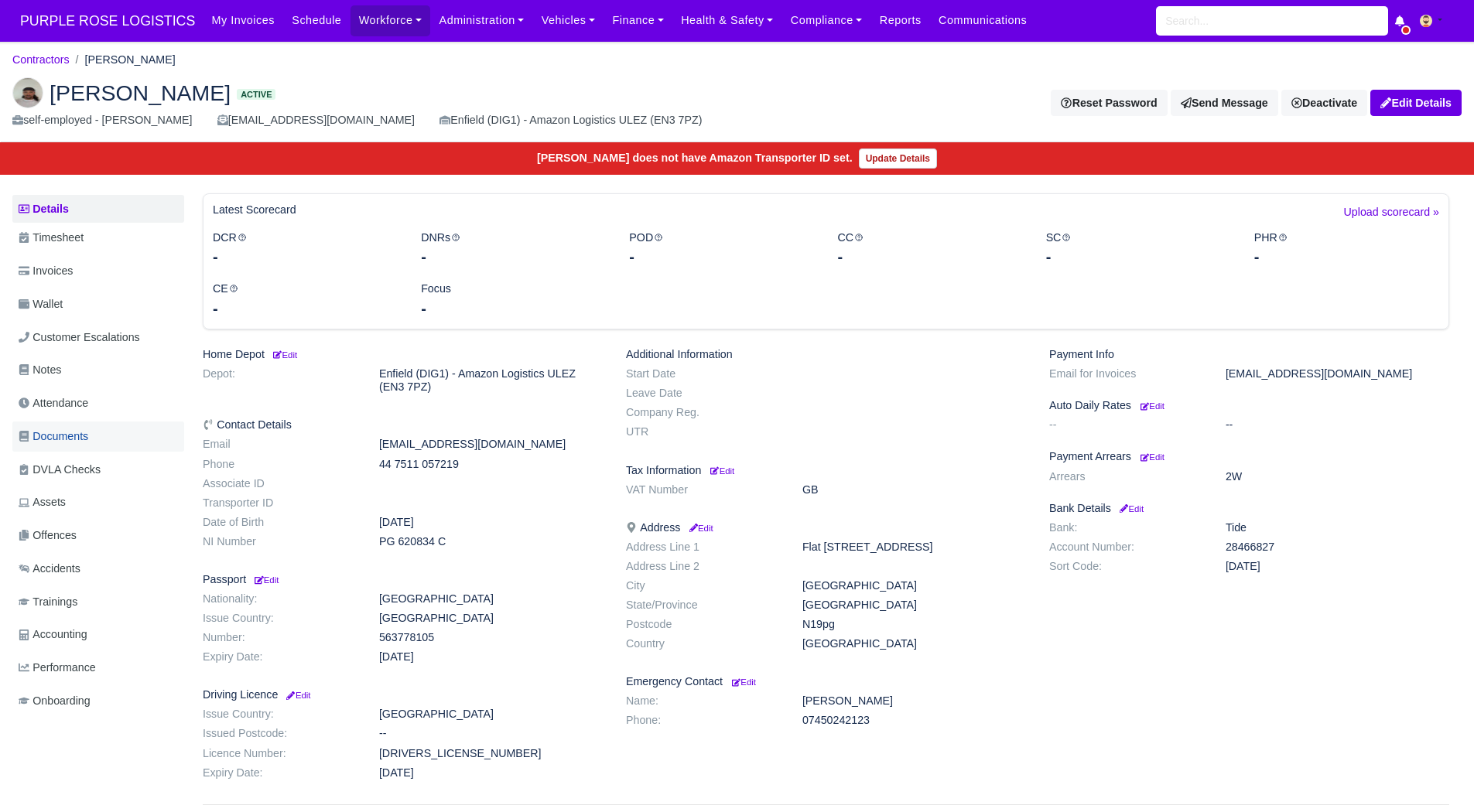
click at [76, 449] on link "Documents" at bounding box center [98, 437] width 172 height 30
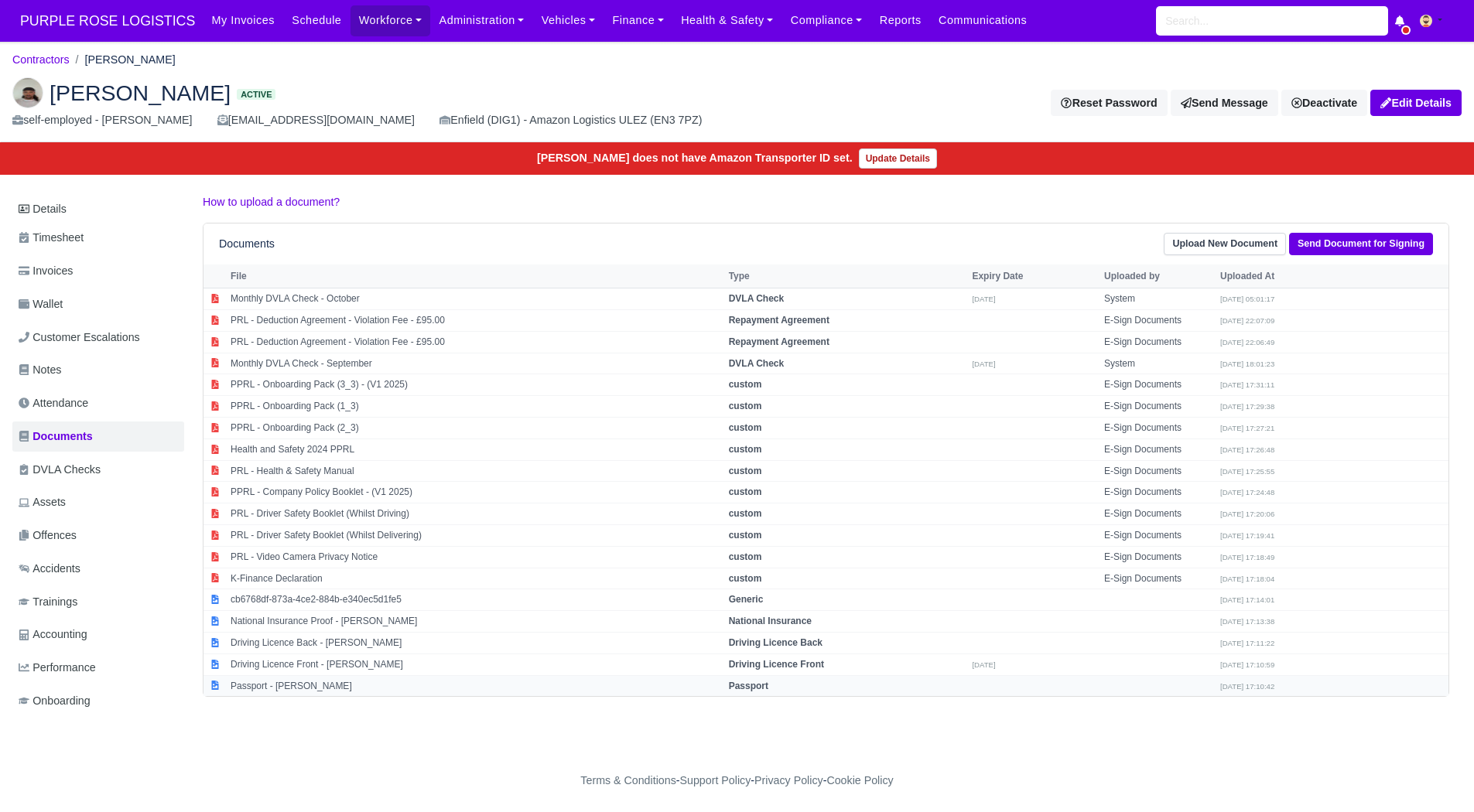
click at [400, 692] on td "Passport - Kai grant" at bounding box center [476, 686] width 499 height 21
select select "passport"
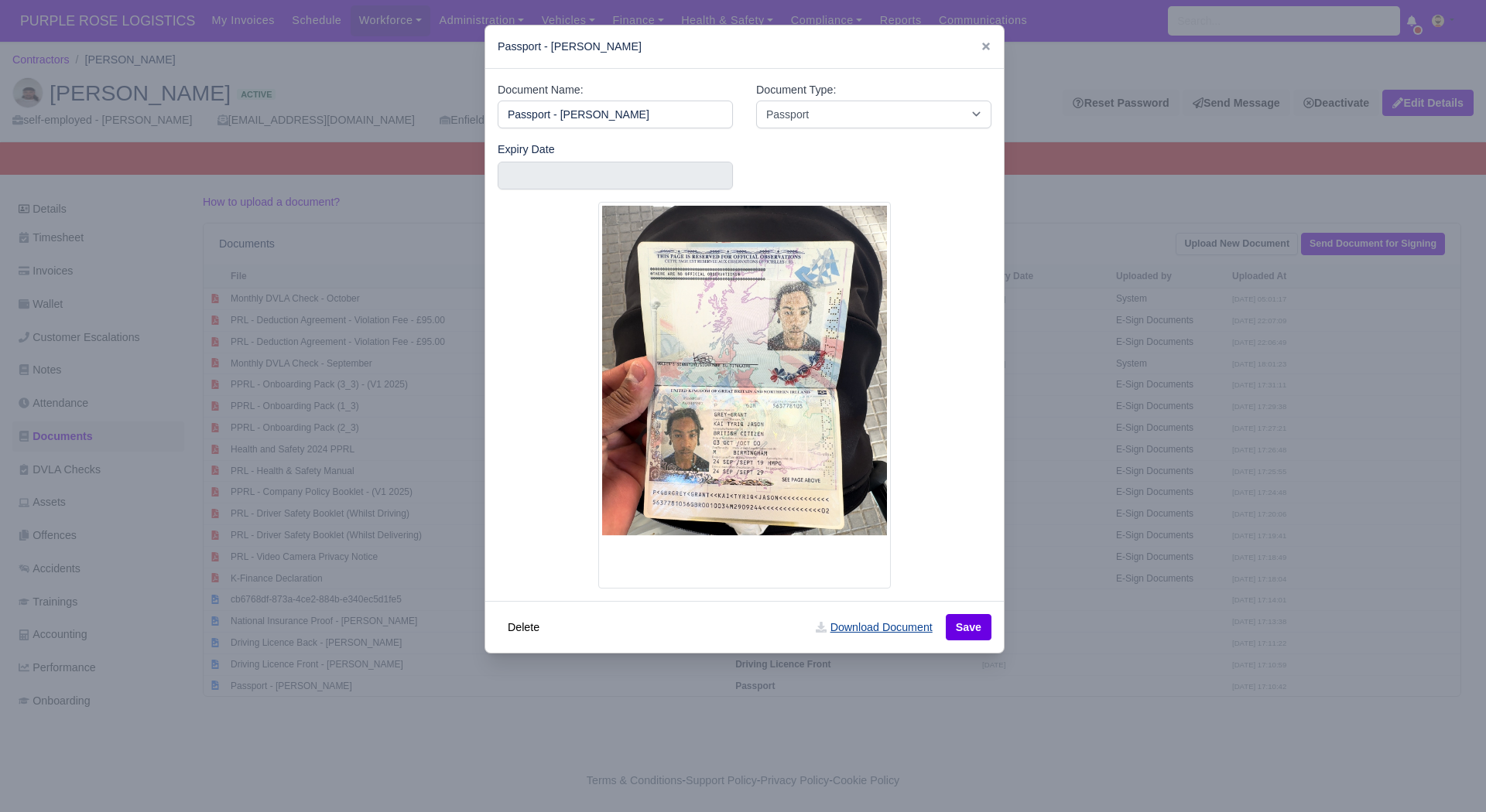
click at [890, 622] on link "Download Document" at bounding box center [874, 627] width 137 height 26
click at [1175, 686] on div at bounding box center [743, 406] width 1486 height 812
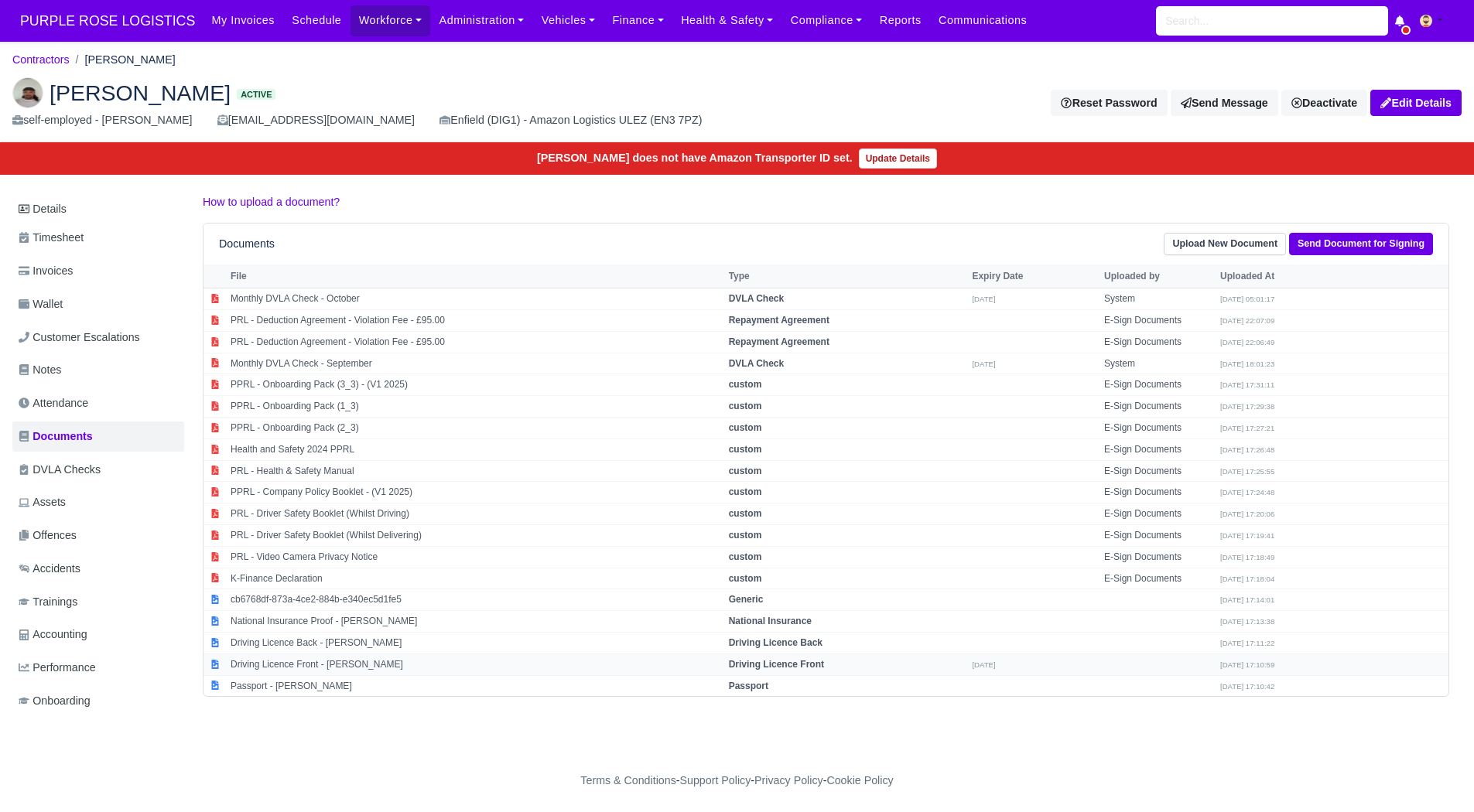
click at [525, 658] on td "Driving Licence Front - Kai grant" at bounding box center [476, 664] width 499 height 22
select select "driving-licence-front"
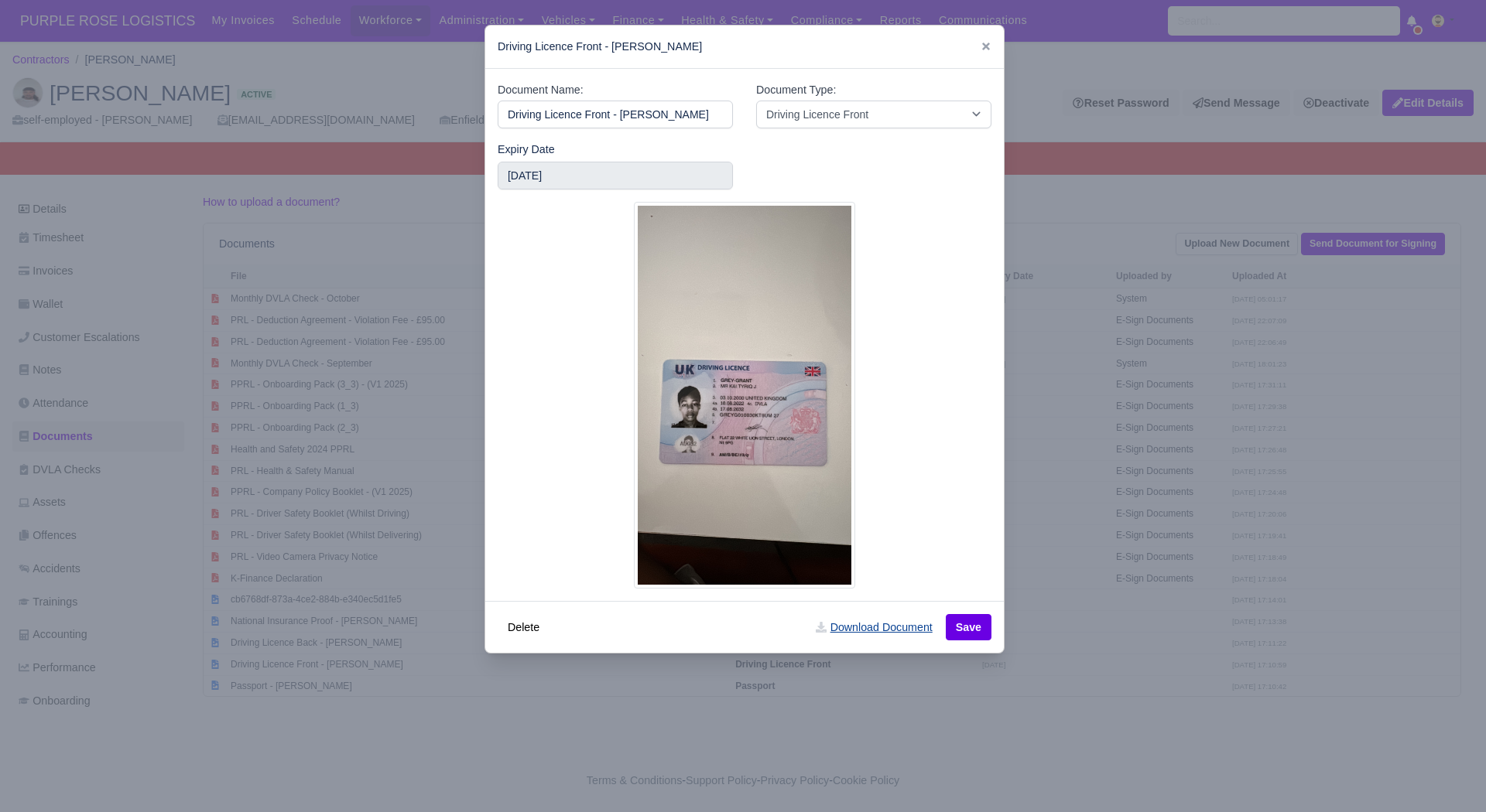
click at [841, 629] on link "Download Document" at bounding box center [874, 627] width 137 height 26
click at [1150, 647] on div at bounding box center [743, 406] width 1486 height 812
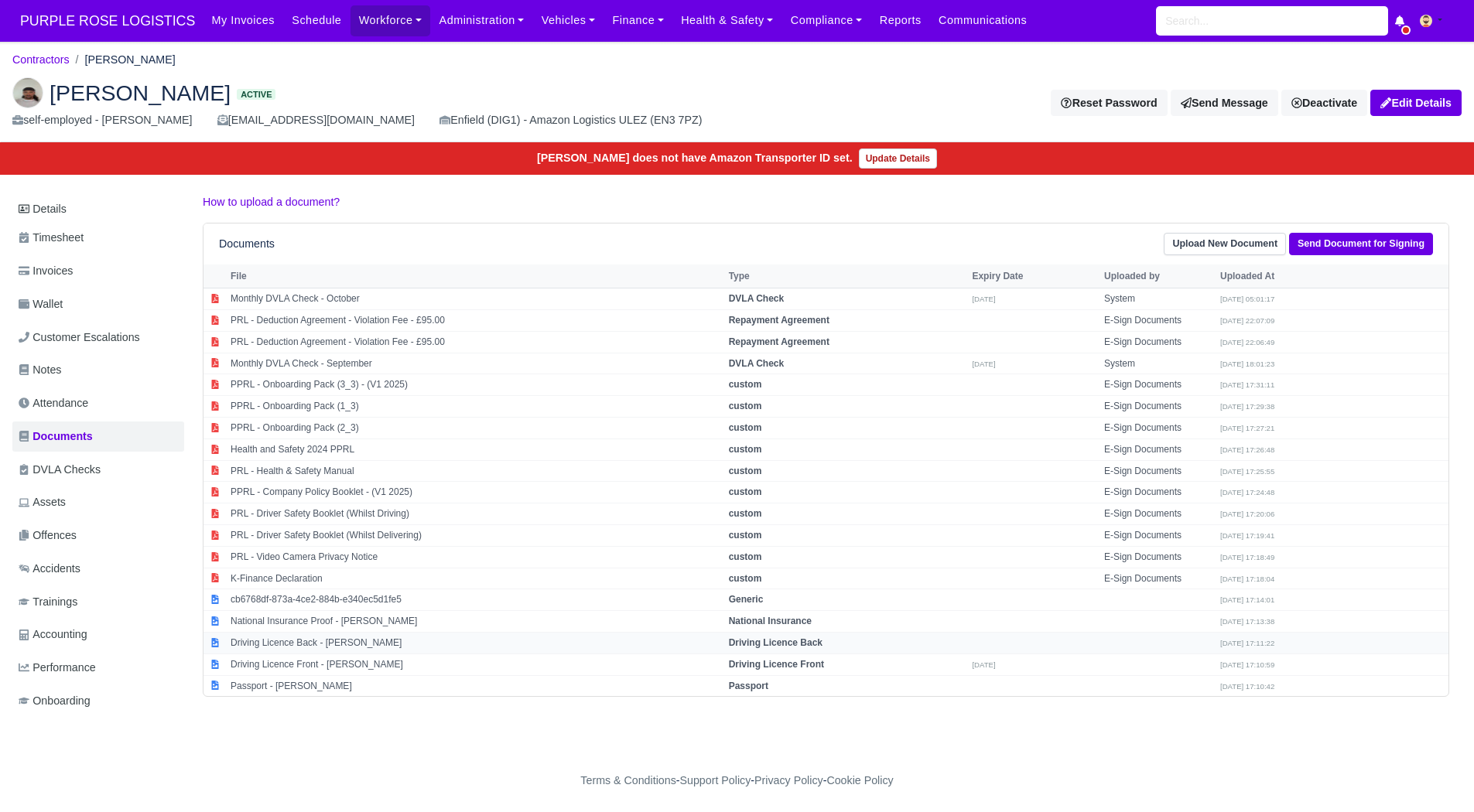
click at [464, 644] on td "Driving Licence Back - Kai grant" at bounding box center [476, 642] width 499 height 22
select select "driving-licence-back"
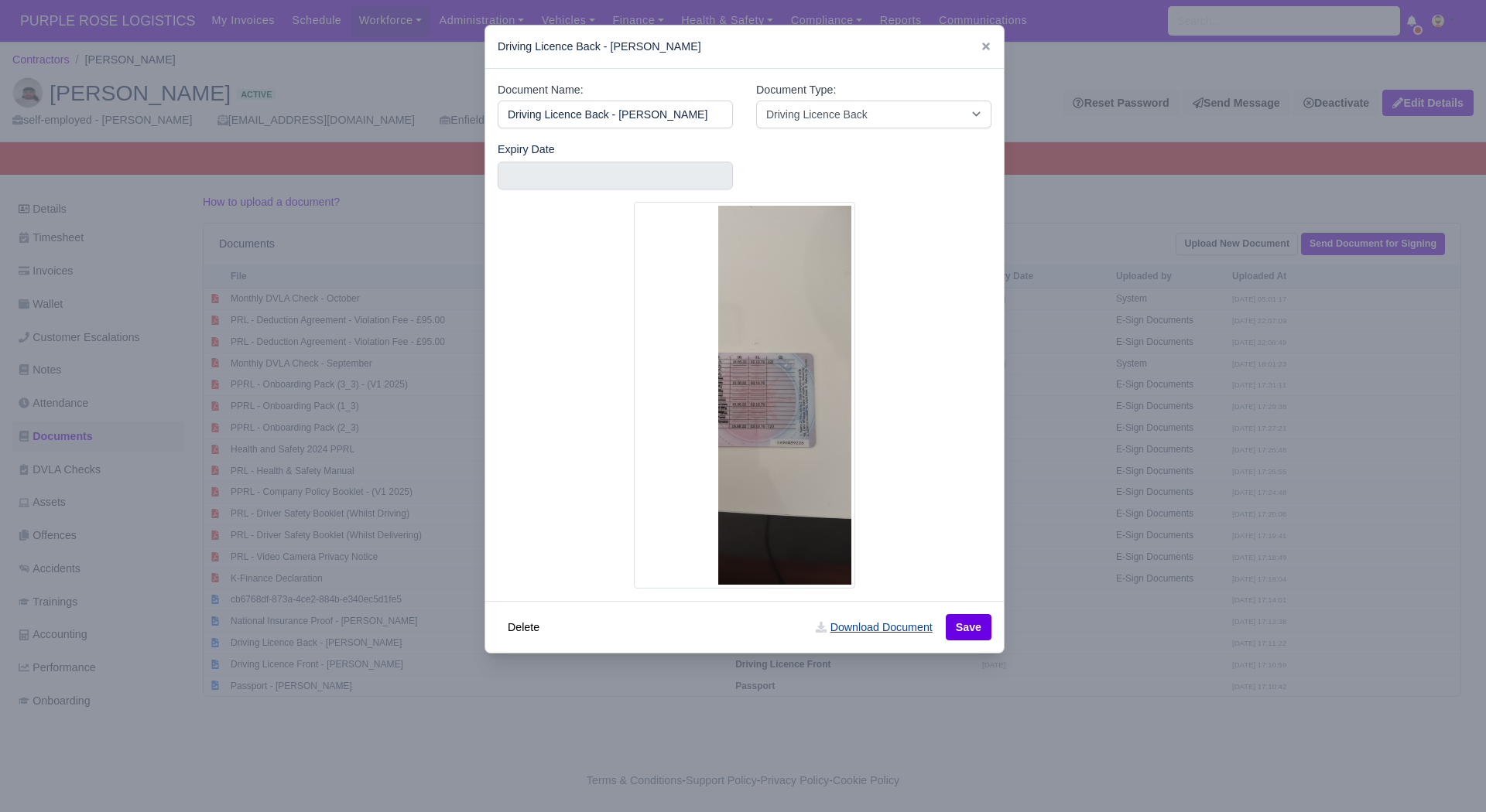
click at [861, 641] on link "Download Document" at bounding box center [874, 627] width 137 height 26
click at [1076, 693] on div at bounding box center [743, 406] width 1486 height 812
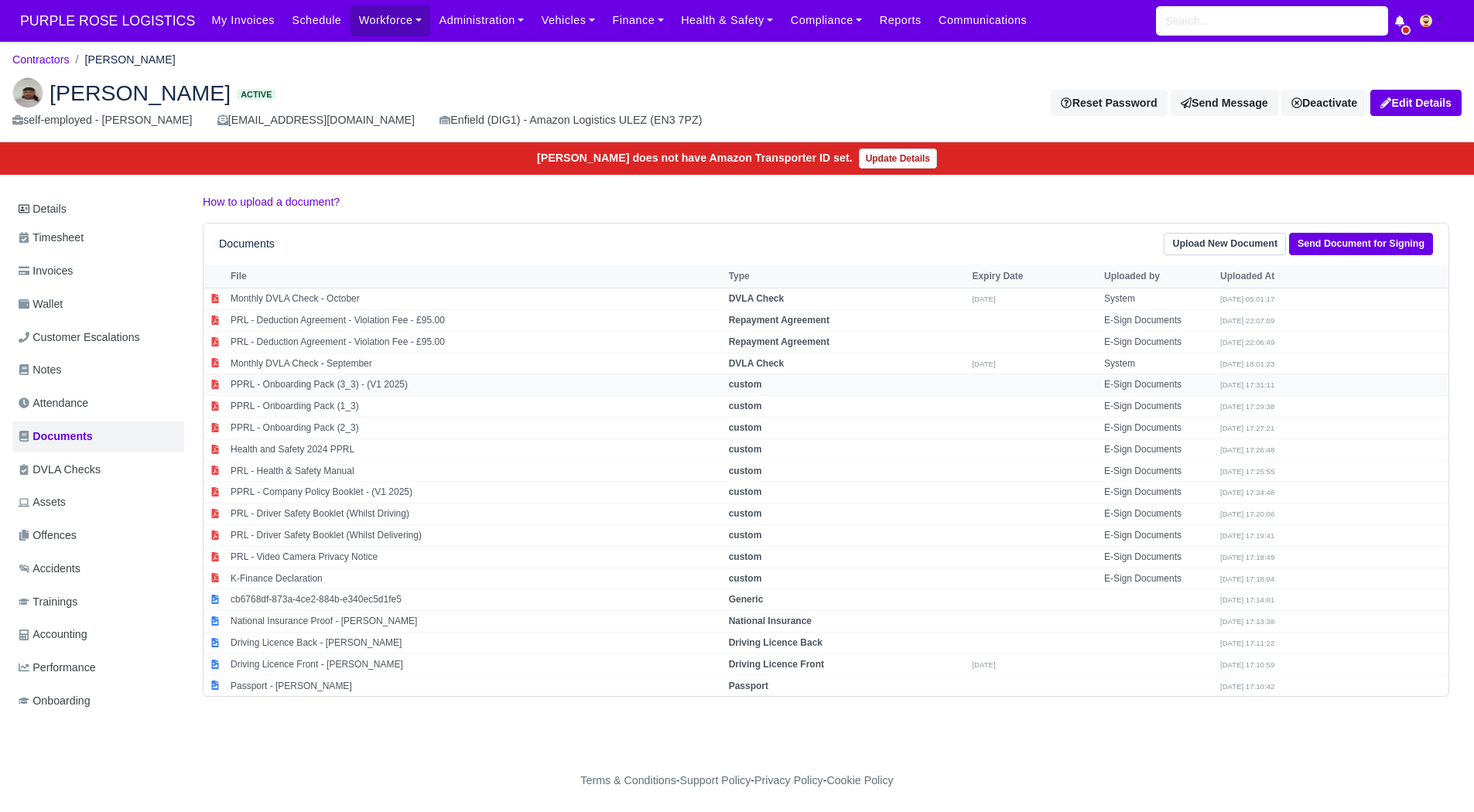
click at [696, 379] on td "PPRL - Onboarding Pack (3_3) - (V1 2025)" at bounding box center [476, 384] width 499 height 22
select select "custom"
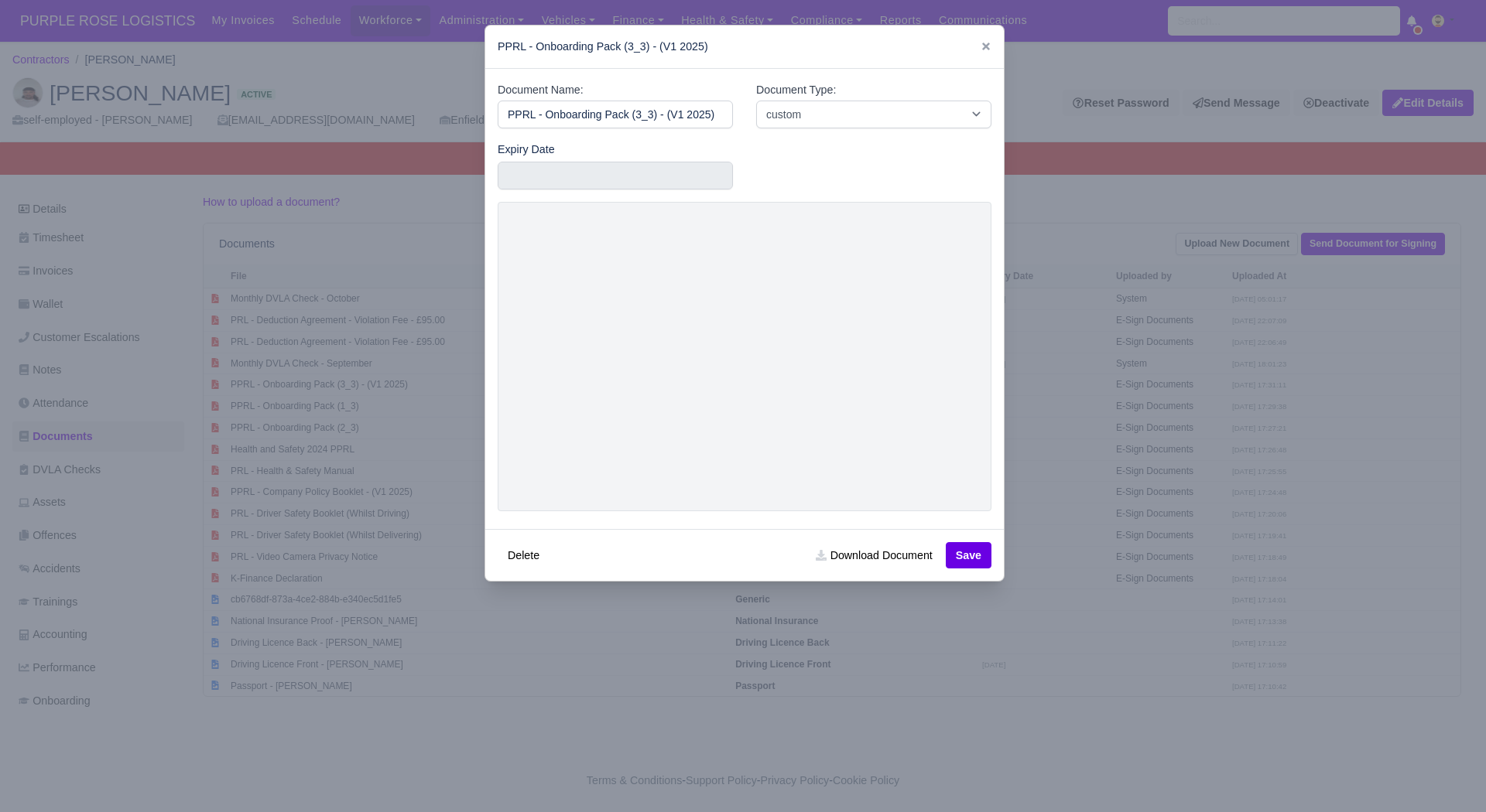
click at [1339, 456] on div at bounding box center [743, 406] width 1486 height 812
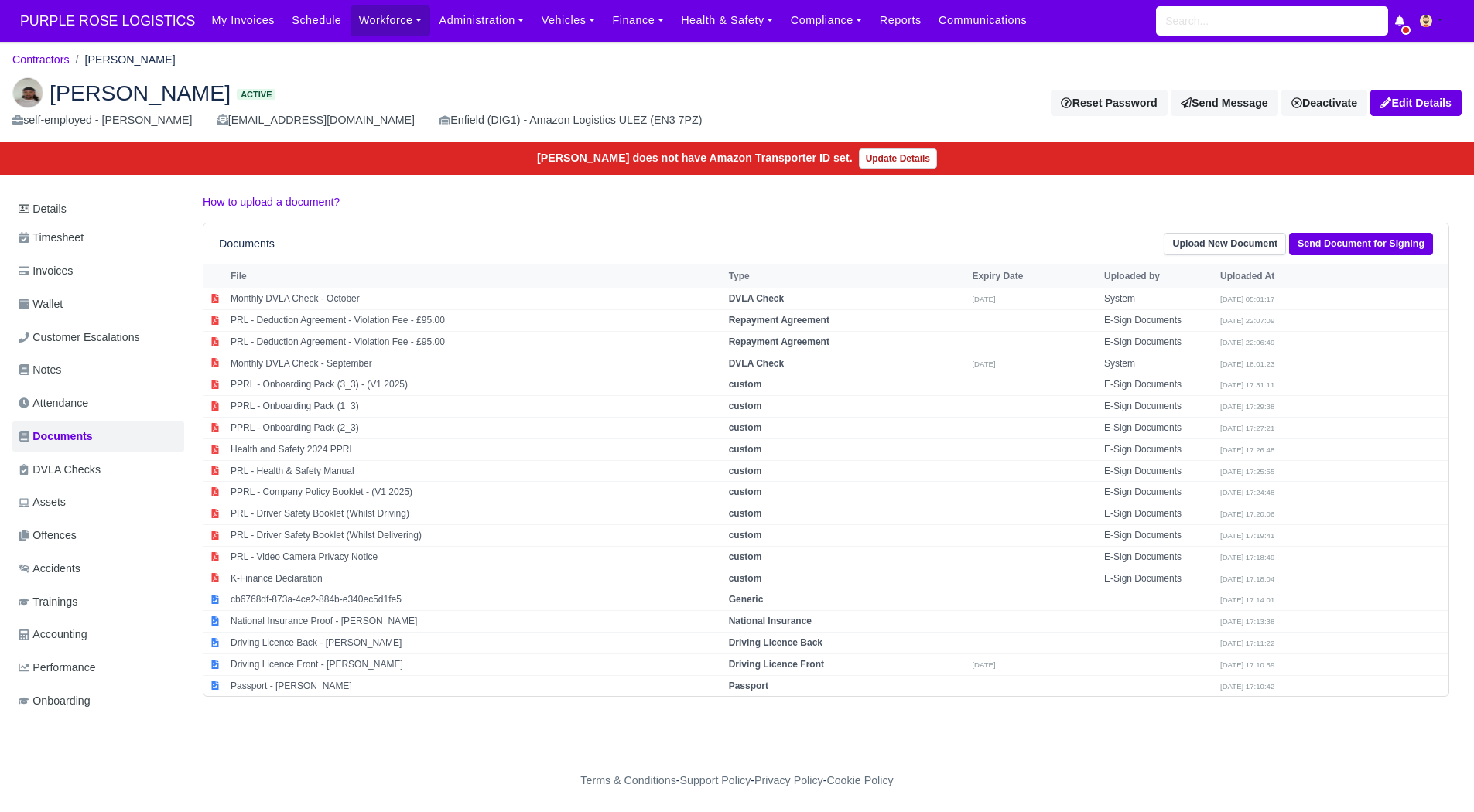
click at [41, 50] on ol "Contractors Kai grant" at bounding box center [737, 59] width 1449 height 24
click at [41, 56] on link "Contractors" at bounding box center [41, 59] width 57 height 12
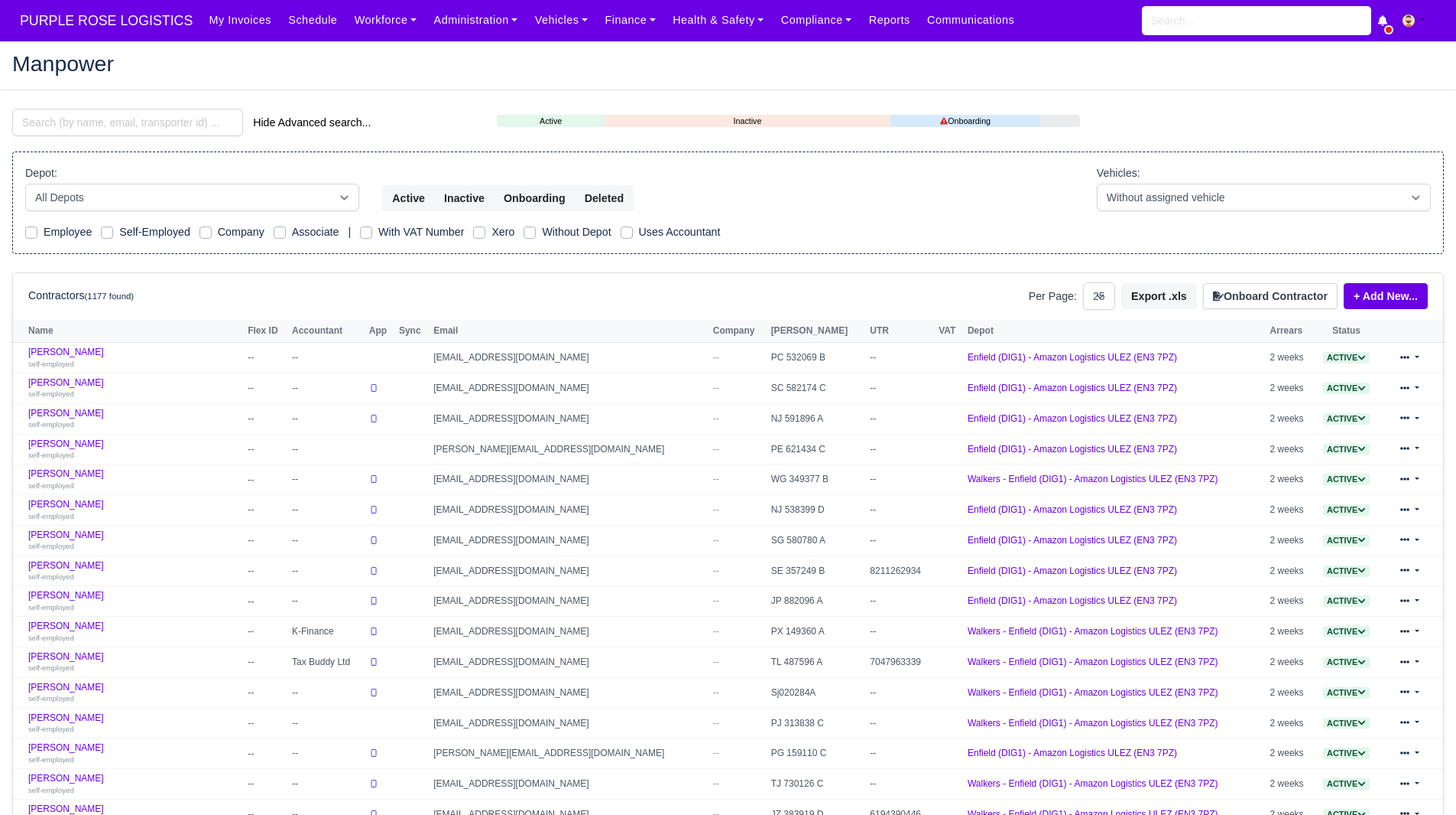
select select "25"
click at [67, 122] on input "search" at bounding box center [128, 123] width 231 height 28
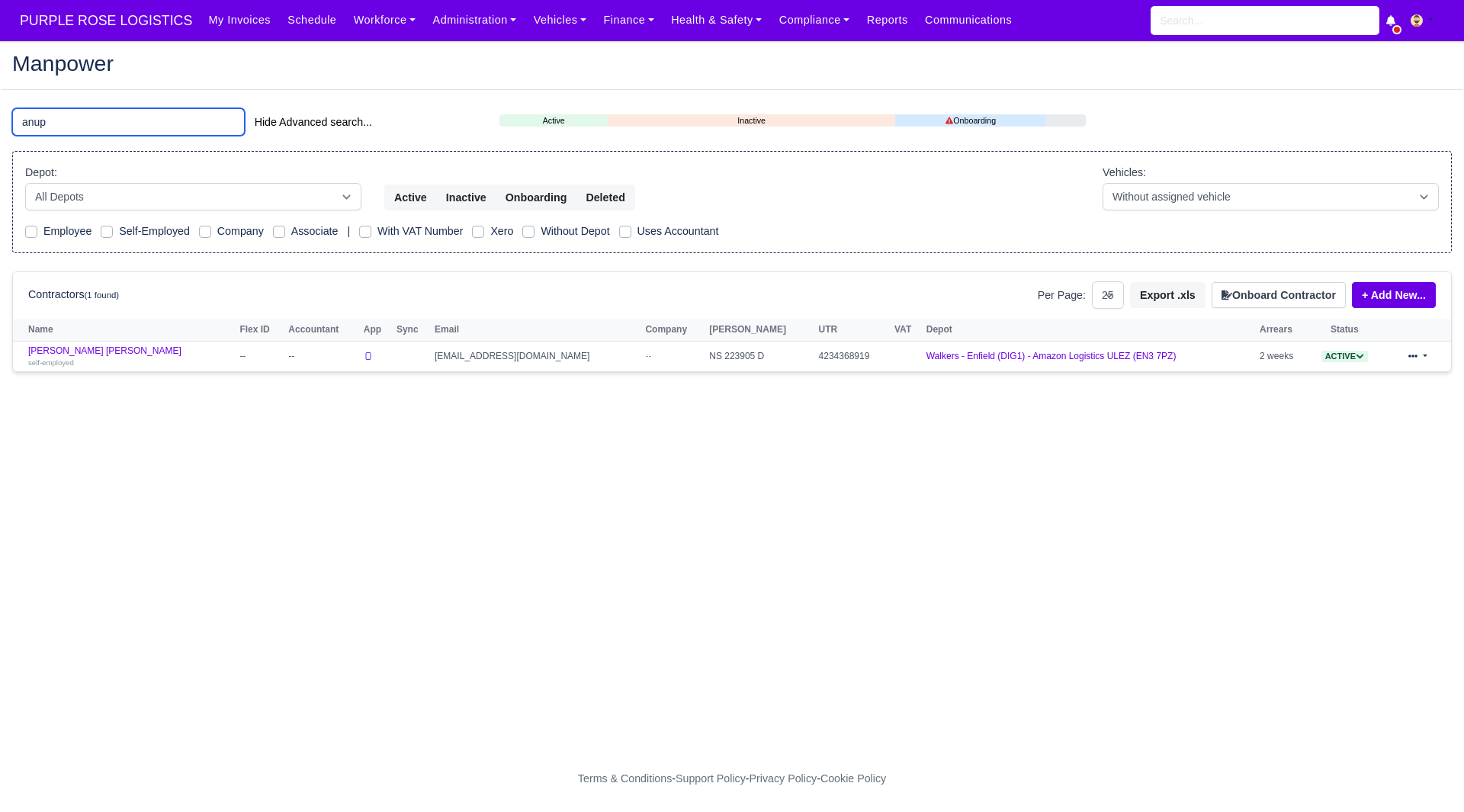
type input "anup"
click at [86, 352] on link "[PERSON_NAME] [PERSON_NAME] self-employed" at bounding box center [129, 356] width 203 height 22
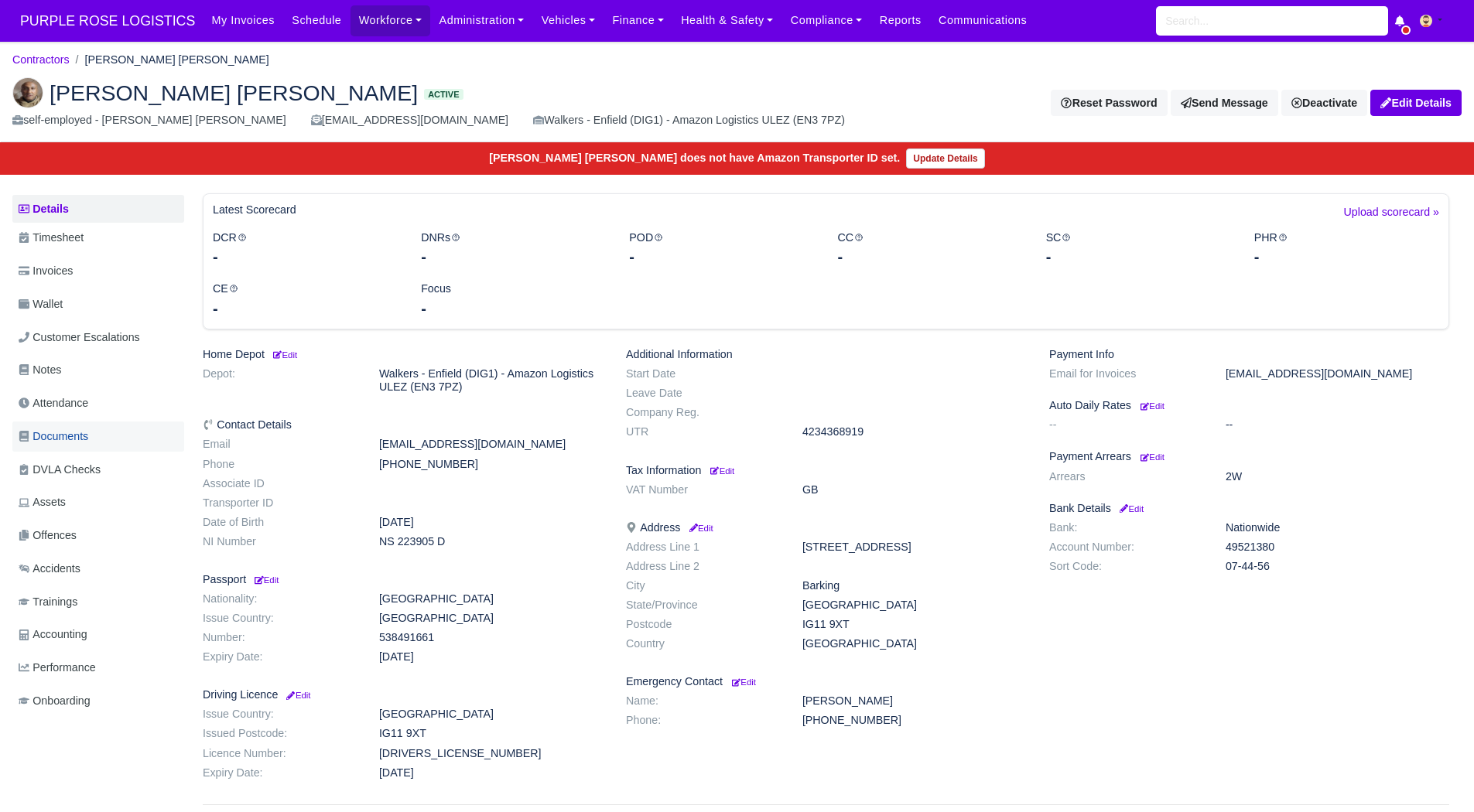
click at [98, 430] on link "Documents" at bounding box center [98, 437] width 172 height 30
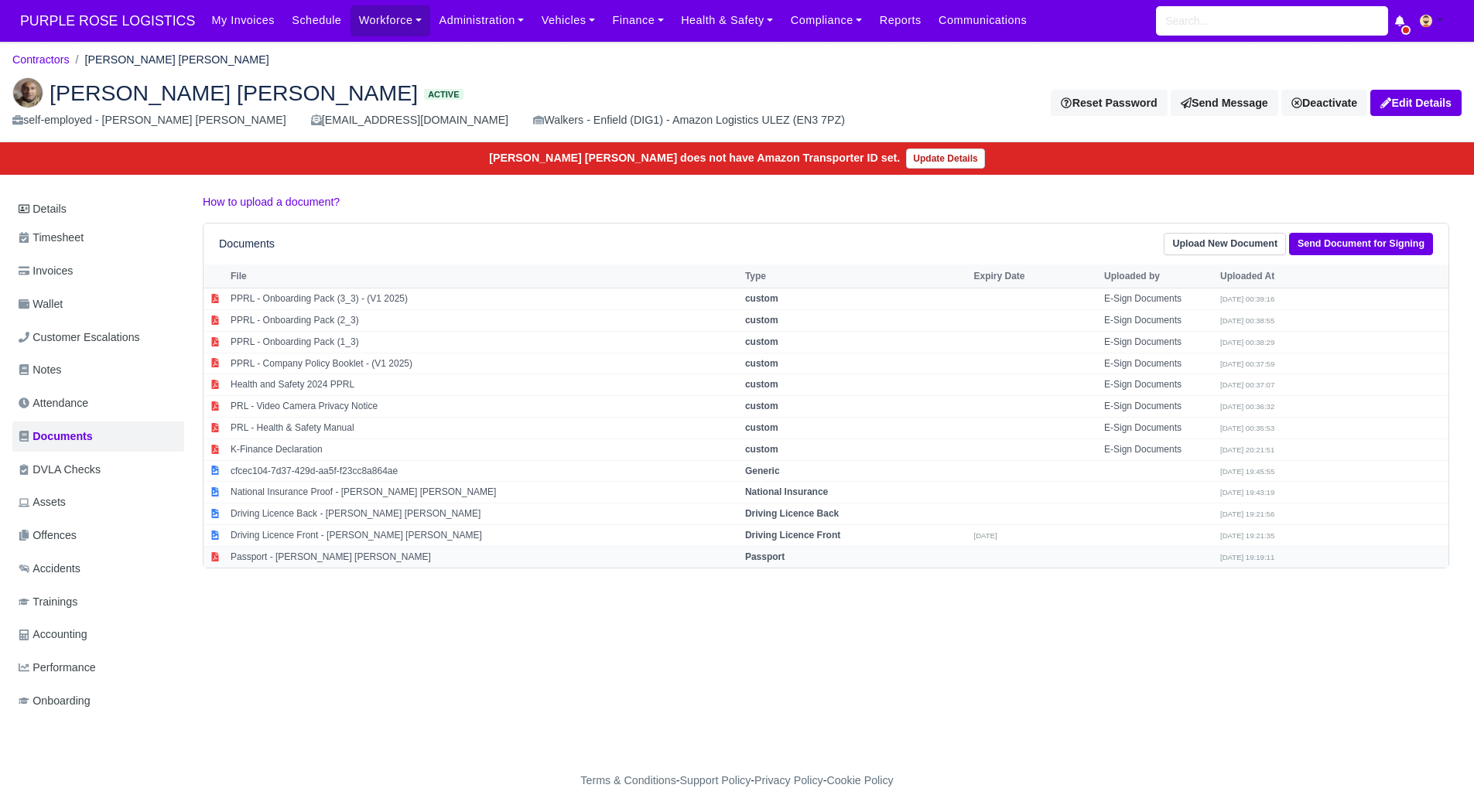
click at [925, 553] on td "Passport" at bounding box center [856, 557] width 229 height 21
click at [618, 553] on td "Passport - [PERSON_NAME] [PERSON_NAME]" at bounding box center [484, 557] width 515 height 21
select select "passport"
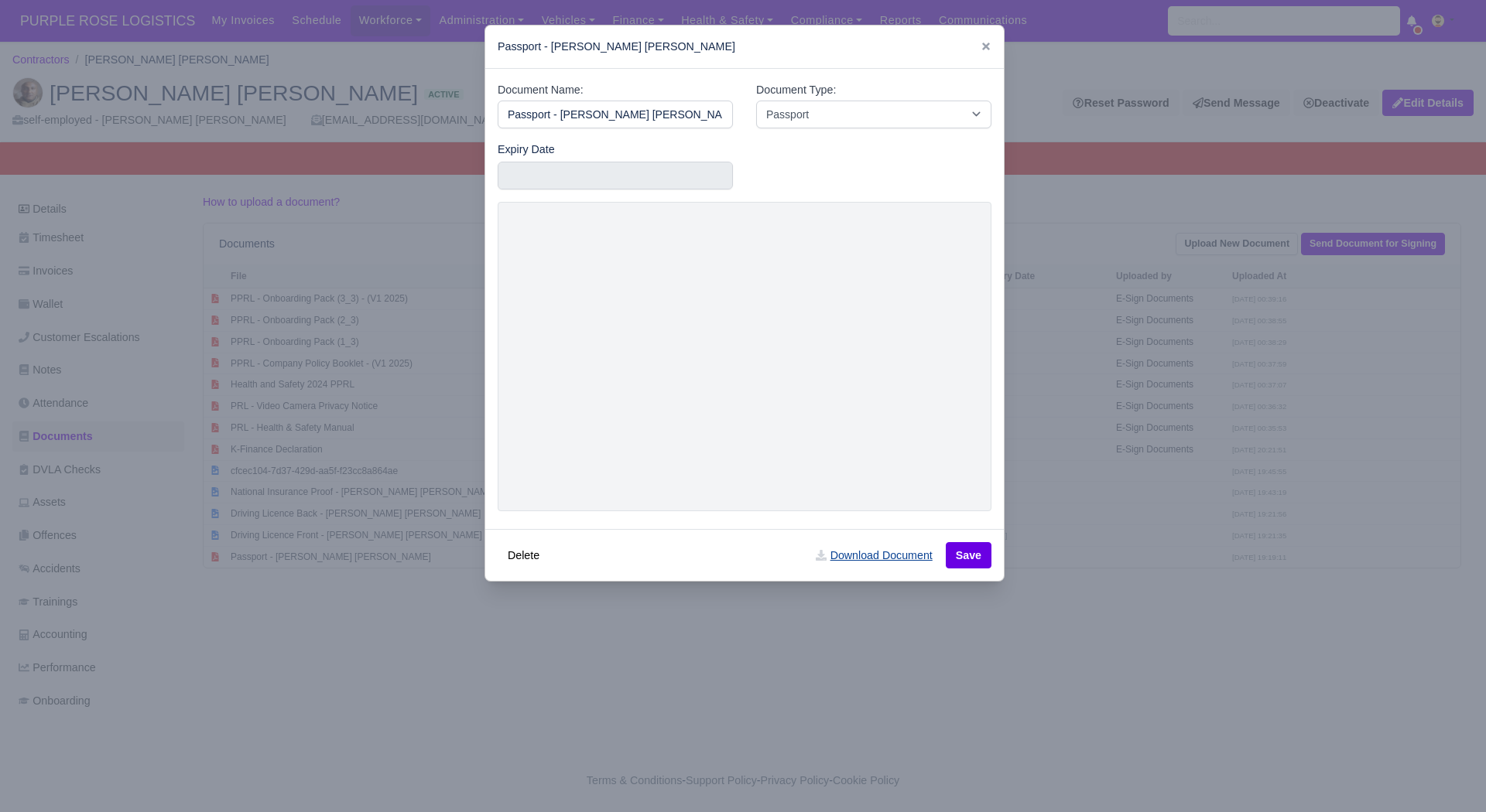
click at [866, 549] on link "Download Document" at bounding box center [874, 556] width 137 height 26
click at [1080, 321] on div at bounding box center [743, 406] width 1486 height 812
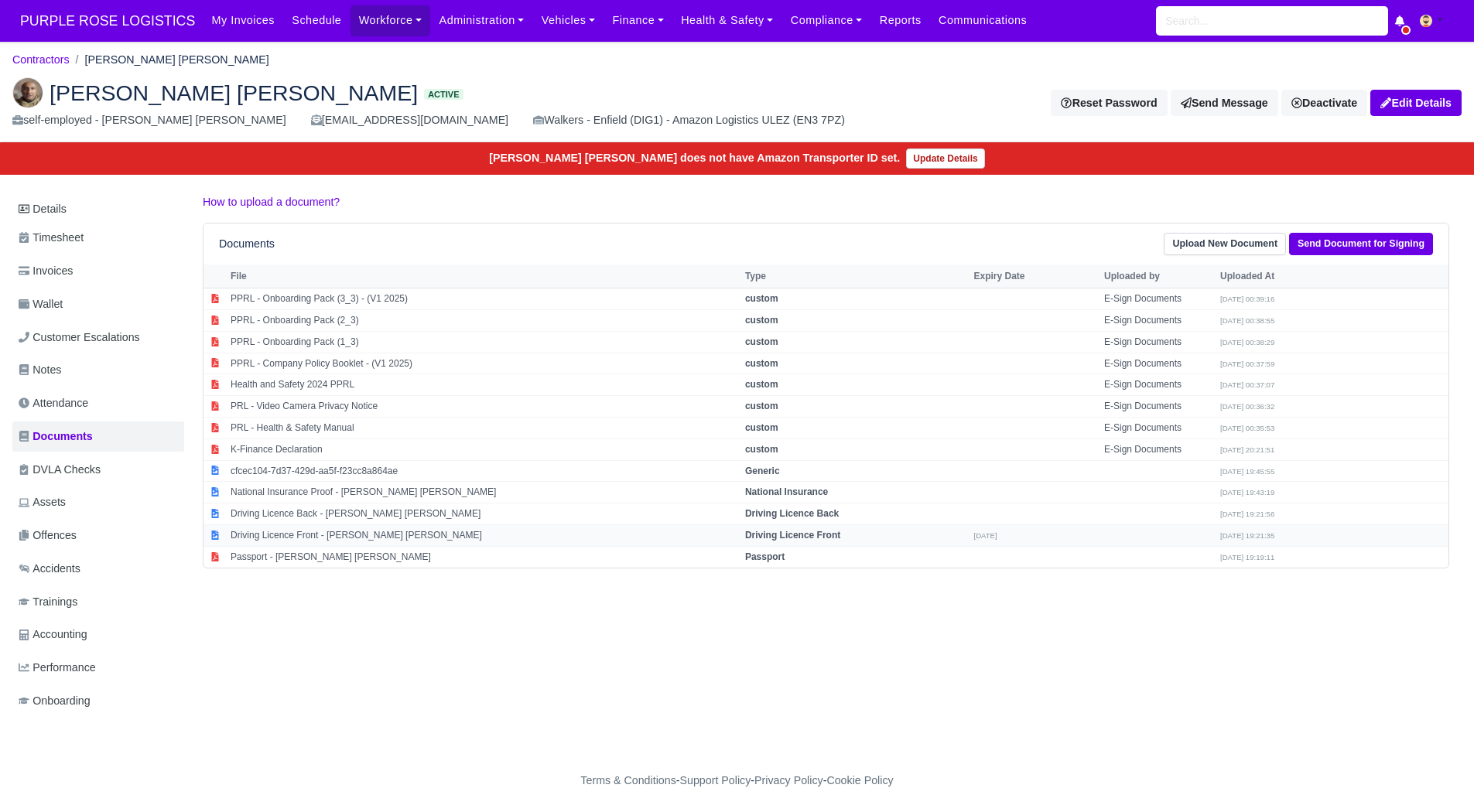
click at [422, 542] on td "Driving Licence Front - [PERSON_NAME] [PERSON_NAME]" at bounding box center [484, 535] width 515 height 22
select select "driving-licence-front"
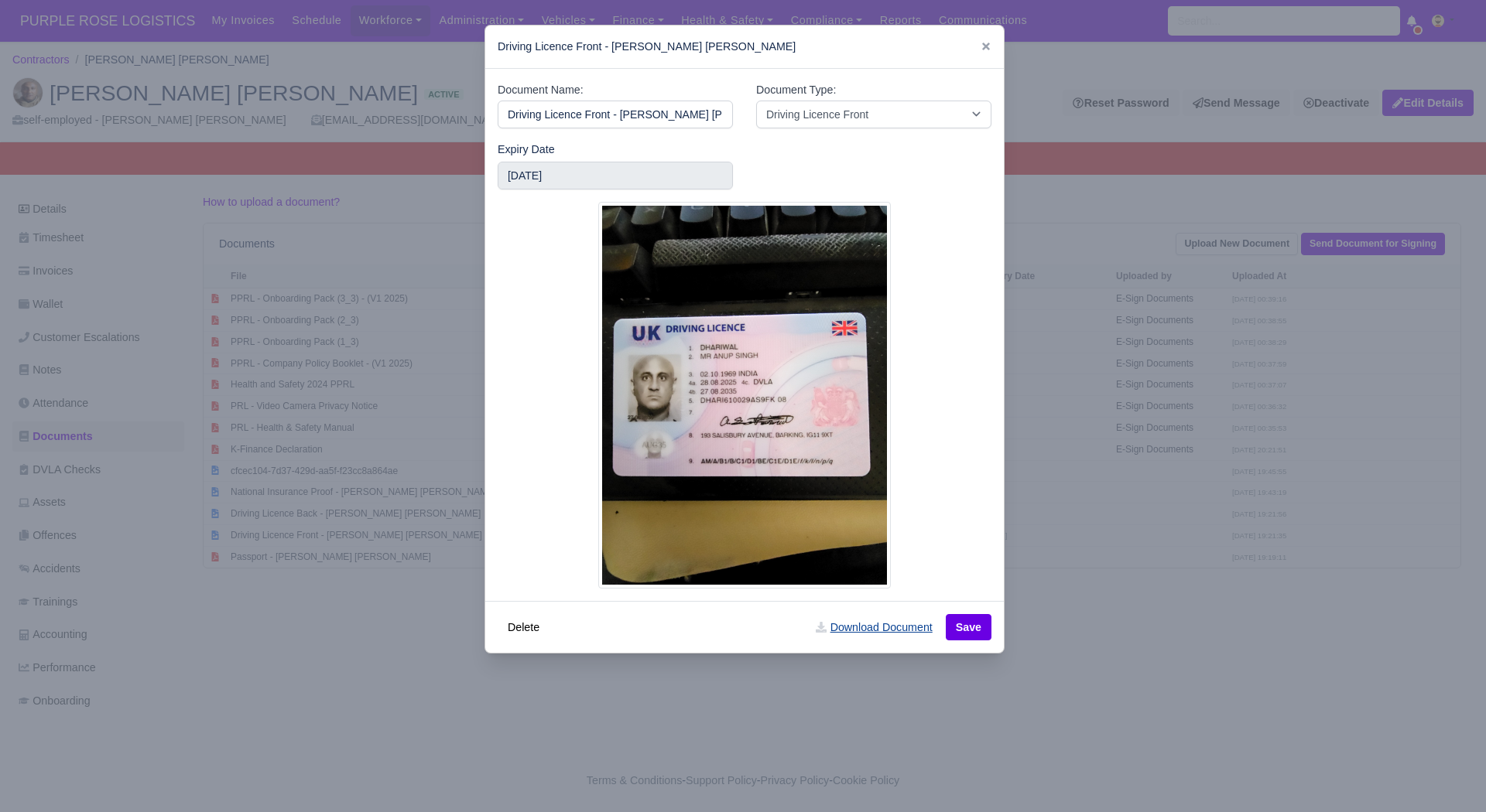
click at [882, 629] on link "Download Document" at bounding box center [874, 627] width 137 height 26
click at [1048, 656] on div at bounding box center [743, 406] width 1486 height 812
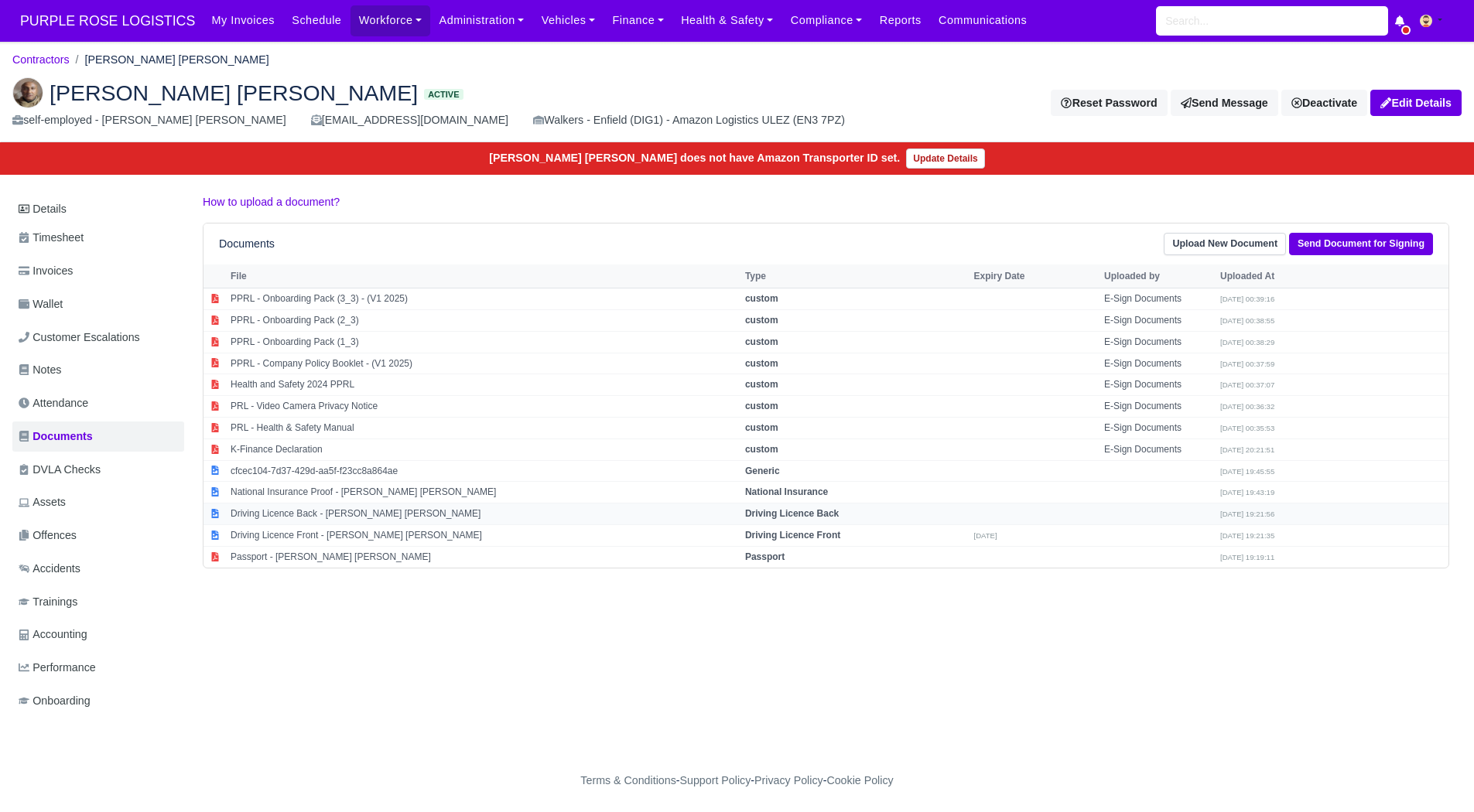
click at [396, 514] on td "Driving Licence Back - [PERSON_NAME] [PERSON_NAME]" at bounding box center [484, 514] width 515 height 22
select select "driving-licence-back"
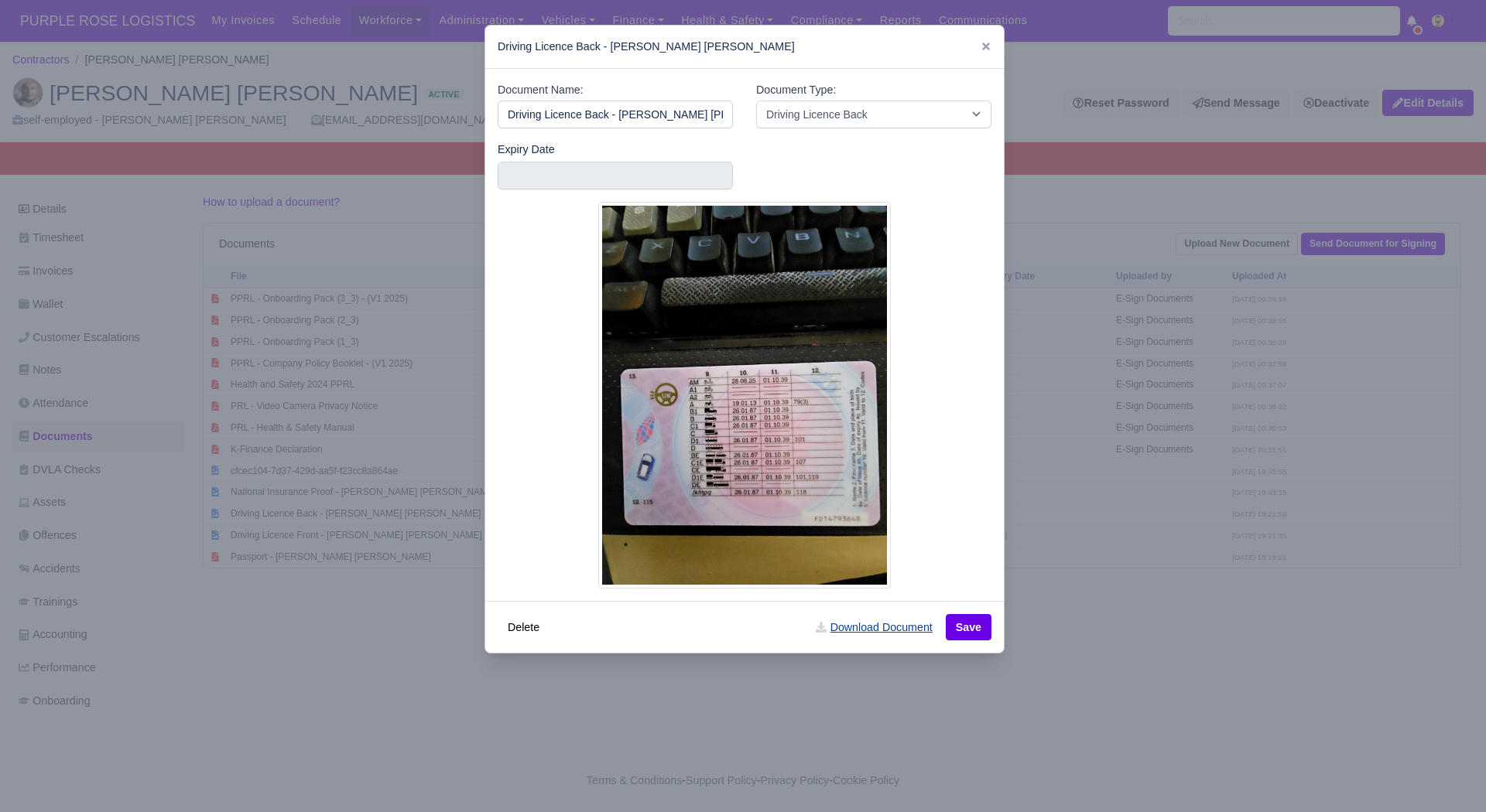
click at [893, 638] on link "Download Document" at bounding box center [874, 627] width 137 height 26
click at [1068, 674] on div at bounding box center [743, 406] width 1486 height 812
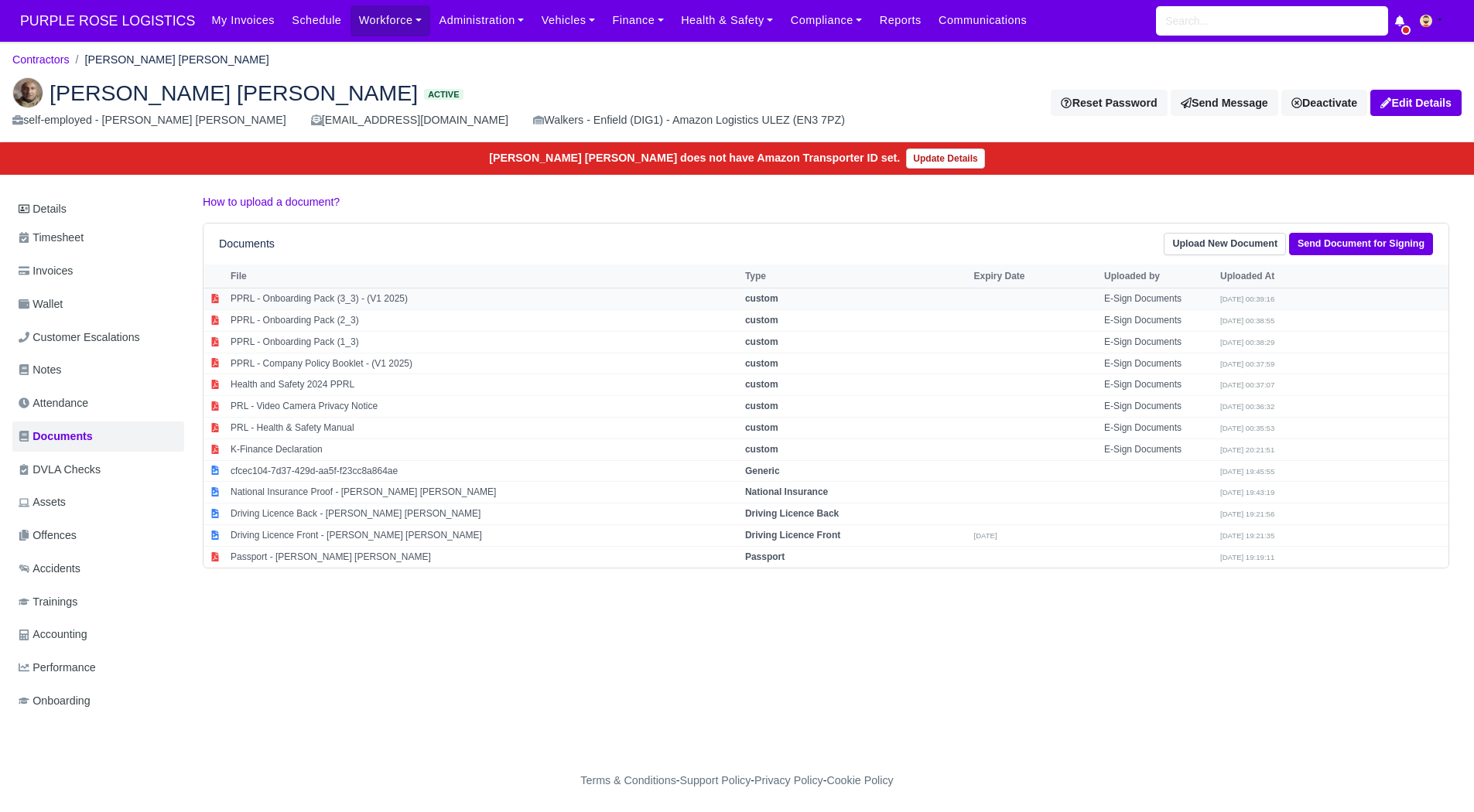
click at [441, 297] on td "PPRL - Onboarding Pack (3_3) - (V1 2025)" at bounding box center [484, 299] width 515 height 22
select select "custom"
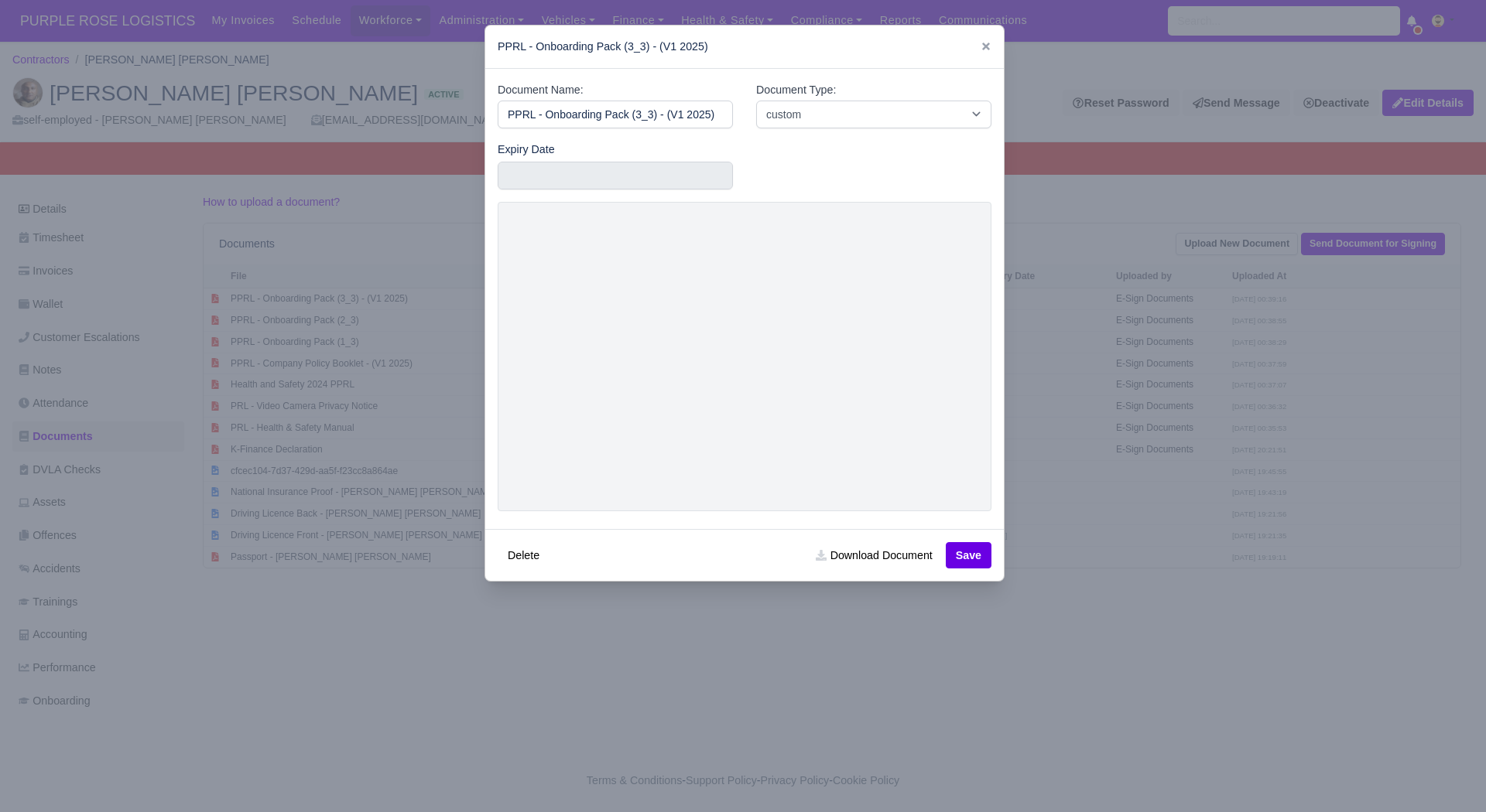
click at [1300, 379] on div at bounding box center [743, 406] width 1486 height 812
